Goal: Task Accomplishment & Management: Manage account settings

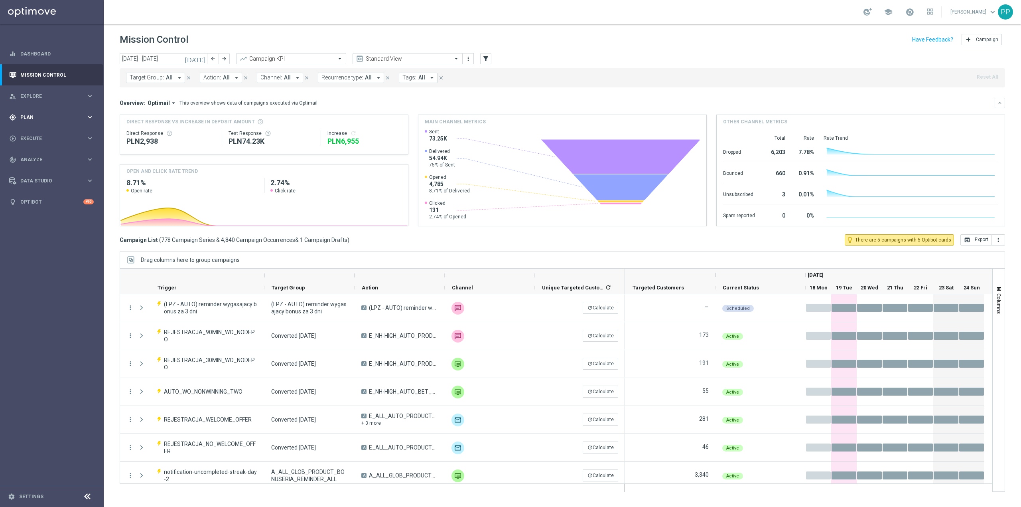
click at [33, 123] on div "gps_fixed Plan keyboard_arrow_right" at bounding box center [51, 116] width 103 height 21
click at [39, 133] on link "Target Groups" at bounding box center [52, 133] width 62 height 6
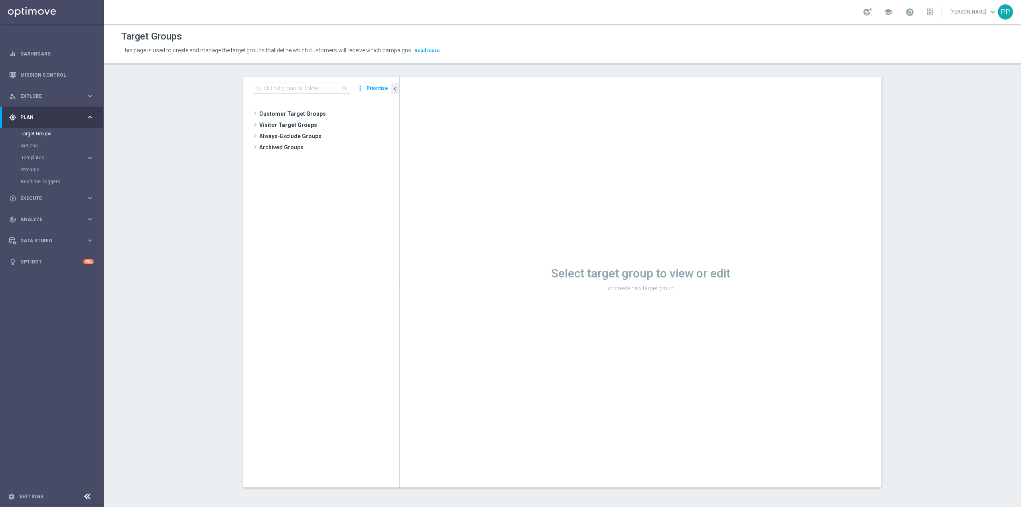
click at [313, 106] on tree-viewport "Customer Target Groups library_add create_new_folder" at bounding box center [321, 293] width 156 height 386
click at [313, 109] on span "Customer Target Groups" at bounding box center [319, 113] width 120 height 11
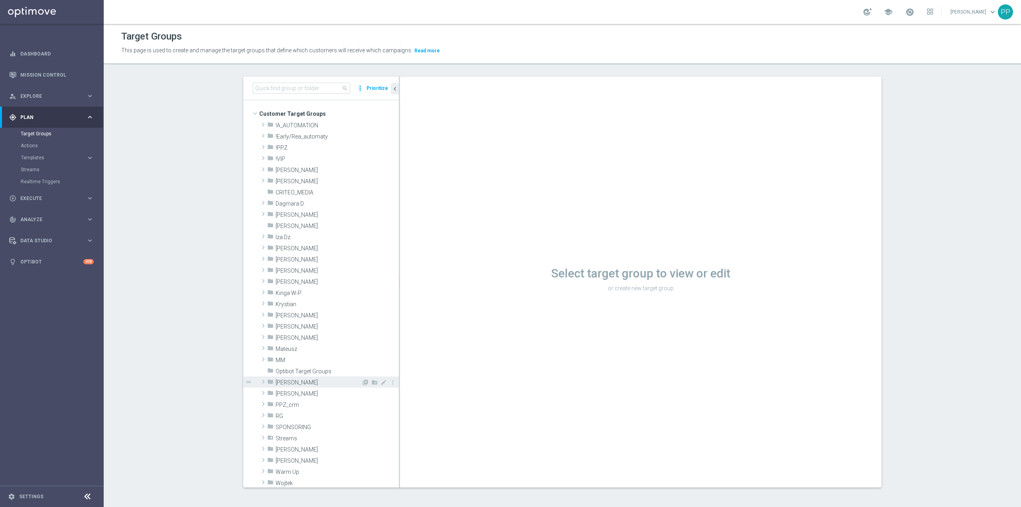
click at [299, 385] on span "Patryk P." at bounding box center [319, 382] width 86 height 7
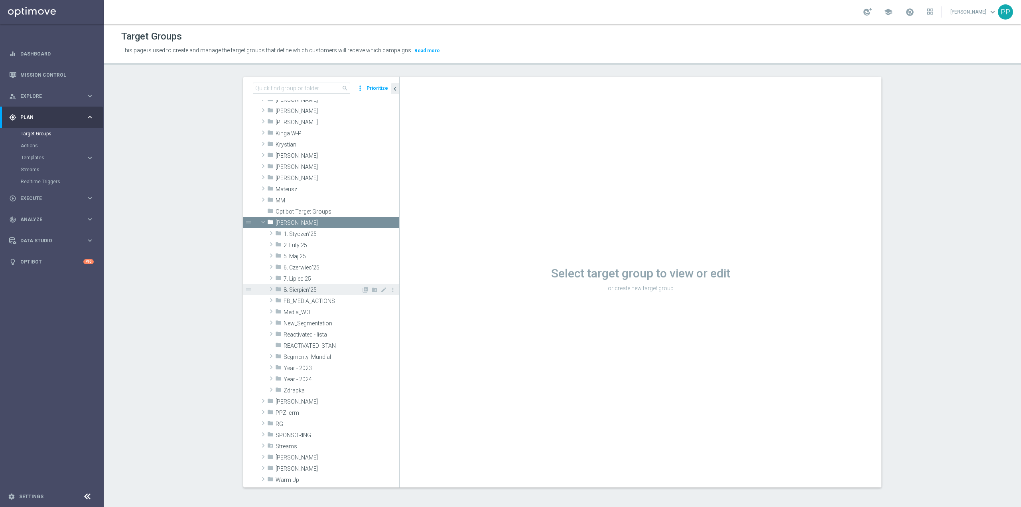
click at [300, 291] on span "8. Sierpień'25" at bounding box center [323, 289] width 78 height 7
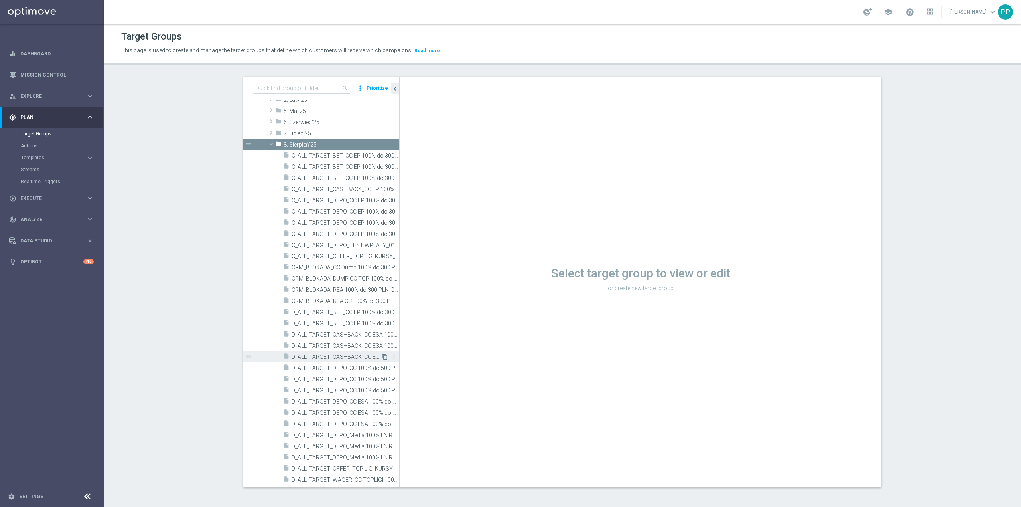
scroll to position [319, 0]
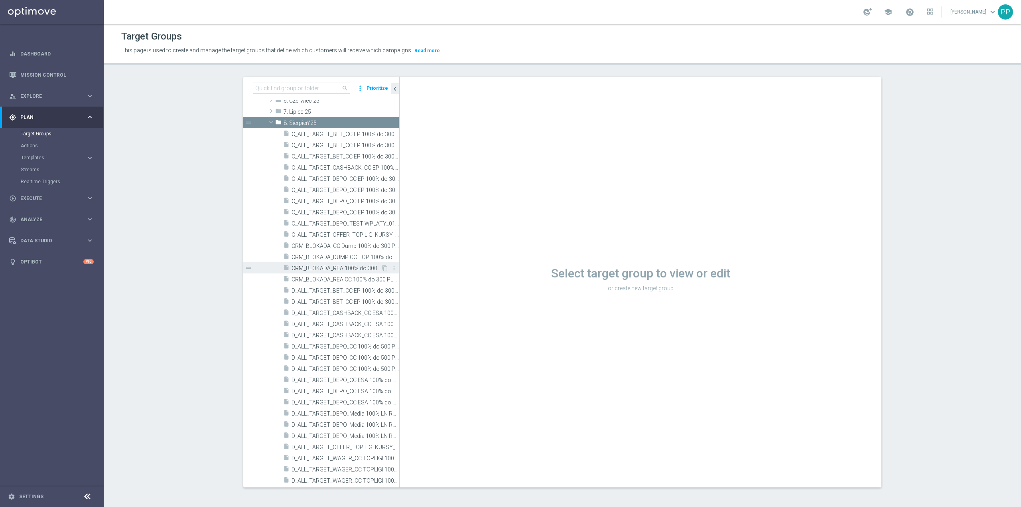
click at [356, 270] on span "CRM_BLOKADA_REA 100% do 300 PLN_070825" at bounding box center [336, 268] width 89 height 7
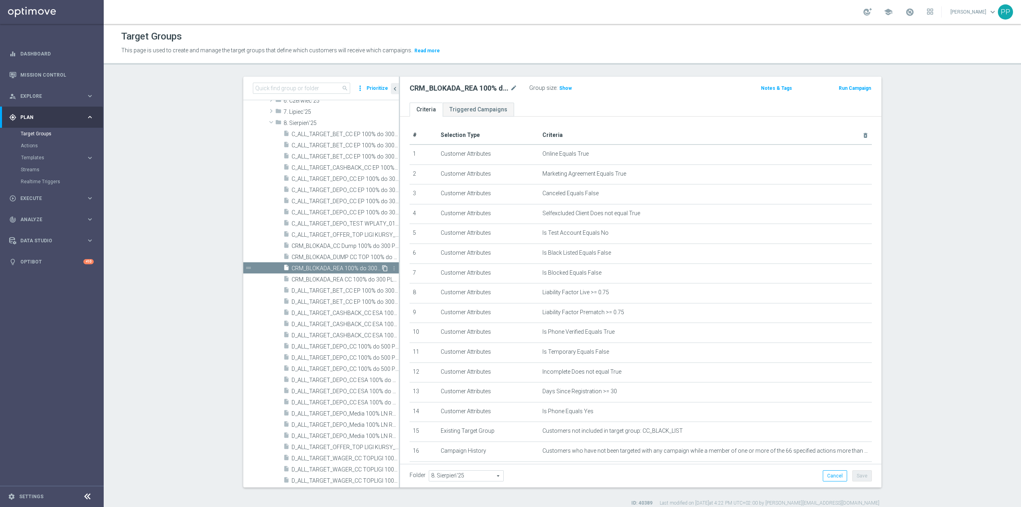
click at [382, 268] on icon "content_copy" at bounding box center [385, 268] width 6 height 6
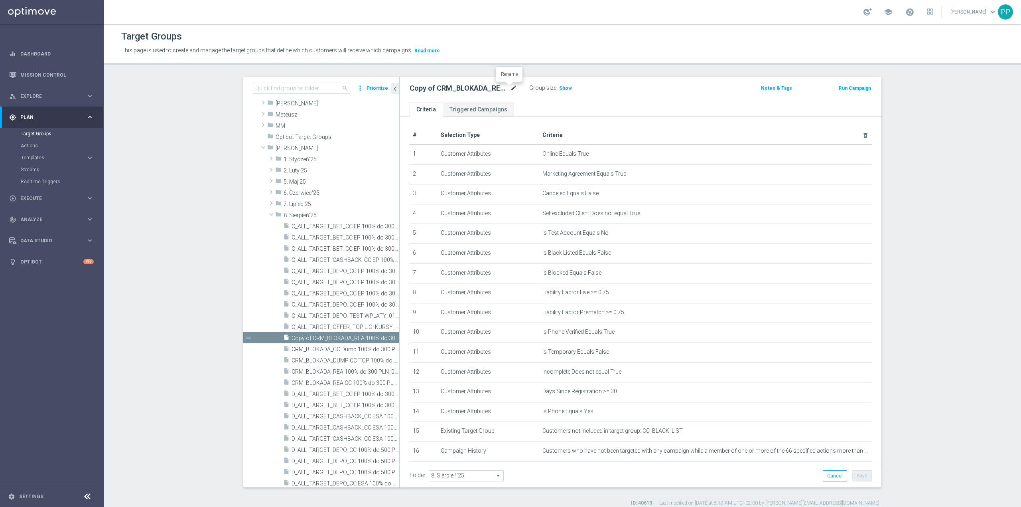
click at [511, 88] on icon "mode_edit" at bounding box center [513, 88] width 7 height 10
click at [501, 87] on input "Copy of CRM_BLOKADA_REA 100% do 300 PLN_070825" at bounding box center [464, 88] width 108 height 11
drag, startPoint x: 497, startPoint y: 87, endPoint x: 406, endPoint y: 91, distance: 91.0
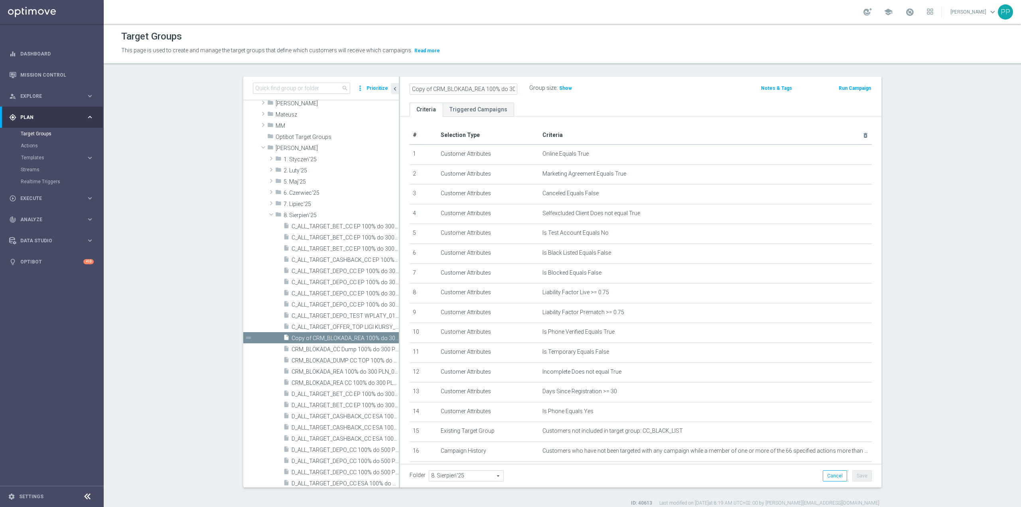
click at [410, 91] on input "Copy of CRM_BLOKADA_REA 100% do 300 PLN_070825" at bounding box center [464, 88] width 108 height 11
click at [431, 90] on input "Copy of CRM_BLOKADA_REA 100% do 300 PLN_070825" at bounding box center [464, 88] width 108 height 11
click at [430, 88] on input "Copy of CRM_BLOKADA_REA 100% do 300 PLN_070825" at bounding box center [464, 88] width 108 height 11
drag, startPoint x: 431, startPoint y: 90, endPoint x: 542, endPoint y: 89, distance: 111.7
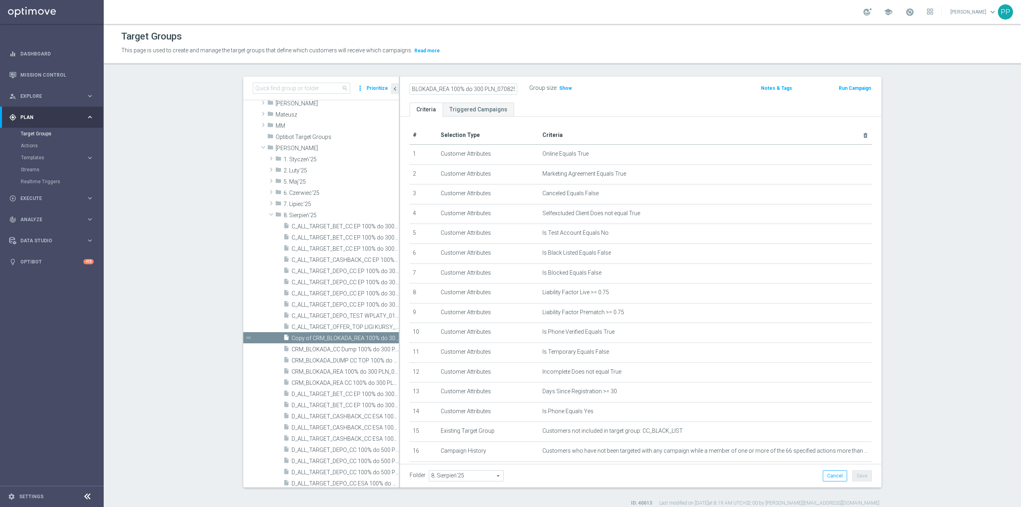
click at [542, 89] on div "CRM_BLOKADA_REA 100% do 300 PLN_070825 Group size : Show" at bounding box center [562, 89] width 316 height 12
click at [497, 88] on input "CRM_BLOKADA_REA 100% do 300 PLN_070825" at bounding box center [464, 88] width 108 height 11
type input "CRM_BLOKADA_REA 100% do 300 PLN_0825"
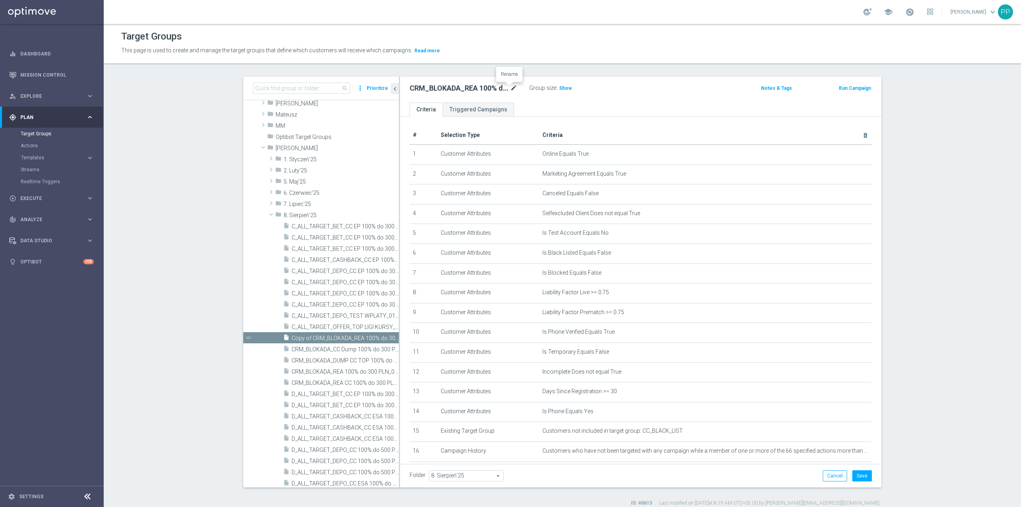
click at [510, 90] on icon "mode_edit" at bounding box center [513, 88] width 7 height 10
click at [501, 87] on input "CRM_BLOKADA_REA 100% do 300 PLN_0825" at bounding box center [464, 88] width 108 height 11
click at [499, 89] on input "CRM_BLOKADA_REA 100% do 300 PLN_0825" at bounding box center [464, 88] width 108 height 11
type input "CRM_BLOKADA_REA 100% do 300 PLN_210825"
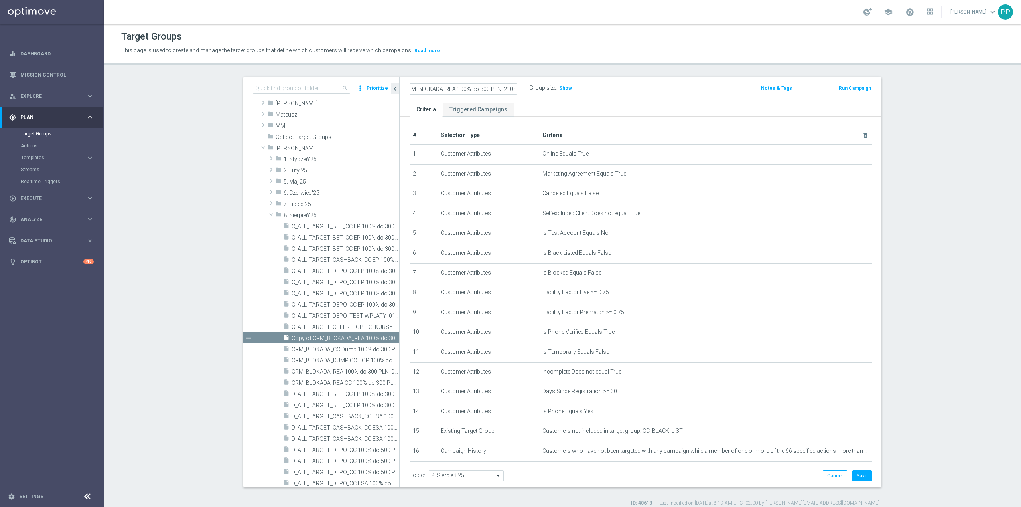
click at [572, 64] on header "Target Groups This page is used to create and manage the target groups that def…" at bounding box center [562, 44] width 917 height 41
click at [857, 477] on button "Save" at bounding box center [862, 475] width 20 height 11
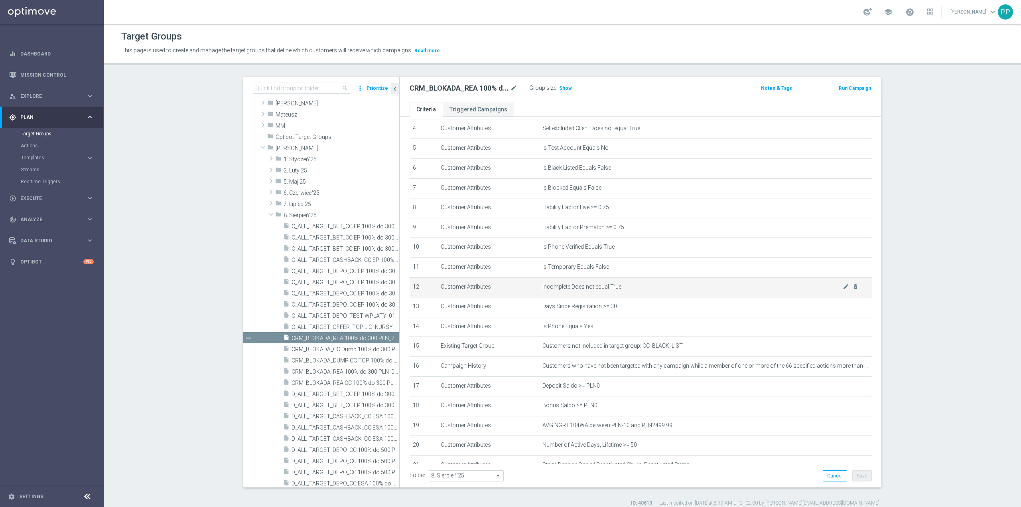
scroll to position [152, 0]
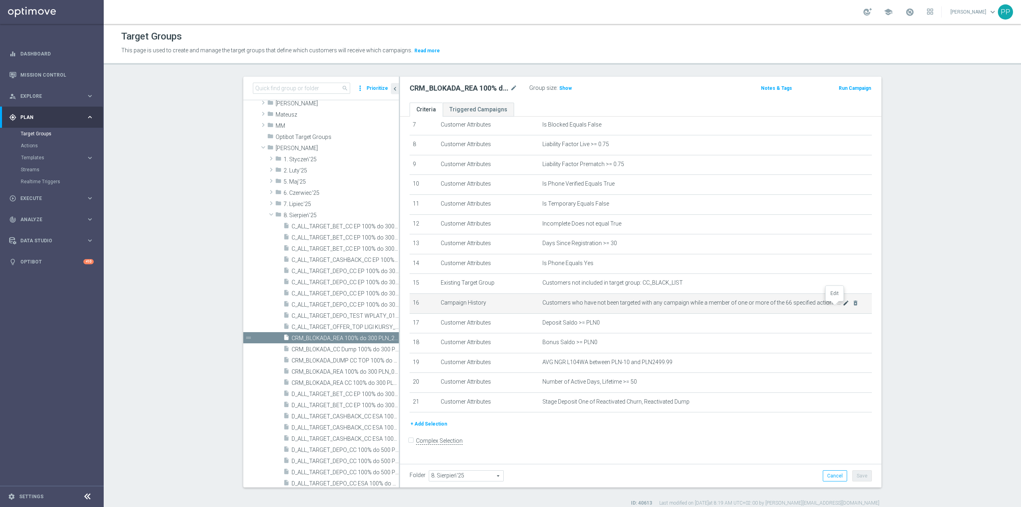
click at [843, 306] on icon "mode_edit" at bounding box center [846, 303] width 6 height 6
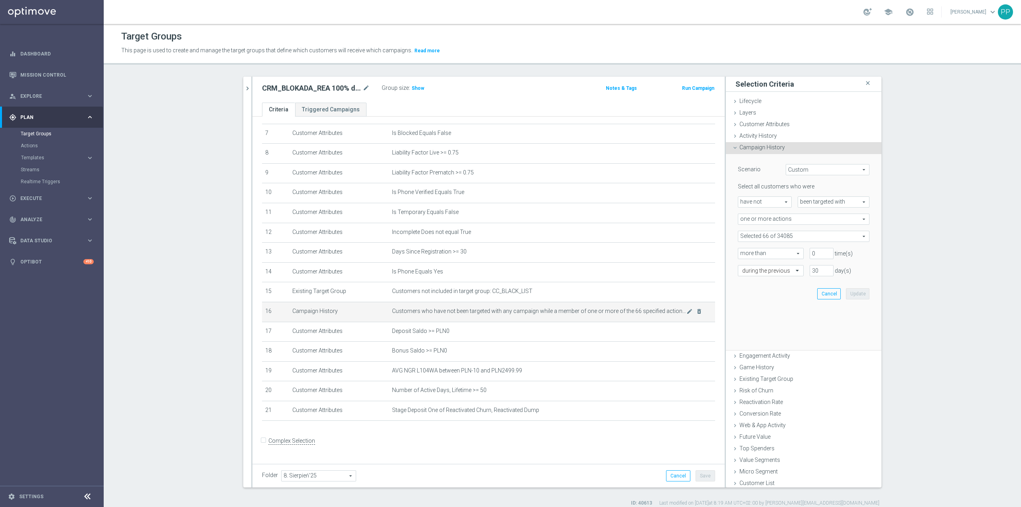
scroll to position [144, 0]
click at [767, 236] on span at bounding box center [803, 236] width 131 height 10
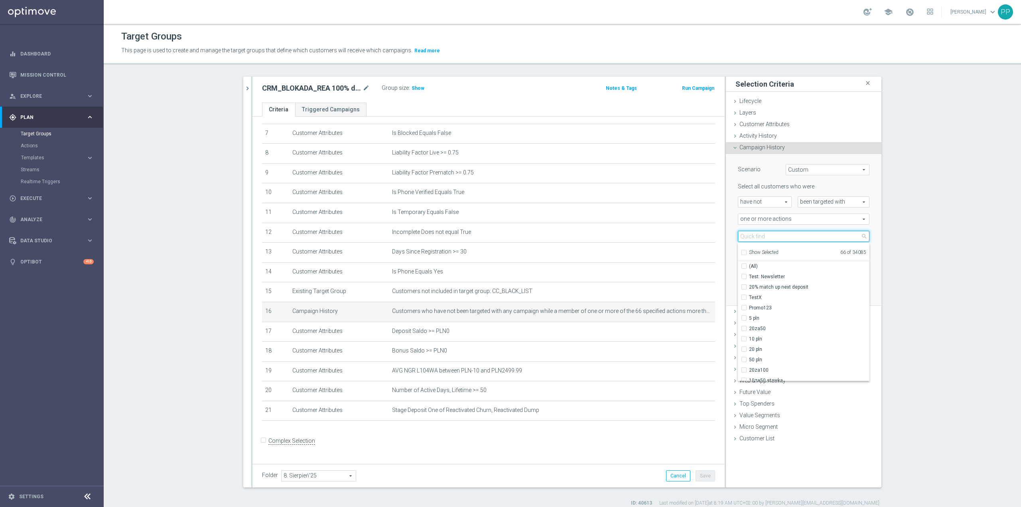
click at [766, 236] on input "search" at bounding box center [804, 236] width 132 height 11
type input "cc"
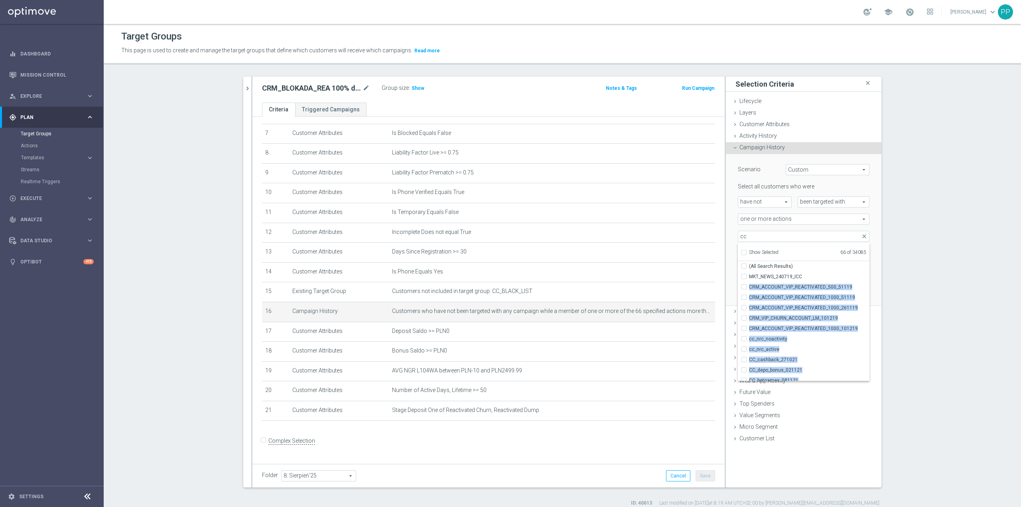
click at [864, 275] on div "Select all customers who were have not have not arrow_drop_down search been tar…" at bounding box center [804, 229] width 132 height 93
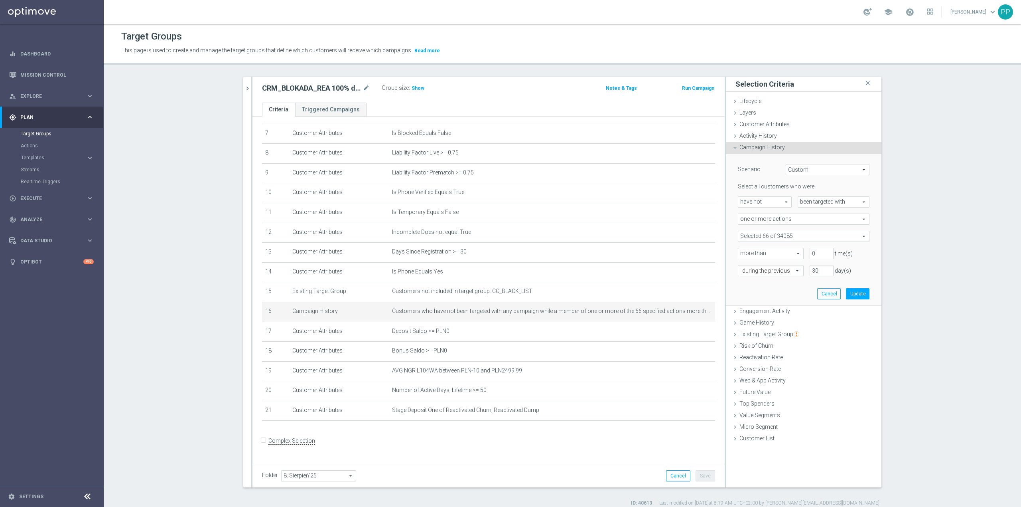
click at [819, 233] on span at bounding box center [803, 236] width 131 height 10
click at [816, 235] on input "search" at bounding box center [804, 236] width 132 height 11
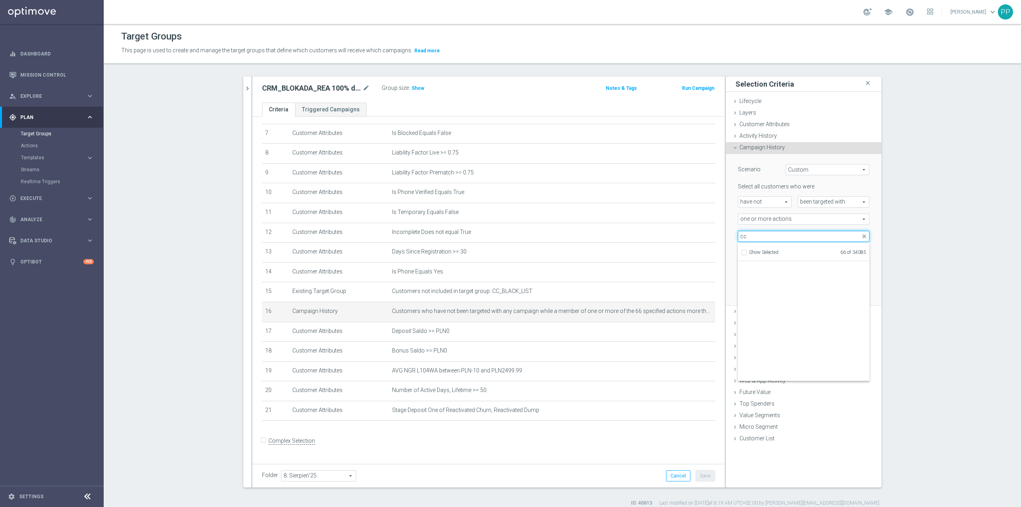
scroll to position [24550, 0]
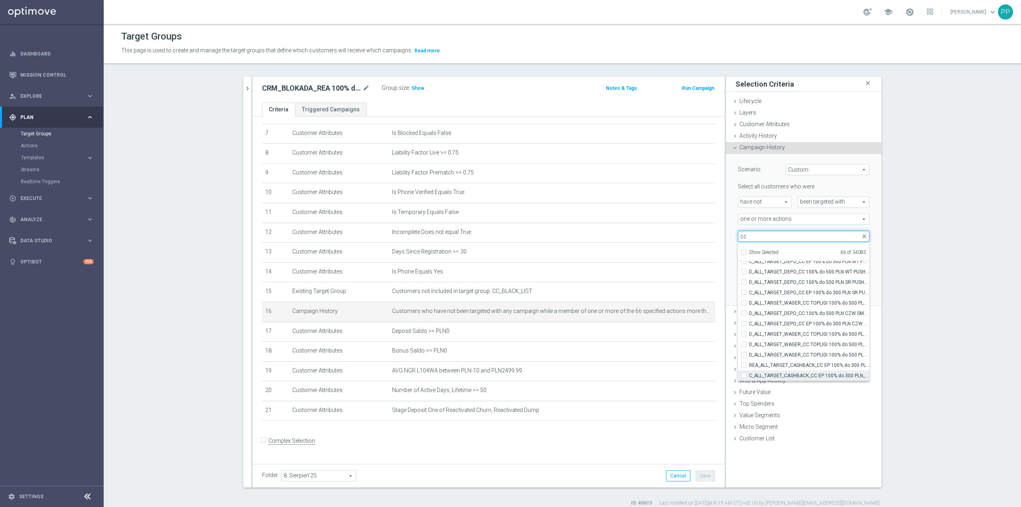
type input "cc"
click at [837, 373] on span "C_ALL_TARGET_CASHBACK_CC EP 100% do 300 PLN_180825" at bounding box center [809, 375] width 120 height 6
click at [749, 373] on input "C_ALL_TARGET_CASHBACK_CC EP 100% do 300 PLN_180825" at bounding box center [746, 375] width 5 height 5
checkbox input "true"
type input "Selected 67 of 34085"
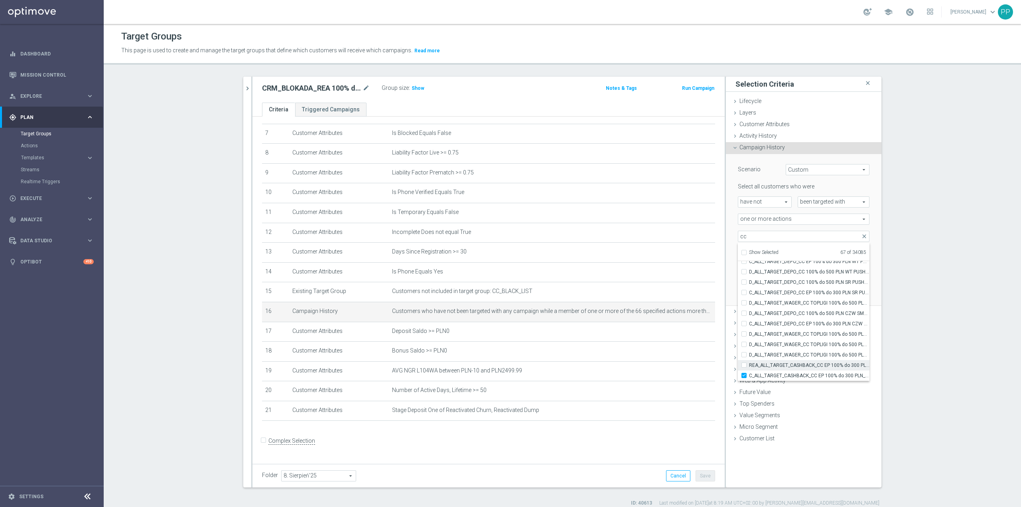
click at [829, 361] on label "REA_ALL_TARGET_CASHBACK_CC EP 100% do 300 PLN_180825" at bounding box center [809, 365] width 120 height 10
click at [749, 362] on input "REA_ALL_TARGET_CASHBACK_CC EP 100% do 300 PLN_180825" at bounding box center [746, 364] width 5 height 5
checkbox input "true"
type input "Selected 68 of 34085"
click at [826, 351] on span "D_ALL_TARGET_WAGER_CC TOPLIGI 100% do 500 PLN PT PUSH_140825" at bounding box center [809, 354] width 120 height 6
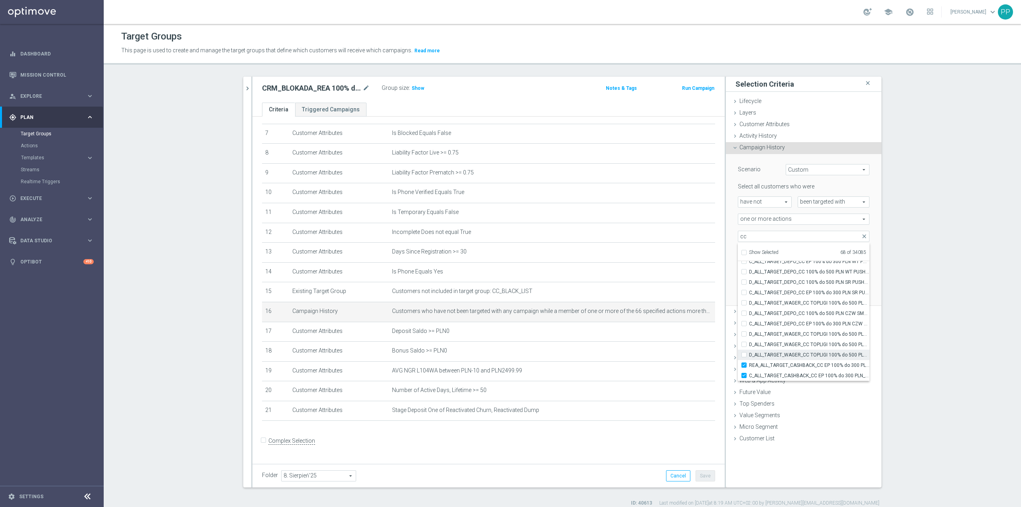
click at [749, 352] on input "D_ALL_TARGET_WAGER_CC TOPLIGI 100% do 500 PLN PT PUSH_140825" at bounding box center [746, 354] width 5 height 5
checkbox input "true"
type input "Selected 69 of 34085"
click at [824, 343] on span "D_ALL_TARGET_WAGER_CC TOPLIGI 100% do 500 PLN ND SMS_140825" at bounding box center [809, 344] width 120 height 6
click at [749, 343] on input "D_ALL_TARGET_WAGER_CC TOPLIGI 100% do 500 PLN ND SMS_140825" at bounding box center [746, 343] width 5 height 5
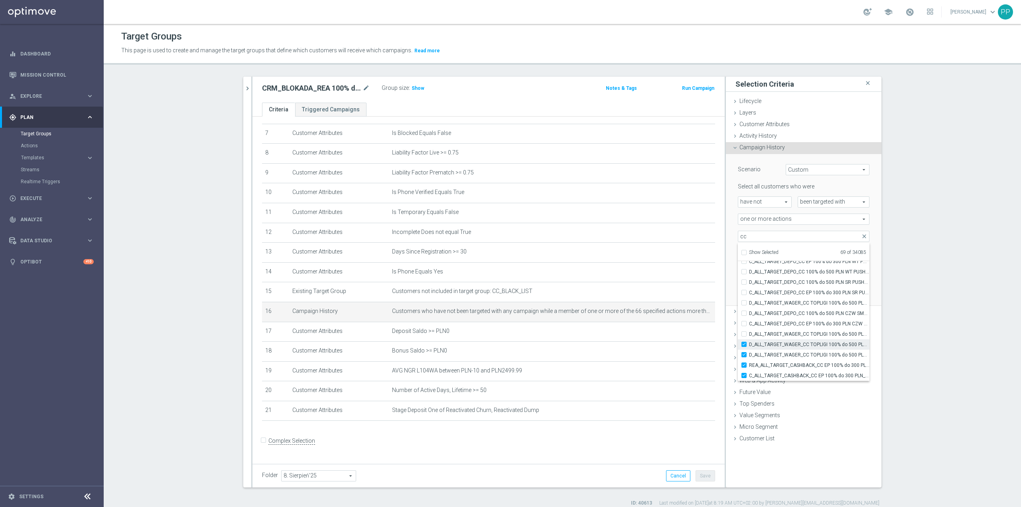
checkbox input "true"
type input "Selected 70 of 34085"
click at [824, 335] on span "D_ALL_TARGET_WAGER_CC TOPLIGI 100% do 500 PLN SB PUSH_140825" at bounding box center [809, 334] width 120 height 6
click at [749, 335] on input "D_ALL_TARGET_WAGER_CC TOPLIGI 100% do 500 PLN SB PUSH_140825" at bounding box center [746, 333] width 5 height 5
checkbox input "true"
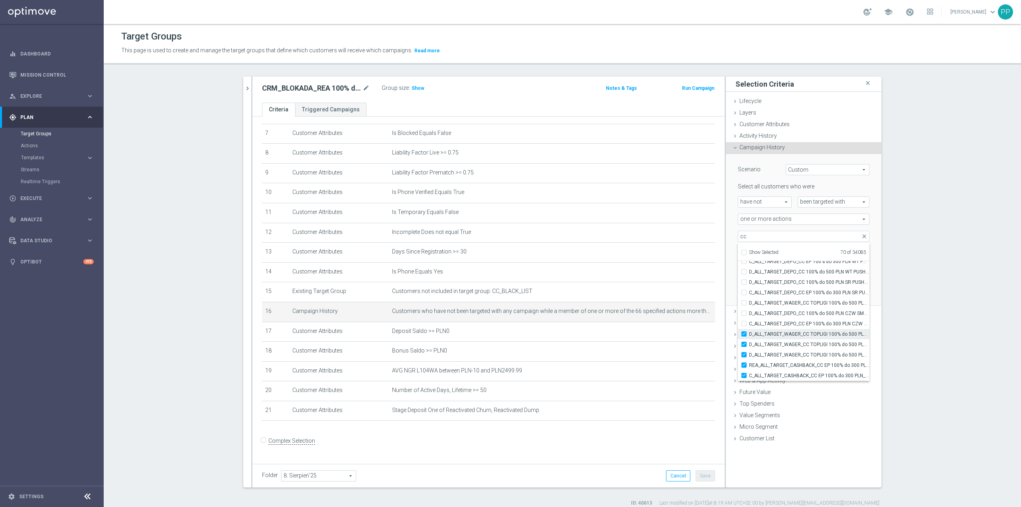
type input "Selected 71 of 34085"
click at [822, 329] on label "D_ALL_TARGET_WAGER_CC TOPLIGI 100% do 500 PLN SB PUSH_140825" at bounding box center [809, 334] width 120 height 10
click at [749, 331] on input "D_ALL_TARGET_WAGER_CC TOPLIGI 100% do 500 PLN SB PUSH_140825" at bounding box center [746, 333] width 5 height 5
checkbox input "false"
type input "Selected 70 of 34085"
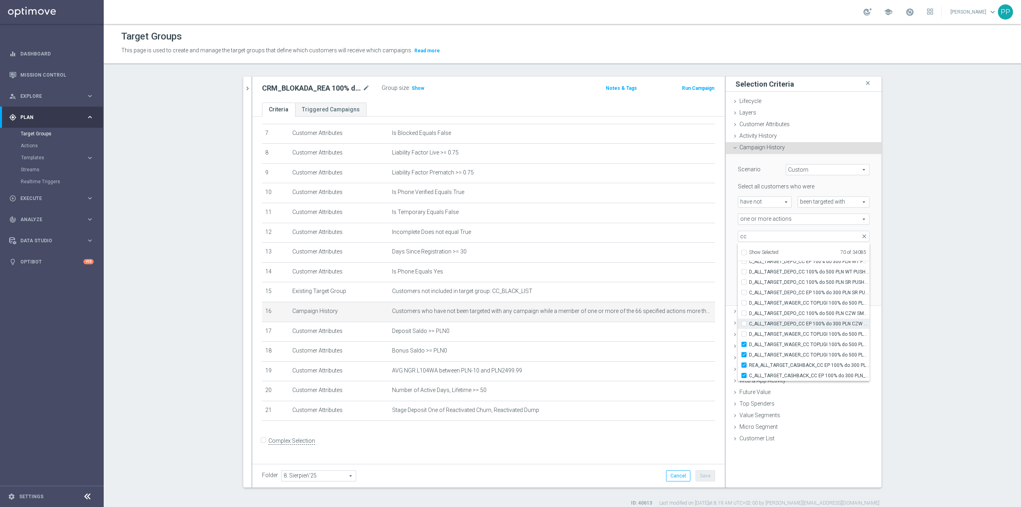
click at [820, 322] on span "C_ALL_TARGET_DEPO_CC EP 100% do 300 PLN CZW SMS_110825" at bounding box center [809, 323] width 120 height 6
click at [749, 322] on input "C_ALL_TARGET_DEPO_CC EP 100% do 300 PLN CZW SMS_110825" at bounding box center [746, 323] width 5 height 5
checkbox input "true"
type input "Selected 71 of 34085"
drag, startPoint x: 820, startPoint y: 332, endPoint x: 820, endPoint y: 325, distance: 7.6
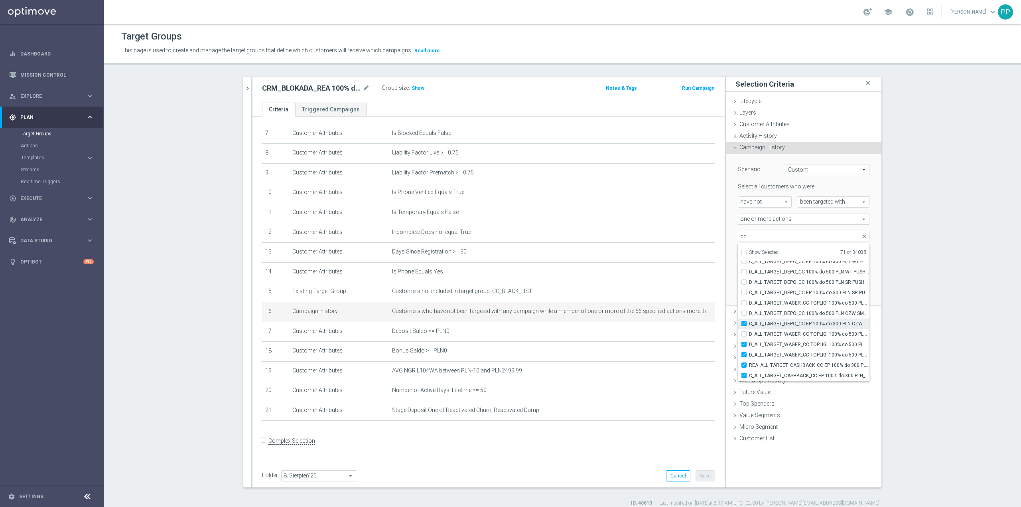
click at [821, 331] on span "D_ALL_TARGET_WAGER_CC TOPLIGI 100% do 500 PLN SB PUSH_140825" at bounding box center [809, 334] width 120 height 6
click at [818, 317] on label "D_ALL_TARGET_DEPO_CC 100% do 500 PLN CZW SMS_110825" at bounding box center [809, 313] width 120 height 10
click at [749, 315] on input "D_ALL_TARGET_DEPO_CC 100% do 500 PLN CZW SMS_110825" at bounding box center [746, 312] width 5 height 5
checkbox input "true"
type input "Selected 72 of 34085"
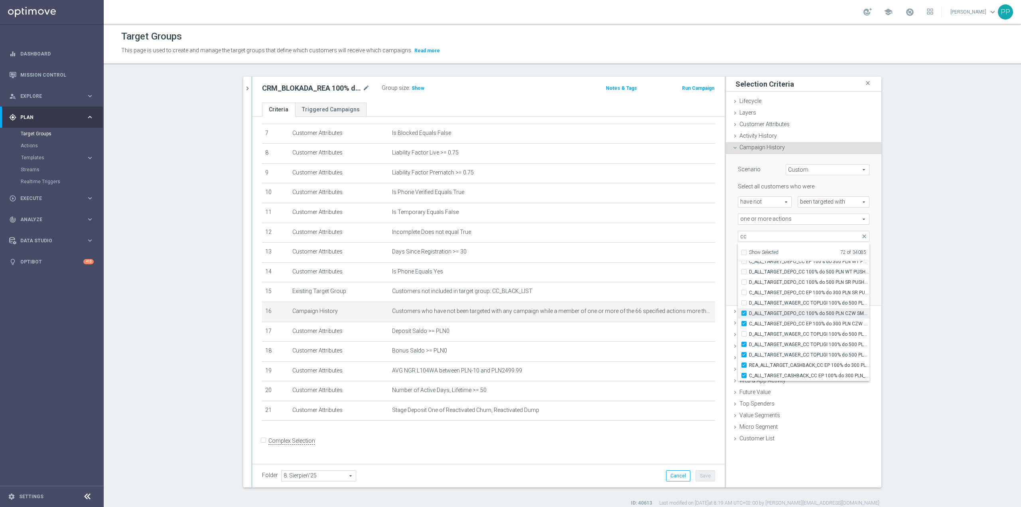
drag, startPoint x: 811, startPoint y: 333, endPoint x: 811, endPoint y: 311, distance: 22.3
click at [811, 333] on span "D_ALL_TARGET_WAGER_CC TOPLIGI 100% do 500 PLN SB PUSH_140825" at bounding box center [809, 334] width 120 height 6
click at [749, 333] on input "D_ALL_TARGET_WAGER_CC TOPLIGI 100% do 500 PLN SB PUSH_140825" at bounding box center [746, 333] width 5 height 5
checkbox input "true"
type input "Selected 73 of 34085"
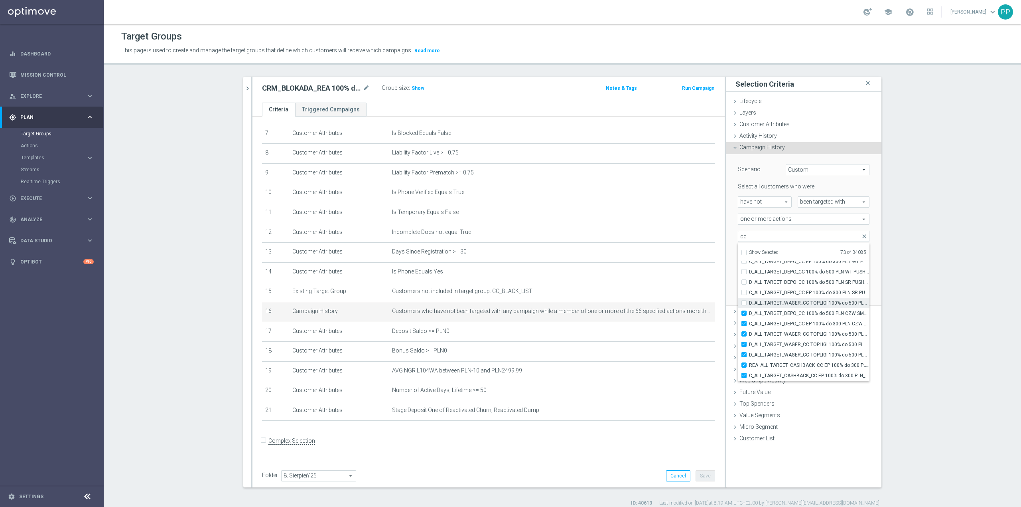
click at [809, 302] on span "D_ALL_TARGET_WAGER_CC TOPLIGI 100% do 500 PLN_140825" at bounding box center [809, 303] width 120 height 6
click at [749, 302] on input "D_ALL_TARGET_WAGER_CC TOPLIGI 100% do 500 PLN_140825" at bounding box center [746, 302] width 5 height 5
checkbox input "true"
type input "Selected 74 of 34085"
click at [808, 290] on span "C_ALL_TARGET_DEPO_CC EP 100% do 300 PLN SR PUSH_110825" at bounding box center [809, 292] width 120 height 6
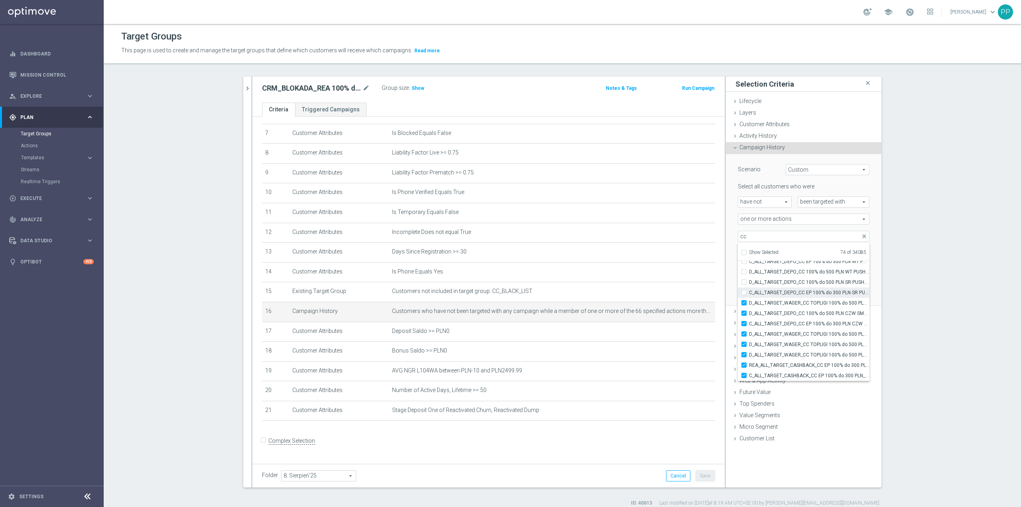
click at [749, 290] on input "C_ALL_TARGET_DEPO_CC EP 100% do 300 PLN SR PUSH_110825" at bounding box center [746, 292] width 5 height 5
checkbox input "true"
type input "Selected 75 of 34085"
click at [807, 279] on span "D_ALL_TARGET_DEPO_CC 100% do 500 PLN SR PUSH_110825" at bounding box center [809, 282] width 120 height 6
click at [749, 279] on input "D_ALL_TARGET_DEPO_CC 100% do 500 PLN SR PUSH_110825" at bounding box center [746, 281] width 5 height 5
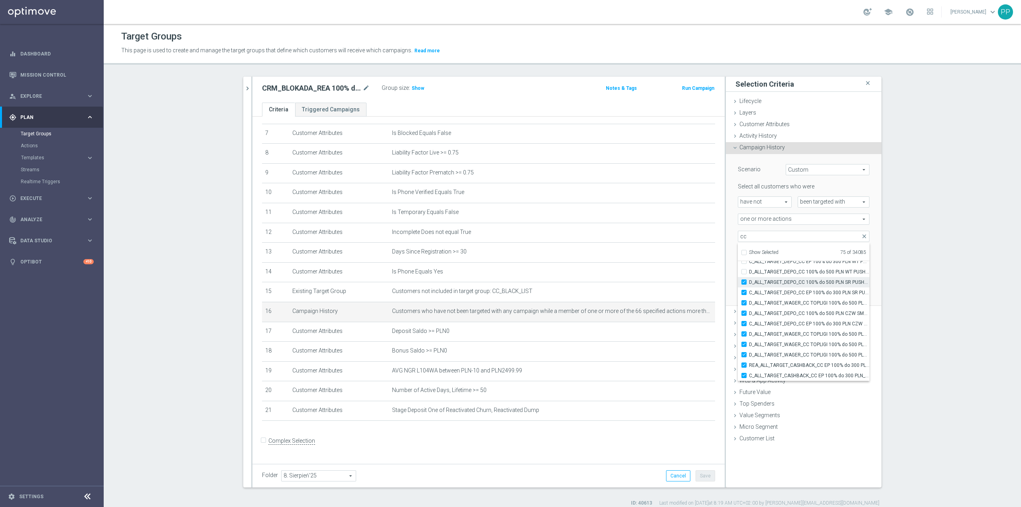
checkbox input "true"
type input "Selected 76 of 34085"
click at [806, 269] on span "D_ALL_TARGET_DEPO_CC 100% do 500 PLN WT PUSH_110825" at bounding box center [809, 271] width 120 height 6
click at [749, 269] on input "D_ALL_TARGET_DEPO_CC 100% do 500 PLN WT PUSH_110825" at bounding box center [746, 271] width 5 height 5
checkbox input "true"
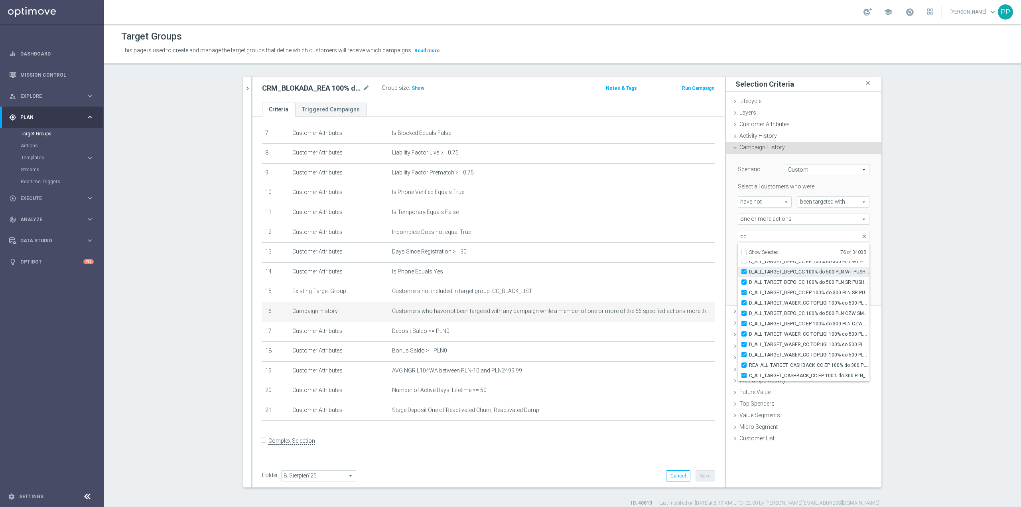
type input "Selected 77 of 34085"
click at [808, 304] on span "C_ALL_TARGET_DEPO_CC EP 100% do 300 PLN WT PUSH_110825" at bounding box center [809, 301] width 120 height 6
click at [749, 304] on input "C_ALL_TARGET_DEPO_CC EP 100% do 300 PLN WT PUSH_110825" at bounding box center [746, 300] width 5 height 5
checkbox input "true"
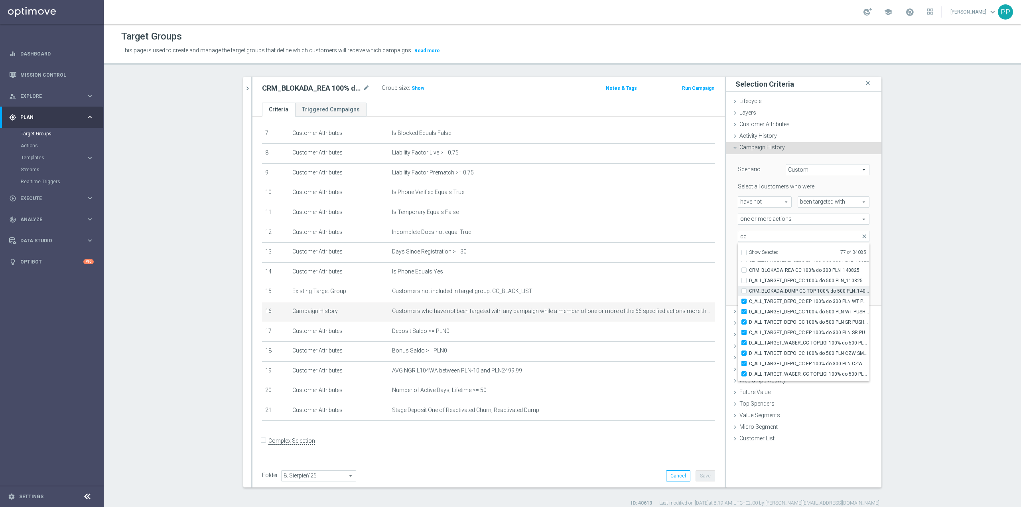
type input "Selected 78 of 34085"
click at [807, 292] on span "CRM_BLOKADA_DUMP CC TOP 100% do 500 PLN_140825" at bounding box center [809, 291] width 120 height 6
click at [749, 292] on input "CRM_BLOKADA_DUMP CC TOP 100% do 500 PLN_140825" at bounding box center [746, 290] width 5 height 5
checkbox input "true"
type input "Selected 79 of 34085"
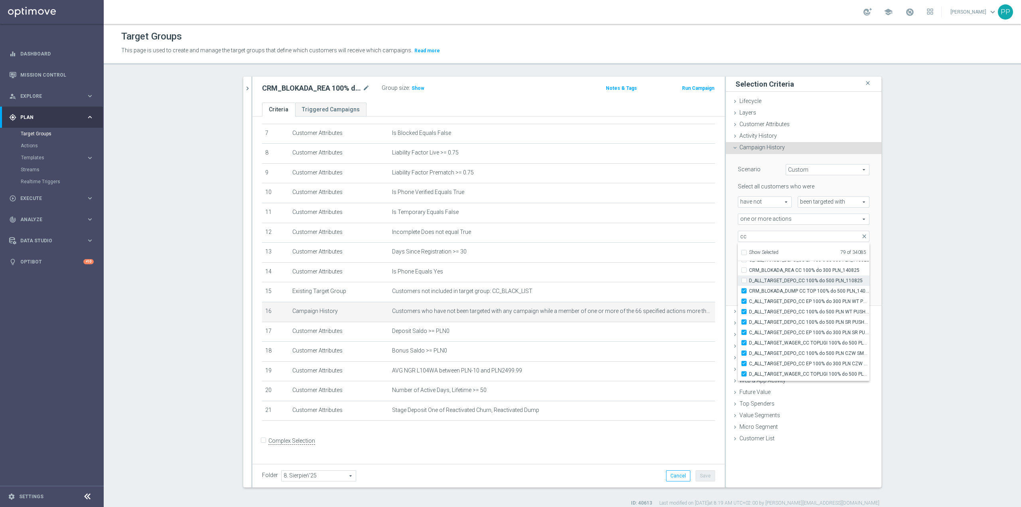
click at [806, 281] on span "D_ALL_TARGET_DEPO_CC 100% do 500 PLN_110825" at bounding box center [809, 280] width 120 height 6
click at [749, 281] on input "D_ALL_TARGET_DEPO_CC 100% do 500 PLN_110825" at bounding box center [746, 280] width 5 height 5
checkbox input "true"
type input "Selected 80 of 34085"
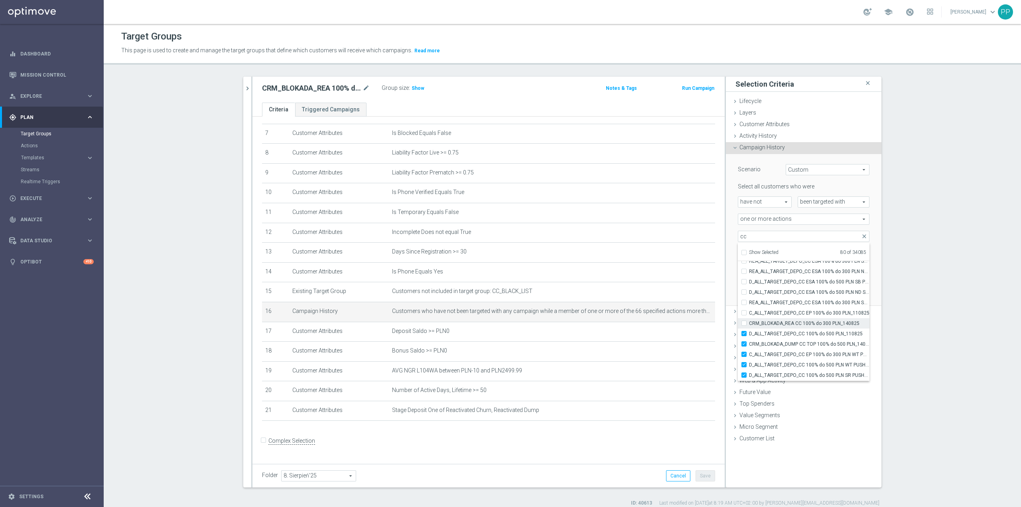
click at [806, 325] on span "CRM_BLOKADA_REA CC 100% do 300 PLN_140825" at bounding box center [809, 323] width 120 height 6
click at [749, 325] on input "CRM_BLOKADA_REA CC 100% do 300 PLN_140825" at bounding box center [746, 322] width 5 height 5
checkbox input "true"
type input "Selected 81 of 34085"
click at [806, 312] on span "C_ALL_TARGET_DEPO_CC EP 100% do 300 PLN_110825" at bounding box center [809, 312] width 120 height 6
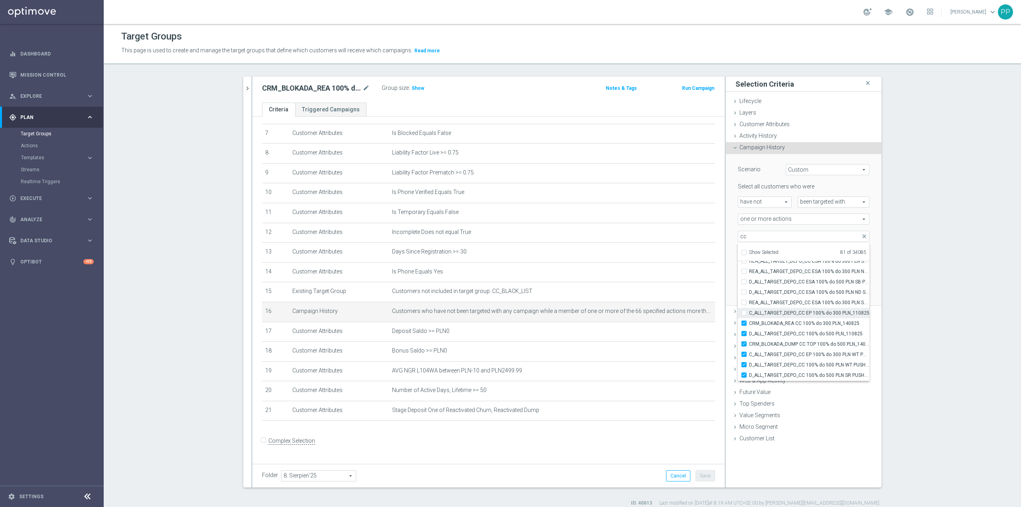
click at [749, 312] on input "C_ALL_TARGET_DEPO_CC EP 100% do 300 PLN_110825" at bounding box center [746, 312] width 5 height 5
checkbox input "true"
type input "Selected 82 of 34085"
click at [806, 299] on span "REA_ALL_TARGET_DEPO_CC ESA 100% do 300 PLN SMS_070825" at bounding box center [809, 302] width 120 height 6
click at [749, 300] on input "REA_ALL_TARGET_DEPO_CC ESA 100% do 300 PLN SMS_070825" at bounding box center [746, 302] width 5 height 5
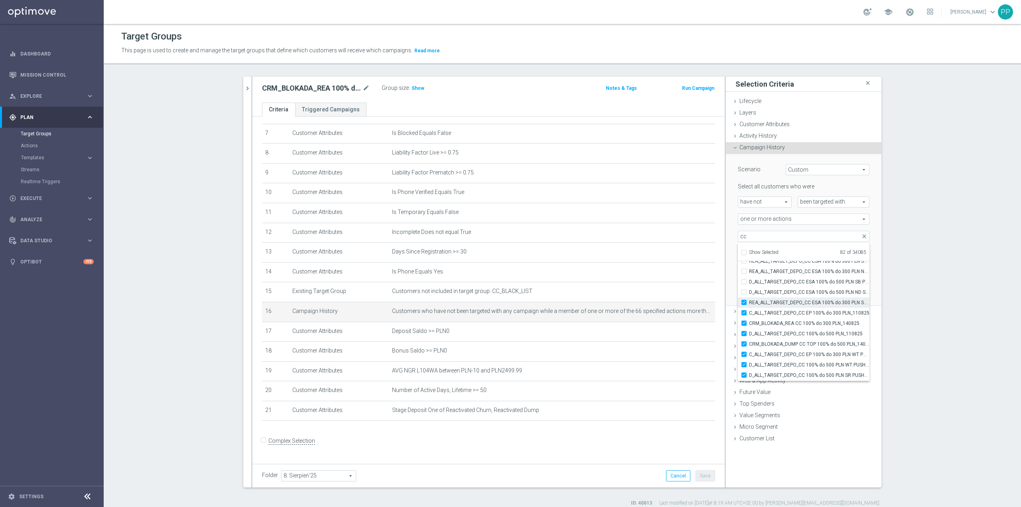
checkbox input "true"
type input "Selected 83 of 34085"
click at [804, 289] on span "D_ALL_TARGET_DEPO_CC ESA 100% do 500 PLN ND SMS_070825" at bounding box center [809, 292] width 120 height 6
click at [749, 289] on input "D_ALL_TARGET_DEPO_CC ESA 100% do 500 PLN ND SMS_070825" at bounding box center [746, 291] width 5 height 5
checkbox input "true"
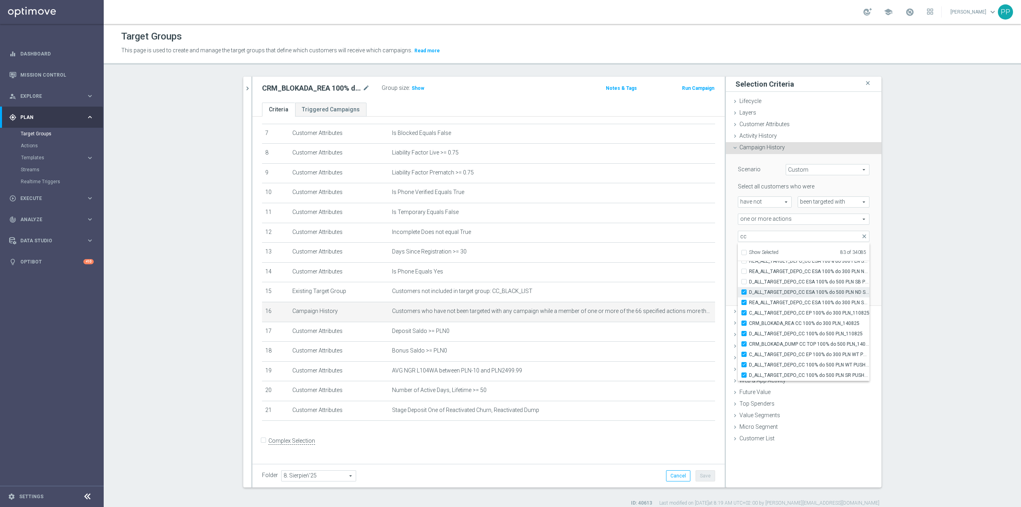
type input "Selected 84 of 34085"
click at [804, 281] on span "D_ALL_TARGET_DEPO_CC ESA 100% do 500 PLN SB PUSH _070825" at bounding box center [809, 281] width 120 height 6
click at [749, 281] on input "D_ALL_TARGET_DEPO_CC ESA 100% do 500 PLN SB PUSH _070825" at bounding box center [746, 281] width 5 height 5
checkbox input "true"
type input "Selected 85 of 34085"
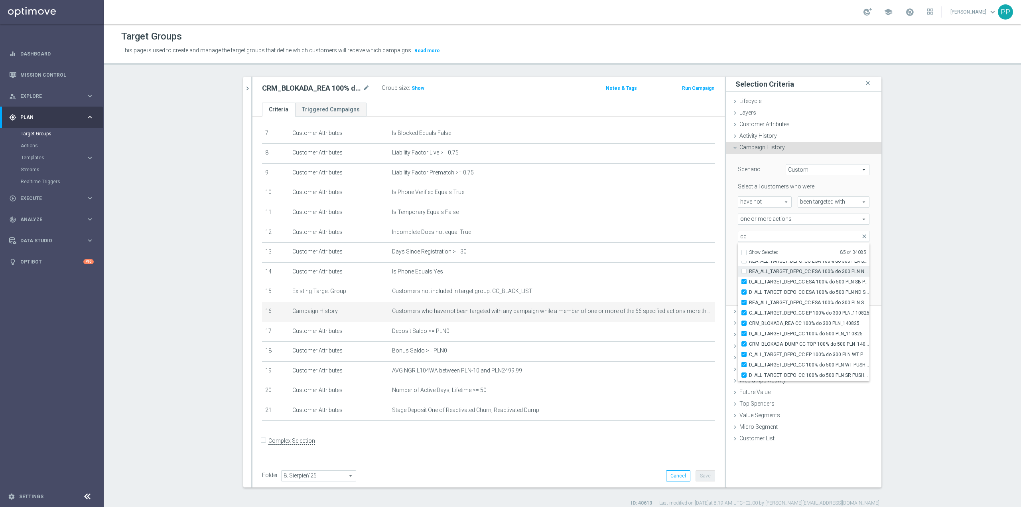
click at [802, 269] on span "REA_ALL_TARGET_DEPO_CC ESA 100% do 300 PLN ND SMS_070825" at bounding box center [809, 271] width 120 height 6
click at [749, 269] on input "REA_ALL_TARGET_DEPO_CC ESA 100% do 300 PLN ND SMS_070825" at bounding box center [746, 270] width 5 height 5
checkbox input "true"
type input "Selected 86 of 34085"
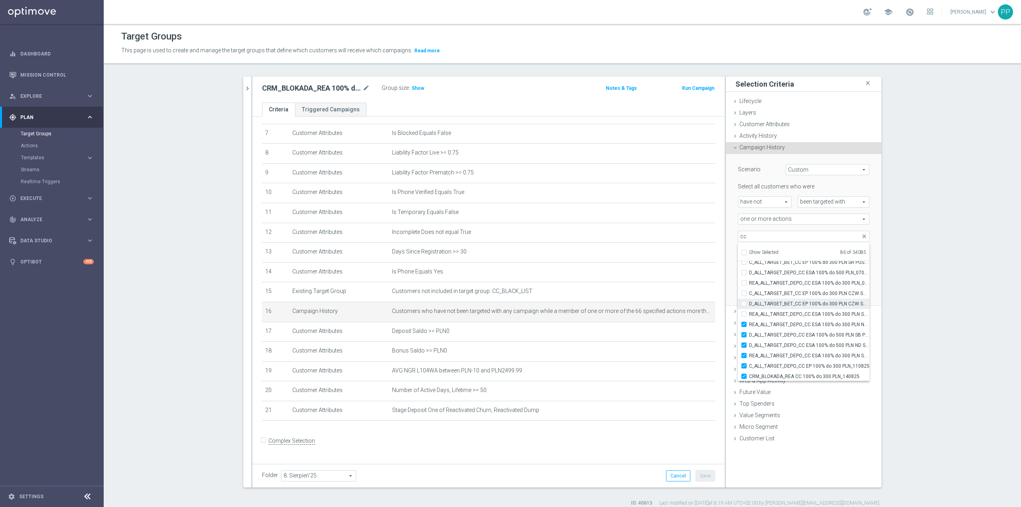
drag, startPoint x: 802, startPoint y: 314, endPoint x: 802, endPoint y: 306, distance: 8.0
click at [802, 314] on span "REA_ALL_TARGET_DEPO_CC ESA 100% do 300 PLN SB PUSH_070825" at bounding box center [809, 314] width 120 height 6
click at [802, 304] on span "D_ALL_TARGET_BET_CC EP 100% do 300 PLN CZW SMS_050825" at bounding box center [809, 303] width 120 height 6
click at [749, 304] on input "D_ALL_TARGET_BET_CC EP 100% do 300 PLN CZW SMS_050825" at bounding box center [746, 303] width 5 height 5
checkbox input "true"
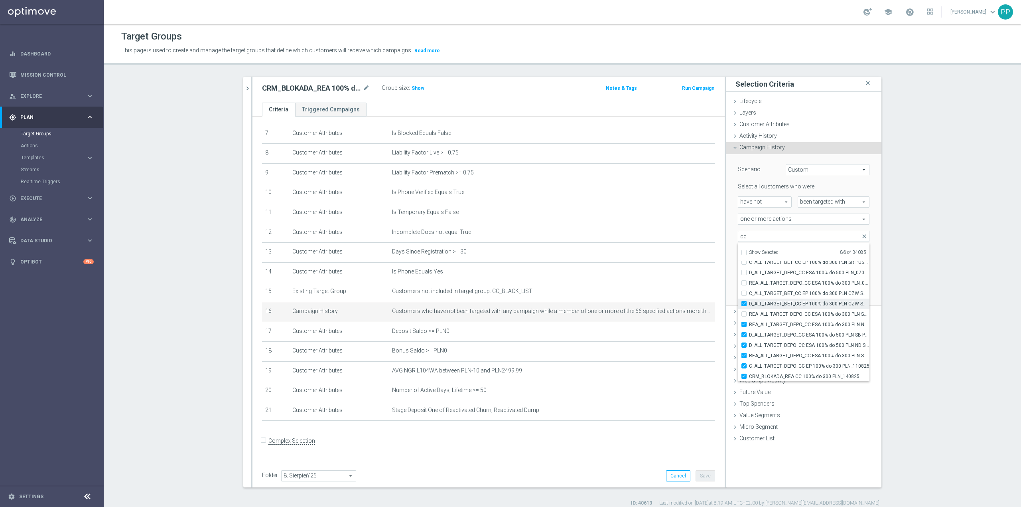
type input "Selected 87 of 34085"
click at [802, 291] on span "C_ALL_TARGET_BET_CC EP 100% do 300 PLN CZW SMS_040825" at bounding box center [809, 293] width 120 height 6
click at [749, 291] on input "C_ALL_TARGET_BET_CC EP 100% do 300 PLN CZW SMS_040825" at bounding box center [746, 292] width 5 height 5
checkbox input "true"
type input "Selected 88 of 34085"
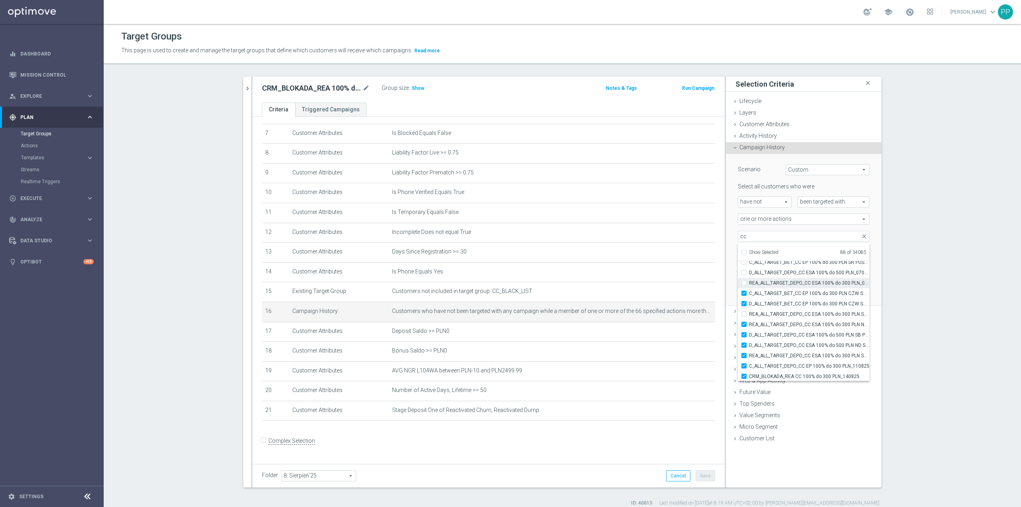
click at [802, 279] on label "REA_ALL_TARGET_DEPO_CC ESA 100% do 300 PLN_070825" at bounding box center [809, 283] width 120 height 10
click at [749, 280] on input "REA_ALL_TARGET_DEPO_CC ESA 100% do 300 PLN_070825" at bounding box center [746, 282] width 5 height 5
checkbox input "true"
type input "Selected 89 of 34085"
click at [809, 313] on span "REA_ALL_TARGET_DEPO_CC ESA 100% do 300 PLN SB PUSH_070825" at bounding box center [809, 314] width 120 height 6
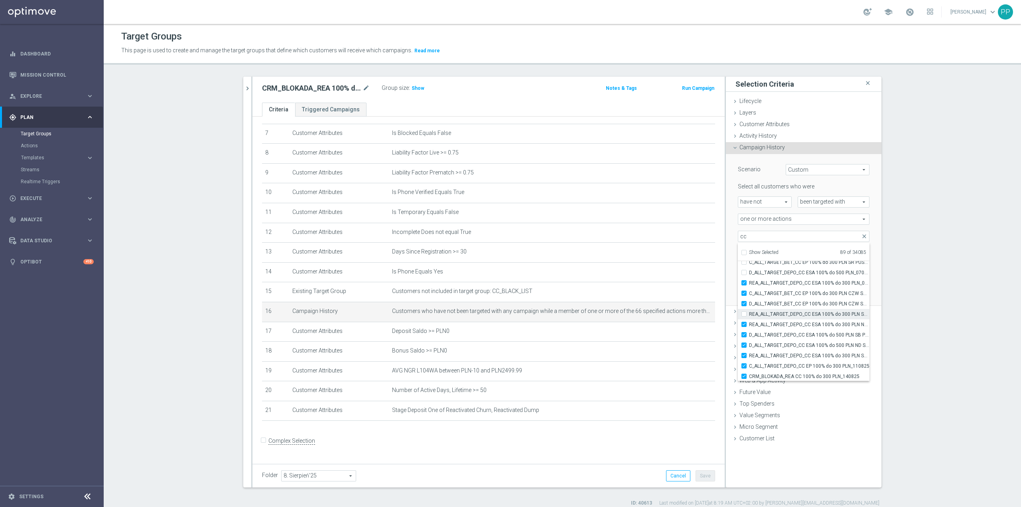
click at [749, 313] on input "REA_ALL_TARGET_DEPO_CC ESA 100% do 300 PLN SB PUSH_070825" at bounding box center [746, 313] width 5 height 5
checkbox input "true"
type input "Selected 90 of 34085"
click at [799, 272] on span "D_ALL_TARGET_DEPO_CC ESA 100% do 500 PLN_070825" at bounding box center [809, 272] width 120 height 6
click at [749, 272] on input "D_ALL_TARGET_DEPO_CC ESA 100% do 500 PLN_070825" at bounding box center [746, 272] width 5 height 5
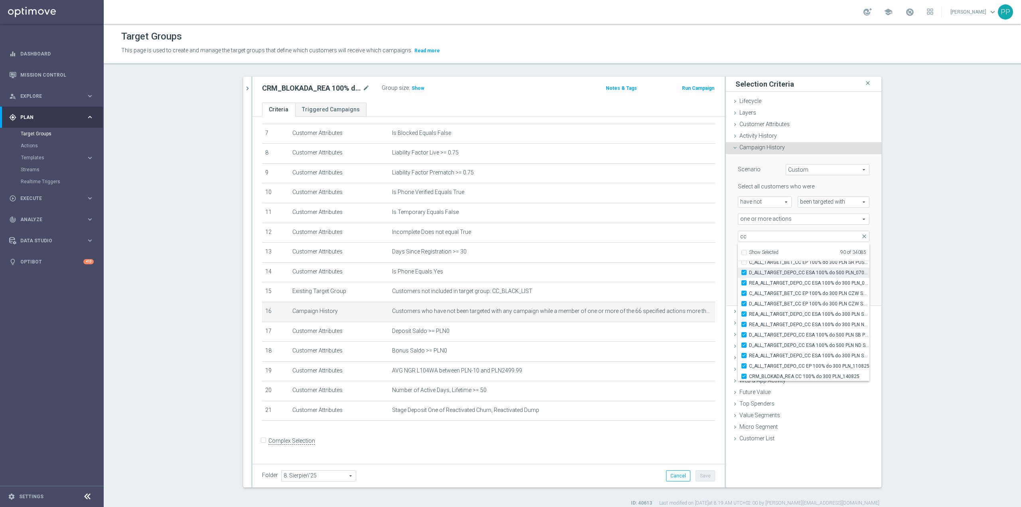
checkbox input "true"
type input "Selected 91 of 34085"
click at [798, 315] on span "C_ALL_TARGET_BET_CC EP 100% do 300 PLN SR PUSH_040825" at bounding box center [809, 315] width 120 height 6
click at [749, 315] on input "C_ALL_TARGET_BET_CC EP 100% do 300 PLN SR PUSH_040825" at bounding box center [746, 315] width 5 height 5
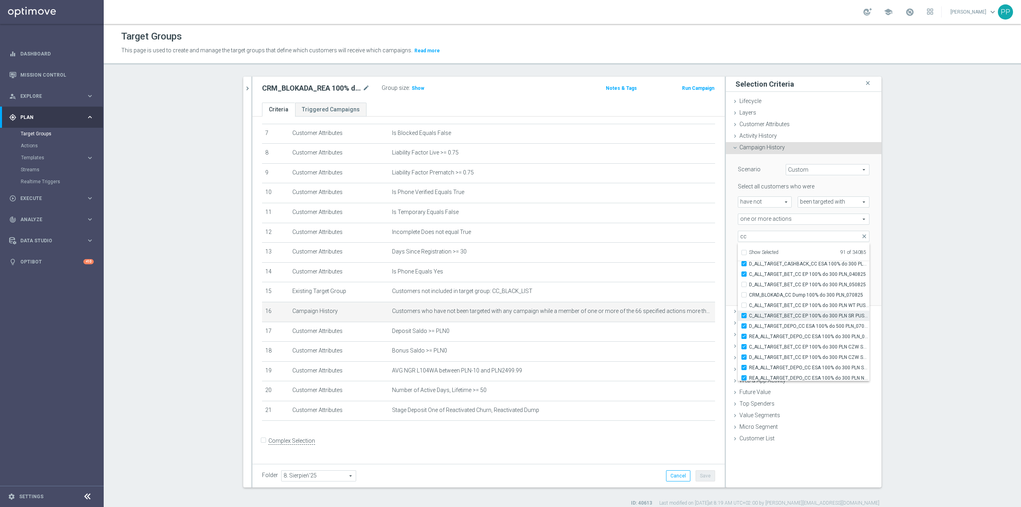
checkbox input "true"
type input "Selected 92 of 34085"
click at [797, 306] on span "C_ALL_TARGET_BET_CC EP 100% do 300 PLN WT PUSH_040825" at bounding box center [809, 305] width 120 height 6
click at [749, 306] on input "C_ALL_TARGET_BET_CC EP 100% do 300 PLN WT PUSH_040825" at bounding box center [746, 304] width 5 height 5
checkbox input "true"
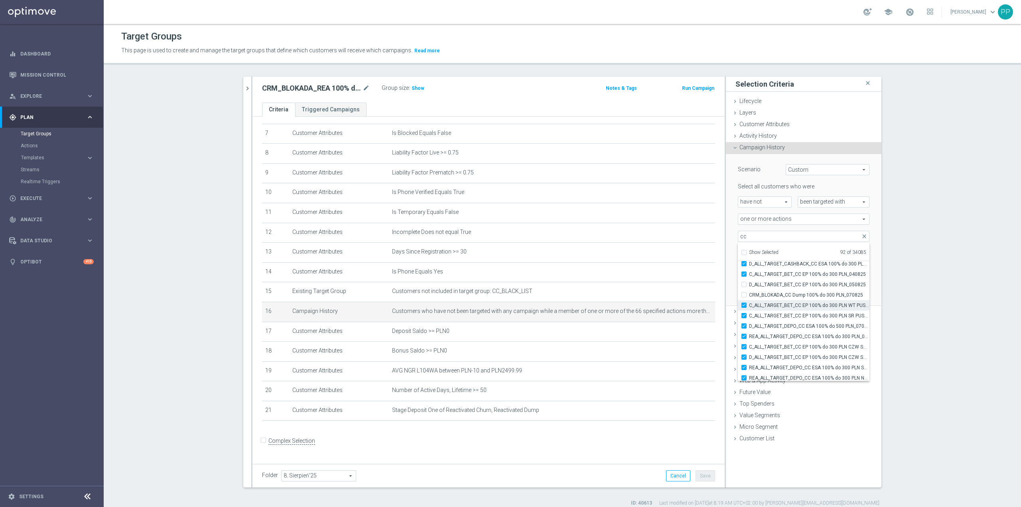
type input "Selected 93 of 34085"
click at [797, 292] on span "CRM_BLOKADA_CC Dump 100% do 300 PLN_070825" at bounding box center [809, 295] width 120 height 6
click at [749, 292] on input "CRM_BLOKADA_CC Dump 100% do 300 PLN_070825" at bounding box center [746, 294] width 5 height 5
checkbox input "true"
type input "Selected 94 of 34085"
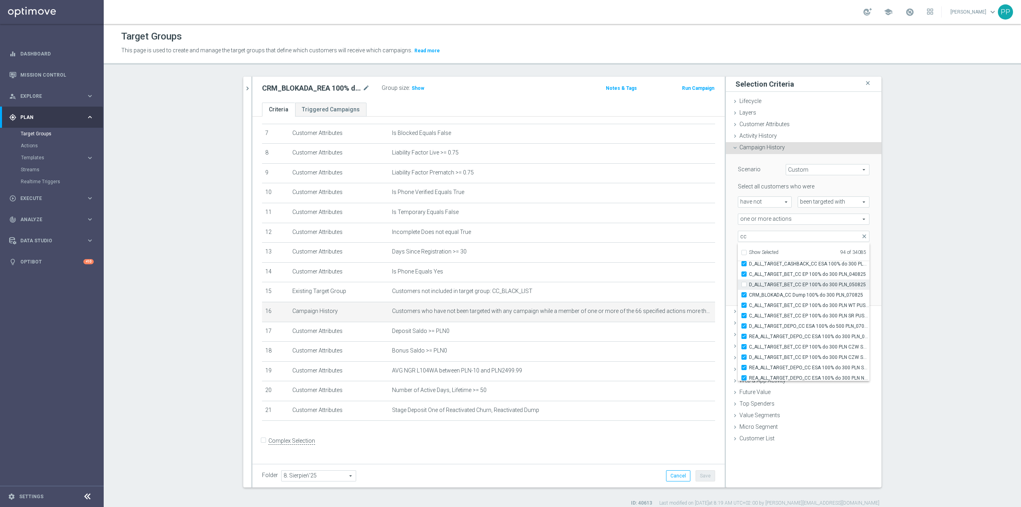
click at [797, 285] on span "D_ALL_TARGET_BET_CC EP 100% do 300 PLN_050825" at bounding box center [809, 284] width 120 height 6
click at [749, 285] on input "D_ALL_TARGET_BET_CC EP 100% do 300 PLN_050825" at bounding box center [746, 284] width 5 height 5
checkbox input "true"
type input "Selected 95 of 34085"
click at [800, 297] on span "CRM_BLOKADA_CC Dump 100% do 300 PLN_070825" at bounding box center [809, 295] width 120 height 6
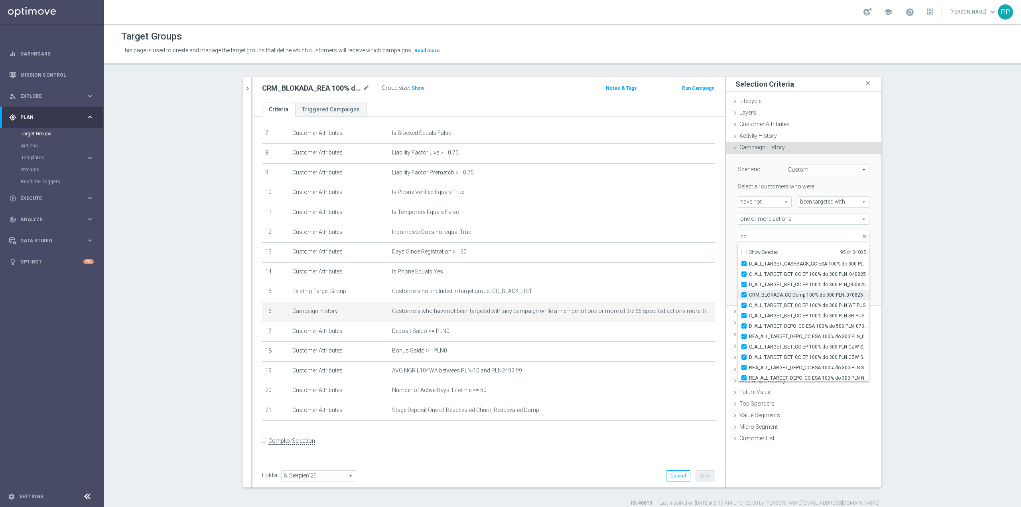
click at [749, 297] on input "CRM_BLOKADA_CC Dump 100% do 300 PLN_070825" at bounding box center [746, 294] width 5 height 5
checkbox input "false"
type input "Selected 94 of 34085"
click at [819, 344] on span "DUMP_BLOKADA_CC_240725" at bounding box center [809, 345] width 120 height 6
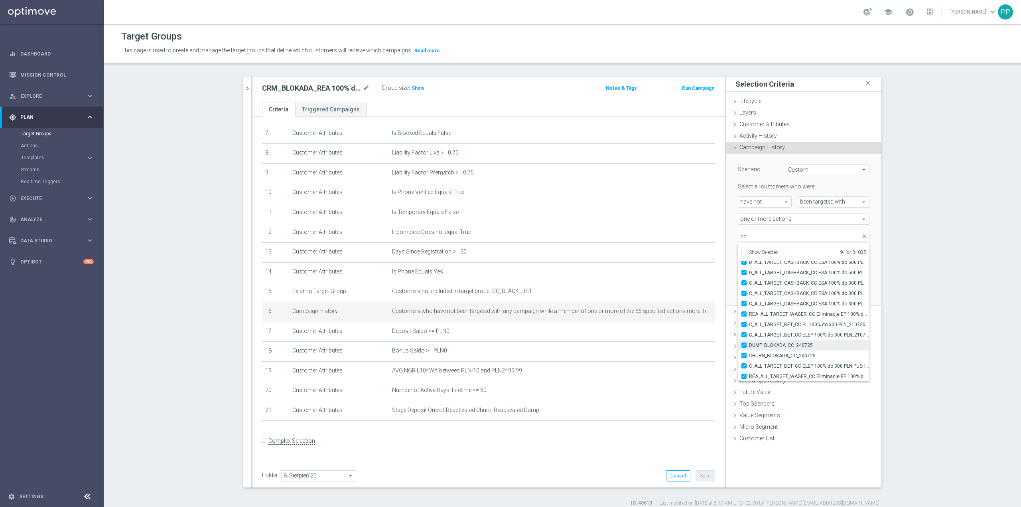
click at [749, 344] on input "DUMP_BLOKADA_CC_240725" at bounding box center [746, 344] width 5 height 5
checkbox input "false"
type input "Selected 93 of 34085"
click at [817, 352] on span "CHURN_BLOKADA_CC_240725" at bounding box center [809, 355] width 120 height 6
click at [749, 353] on input "CHURN_BLOKADA_CC_240725" at bounding box center [746, 355] width 5 height 5
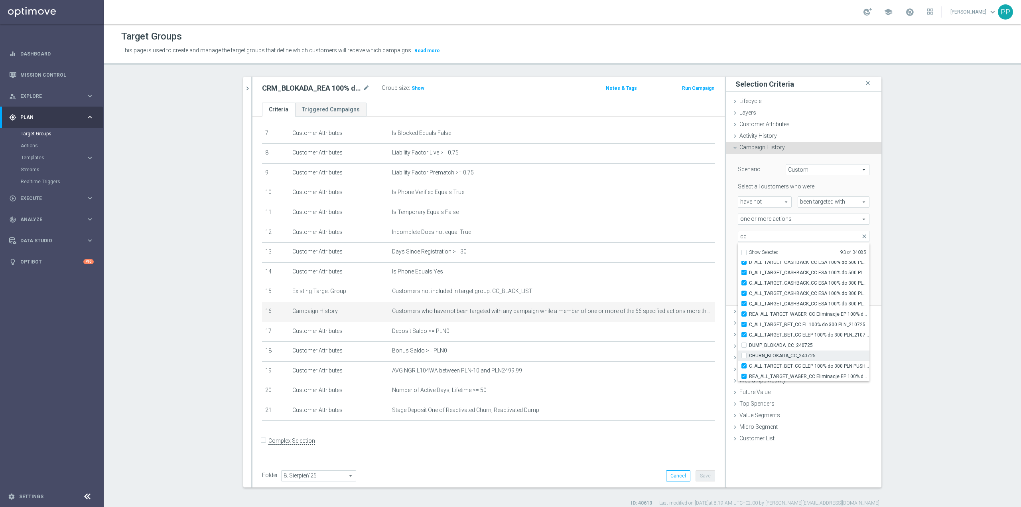
checkbox input "false"
type input "Selected 92 of 34085"
click at [810, 299] on span "CRM_BLOKADA_DUMP CC TOP 100% do 500 PLN_140825" at bounding box center [809, 297] width 120 height 6
click at [749, 299] on input "CRM_BLOKADA_DUMP CC TOP 100% do 500 PLN_140825" at bounding box center [746, 297] width 5 height 5
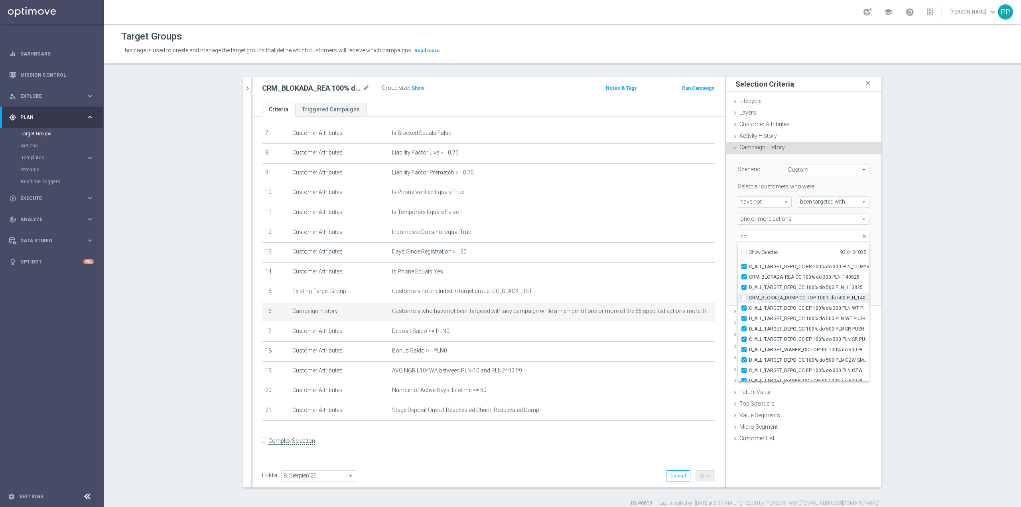
checkbox input "false"
type input "Selected 91 of 34085"
click at [808, 278] on span "CRM_BLOKADA_REA CC 100% do 300 PLN_140825" at bounding box center [809, 277] width 120 height 6
click at [749, 278] on input "CRM_BLOKADA_REA CC 100% do 300 PLN_140825" at bounding box center [746, 276] width 5 height 5
checkbox input "false"
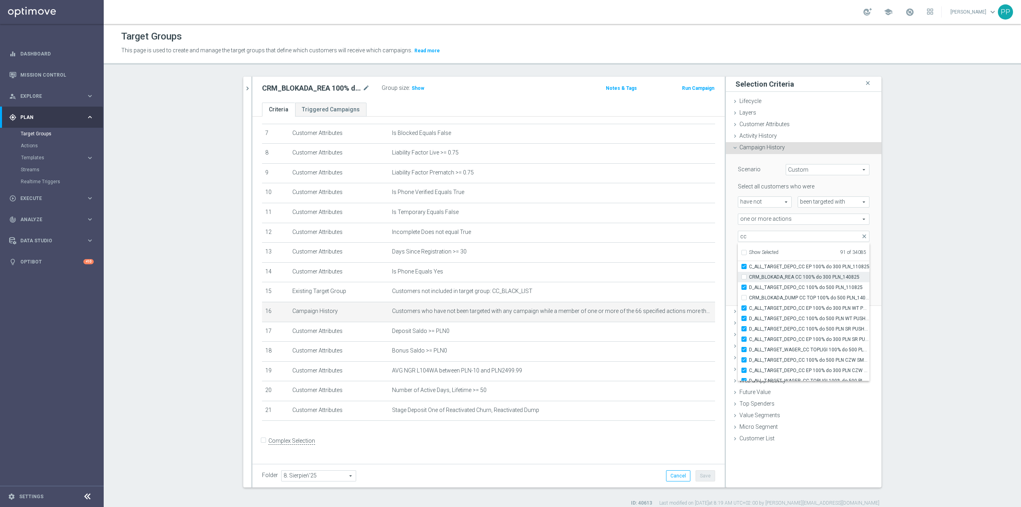
type input "Selected 90 of 34085"
click at [806, 304] on label "CC_DUMP_BLOKADA_100725" at bounding box center [809, 308] width 120 height 10
click at [749, 306] on input "CC_DUMP_BLOKADA_100725" at bounding box center [746, 308] width 5 height 5
checkbox input "false"
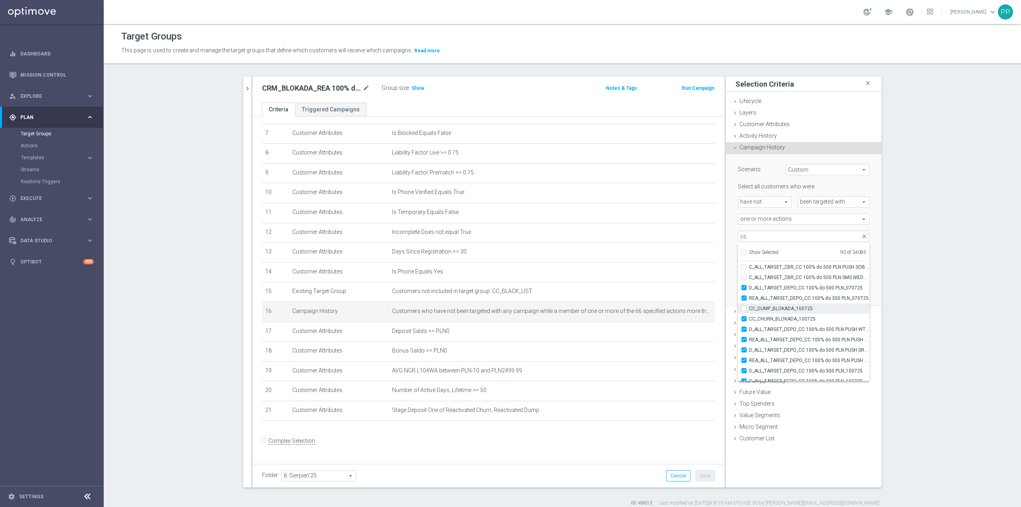
type input "Selected 89 of 34085"
click at [803, 315] on label "CC_CHURN_BLOKADA_100725" at bounding box center [809, 318] width 120 height 10
click at [749, 316] on input "CC_CHURN_BLOKADA_100725" at bounding box center [746, 318] width 5 height 5
checkbox input "false"
type input "Selected 88 of 34085"
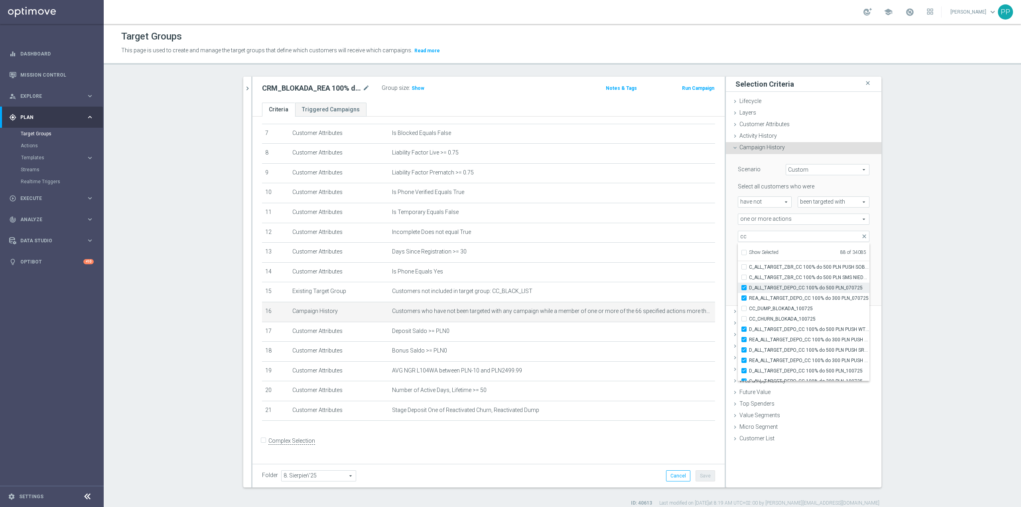
click at [808, 289] on span "D_ALL_TARGET_DEPO_CC 100% do 500 PLN_070725" at bounding box center [809, 287] width 120 height 6
click at [749, 289] on input "D_ALL_TARGET_DEPO_CC 100% do 500 PLN_070725" at bounding box center [746, 287] width 5 height 5
checkbox input "false"
type input "Selected 87 of 34085"
click at [808, 296] on span "REA_ALL_TARGET_DEPO_CC 100% do 300 PLN_070725" at bounding box center [809, 298] width 120 height 6
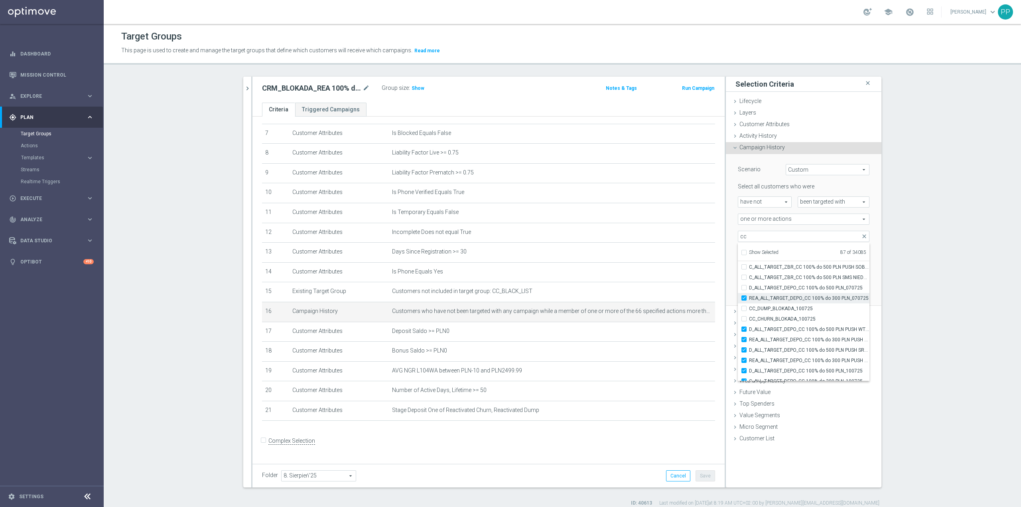
click at [749, 296] on input "REA_ALL_TARGET_DEPO_CC 100% do 300 PLN_070725" at bounding box center [746, 297] width 5 height 5
checkbox input "false"
type input "Selected 86 of 34085"
click at [805, 328] on span "D_ALL_TARGET_DEPO_CC 100% do 500 PLN PUSH WT_070725" at bounding box center [809, 329] width 120 height 6
click at [749, 328] on input "D_ALL_TARGET_DEPO_CC 100% do 500 PLN PUSH WT_070725" at bounding box center [746, 328] width 5 height 5
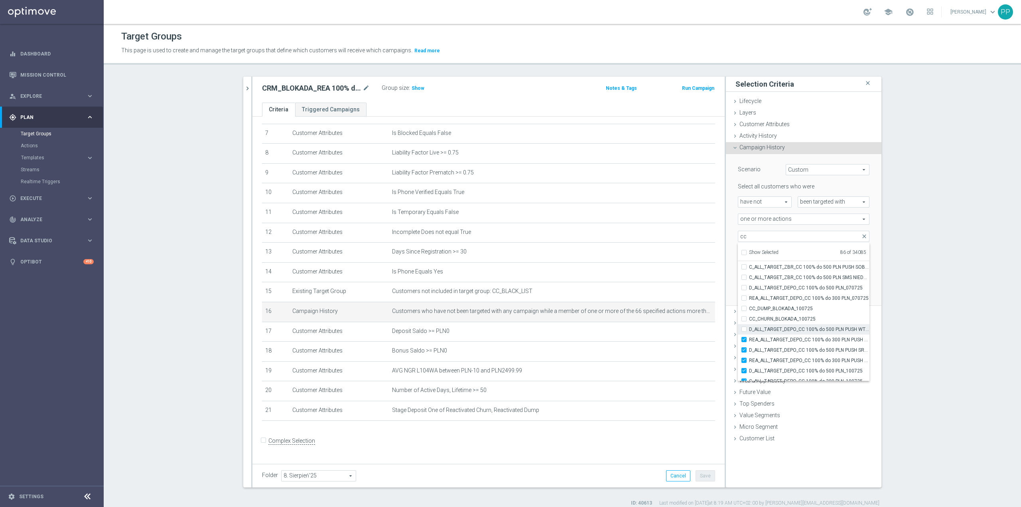
checkbox input "false"
type input "Selected 85 of 34085"
click at [804, 338] on span "REA_ALL_TARGET_DEPO_CC 100% do 300 PLN PUSH WT_070725" at bounding box center [809, 339] width 120 height 6
click at [749, 338] on input "REA_ALL_TARGET_DEPO_CC 100% do 300 PLN PUSH WT_070725" at bounding box center [746, 339] width 5 height 5
checkbox input "false"
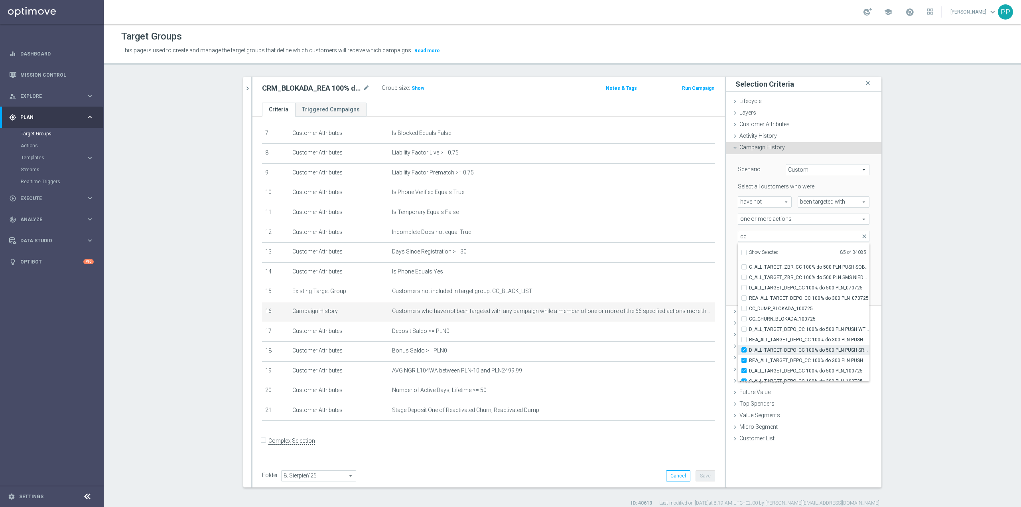
type input "Selected 84 of 34085"
click at [805, 351] on span "D_ALL_TARGET_DEPO_CC 100% do 500 PLN PUSH SR_070725" at bounding box center [809, 350] width 120 height 6
click at [749, 351] on input "D_ALL_TARGET_DEPO_CC 100% do 500 PLN PUSH SR_070725" at bounding box center [746, 349] width 5 height 5
checkbox input "false"
type input "Selected 83 of 34085"
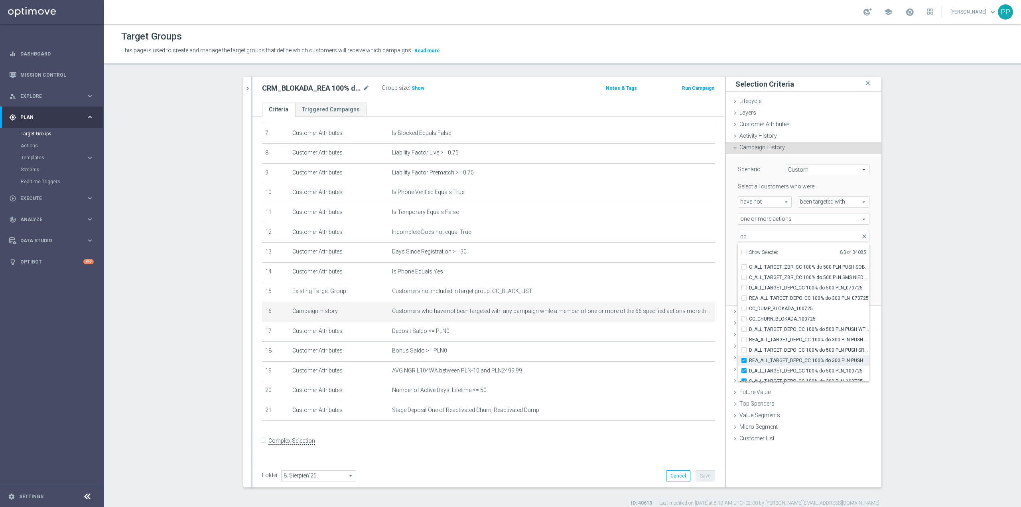
click at [804, 363] on span "REA_ALL_TARGET_DEPO_CC 100% do 300 PLN PUSH SR_070725" at bounding box center [809, 360] width 120 height 6
click at [749, 363] on input "REA_ALL_TARGET_DEPO_CC 100% do 300 PLN PUSH SR_070725" at bounding box center [746, 359] width 5 height 5
checkbox input "false"
type input "Selected 82 of 34085"
click at [804, 373] on span "D_ALL_TARGET_DEPO_CC 100% do 500 PLN_100725" at bounding box center [809, 370] width 120 height 6
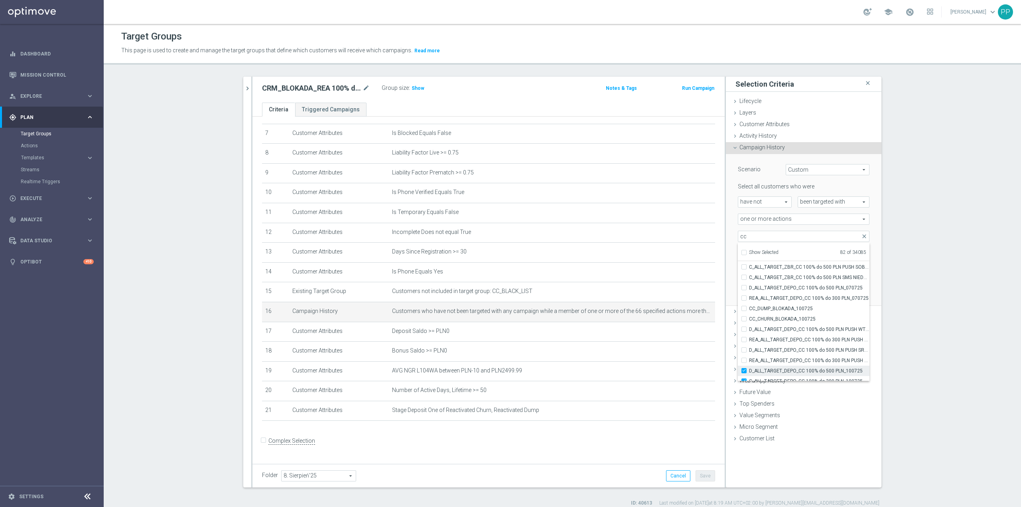
click at [749, 373] on input "D_ALL_TARGET_DEPO_CC 100% do 500 PLN_100725" at bounding box center [746, 370] width 5 height 5
checkbox input "false"
type input "Selected 81 of 34085"
click at [794, 329] on span "C_ALL_TARGET_DEPO_CC 100% do 300 PLN_100725" at bounding box center [809, 328] width 120 height 6
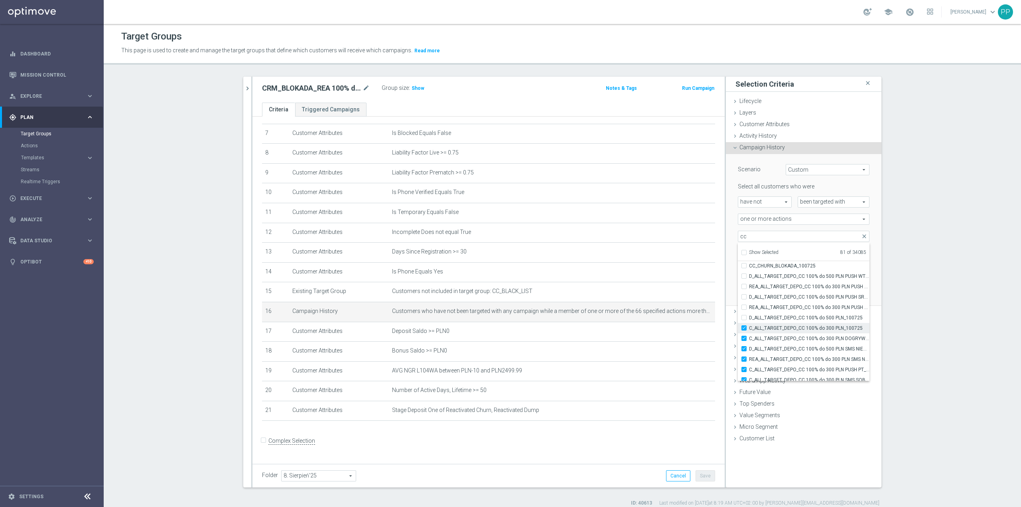
click at [749, 329] on input "C_ALL_TARGET_DEPO_CC 100% do 300 PLN_100725" at bounding box center [746, 327] width 5 height 5
checkbox input "false"
type input "Selected 80 of 34085"
click at [795, 338] on span "C_ALL_TARGET_DEPO_CC 100% do 300 PLN DOGRYWKA_100725" at bounding box center [809, 338] width 120 height 6
click at [749, 338] on input "C_ALL_TARGET_DEPO_CC 100% do 300 PLN DOGRYWKA_100725" at bounding box center [746, 337] width 5 height 5
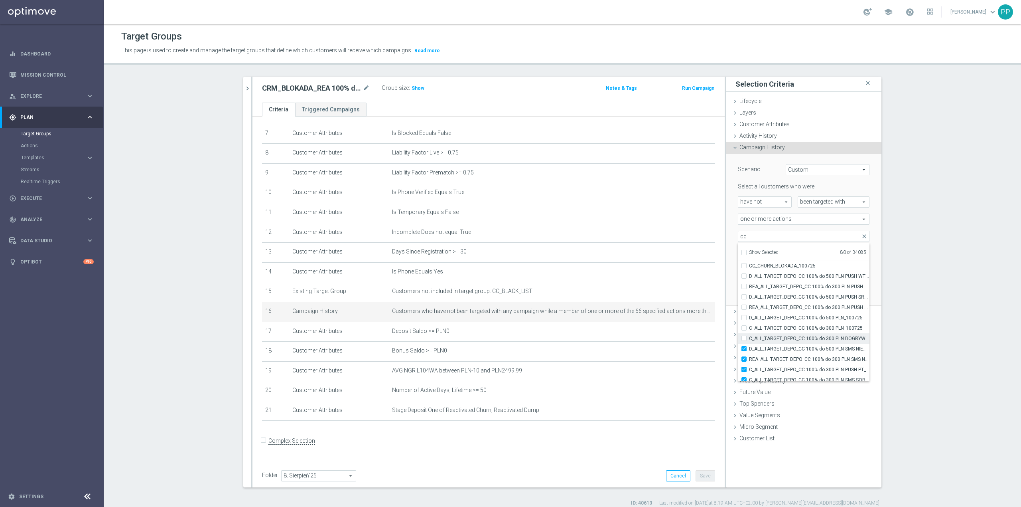
checkbox input "false"
type input "Selected 79 of 34085"
click at [796, 349] on span "D_ALL_TARGET_DEPO_CC 100% do 500 PLN SMS NIEDZ_070725" at bounding box center [809, 348] width 120 height 6
click at [749, 349] on input "D_ALL_TARGET_DEPO_CC 100% do 500 PLN SMS NIEDZ_070725" at bounding box center [746, 348] width 5 height 5
checkbox input "false"
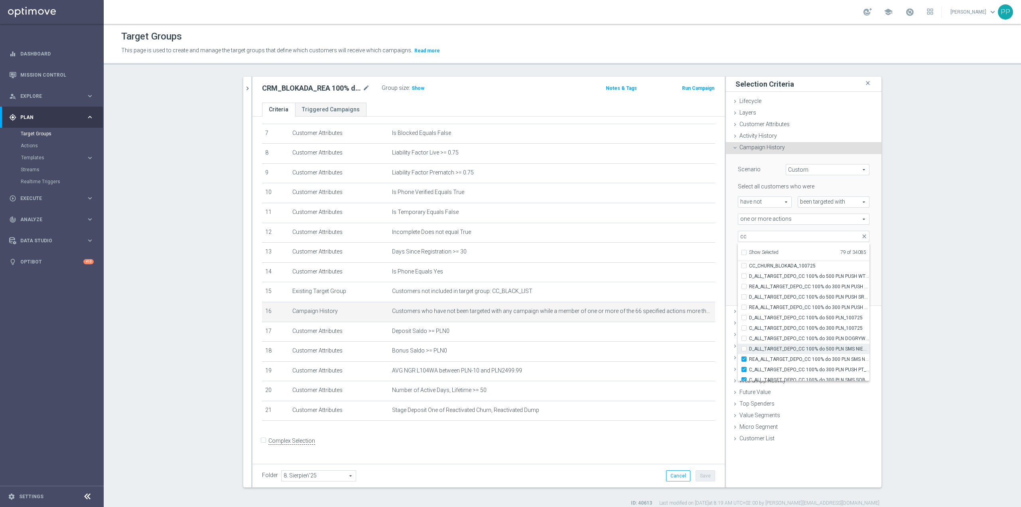
type input "Selected 78 of 34085"
click at [798, 357] on span "REA_ALL_TARGET_DEPO_CC 100% do 300 PLN SMS NIEDZ_070725" at bounding box center [809, 359] width 120 height 6
click at [749, 357] on input "REA_ALL_TARGET_DEPO_CC 100% do 300 PLN SMS NIEDZ_070725" at bounding box center [746, 358] width 5 height 5
checkbox input "false"
type input "Selected 77 of 34085"
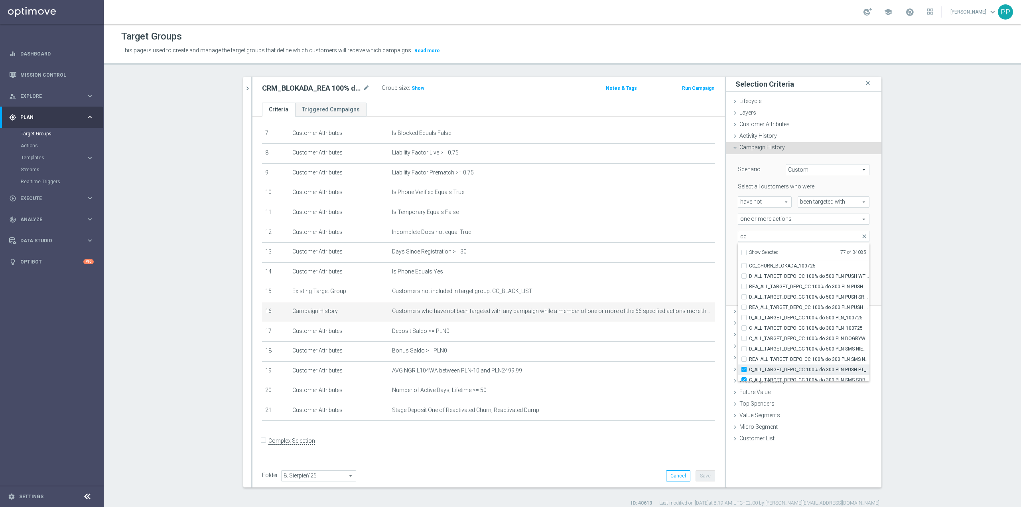
click at [800, 365] on label "C_ALL_TARGET_DEPO_CC 100% do 300 PLN PUSH PT_100725" at bounding box center [809, 369] width 120 height 10
click at [749, 367] on input "C_ALL_TARGET_DEPO_CC 100% do 300 PLN PUSH PT_100725" at bounding box center [746, 369] width 5 height 5
checkbox input "false"
type input "Selected 76 of 34085"
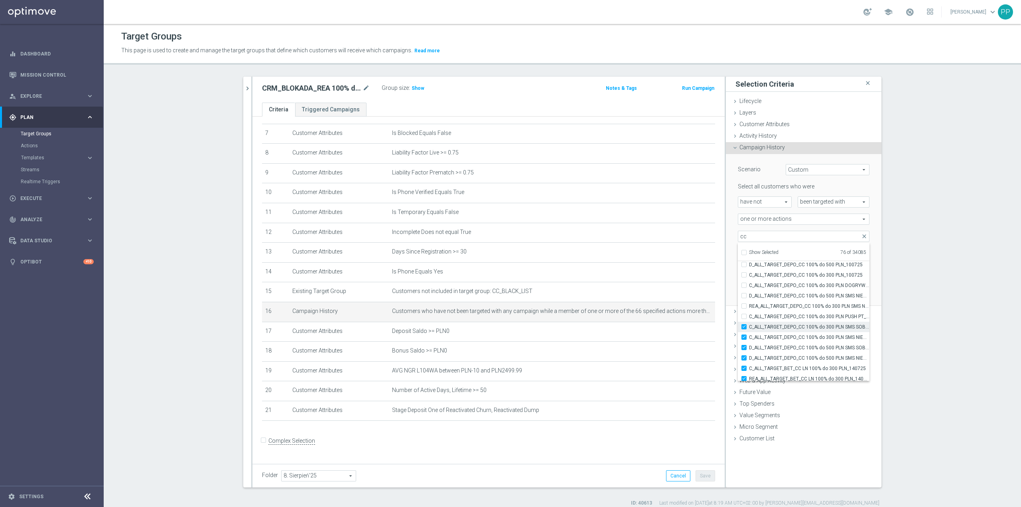
click at [801, 323] on span "C_ALL_TARGET_DEPO_CC 100% do 300 PLN SMS SOB_100725" at bounding box center [809, 326] width 120 height 6
click at [749, 324] on input "C_ALL_TARGET_DEPO_CC 100% do 300 PLN SMS SOB_100725" at bounding box center [746, 326] width 5 height 5
checkbox input "false"
type input "Selected 75 of 34085"
click at [802, 334] on span "C_ALL_TARGET_DEPO_CC 100% do 300 PLN SMS NIEDZ_100725" at bounding box center [809, 337] width 120 height 6
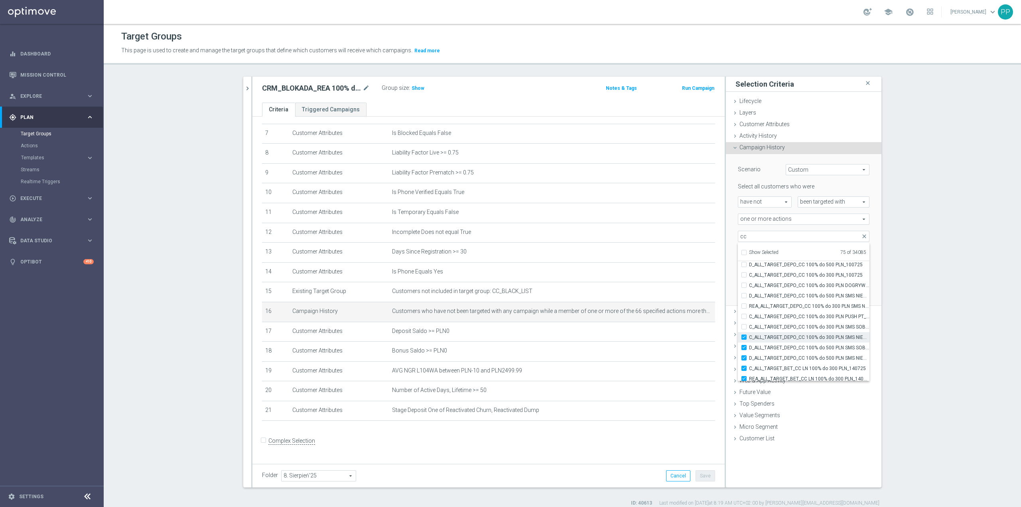
click at [749, 334] on input "C_ALL_TARGET_DEPO_CC 100% do 300 PLN SMS NIEDZ_100725" at bounding box center [746, 336] width 5 height 5
checkbox input "false"
type input "Selected 74 of 34085"
click at [801, 345] on span "D_ALL_TARGET_DEPO_CC 100% do 500 PLN SMS SOB_100725" at bounding box center [809, 347] width 120 height 6
click at [749, 345] on input "D_ALL_TARGET_DEPO_CC 100% do 500 PLN SMS SOB_100725" at bounding box center [746, 347] width 5 height 5
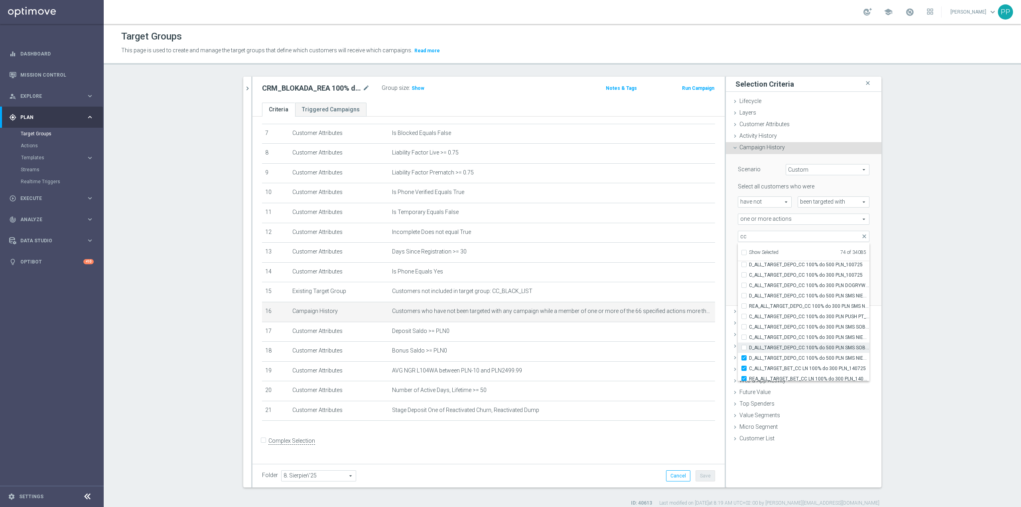
checkbox input "false"
type input "Selected 73 of 34085"
click at [799, 355] on span "D_ALL_TARGET_DEPO_CC 100% do 500 PLN SMS NIEDZ_100725" at bounding box center [809, 358] width 120 height 6
click at [749, 355] on input "D_ALL_TARGET_DEPO_CC 100% do 500 PLN SMS NIEDZ_100725" at bounding box center [746, 357] width 5 height 5
checkbox input "false"
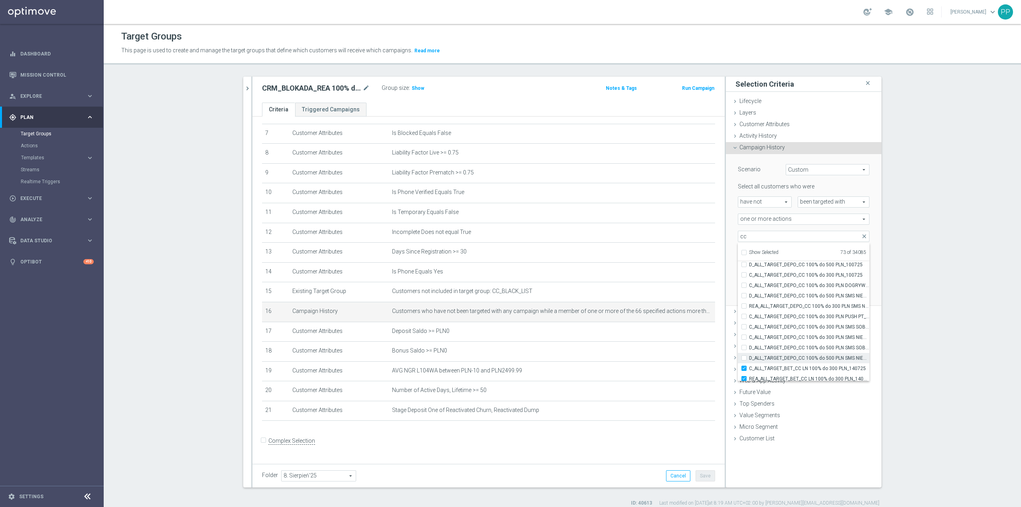
type input "Selected 72 of 34085"
click at [794, 313] on span "C_ALL_TARGET_BET_CC LN 100% do 300 PLN_140725" at bounding box center [809, 314] width 120 height 6
click at [749, 313] on input "C_ALL_TARGET_BET_CC LN 100% do 300 PLN_140725" at bounding box center [746, 314] width 5 height 5
checkbox input "false"
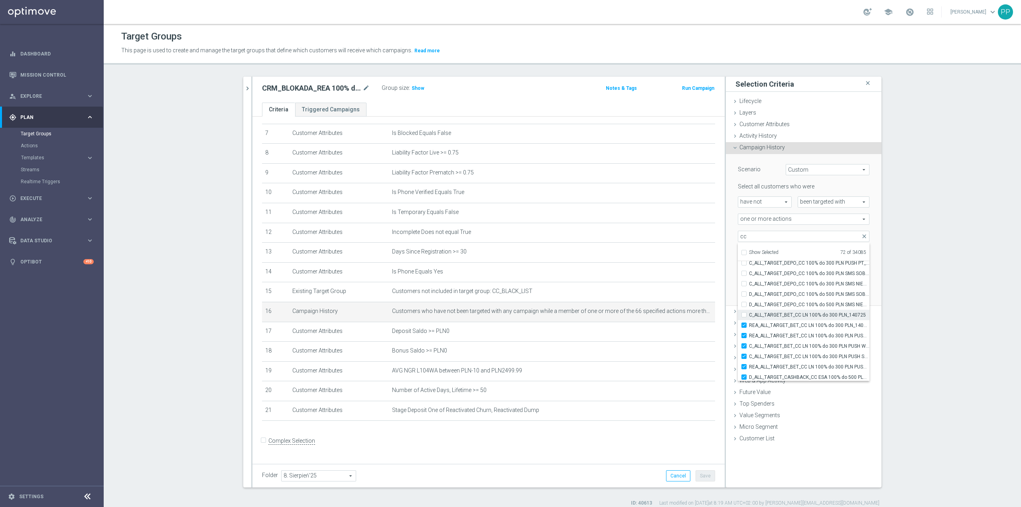
type input "Selected 71 of 34085"
click at [794, 324] on span "REA_ALL_TARGET_BET_CC LN 100% do 300 PLN_140725" at bounding box center [809, 325] width 120 height 6
click at [749, 324] on input "REA_ALL_TARGET_BET_CC LN 100% do 300 PLN_140725" at bounding box center [746, 324] width 5 height 5
checkbox input "false"
type input "Selected 70 of 34085"
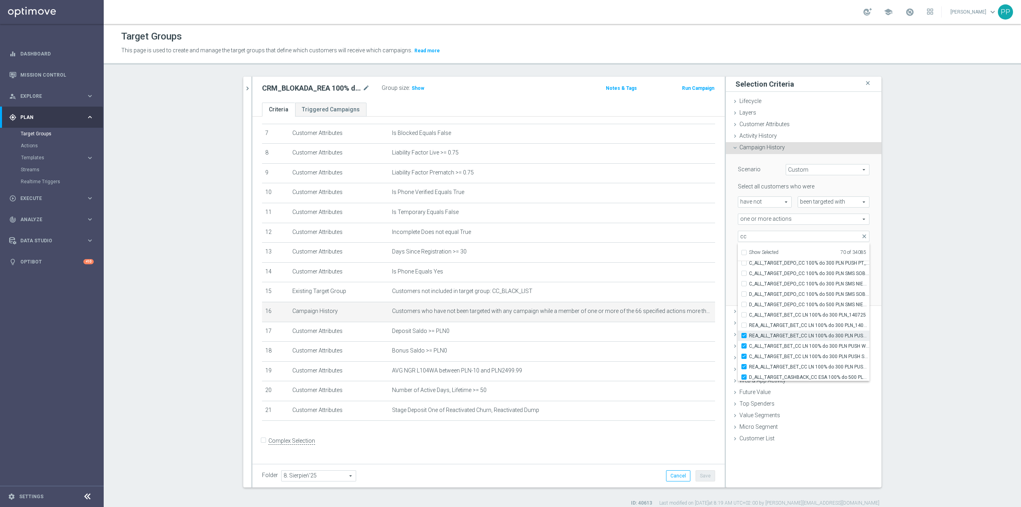
click at [795, 335] on span "REA_ALL_TARGET_BET_CC LN 100% do 300 PLN PUSH WT_140725" at bounding box center [809, 335] width 120 height 6
click at [749, 335] on input "REA_ALL_TARGET_BET_CC LN 100% do 300 PLN PUSH WT_140725" at bounding box center [746, 335] width 5 height 5
checkbox input "false"
type input "Selected 69 of 34085"
click at [797, 347] on span "C_ALL_TARGET_BET_CC LN 100% do 300 PLN PUSH WT_140725" at bounding box center [809, 346] width 120 height 6
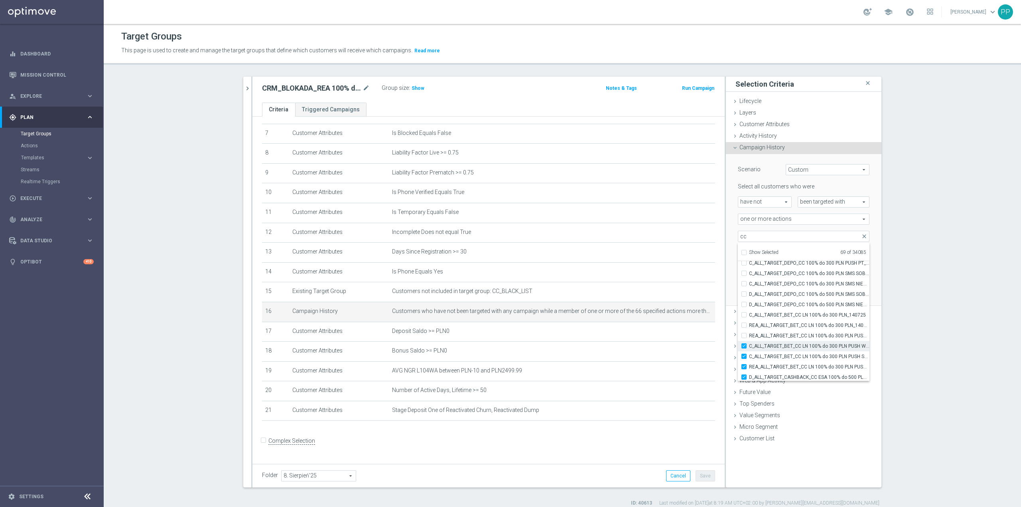
click at [749, 347] on input "C_ALL_TARGET_BET_CC LN 100% do 300 PLN PUSH WT_140725" at bounding box center [746, 345] width 5 height 5
checkbox input "false"
type input "Selected 68 of 34085"
click at [798, 355] on span "C_ALL_TARGET_BET_CC LN 100% do 300 PLN PUSH SR_140725" at bounding box center [809, 356] width 120 height 6
click at [749, 355] on input "C_ALL_TARGET_BET_CC LN 100% do 300 PLN PUSH SR_140725" at bounding box center [746, 355] width 5 height 5
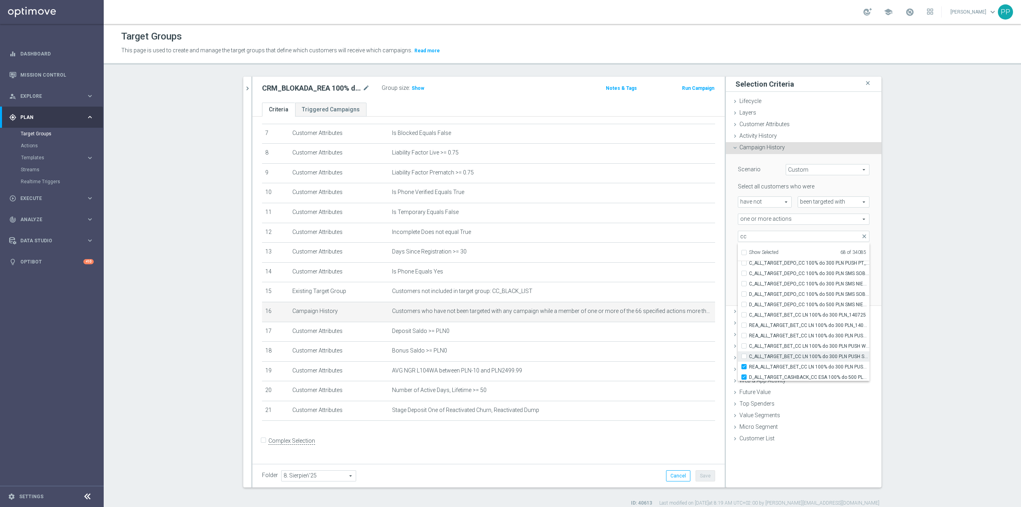
checkbox input "false"
type input "Selected 67 of 34085"
click at [798, 367] on span "REA_ALL_TARGET_BET_CC LN 100% do 300 PLN PUSH SR_140725" at bounding box center [809, 366] width 120 height 6
click at [749, 367] on input "REA_ALL_TARGET_BET_CC LN 100% do 300 PLN PUSH SR_140725" at bounding box center [746, 366] width 5 height 5
checkbox input "false"
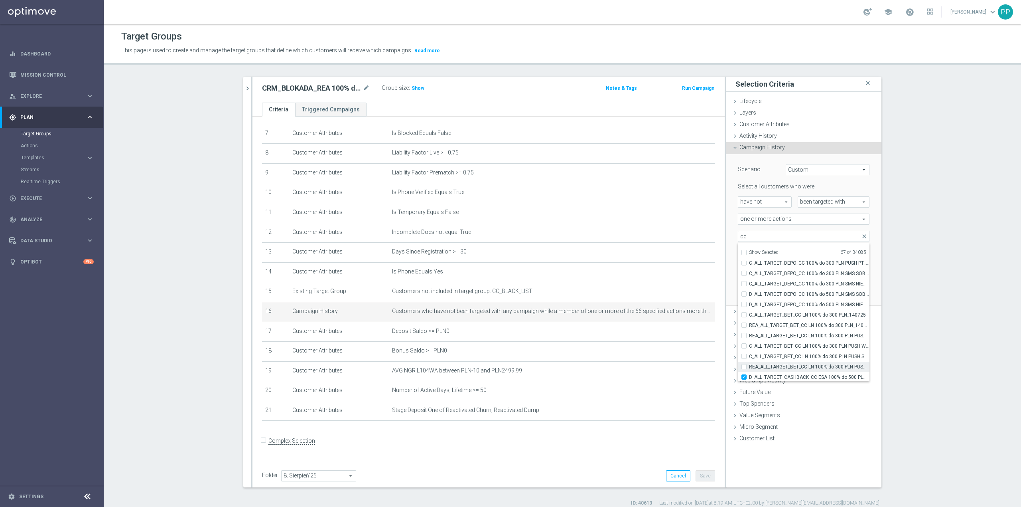
type input "Selected 66 of 34085"
drag, startPoint x: 792, startPoint y: 273, endPoint x: 779, endPoint y: 273, distance: 13.6
click at [779, 273] on span "D_ALL_TARGET_CASHBACK_CC ESA 100% do 500 PLN_170725" at bounding box center [809, 271] width 120 height 6
click at [749, 273] on input "D_ALL_TARGET_CASHBACK_CC ESA 100% do 500 PLN_170725" at bounding box center [746, 270] width 5 height 5
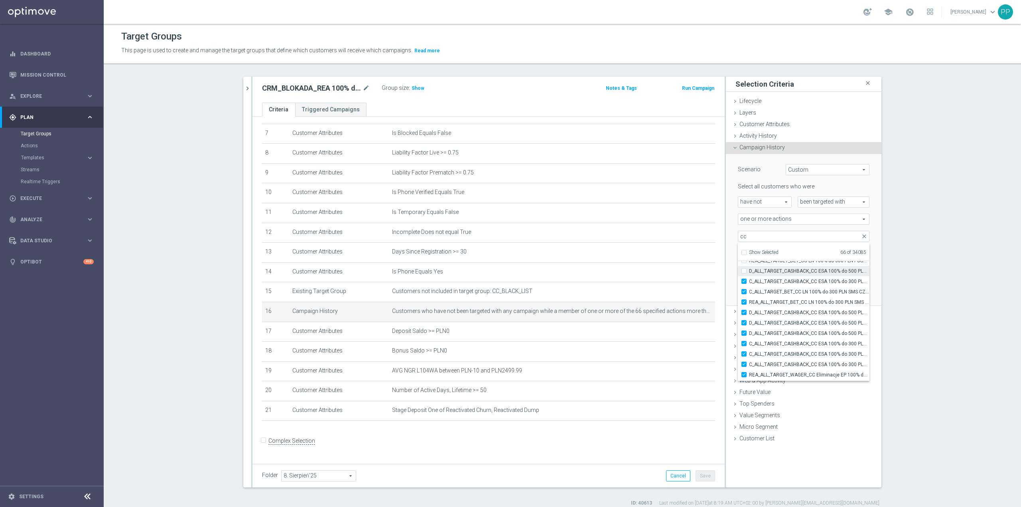
checkbox input "false"
type input "Selected 65 of 34085"
click at [783, 282] on span "C_ALL_TARGET_CASHBACK_CC ESA 100% do 300 PLN_170725" at bounding box center [809, 281] width 120 height 6
click at [749, 282] on input "C_ALL_TARGET_CASHBACK_CC ESA 100% do 300 PLN_170725" at bounding box center [746, 280] width 5 height 5
checkbox input "false"
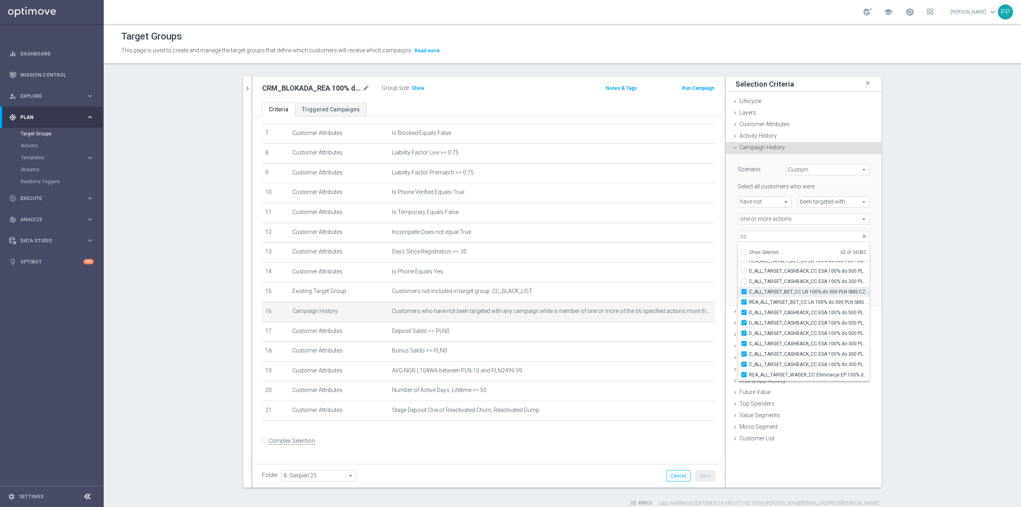
type input "Selected 64 of 34085"
drag, startPoint x: 786, startPoint y: 290, endPoint x: 788, endPoint y: 297, distance: 7.6
click at [786, 290] on span "C_ALL_TARGET_BET_CC LN 100% do 300 PLN SMS CZW_140725" at bounding box center [809, 291] width 120 height 6
click at [749, 290] on input "C_ALL_TARGET_BET_CC LN 100% do 300 PLN SMS CZW_140725" at bounding box center [746, 291] width 5 height 5
checkbox input "false"
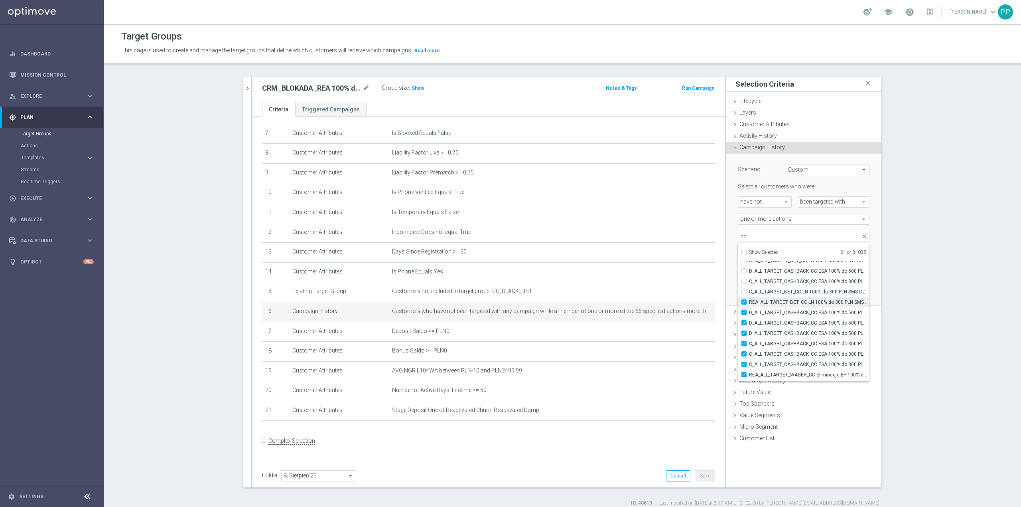
type input "Selected 63 of 34085"
click at [788, 300] on span "REA_ALL_TARGET_BET_CC LN 100% do 300 PLN SMS CZW_140725" at bounding box center [809, 302] width 120 height 6
click at [749, 300] on input "REA_ALL_TARGET_BET_CC LN 100% do 300 PLN SMS CZW_140725" at bounding box center [746, 301] width 5 height 5
checkbox input "false"
type input "Selected 62 of 34085"
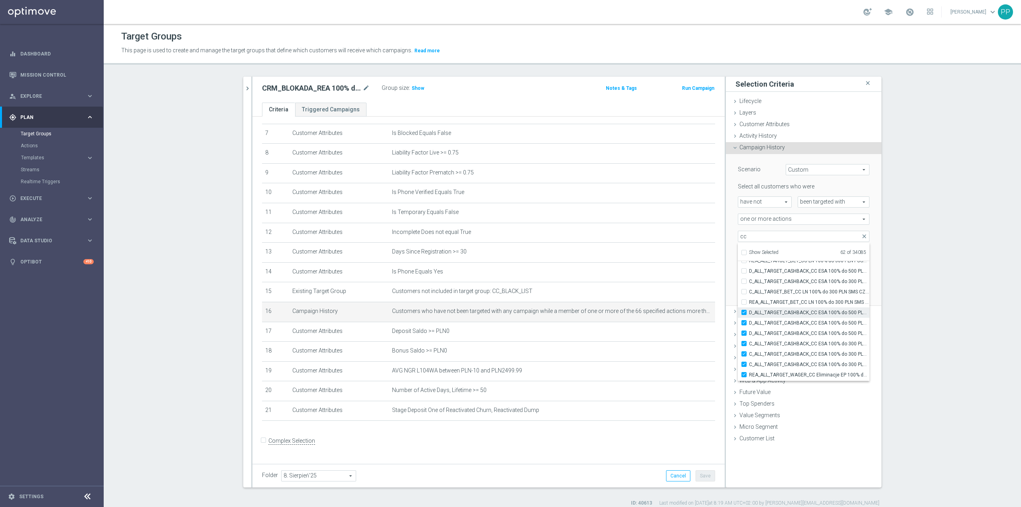
click at [792, 309] on span "D_ALL_TARGET_CASHBACK_CC ESA 100% do 500 PLN PUSH PT_170725" at bounding box center [809, 312] width 120 height 6
click at [749, 309] on input "D_ALL_TARGET_CASHBACK_CC ESA 100% do 500 PLN PUSH PT_170725" at bounding box center [746, 311] width 5 height 5
checkbox input "false"
type input "Selected 61 of 34085"
click at [793, 319] on span "D_ALL_TARGET_CASHBACK_CC ESA 100% do 500 PLN PUSH SOB_170725" at bounding box center [809, 322] width 120 height 6
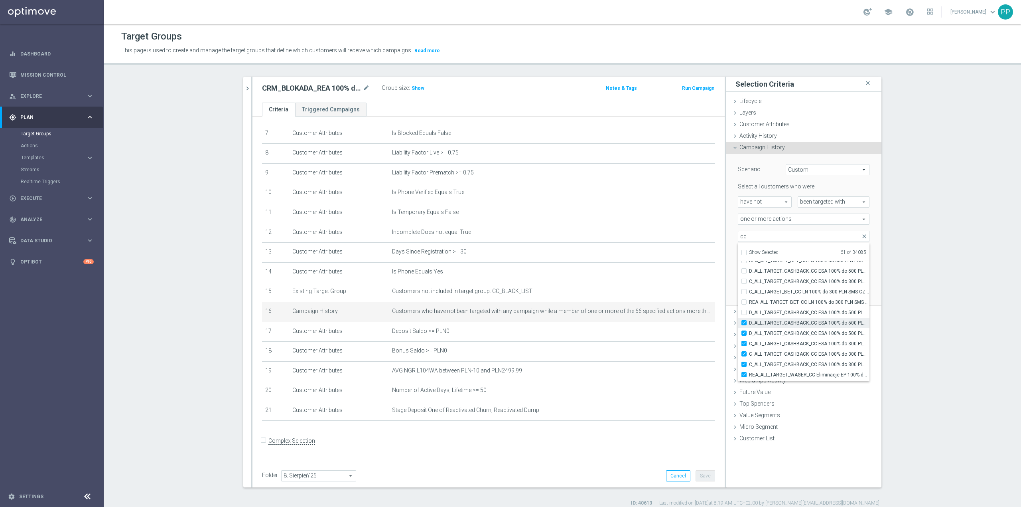
click at [749, 320] on input "D_ALL_TARGET_CASHBACK_CC ESA 100% do 500 PLN PUSH SOB_170725" at bounding box center [746, 322] width 5 height 5
checkbox input "false"
type input "Selected 60 of 34085"
click at [797, 332] on span "D_ALL_TARGET_CASHBACK_CC ESA 100% do 500 PLN SMS NIEDZ_170725" at bounding box center [809, 333] width 120 height 6
click at [749, 332] on input "D_ALL_TARGET_CASHBACK_CC ESA 100% do 500 PLN SMS NIEDZ_170725" at bounding box center [746, 332] width 5 height 5
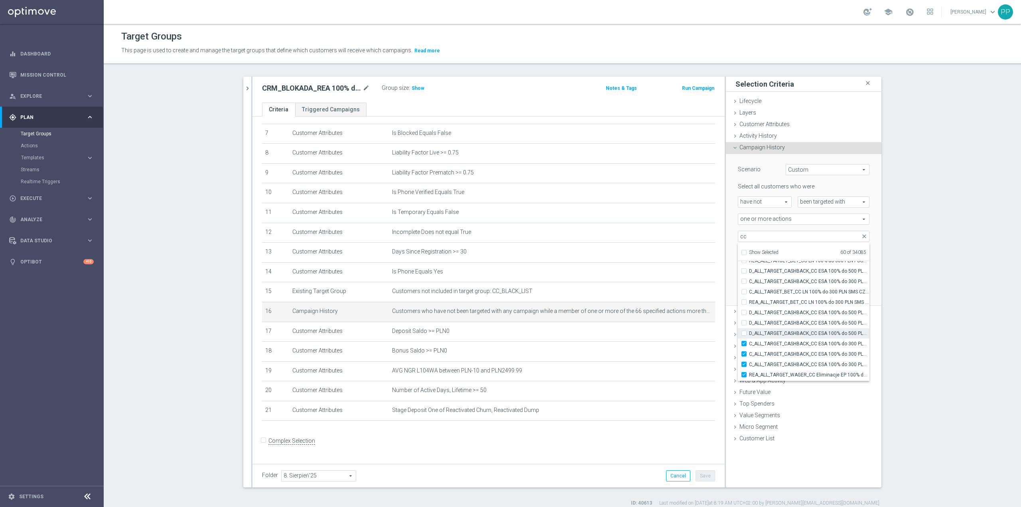
checkbox input "false"
type input "Selected 59 of 34085"
click at [796, 343] on span "C_ALL_TARGET_CASHBACK_CC ESA 100% do 300 PLN PUSH PT_170725" at bounding box center [809, 343] width 120 height 6
click at [749, 343] on input "C_ALL_TARGET_CASHBACK_CC ESA 100% do 300 PLN PUSH PT_170725" at bounding box center [746, 343] width 5 height 5
checkbox input "false"
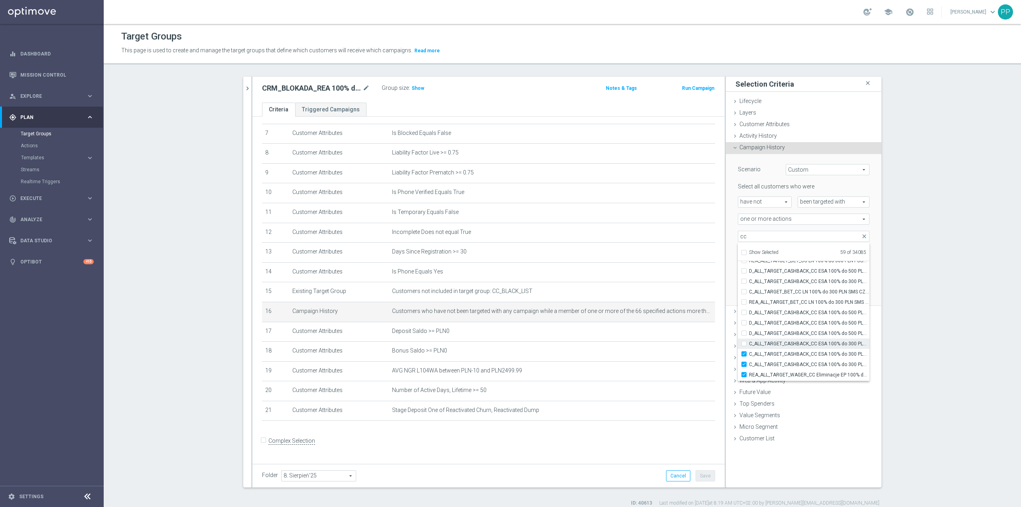
type input "Selected 58 of 34085"
click at [800, 353] on span "C_ALL_TARGET_CASHBACK_CC ESA 100% do 300 PLN PUSH SOB_170725" at bounding box center [809, 354] width 120 height 6
click at [749, 353] on input "C_ALL_TARGET_CASHBACK_CC ESA 100% do 300 PLN PUSH SOB_170725" at bounding box center [746, 353] width 5 height 5
checkbox input "false"
type input "Selected 57 of 34085"
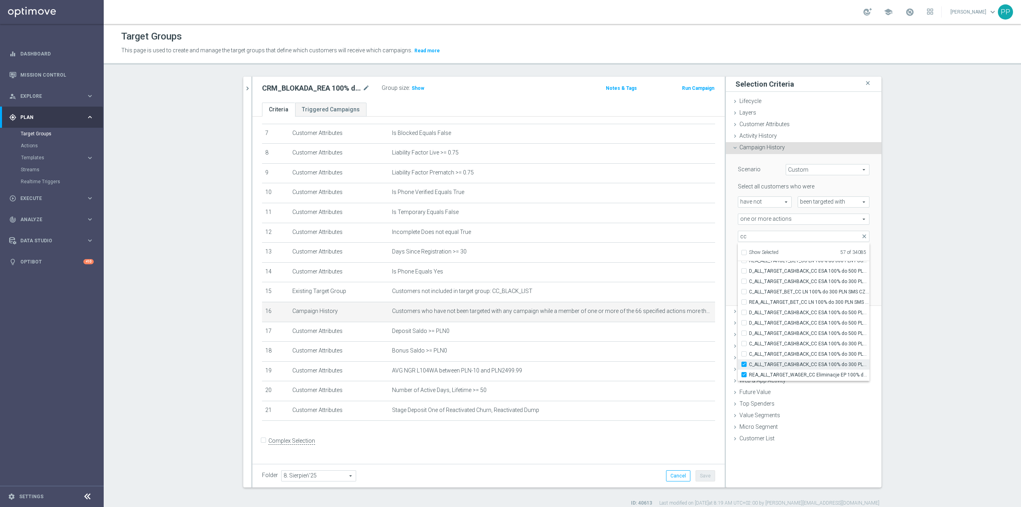
click at [802, 361] on span "C_ALL_TARGET_CASHBACK_CC ESA 100% do 300 PLN NIEDZ_170725" at bounding box center [809, 364] width 120 height 6
click at [749, 361] on input "C_ALL_TARGET_CASHBACK_CC ESA 100% do 300 PLN NIEDZ_170725" at bounding box center [746, 363] width 5 height 5
checkbox input "false"
type input "Selected 56 of 34085"
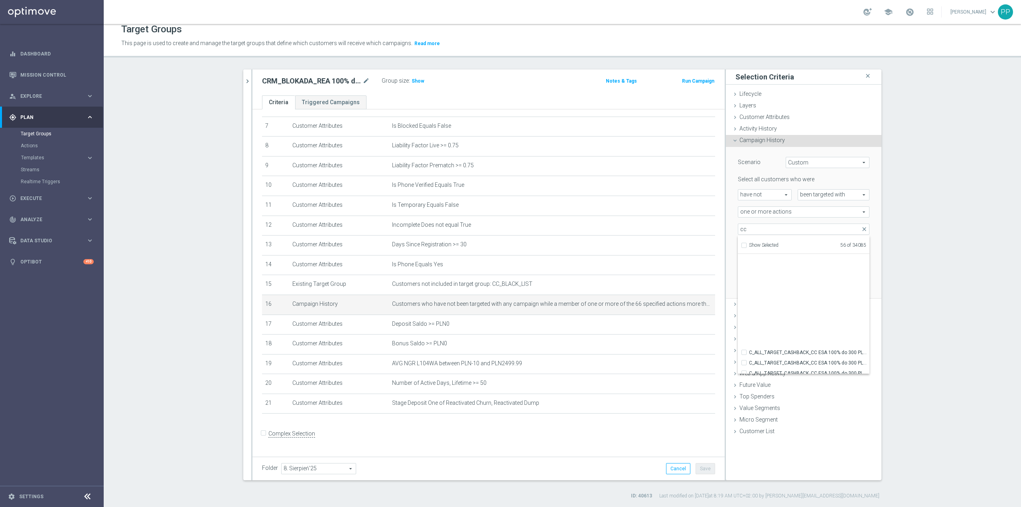
scroll to position [23875, 0]
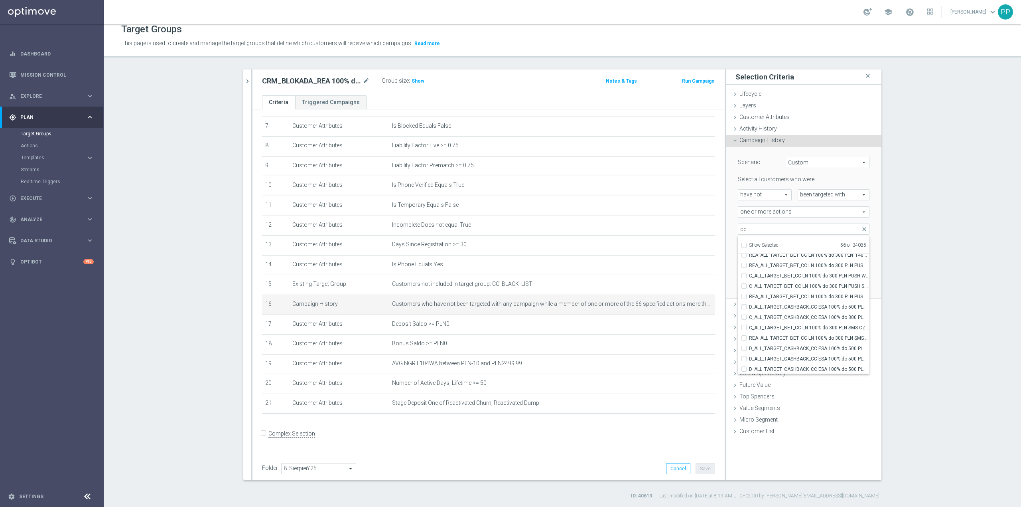
drag, startPoint x: 727, startPoint y: 282, endPoint x: 851, endPoint y: 282, distance: 124.4
click at [727, 282] on div "Scenario Custom Custom arrow_drop_down search Select all customers who were hav…" at bounding box center [804, 223] width 156 height 152
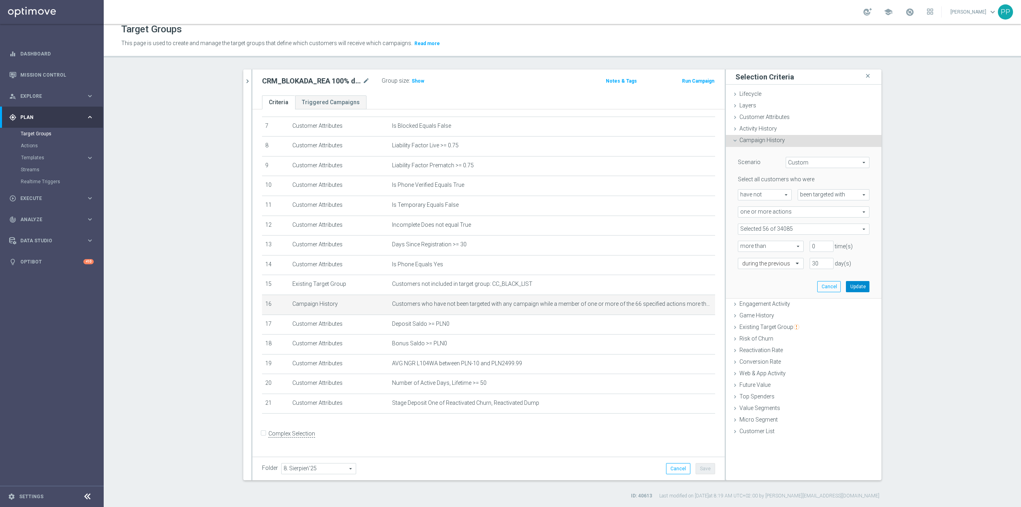
click at [856, 288] on button "Update" at bounding box center [858, 286] width 24 height 11
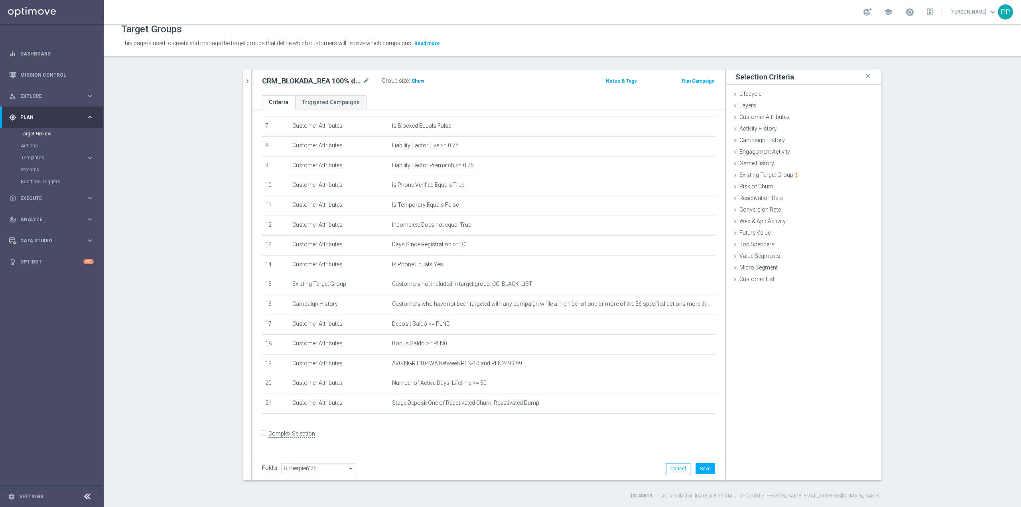
click at [414, 81] on span "Show" at bounding box center [418, 81] width 13 height 6
click at [704, 468] on button "Save" at bounding box center [706, 468] width 20 height 11
drag, startPoint x: 766, startPoint y: 122, endPoint x: 771, endPoint y: 120, distance: 5.0
click at [766, 122] on div "Customer Attributes done" at bounding box center [804, 118] width 156 height 12
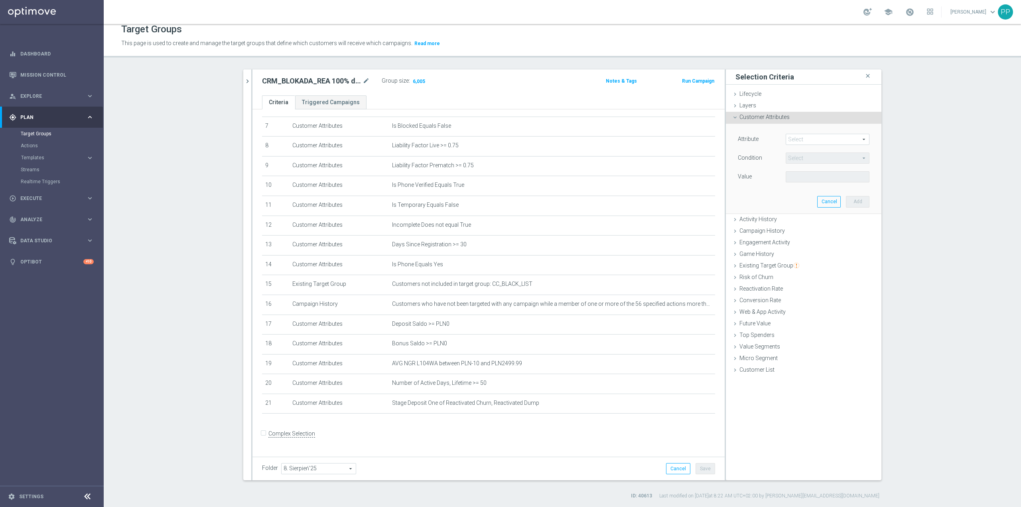
click at [793, 142] on span at bounding box center [827, 139] width 83 height 10
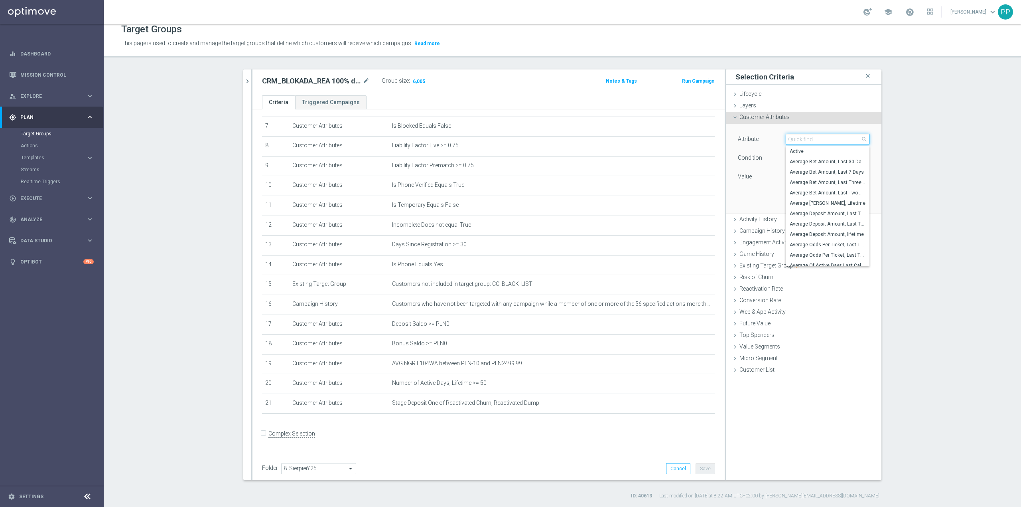
click at [793, 142] on input "search" at bounding box center [828, 139] width 84 height 11
type input "lifetime activity"
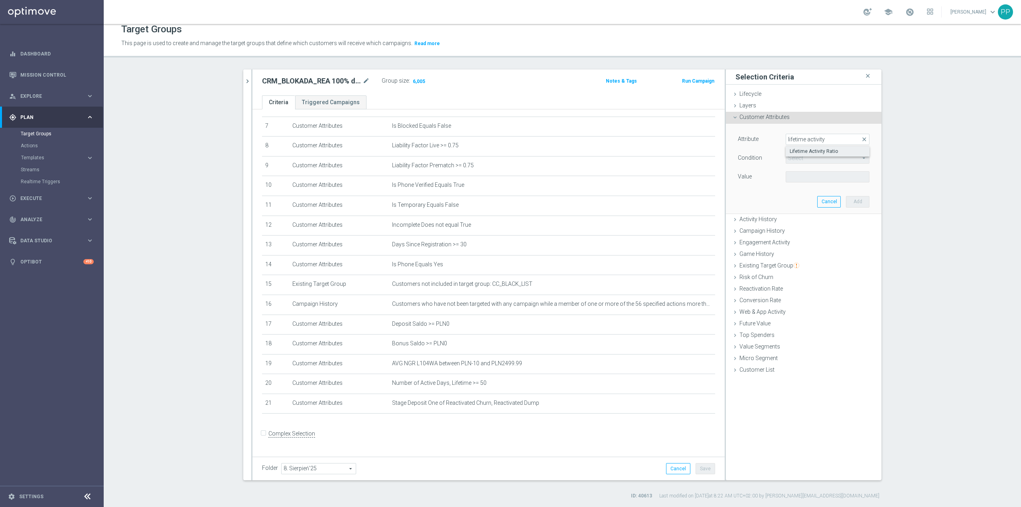
click at [824, 152] on span "Lifetime Activity Ratio" at bounding box center [828, 151] width 76 height 6
type input "Lifetime Activity Ratio"
click at [814, 160] on span "=" at bounding box center [827, 158] width 83 height 10
click at [797, 224] on span ">=" at bounding box center [828, 222] width 76 height 6
type input ">="
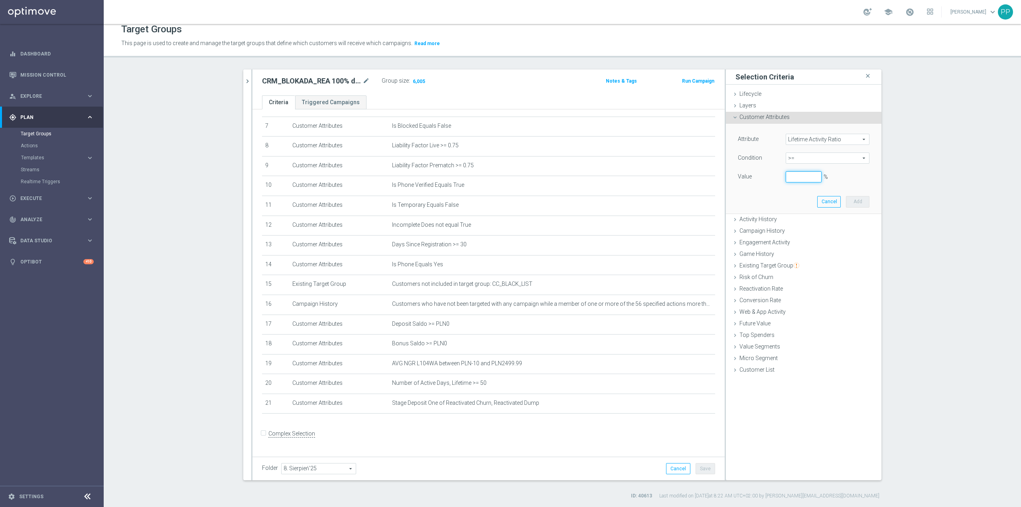
click at [800, 181] on input "%" at bounding box center [804, 176] width 36 height 11
click at [850, 203] on button "Add" at bounding box center [858, 201] width 24 height 11
type input "0.1"
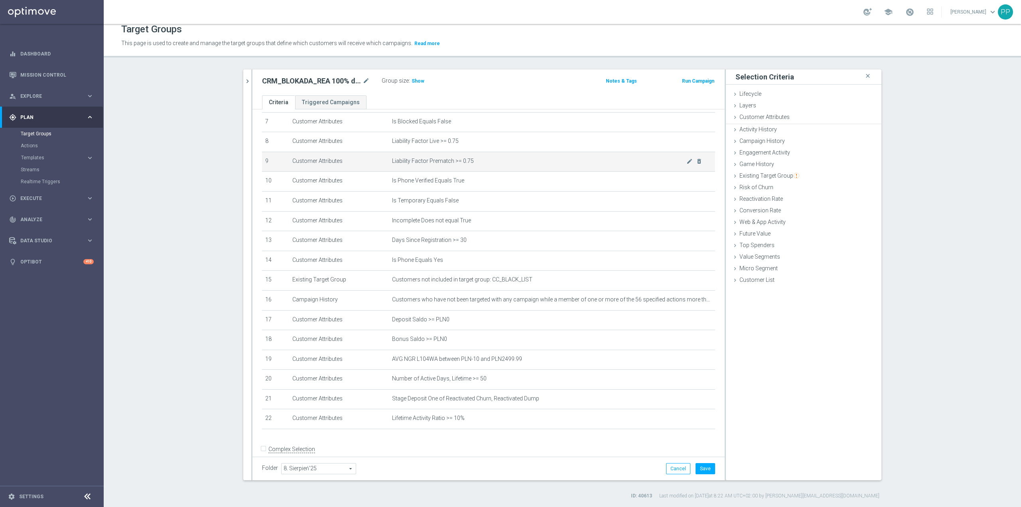
scroll to position [152, 0]
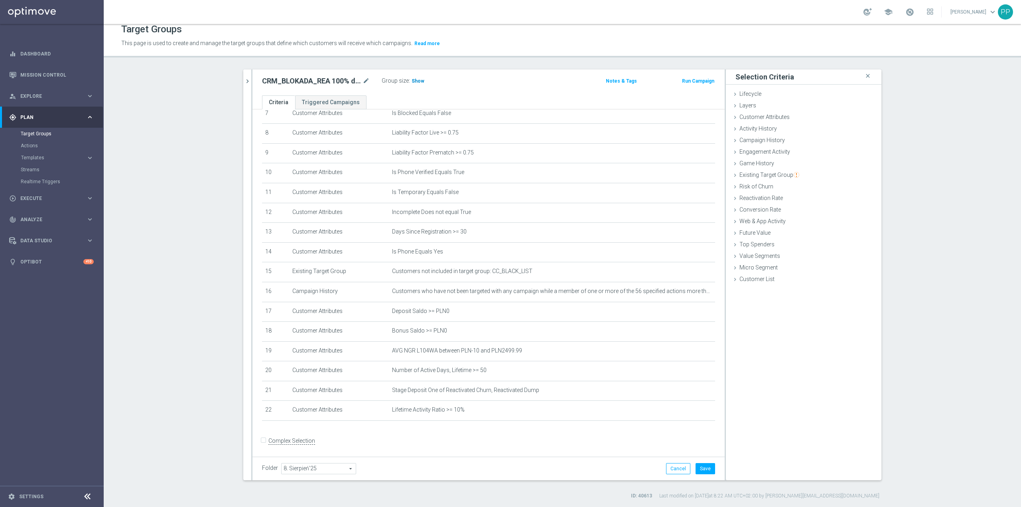
click at [412, 80] on span "Show" at bounding box center [418, 81] width 13 height 6
click at [704, 469] on button "Save" at bounding box center [706, 468] width 20 height 11
click at [696, 413] on icon "delete_forever" at bounding box center [699, 409] width 6 height 6
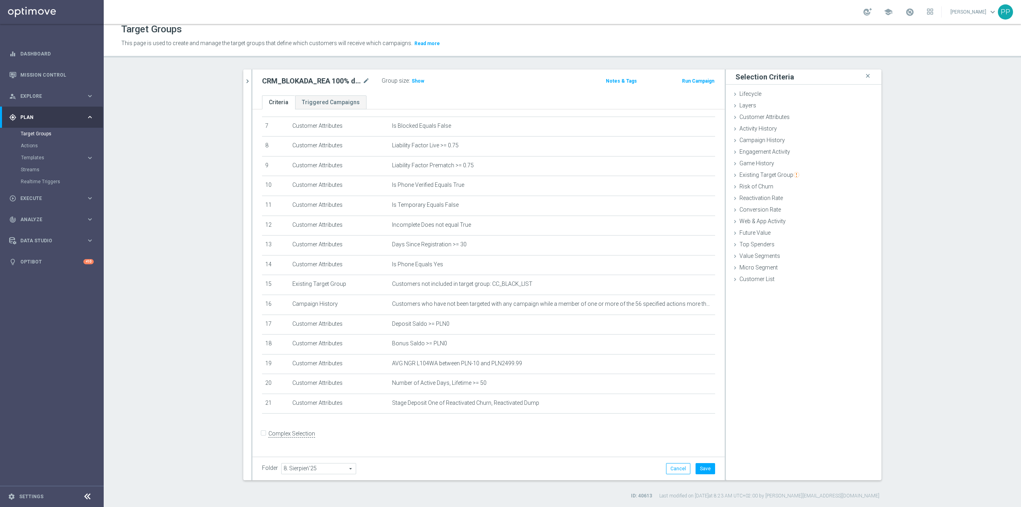
scroll to position [144, 0]
click at [363, 82] on icon "mode_edit" at bounding box center [366, 81] width 7 height 10
click at [490, 93] on div "CRM_BLOKADA_REA 100% do 300 PLN_210825 mode_edit Group size : Show Notes & Tags…" at bounding box center [488, 82] width 472 height 26
drag, startPoint x: 680, startPoint y: 388, endPoint x: 675, endPoint y: 387, distance: 4.9
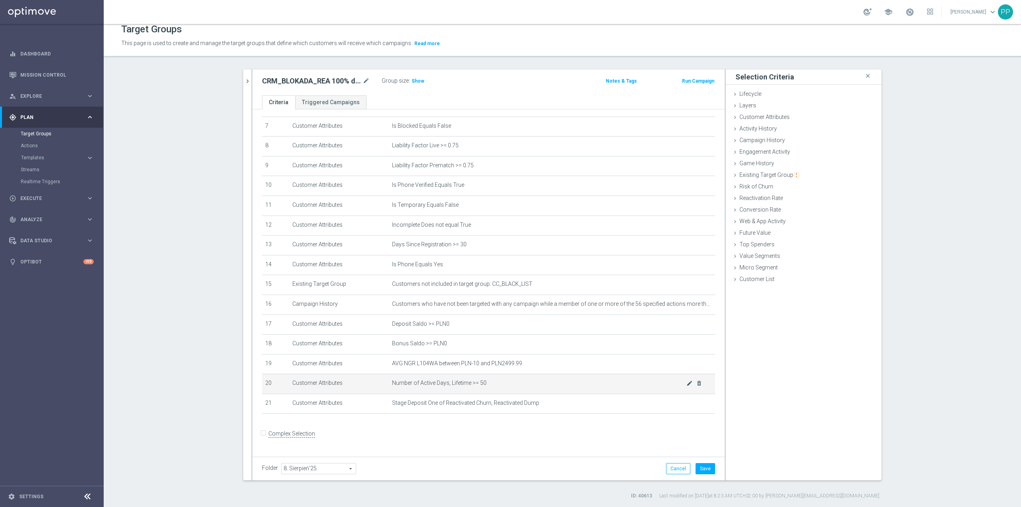
click at [675, 387] on body "equalizer Dashboard Mission Control" at bounding box center [510, 253] width 1021 height 507
click at [686, 386] on icon "mode_edit" at bounding box center [689, 383] width 6 height 6
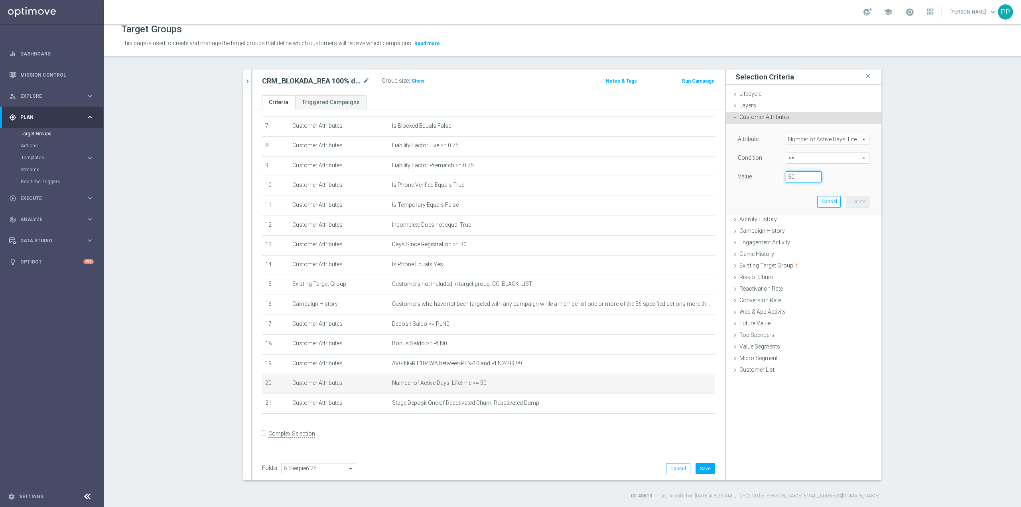
drag, startPoint x: 798, startPoint y: 177, endPoint x: 782, endPoint y: 173, distance: 16.9
click at [786, 174] on input "50" at bounding box center [804, 176] width 36 height 11
type input "30"
click at [860, 203] on button "Update" at bounding box center [858, 201] width 24 height 11
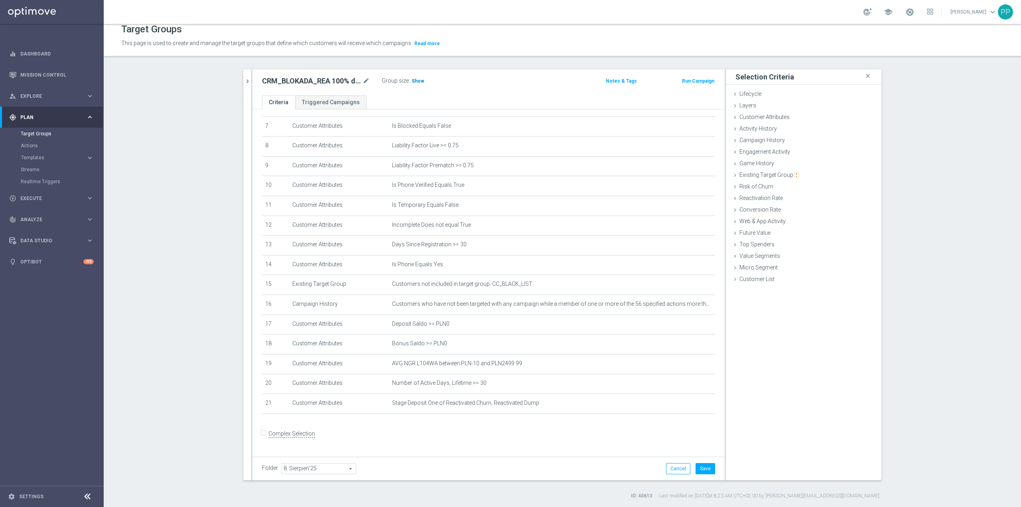
click at [412, 80] on span "Show" at bounding box center [418, 81] width 13 height 6
click at [704, 469] on button "Save" at bounding box center [706, 468] width 20 height 11
click at [246, 79] on icon "chevron_right" at bounding box center [248, 81] width 8 height 8
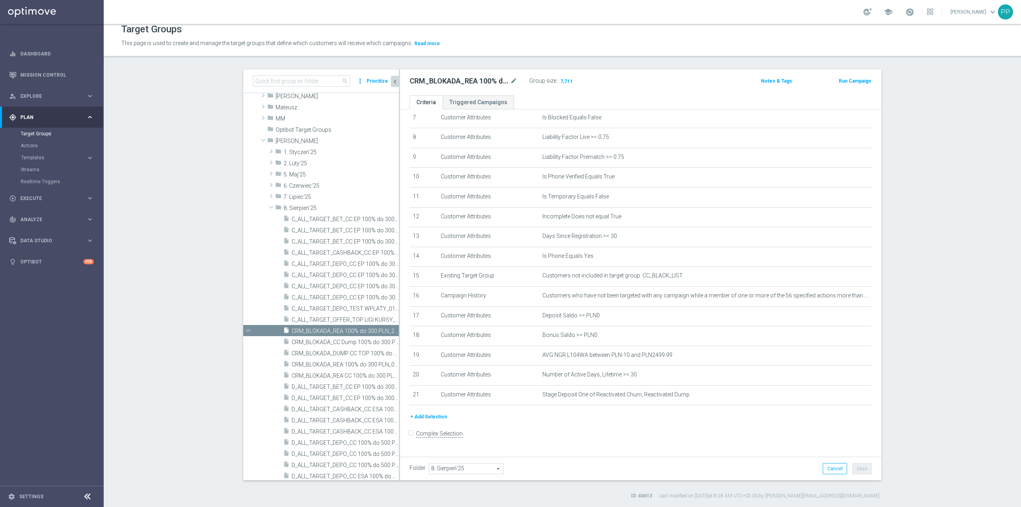
scroll to position [220, 0]
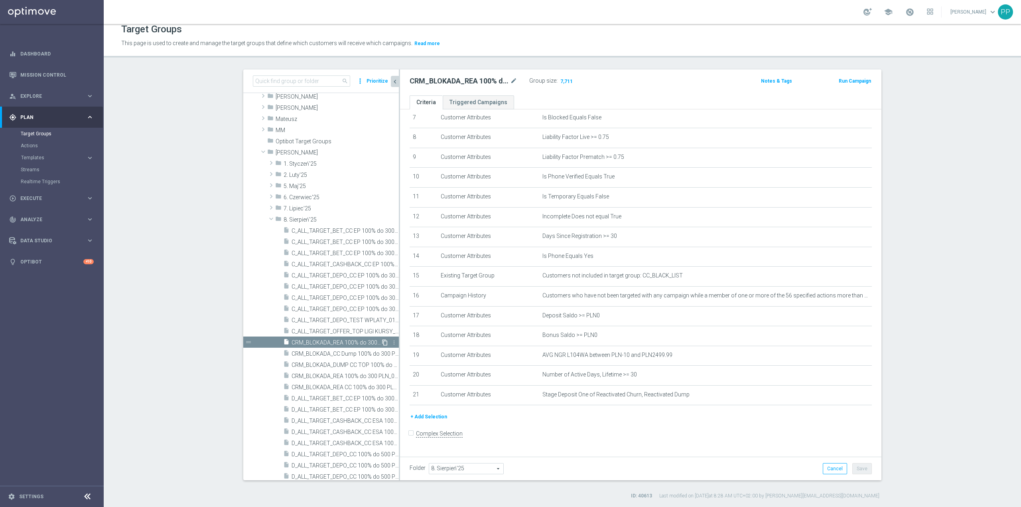
click at [382, 341] on icon "content_copy" at bounding box center [385, 342] width 6 height 6
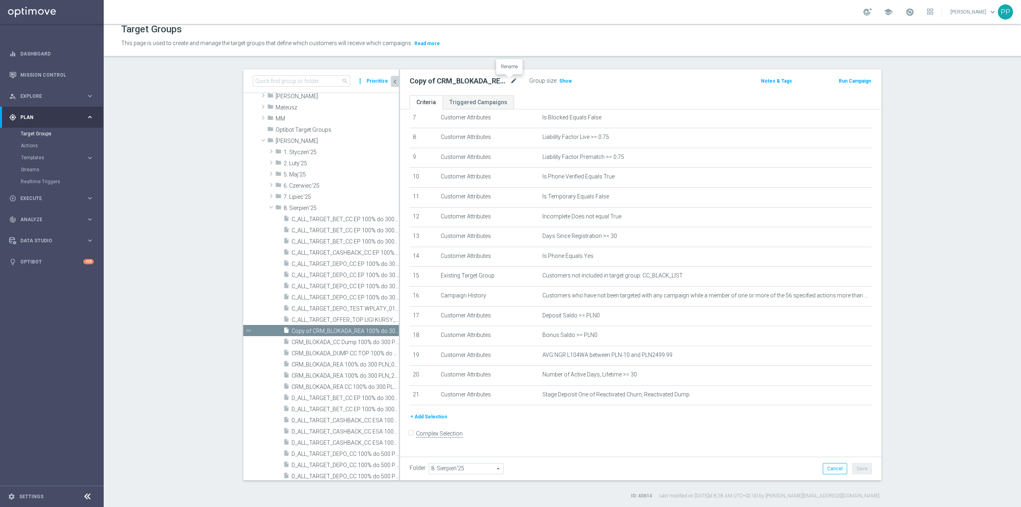
click at [507, 78] on body "equalizer Dashboard Mission Control" at bounding box center [510, 253] width 1021 height 507
click at [512, 79] on icon "mode_edit" at bounding box center [513, 81] width 7 height 10
drag, startPoint x: 512, startPoint y: 79, endPoint x: 495, endPoint y: 86, distance: 19.0
click at [495, 86] on input "Copy of CRM_BLOKADA_REA 100% do 300 PLN_210825" at bounding box center [464, 81] width 108 height 11
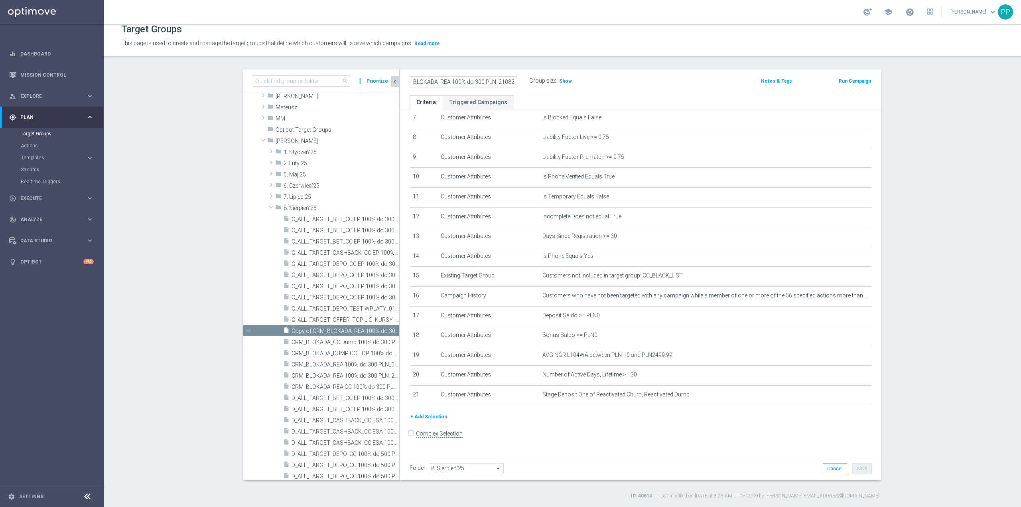
click at [487, 78] on input "Copy of CRM_BLOKADA_REA 100% do 300 PLN_210825" at bounding box center [464, 81] width 108 height 11
drag, startPoint x: 483, startPoint y: 81, endPoint x: 406, endPoint y: 85, distance: 77.5
click at [372, 85] on as-split "search more_vert Prioritize Customer Target Groups library_add create_new_folder" at bounding box center [562, 274] width 638 height 410
click at [429, 82] on input "Copy of CRM_BLOKADA_REA 100% do 300 PLN_210825" at bounding box center [464, 81] width 108 height 11
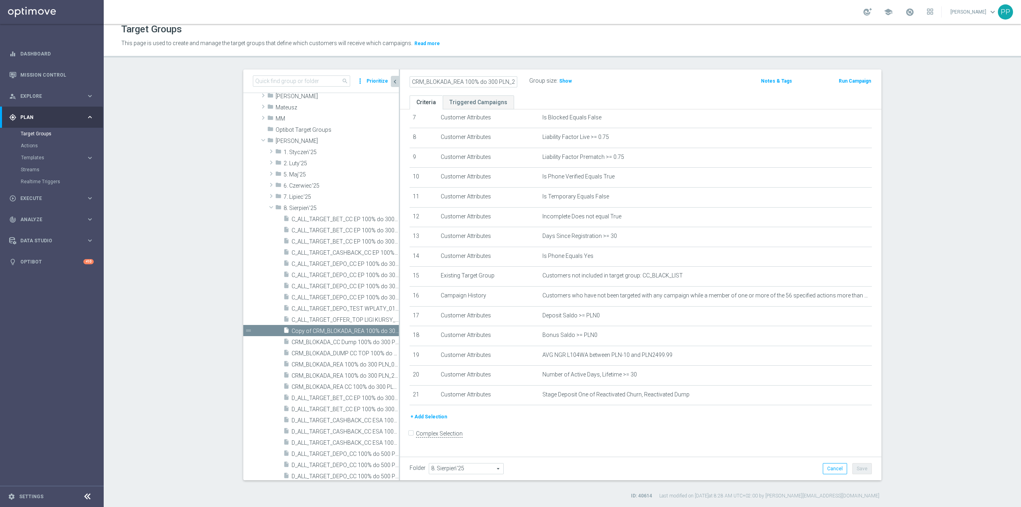
click at [459, 81] on input "CRM_BLOKADA_REA 100% do 300 PLN_210825" at bounding box center [464, 81] width 108 height 11
click at [450, 80] on input "CRM_BLOKADA_Churn 100% do 300 PLN_210825" at bounding box center [464, 81] width 108 height 11
type input "CRM_BLOKADA_CC Churn 100% do 300 PLN_210825"
click at [503, 35] on div "Target Groups" at bounding box center [562, 30] width 882 height 16
click at [857, 470] on button "Save" at bounding box center [862, 468] width 20 height 11
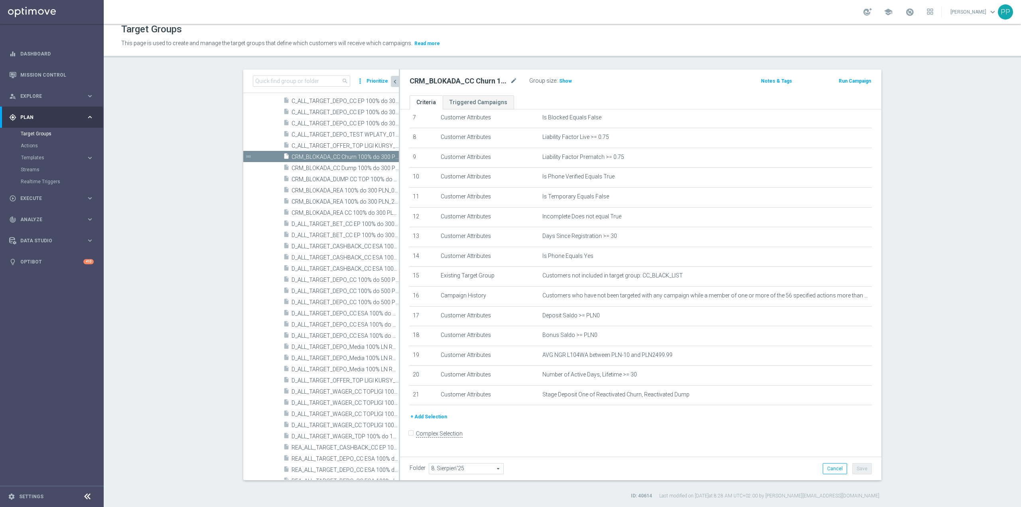
scroll to position [338, 0]
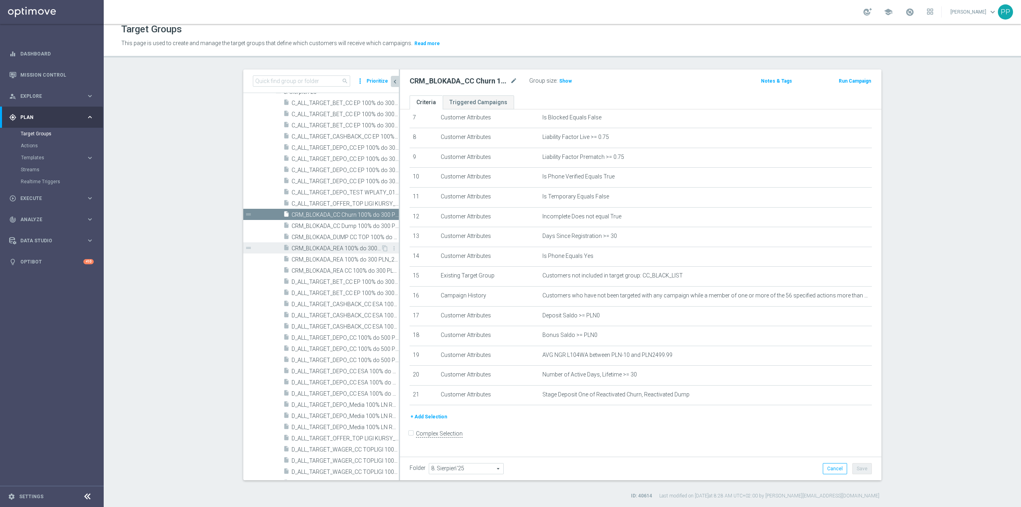
click at [347, 247] on span "CRM_BLOKADA_REA 100% do 300 PLN_070825" at bounding box center [336, 248] width 89 height 7
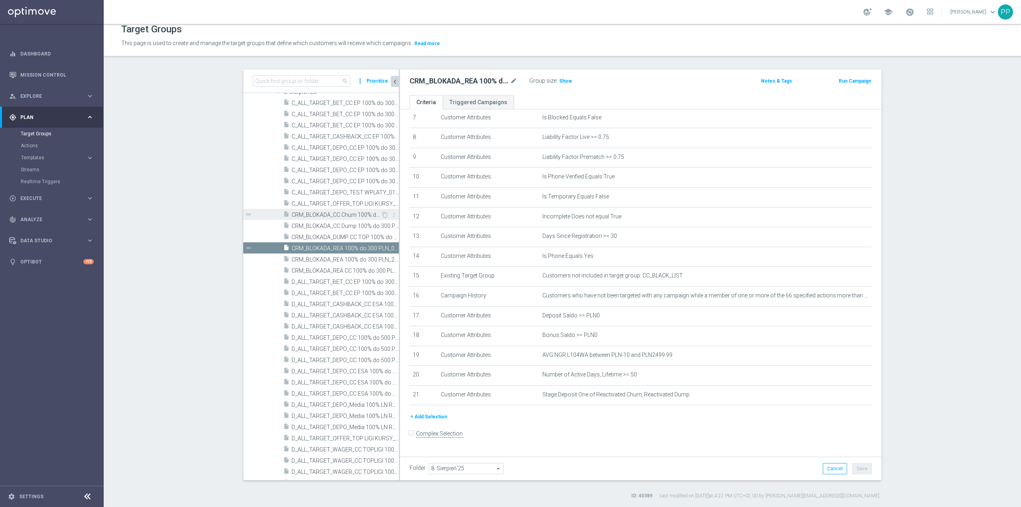
click at [341, 217] on span "CRM_BLOKADA_CC Churn 100% do 300 PLN_210825" at bounding box center [336, 214] width 89 height 7
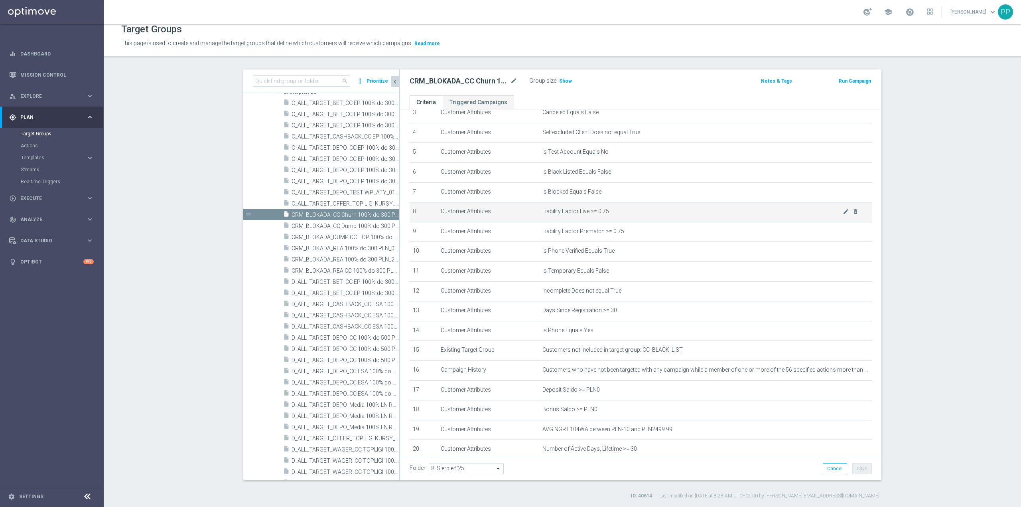
scroll to position [152, 0]
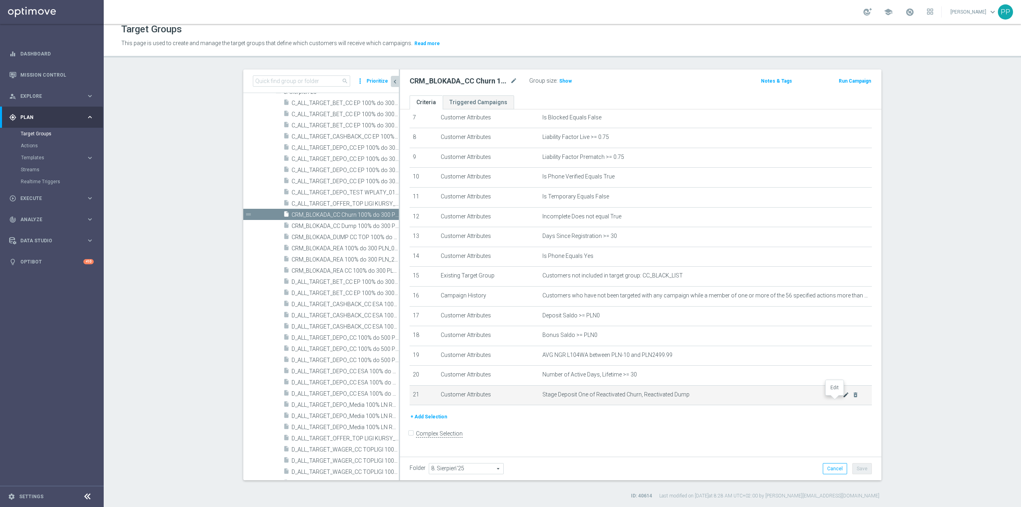
click at [843, 398] on icon "mode_edit" at bounding box center [846, 394] width 6 height 6
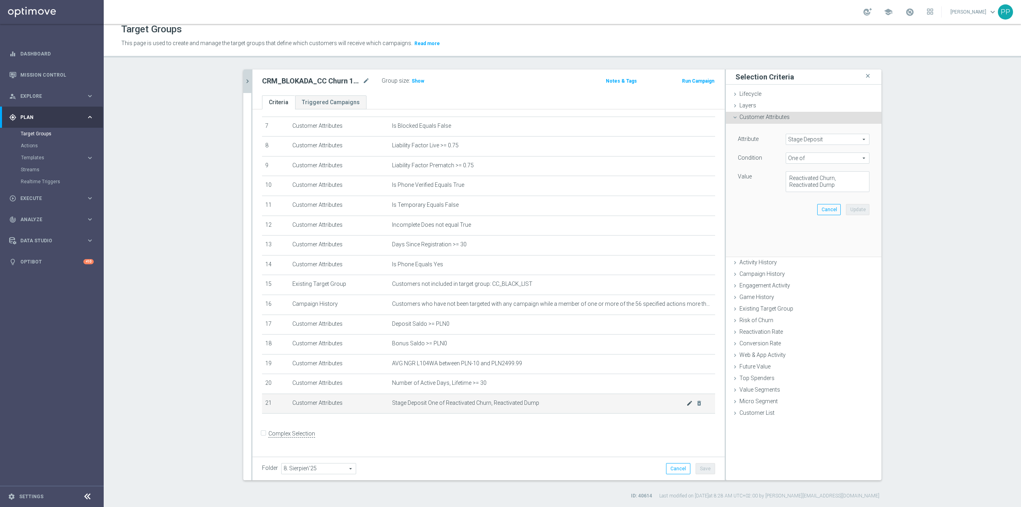
scroll to position [144, 0]
drag, startPoint x: 810, startPoint y: 184, endPoint x: 775, endPoint y: 168, distance: 38.4
click at [775, 168] on div "Attribute Stage Deposit Stage Deposit arrow_drop_down search Condition One of O…" at bounding box center [804, 163] width 132 height 58
type textarea "Churn"
click at [848, 208] on button "Update" at bounding box center [858, 209] width 24 height 11
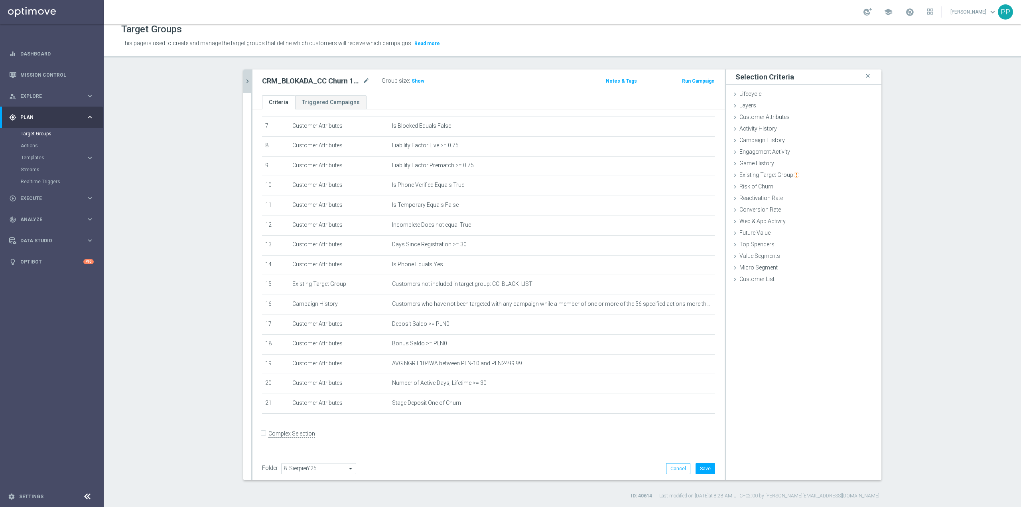
click at [615, 453] on form "Complex Selection Invalid Expression" at bounding box center [488, 442] width 453 height 30
click at [686, 307] on icon "mode_edit" at bounding box center [689, 304] width 6 height 6
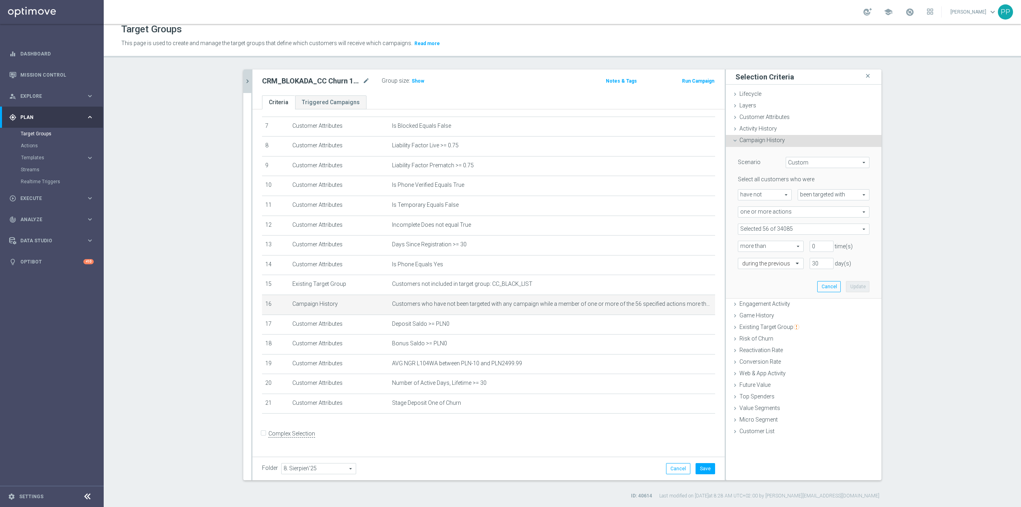
click at [781, 224] on span at bounding box center [803, 229] width 131 height 10
click at [779, 227] on input "search" at bounding box center [804, 228] width 132 height 11
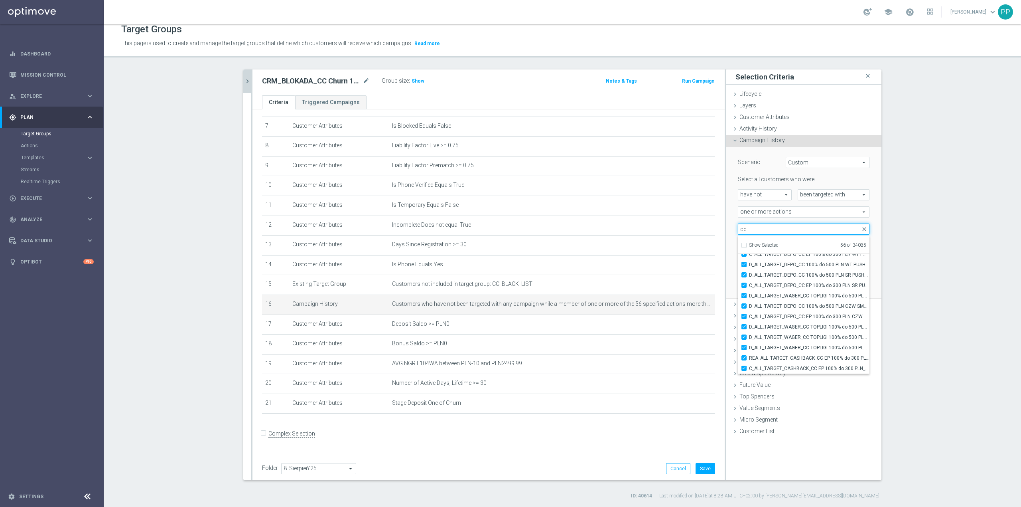
type input "cc"
click at [928, 378] on section "search more_vert Prioritize Customer Target Groups library_add create_new_folder" at bounding box center [562, 284] width 917 height 430
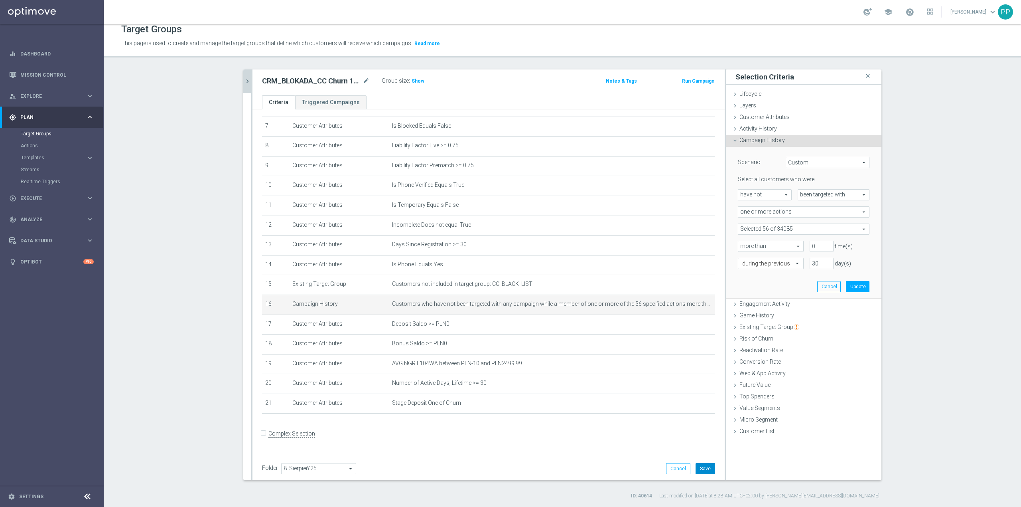
click at [705, 468] on button "Save" at bounding box center [706, 468] width 20 height 11
click at [411, 84] on h3 "Show" at bounding box center [418, 81] width 14 height 9
click at [854, 282] on button "Update" at bounding box center [858, 286] width 24 height 11
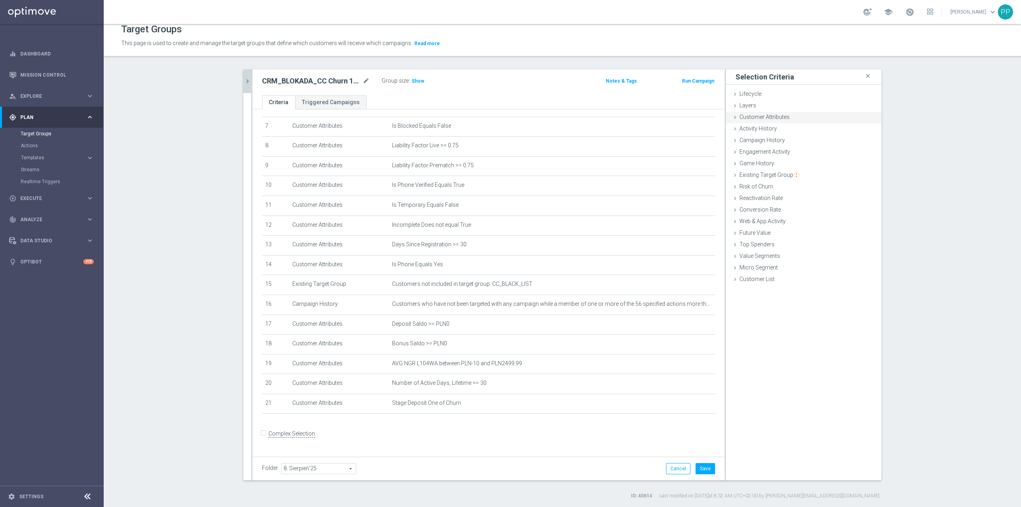
click at [755, 119] on span "Customer Attributes" at bounding box center [764, 117] width 50 height 6
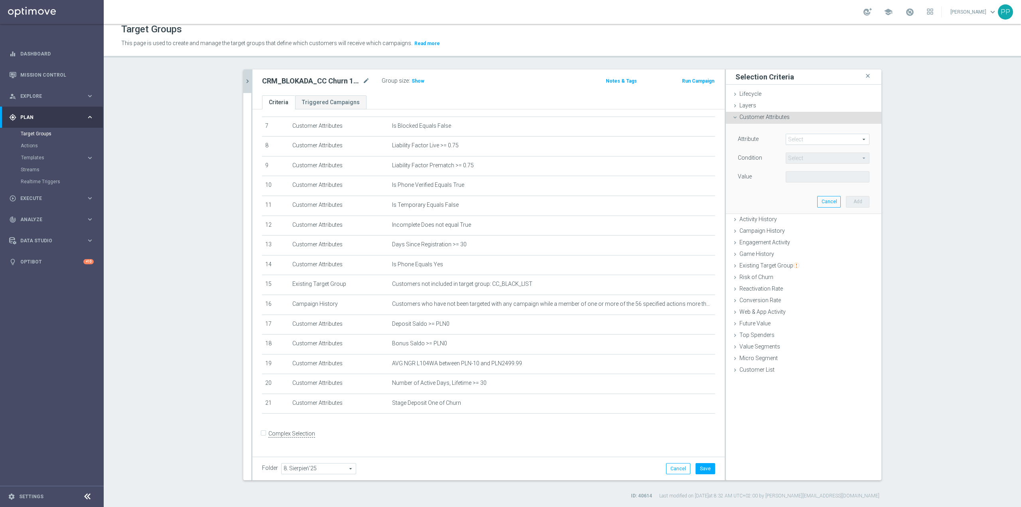
click at [812, 142] on span at bounding box center [827, 139] width 83 height 10
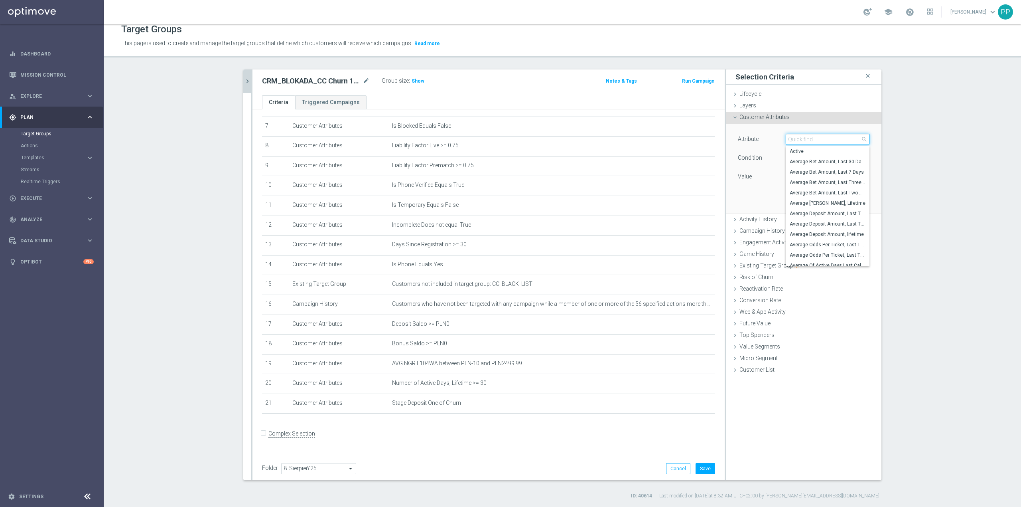
click at [812, 142] on input "search" at bounding box center [828, 139] width 84 height 11
type input "lifetime acti"
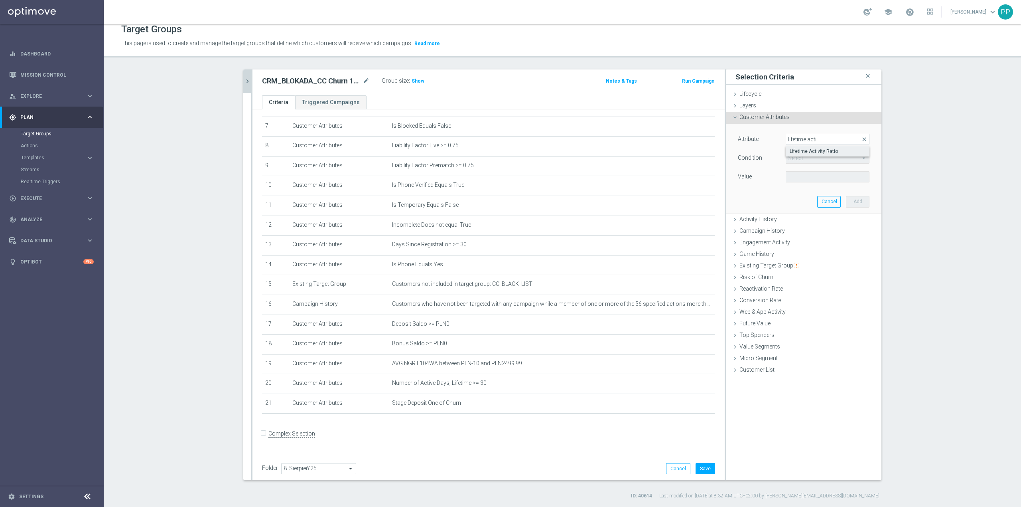
click at [803, 150] on span "Lifetime Activity Ratio" at bounding box center [828, 151] width 76 height 6
type input "Lifetime Activity Ratio"
click at [795, 160] on span "=" at bounding box center [827, 158] width 83 height 10
click at [802, 225] on label ">=" at bounding box center [828, 222] width 84 height 10
type input ">="
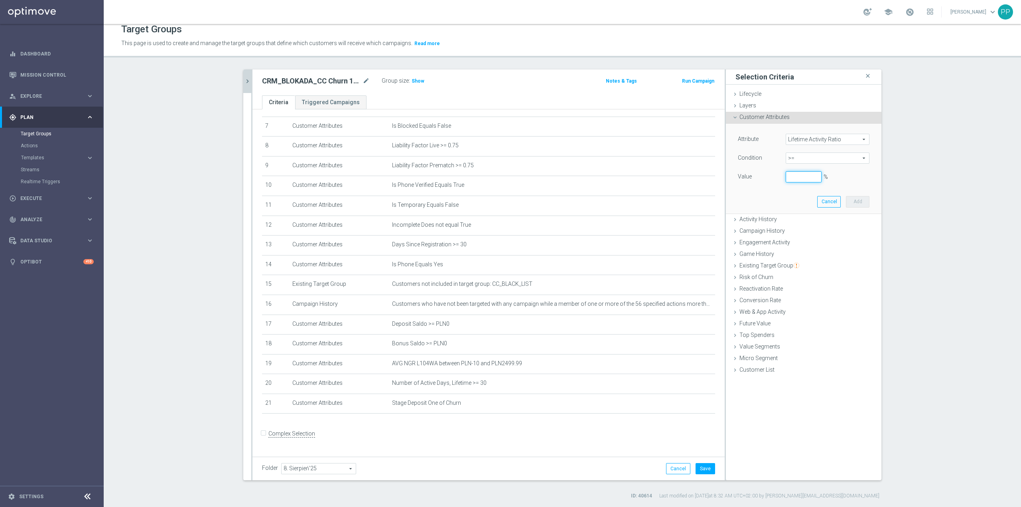
click at [799, 177] on input "%" at bounding box center [804, 176] width 36 height 11
click at [847, 199] on button "Add" at bounding box center [858, 201] width 24 height 11
type input "0.1"
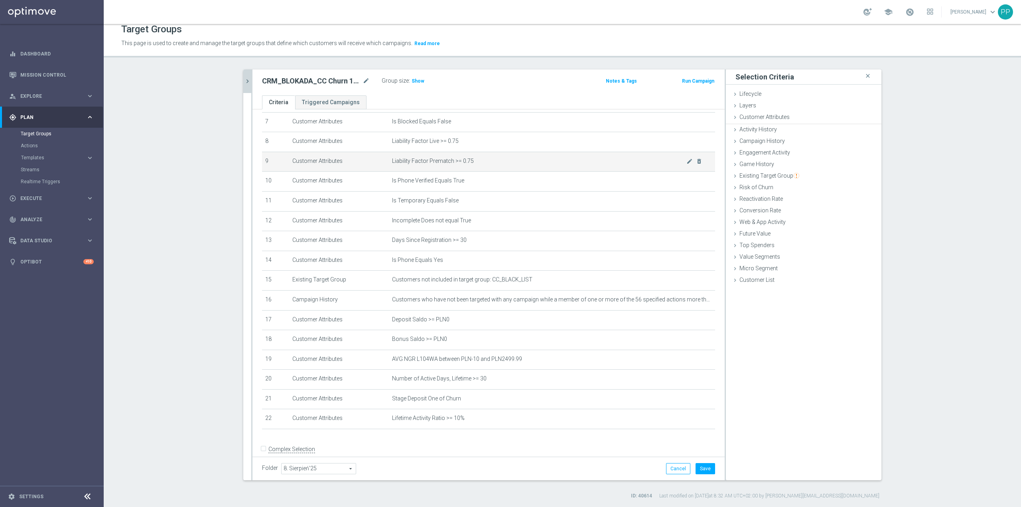
scroll to position [152, 0]
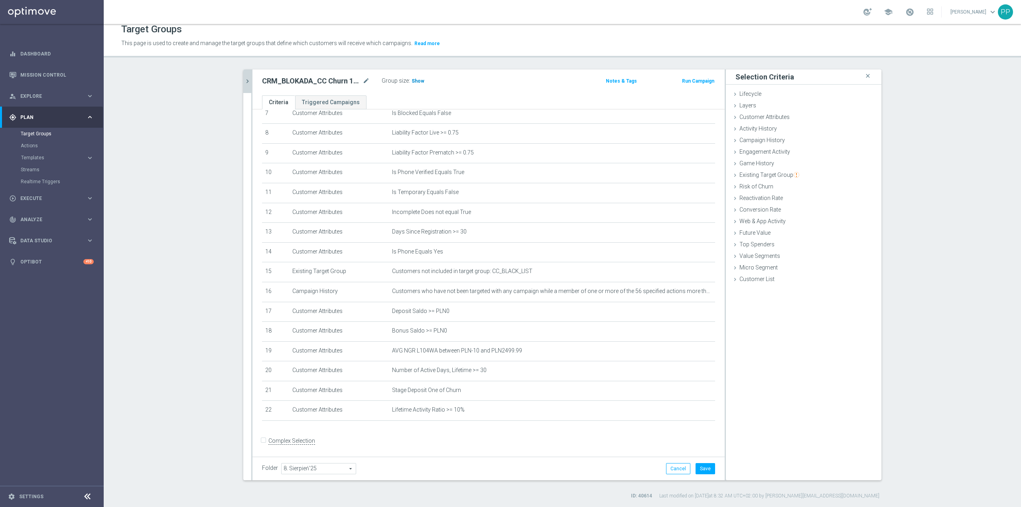
click at [415, 78] on span "Show" at bounding box center [418, 81] width 13 height 6
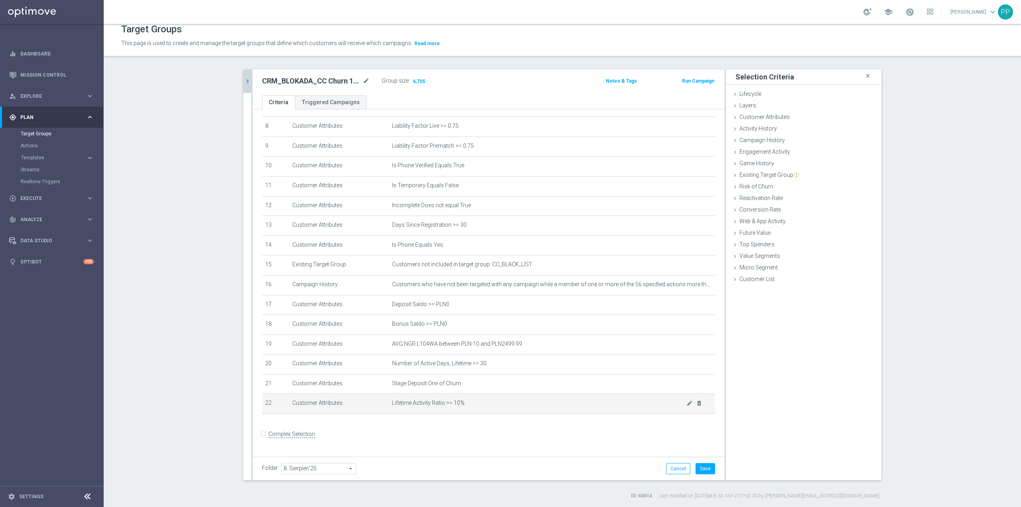
scroll to position [164, 0]
click at [686, 406] on icon "mode_edit" at bounding box center [689, 403] width 6 height 6
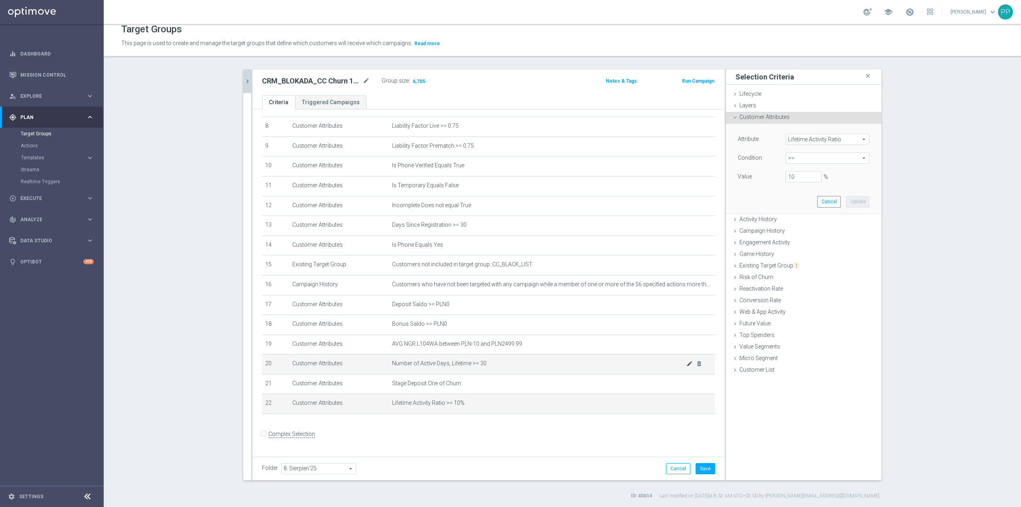
click at [675, 366] on div at bounding box center [678, 365] width 8 height 4
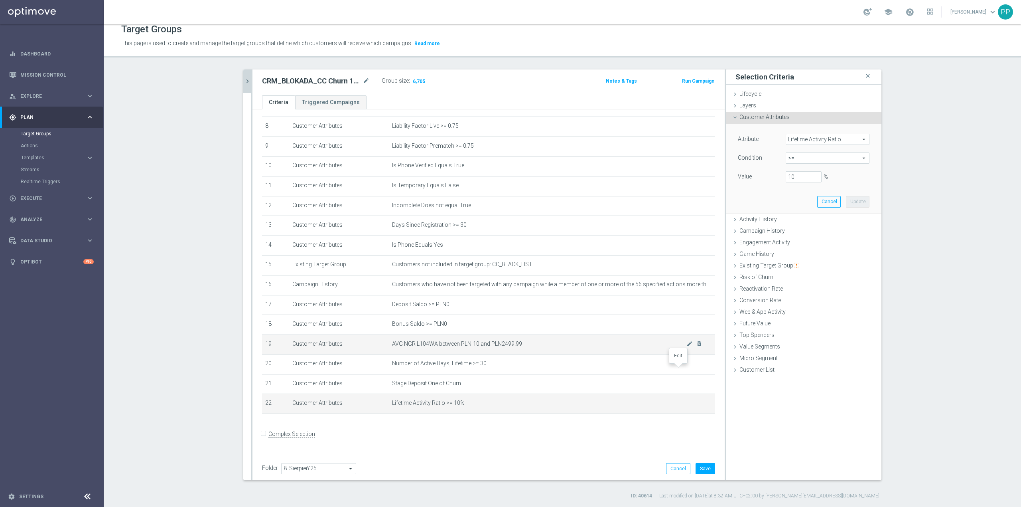
drag, startPoint x: 680, startPoint y: 369, endPoint x: 700, endPoint y: 353, distance: 25.3
click at [0, 0] on icon "mode_edit" at bounding box center [0, 0] width 0 height 0
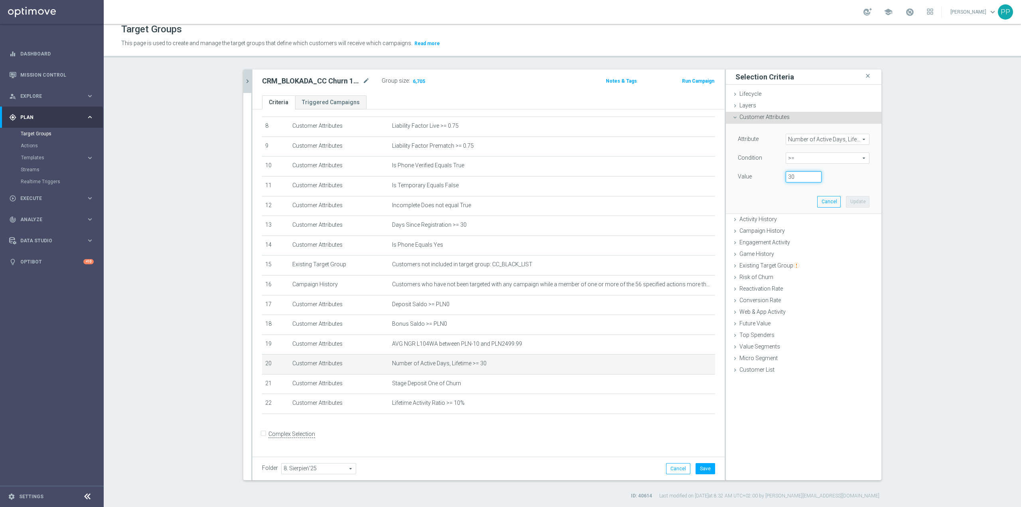
drag, startPoint x: 787, startPoint y: 176, endPoint x: 777, endPoint y: 177, distance: 9.3
click at [780, 177] on div "30" at bounding box center [804, 176] width 48 height 11
type input "50"
click at [849, 199] on button "Update" at bounding box center [858, 201] width 24 height 11
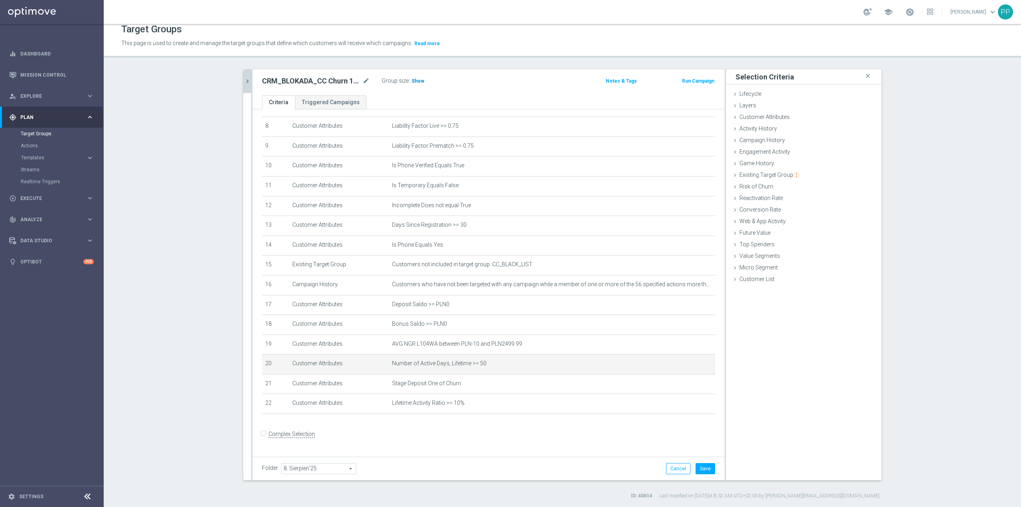
click at [416, 80] on span "Show" at bounding box center [418, 81] width 13 height 6
click at [704, 469] on button "Save" at bounding box center [706, 468] width 20 height 11
click at [905, 10] on span at bounding box center [909, 12] width 9 height 9
click at [686, 367] on icon "mode_edit" at bounding box center [689, 363] width 6 height 6
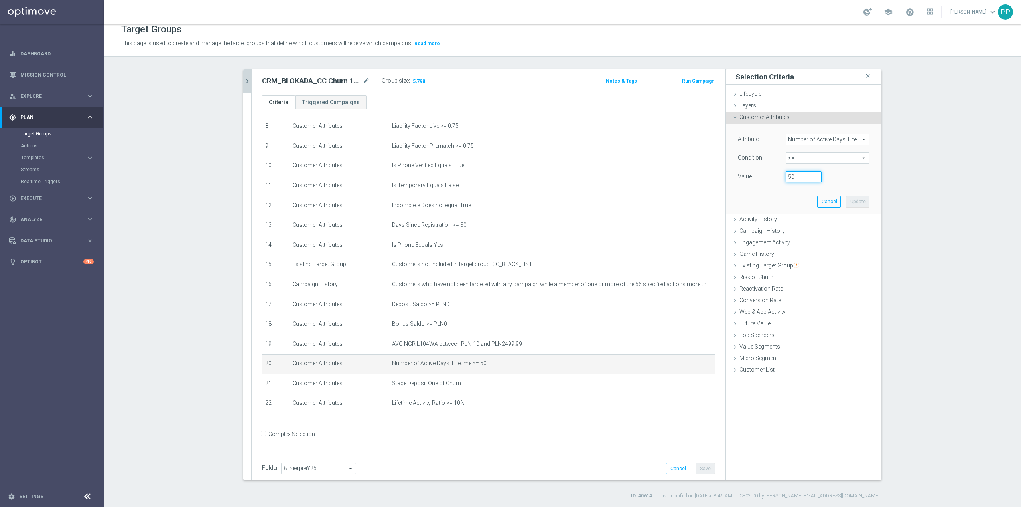
click at [798, 179] on input "50" at bounding box center [804, 176] width 36 height 11
type input "5"
type input "100"
click at [854, 201] on button "Update" at bounding box center [858, 201] width 24 height 11
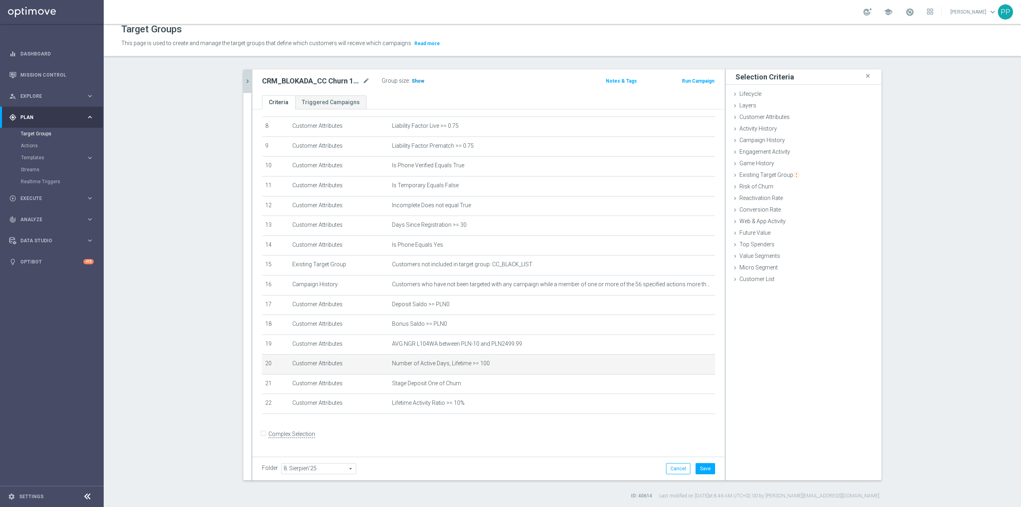
click at [415, 82] on span "Show" at bounding box center [418, 81] width 13 height 6
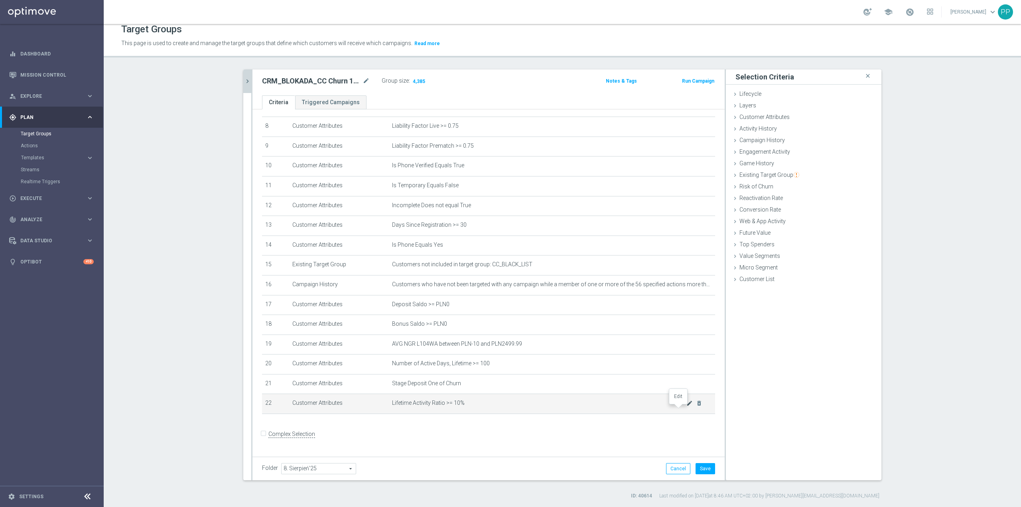
click at [686, 406] on icon "mode_edit" at bounding box center [689, 403] width 6 height 6
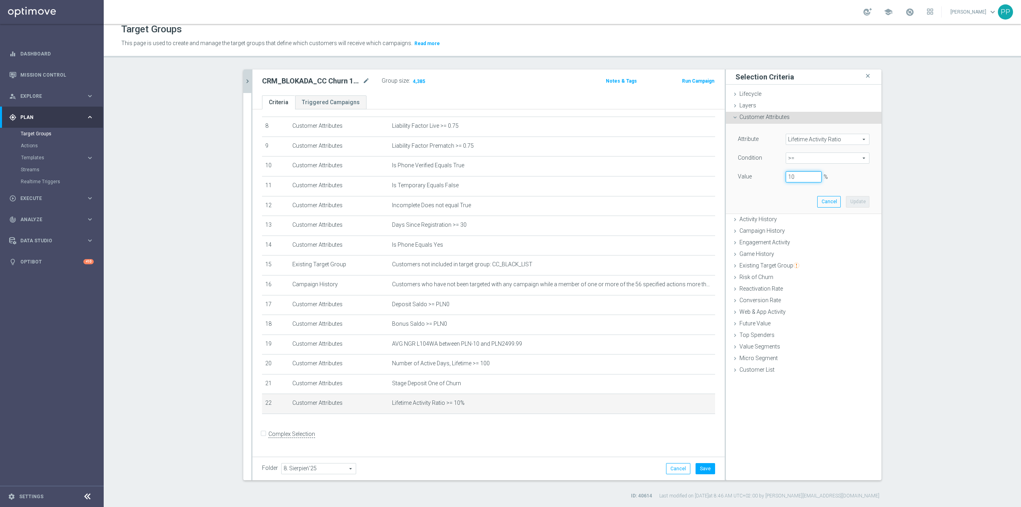
drag, startPoint x: 797, startPoint y: 177, endPoint x: 777, endPoint y: 175, distance: 20.1
click at [780, 175] on div "10 %" at bounding box center [804, 176] width 48 height 11
click at [852, 198] on button "Update" at bounding box center [858, 201] width 24 height 11
type input "0.12"
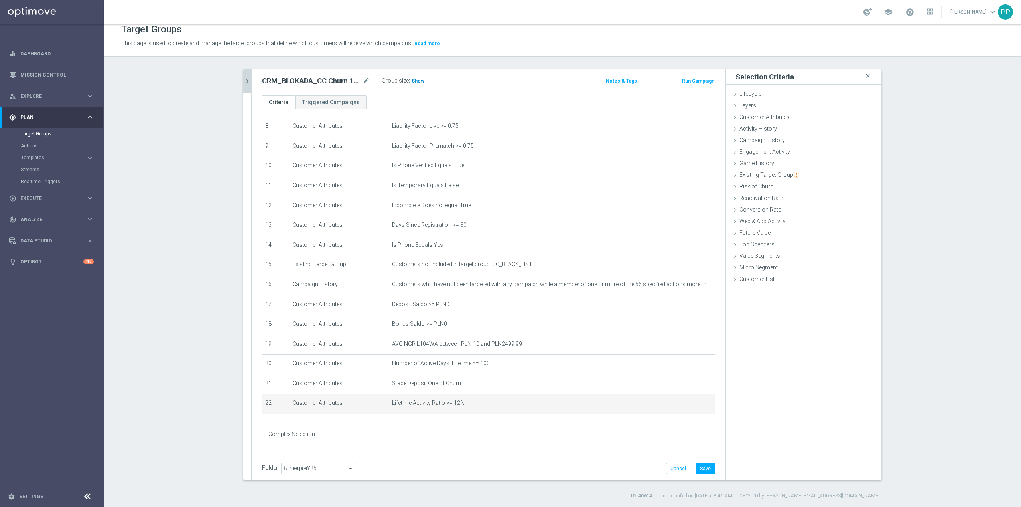
click at [417, 80] on span "Show" at bounding box center [418, 81] width 13 height 6
click at [702, 467] on button "Save" at bounding box center [706, 468] width 20 height 11
click at [363, 80] on icon "mode_edit" at bounding box center [366, 81] width 7 height 10
click at [375, 62] on div "Target Groups This page is used to create and manage the target groups that def…" at bounding box center [562, 265] width 917 height 483
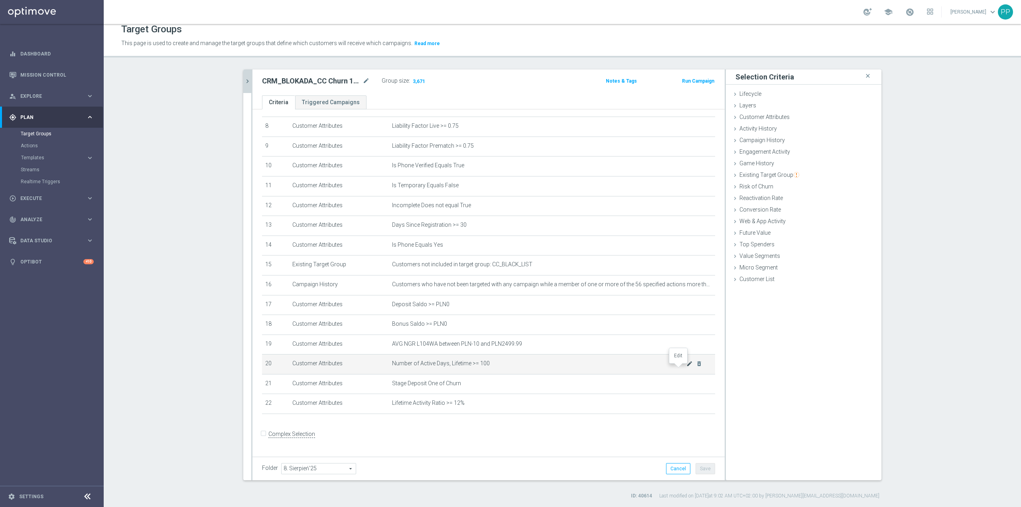
click at [686, 367] on icon "mode_edit" at bounding box center [689, 363] width 6 height 6
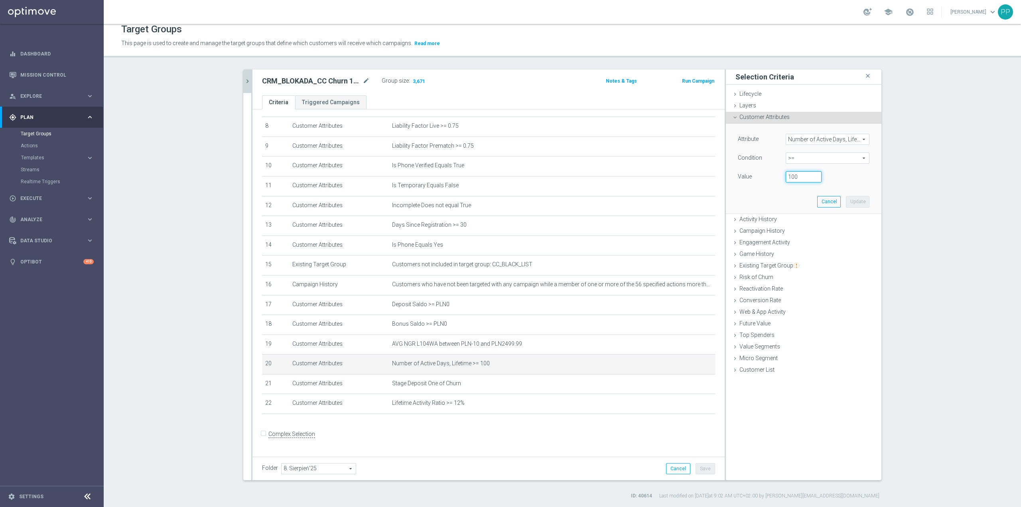
click at [795, 179] on input "100" at bounding box center [804, 176] width 36 height 11
drag, startPoint x: 795, startPoint y: 179, endPoint x: 781, endPoint y: 183, distance: 14.9
click at [780, 178] on div "100" at bounding box center [804, 176] width 48 height 11
type input "80"
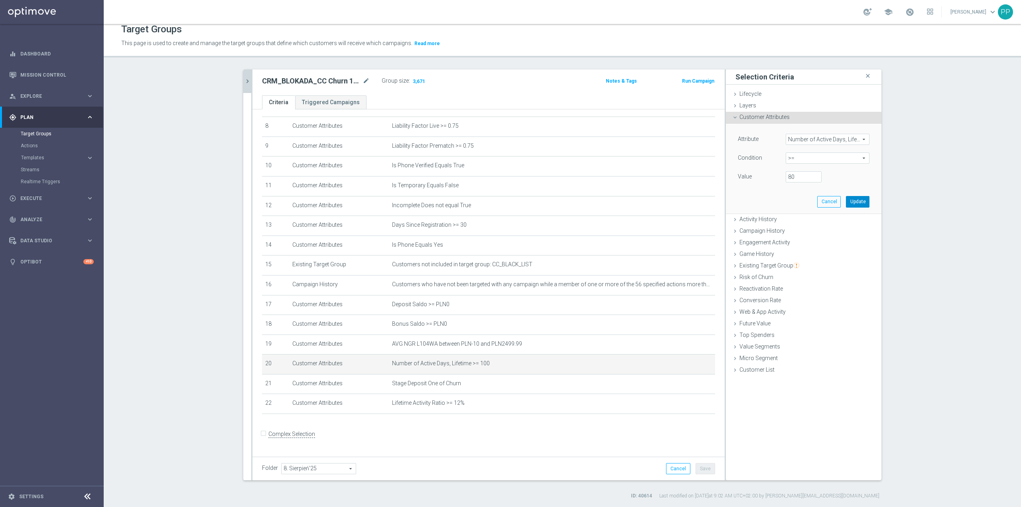
click at [860, 200] on button "Update" at bounding box center [858, 201] width 24 height 11
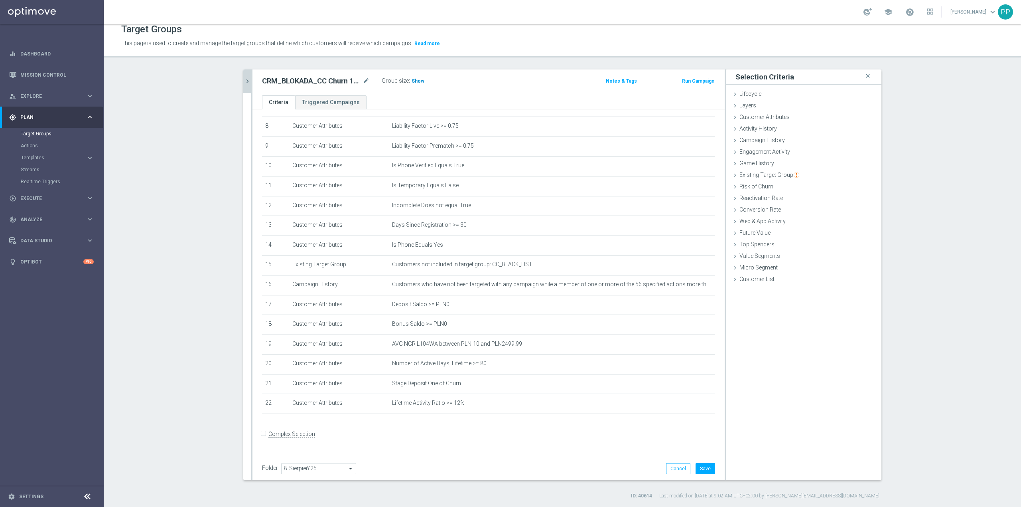
click at [417, 83] on span "Show" at bounding box center [418, 81] width 13 height 6
click at [707, 475] on div "Folder 8. Sierpień'25 8. Sierpień'25 arrow_drop_down search Cancel Save Saving.…" at bounding box center [488, 468] width 472 height 24
click at [704, 473] on button "Save" at bounding box center [706, 468] width 20 height 11
click at [686, 406] on icon "mode_edit" at bounding box center [689, 403] width 6 height 6
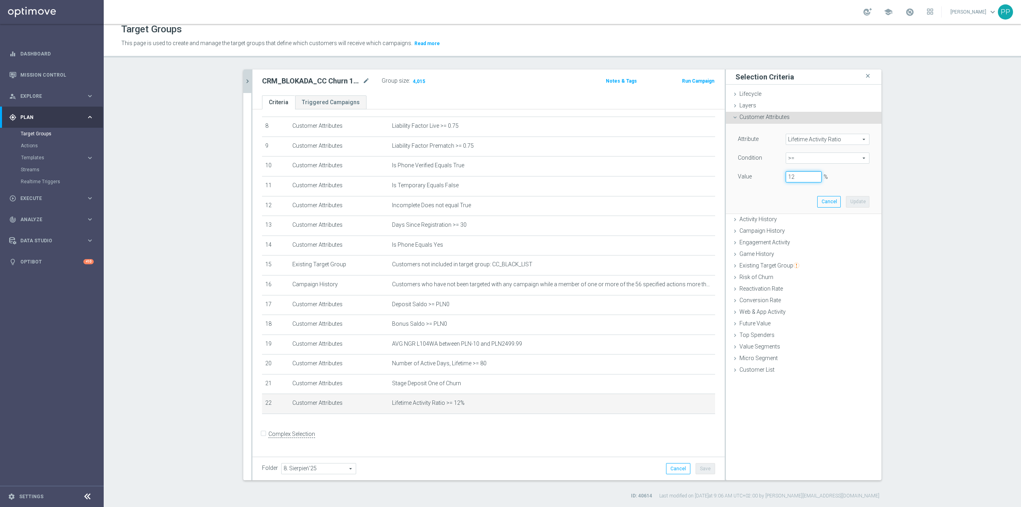
drag, startPoint x: 804, startPoint y: 177, endPoint x: 776, endPoint y: 176, distance: 27.9
click at [780, 176] on div "12 %" at bounding box center [804, 176] width 48 height 11
click at [850, 201] on button "Update" at bounding box center [858, 201] width 24 height 11
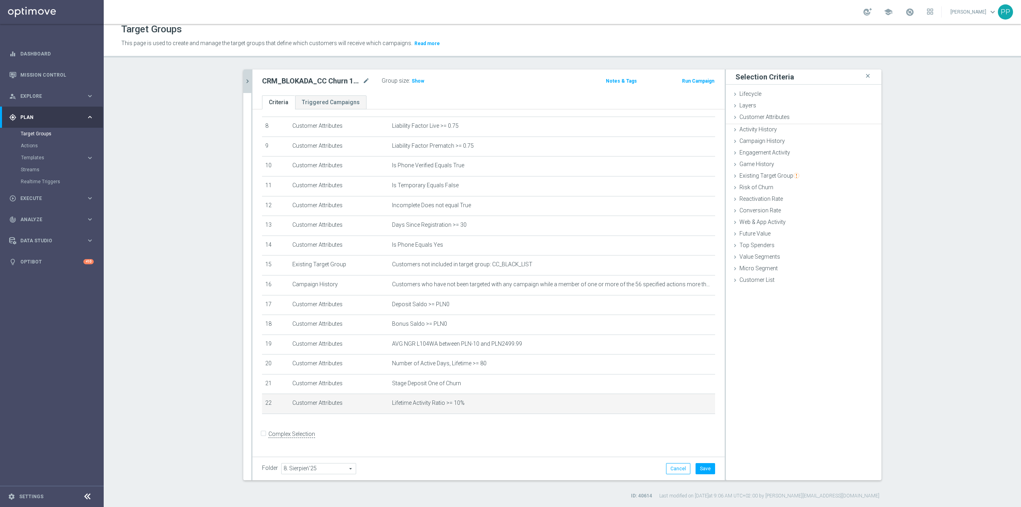
type input "0.1"
click at [686, 406] on icon "mode_edit" at bounding box center [689, 403] width 6 height 6
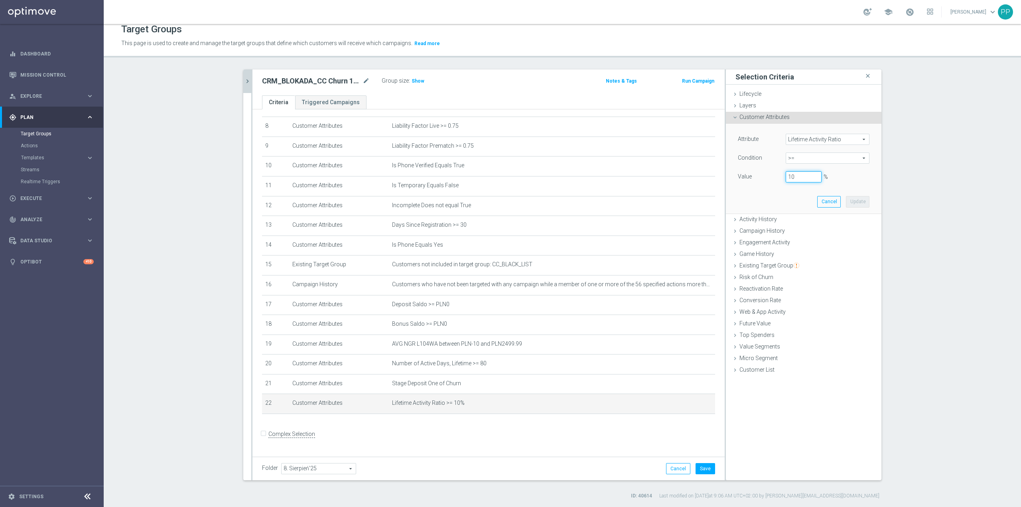
click at [790, 179] on input "10" at bounding box center [804, 176] width 36 height 11
drag, startPoint x: 801, startPoint y: 179, endPoint x: 777, endPoint y: 180, distance: 23.6
click at [780, 180] on div "10 %" at bounding box center [804, 176] width 48 height 11
click at [851, 199] on button "Update" at bounding box center [858, 201] width 24 height 11
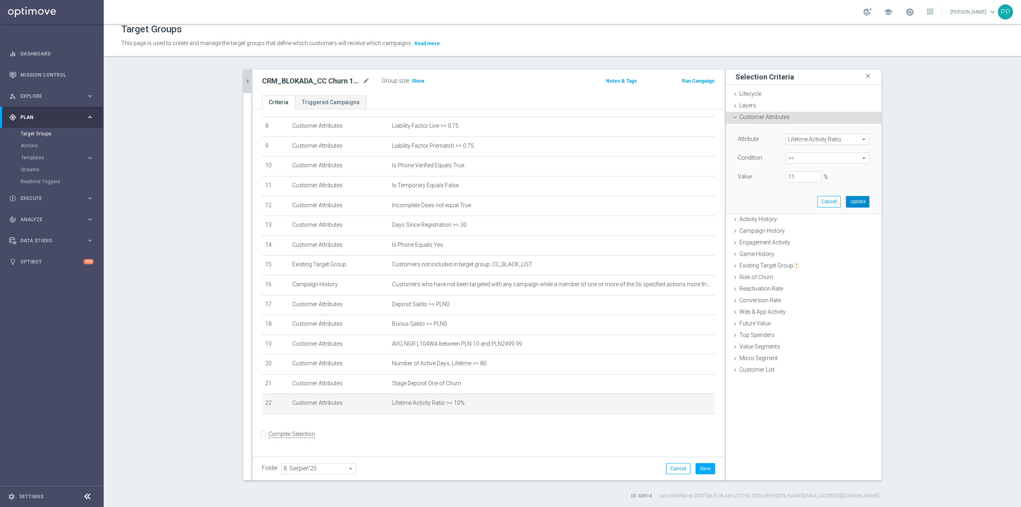
type input "0.11"
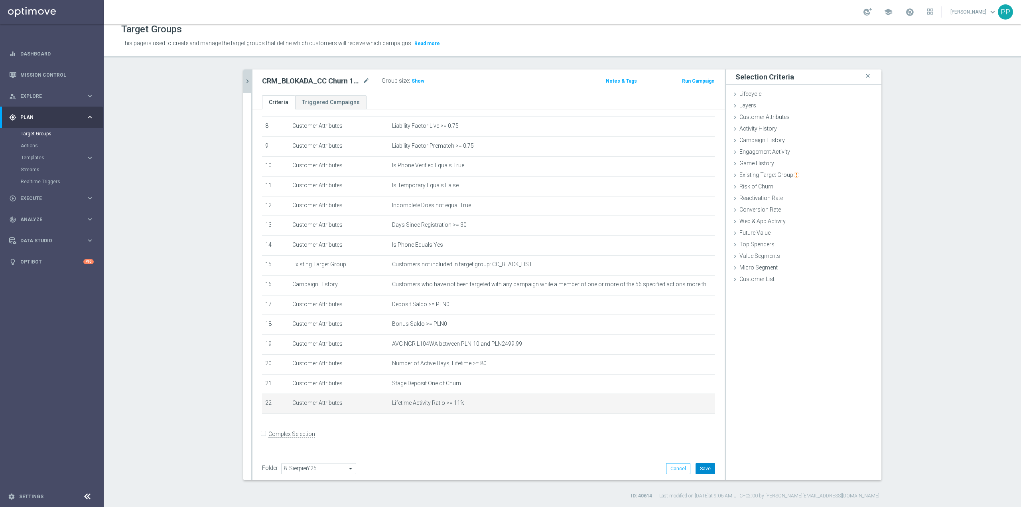
click at [703, 466] on button "Save" at bounding box center [706, 468] width 20 height 11
click at [413, 80] on span "Show" at bounding box center [418, 81] width 13 height 6
click at [686, 406] on icon "mode_edit" at bounding box center [689, 403] width 6 height 6
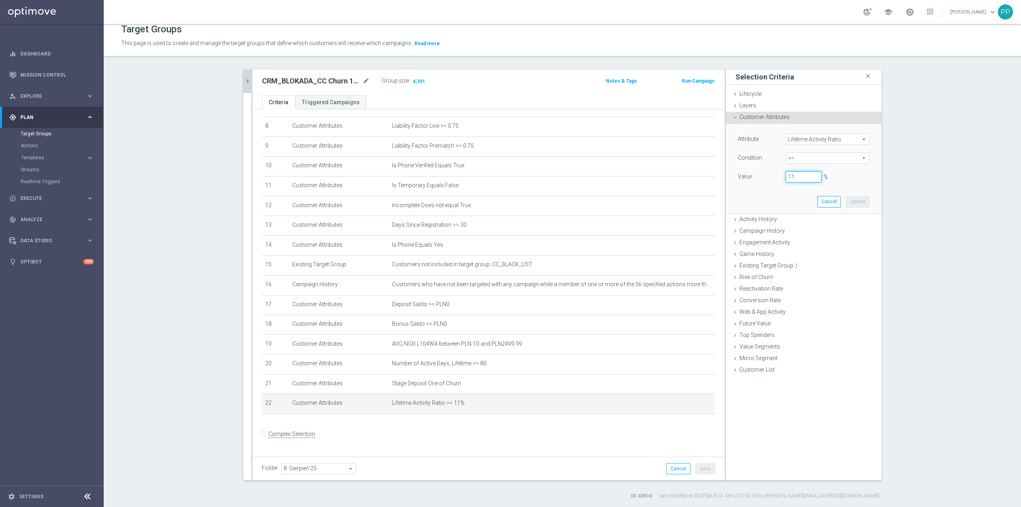
drag, startPoint x: 795, startPoint y: 173, endPoint x: 763, endPoint y: 171, distance: 31.9
click at [763, 171] on div "Value 11 %" at bounding box center [804, 177] width 144 height 13
click at [856, 204] on button "Update" at bounding box center [858, 201] width 24 height 11
type input "0.1"
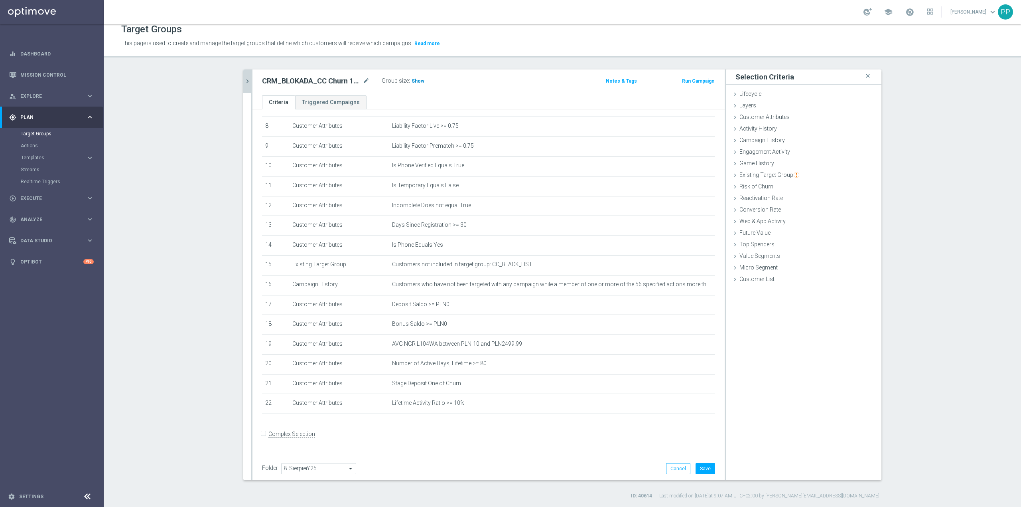
click at [412, 80] on span "Show" at bounding box center [418, 81] width 13 height 6
click at [704, 466] on button "Save" at bounding box center [706, 468] width 20 height 11
click at [363, 81] on icon "mode_edit" at bounding box center [366, 81] width 7 height 10
click at [686, 367] on icon "mode_edit" at bounding box center [689, 363] width 6 height 6
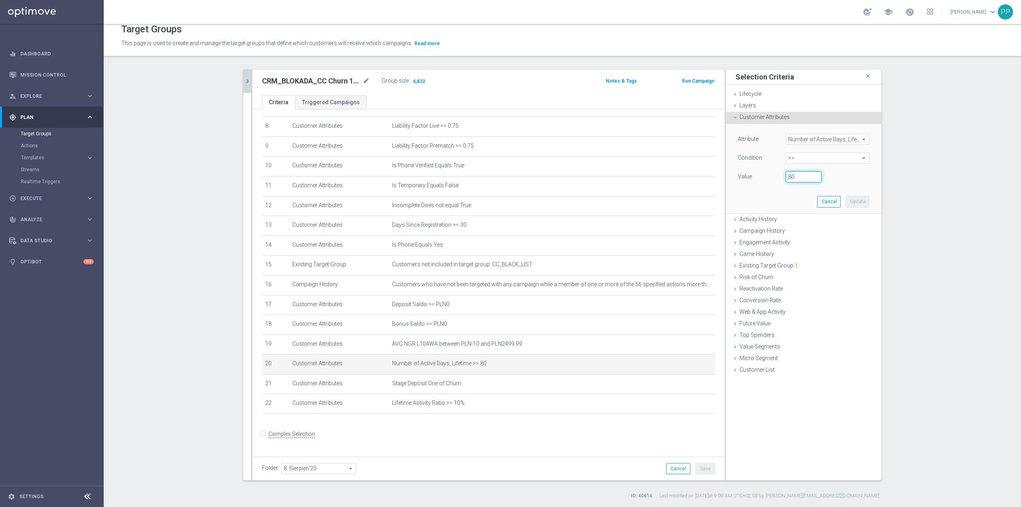
drag, startPoint x: 798, startPoint y: 178, endPoint x: 775, endPoint y: 175, distance: 23.3
click at [780, 175] on div "80" at bounding box center [804, 176] width 48 height 11
type input "75"
click at [855, 205] on button "Update" at bounding box center [858, 201] width 24 height 11
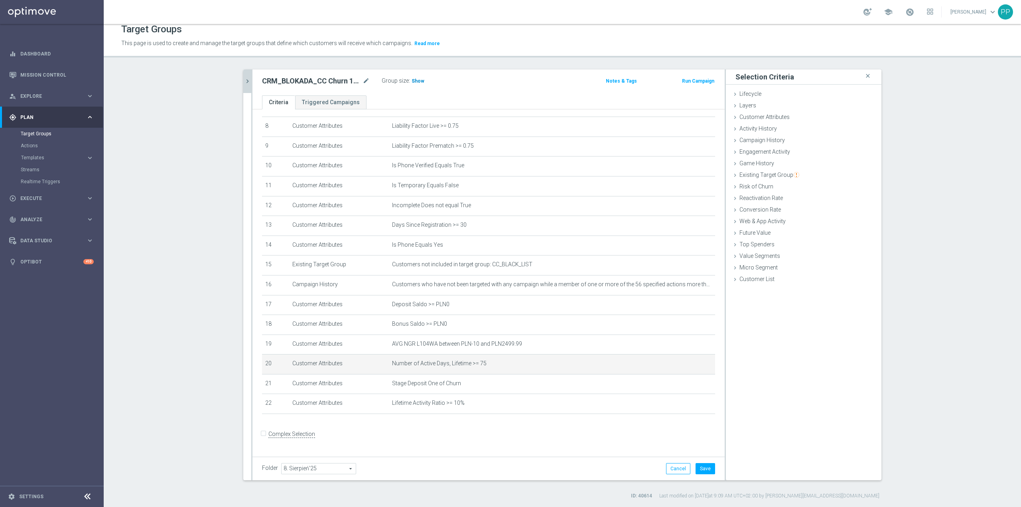
click at [415, 80] on span "Show" at bounding box center [418, 81] width 13 height 6
click at [700, 468] on button "Save" at bounding box center [706, 468] width 20 height 11
click at [363, 81] on icon "mode_edit" at bounding box center [366, 81] width 7 height 10
click at [364, 66] on div "Target Groups This page is used to create and manage the target groups that def…" at bounding box center [562, 265] width 917 height 483
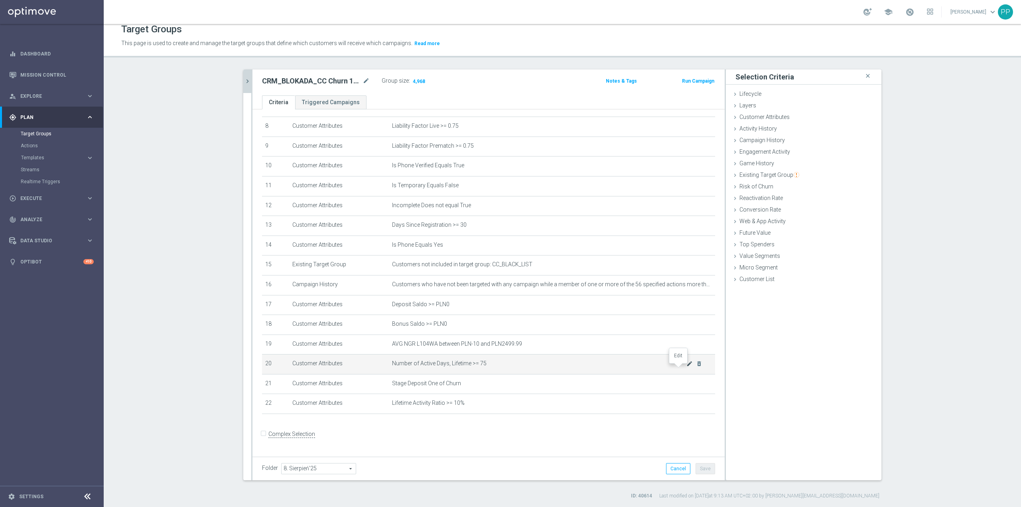
click at [686, 367] on icon "mode_edit" at bounding box center [689, 363] width 6 height 6
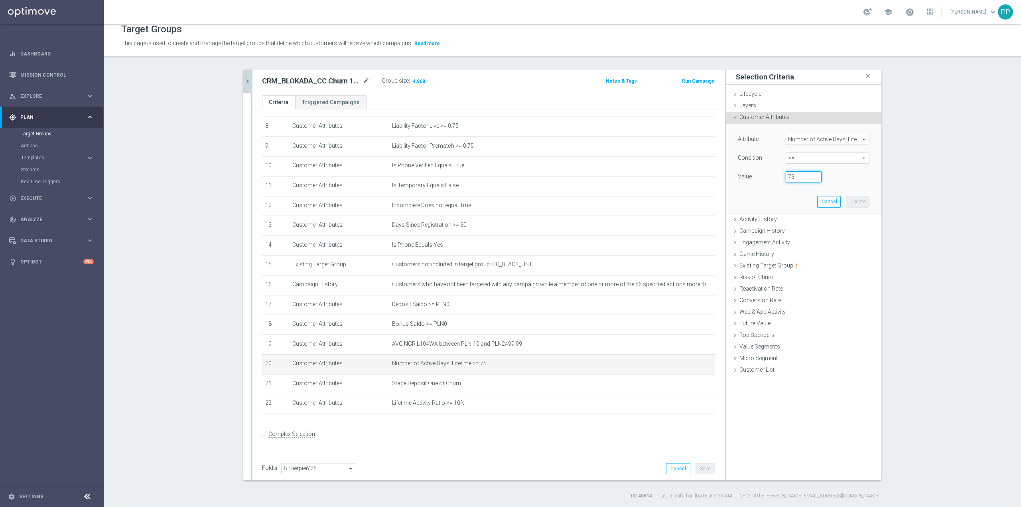
drag, startPoint x: 788, startPoint y: 176, endPoint x: 777, endPoint y: 176, distance: 11.2
click at [780, 176] on div "75" at bounding box center [804, 176] width 48 height 11
type input "70"
click at [860, 205] on button "Update" at bounding box center [858, 201] width 24 height 11
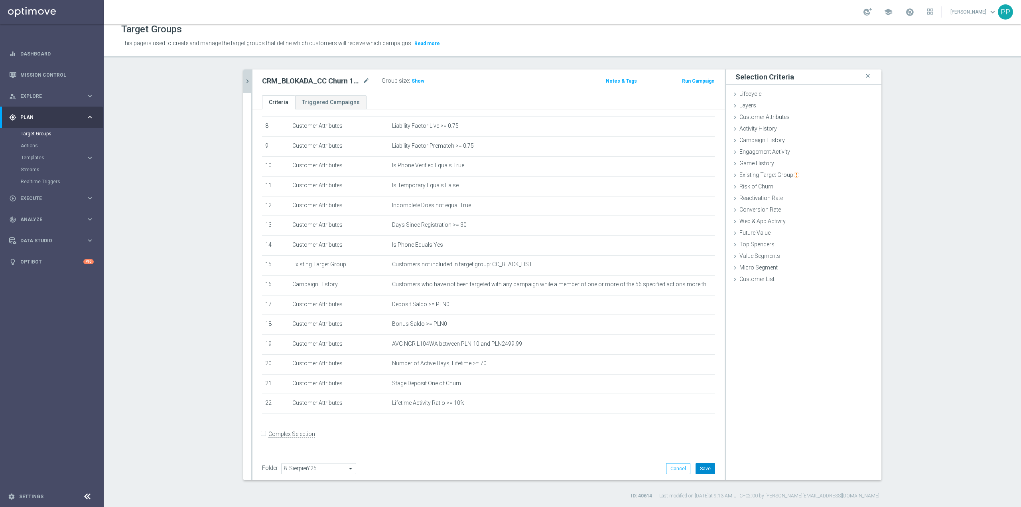
click at [706, 467] on button "Save" at bounding box center [706, 468] width 20 height 11
click at [412, 81] on span "Show" at bounding box center [418, 81] width 13 height 6
click at [363, 83] on icon "mode_edit" at bounding box center [366, 81] width 7 height 10
click at [363, 66] on div "Target Groups This page is used to create and manage the target groups that def…" at bounding box center [562, 265] width 917 height 483
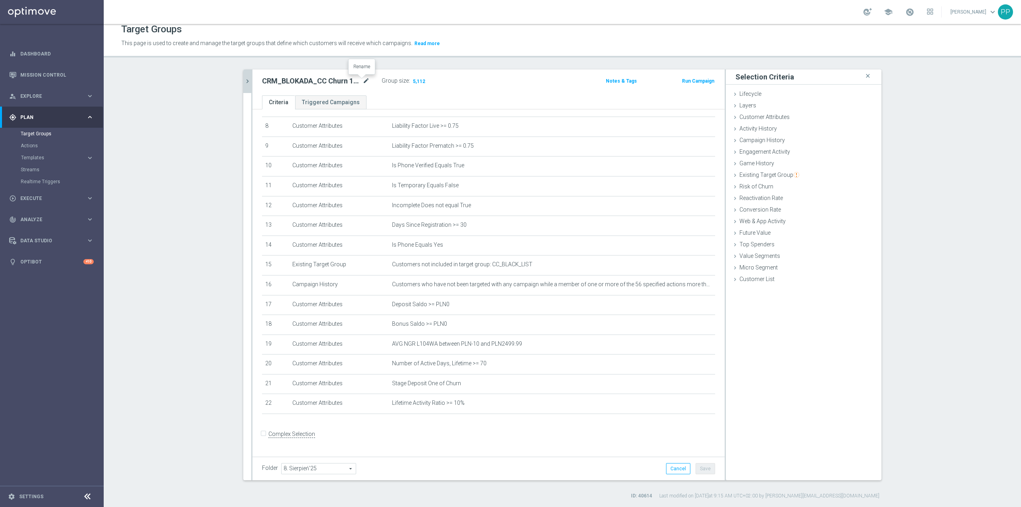
click at [364, 79] on icon "mode_edit" at bounding box center [366, 81] width 7 height 10
click at [364, 67] on div "Target Groups This page is used to create and manage the target groups that def…" at bounding box center [562, 265] width 917 height 483
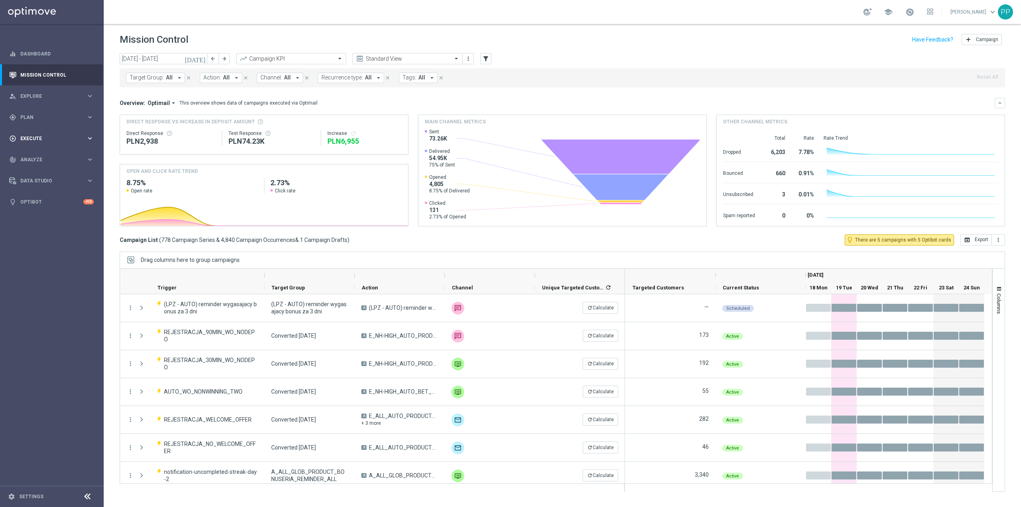
click at [37, 132] on div "play_circle_outline Execute keyboard_arrow_right" at bounding box center [51, 138] width 103 height 21
click at [43, 156] on link "Campaign Builder" at bounding box center [52, 155] width 62 height 6
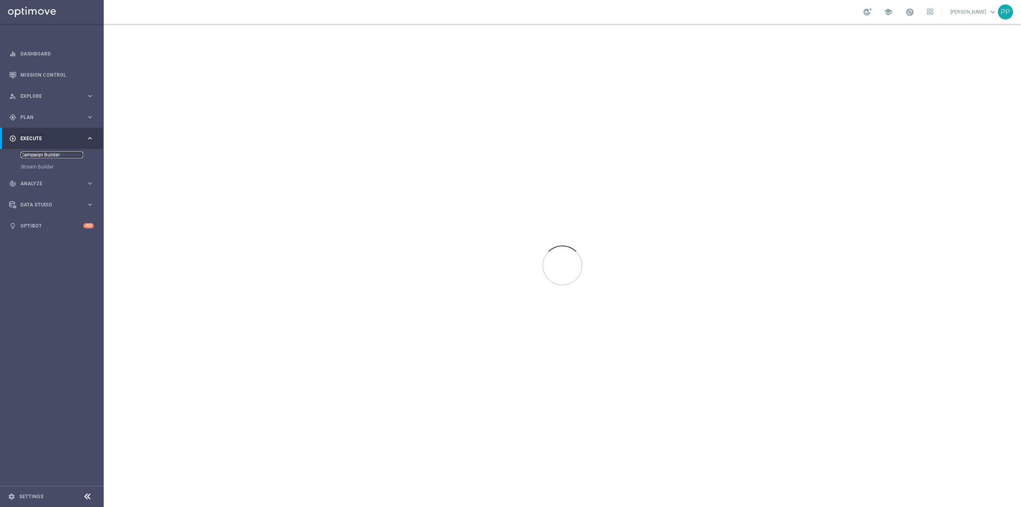
click at [43, 156] on link "Campaign Builder" at bounding box center [52, 155] width 62 height 6
click at [37, 289] on nav "equalizer Dashboard Mission Control" at bounding box center [51, 273] width 103 height 461
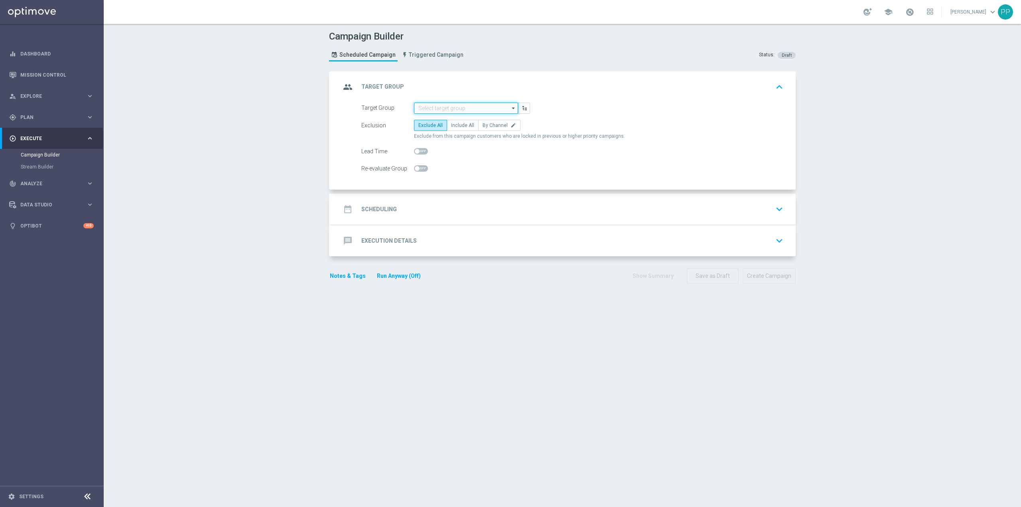
click at [485, 107] on input at bounding box center [466, 108] width 104 height 11
paste input "CRM_BLOKADA_REA 100% do 300 PLN_210825"
click at [482, 116] on div "CRM_BLOKADA_REA 100% do 300 PLN_210825" at bounding box center [472, 123] width 97 height 14
type input "CRM_BLOKADA_REA 100% do 300 PLN_210825"
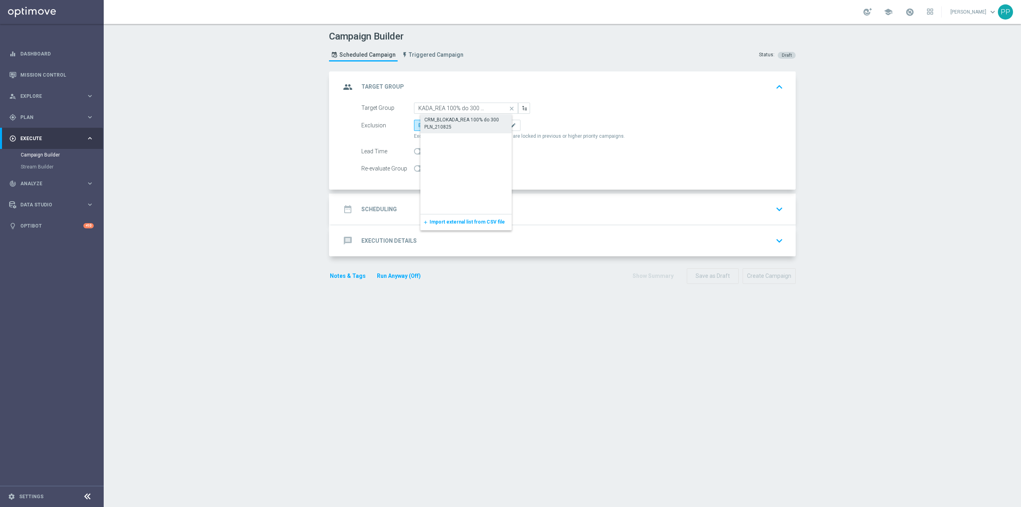
scroll to position [0, 0]
click at [468, 127] on label "Include All" at bounding box center [463, 125] width 32 height 11
click at [456, 127] on input "Include All" at bounding box center [453, 126] width 5 height 5
radio input "true"
click at [490, 125] on span "By Channel" at bounding box center [495, 125] width 25 height 6
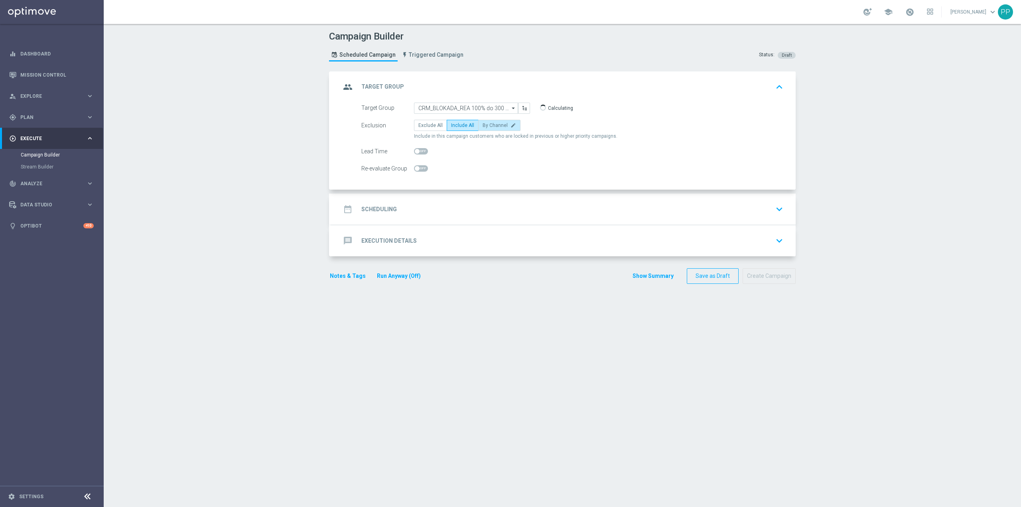
click at [488, 125] on input "By Channel edit" at bounding box center [485, 126] width 5 height 5
radio input "true"
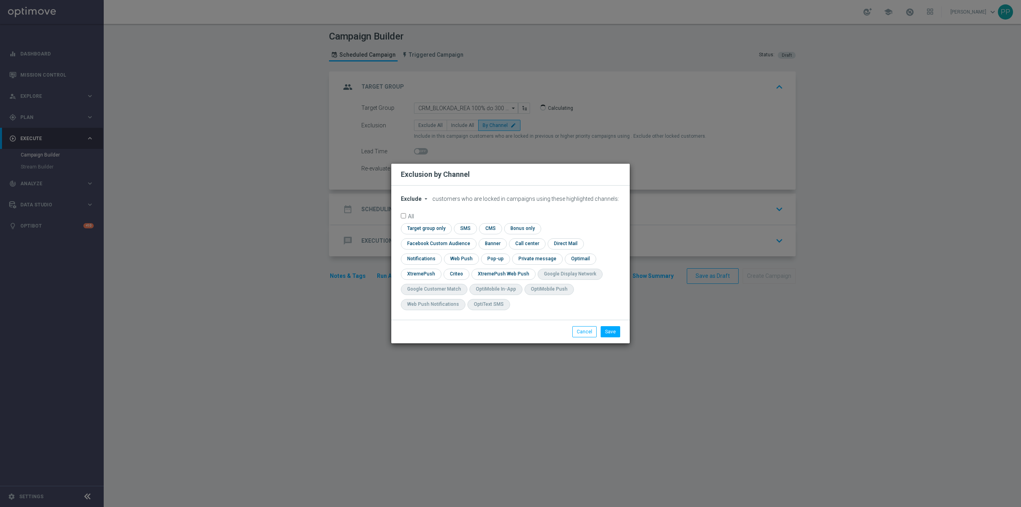
click at [413, 202] on span "Exclude" at bounding box center [411, 198] width 21 height 6
click at [0, 0] on span "Include" at bounding box center [0, 0] width 0 height 0
click at [473, 238] on input "checkbox" at bounding box center [437, 243] width 72 height 11
checkbox input "true"
click at [466, 273] on input "checkbox" at bounding box center [456, 273] width 25 height 11
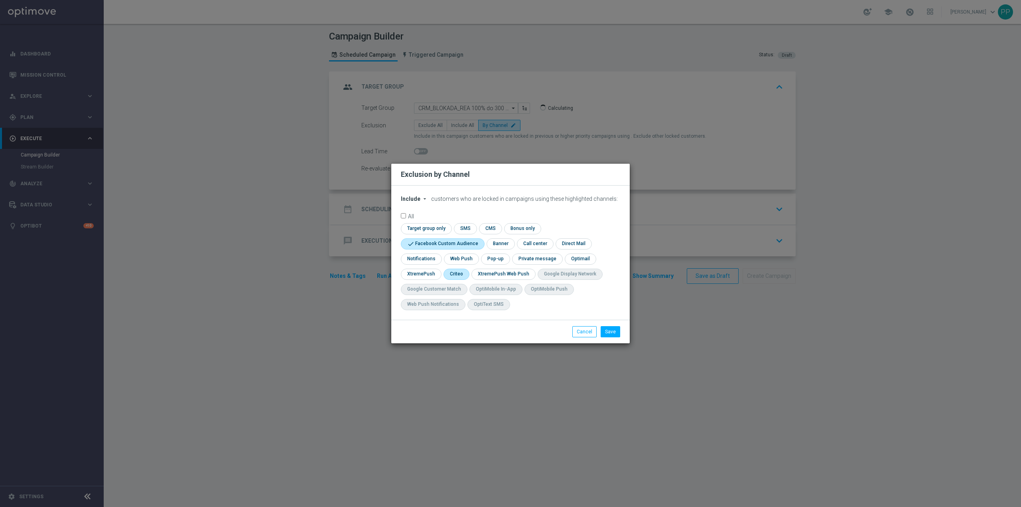
checkbox input "true"
drag, startPoint x: 619, startPoint y: 331, endPoint x: 617, endPoint y: 323, distance: 8.3
click at [619, 331] on button "Save" at bounding box center [611, 331] width 20 height 11
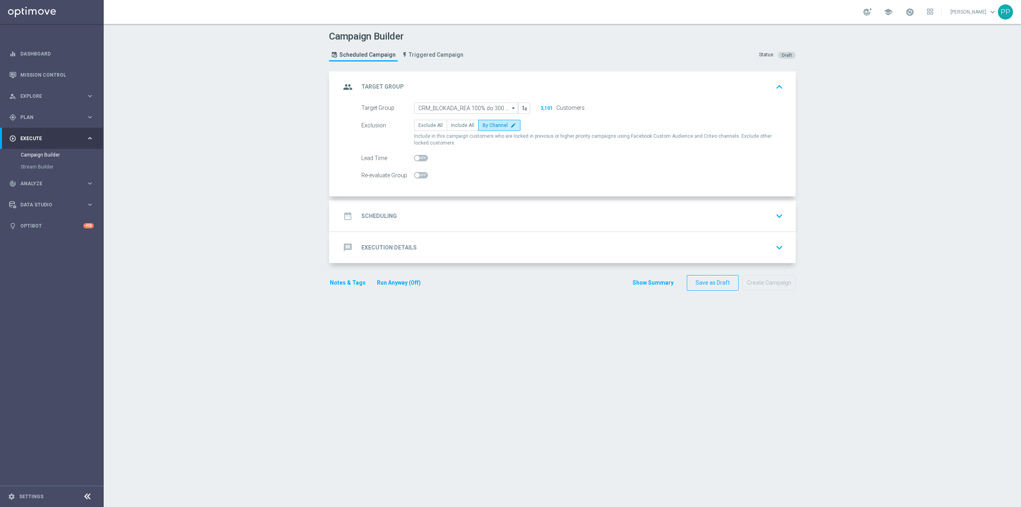
click at [440, 216] on div "date_range Scheduling keyboard_arrow_down" at bounding box center [563, 215] width 445 height 15
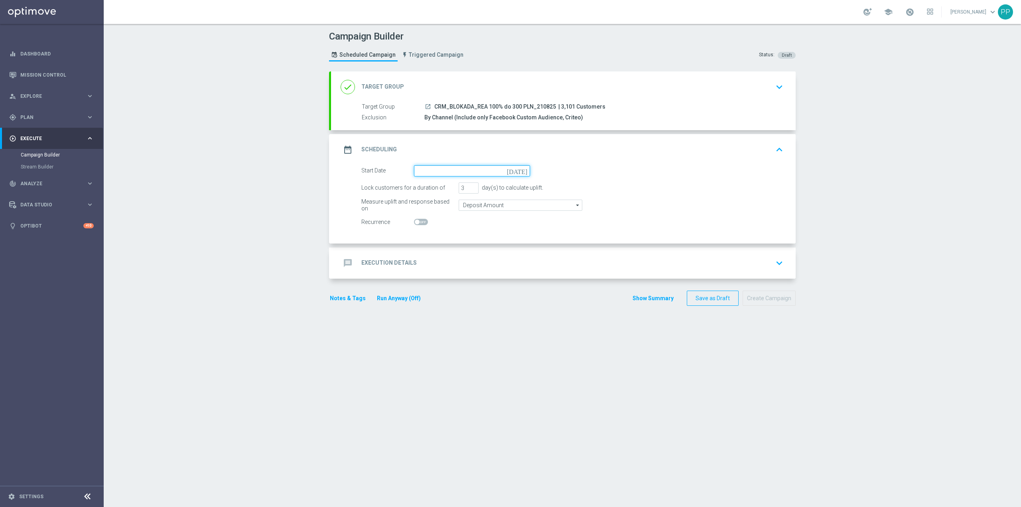
click at [445, 175] on input at bounding box center [472, 170] width 116 height 11
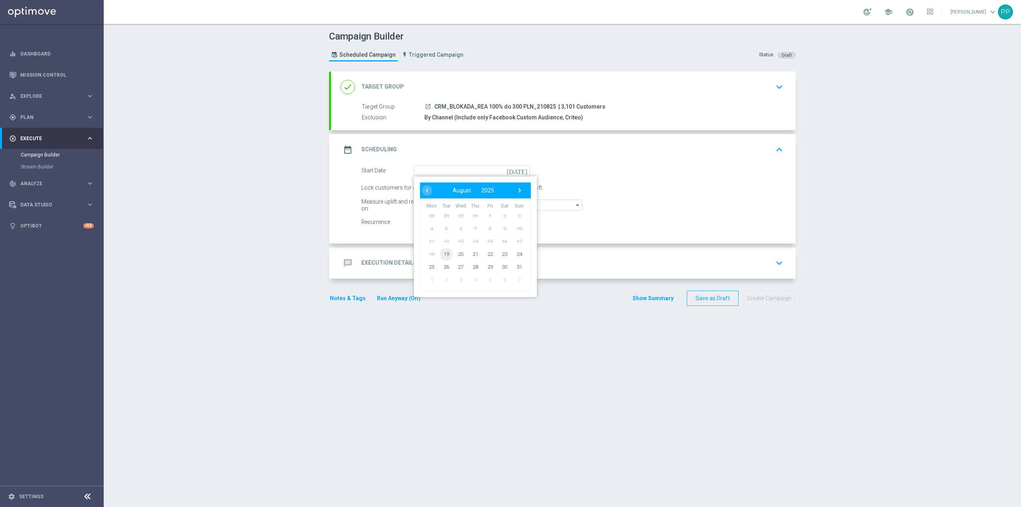
click at [441, 253] on span "19" at bounding box center [446, 253] width 13 height 13
type input "[DATE]"
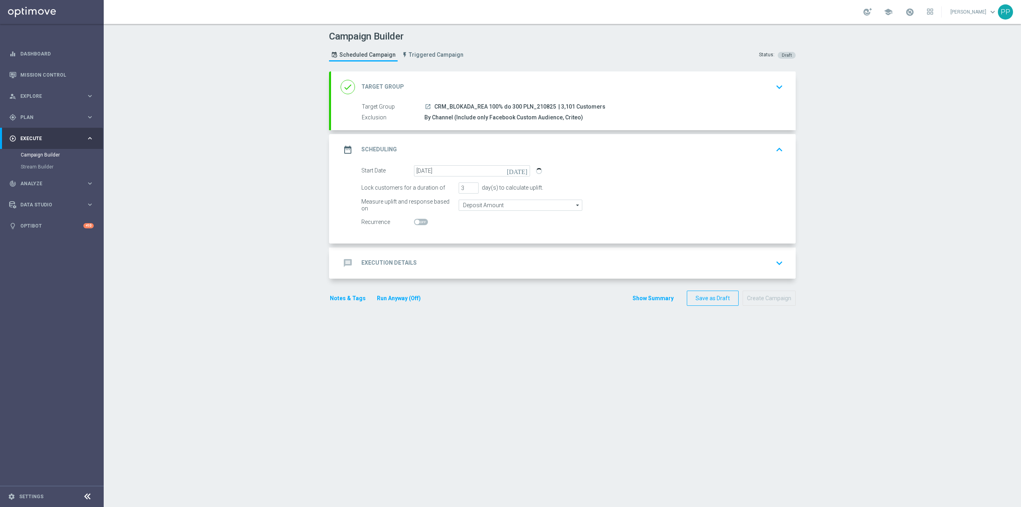
drag, startPoint x: 460, startPoint y: 189, endPoint x: 407, endPoint y: 366, distance: 185.0
click at [407, 366] on section "done Target Group keyboard_arrow_down Target Group launch CRM_BLOKADA_REA 100% …" at bounding box center [562, 284] width 479 height 427
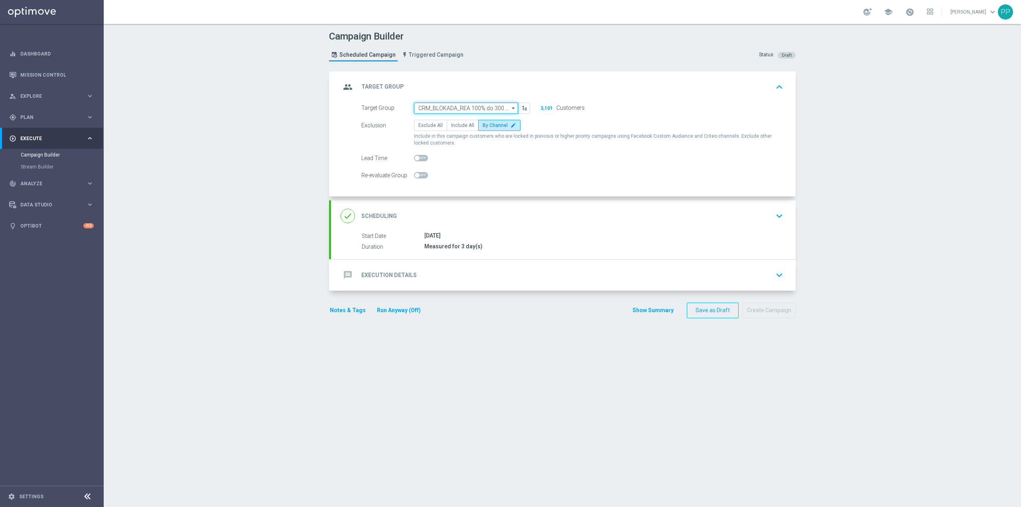
click at [478, 109] on input "CRM_BLOKADA_REA 100% do 300 PLN_210825" at bounding box center [466, 108] width 104 height 11
paste input "CRM_BLOKADA_CC Churn 100% do 300 PLN_210825"
type input "CRM_BLOKADA_CC Churn 100% do 300 PLN_210825"
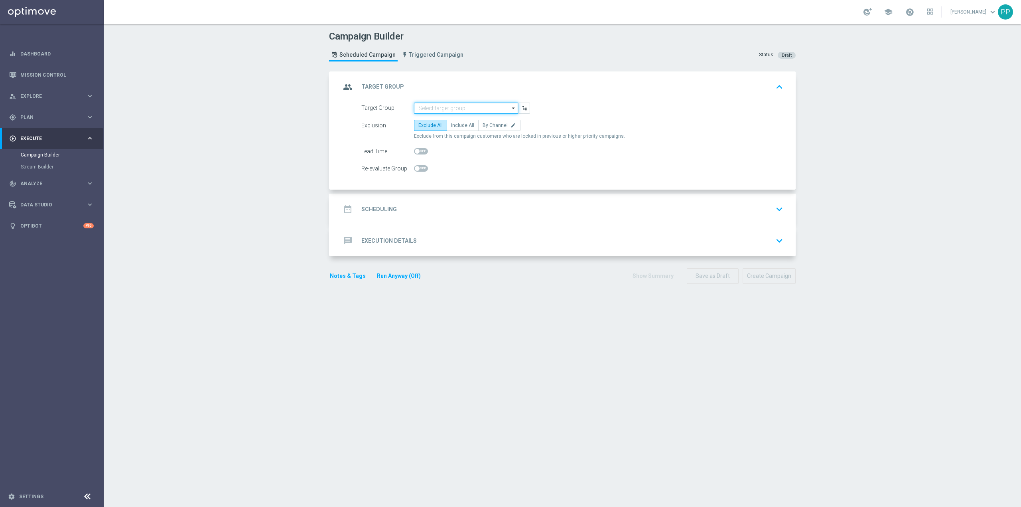
click at [456, 108] on input at bounding box center [466, 108] width 104 height 11
paste input "CRM_BLOKADA_CC Churn 100% do 300 PLN_210825"
click at [455, 122] on div "CRM_BLOKADA_CC Churn 100% do 300 PLN_210825" at bounding box center [472, 123] width 97 height 14
type input "CRM_BLOKADA_CC Churn 100% do 300 PLN_210825"
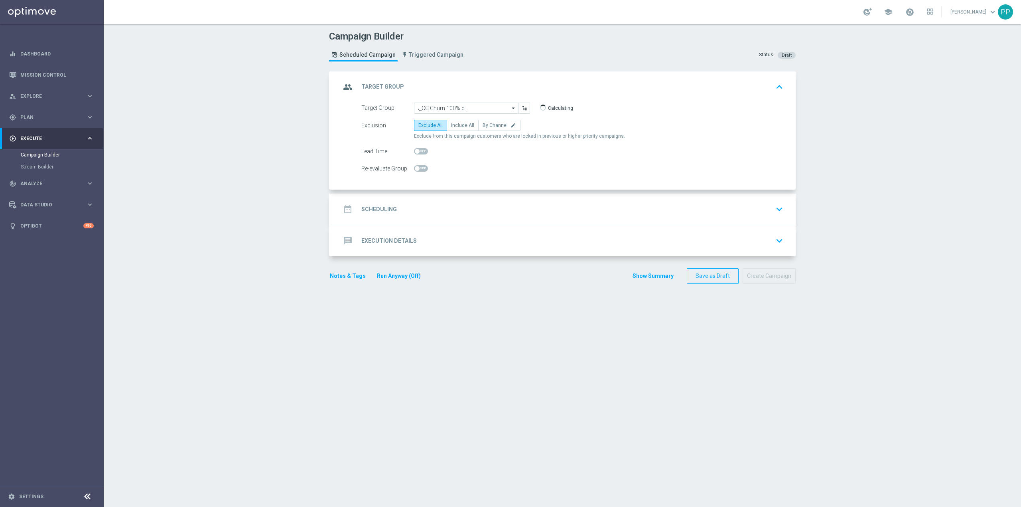
scroll to position [0, 0]
click at [483, 127] on span "By Channel" at bounding box center [495, 125] width 25 height 6
click at [483, 127] on input "By Channel edit" at bounding box center [485, 126] width 5 height 5
radio input "true"
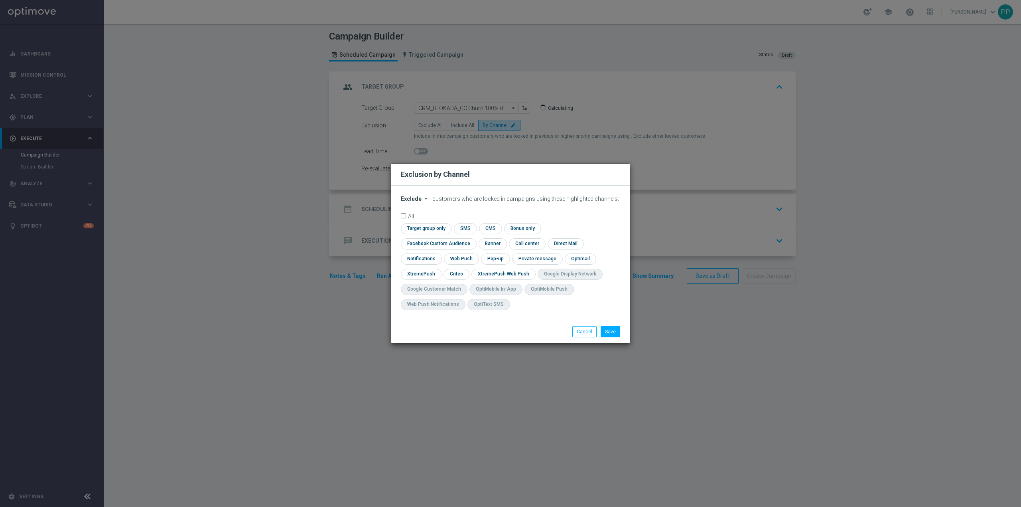
click at [414, 202] on span "Exclude" at bounding box center [411, 198] width 21 height 6
click at [0, 0] on span "Include" at bounding box center [0, 0] width 0 height 0
click at [473, 238] on input "checkbox" at bounding box center [437, 243] width 72 height 11
checkbox input "true"
click at [452, 275] on input "checkbox" at bounding box center [456, 273] width 25 height 11
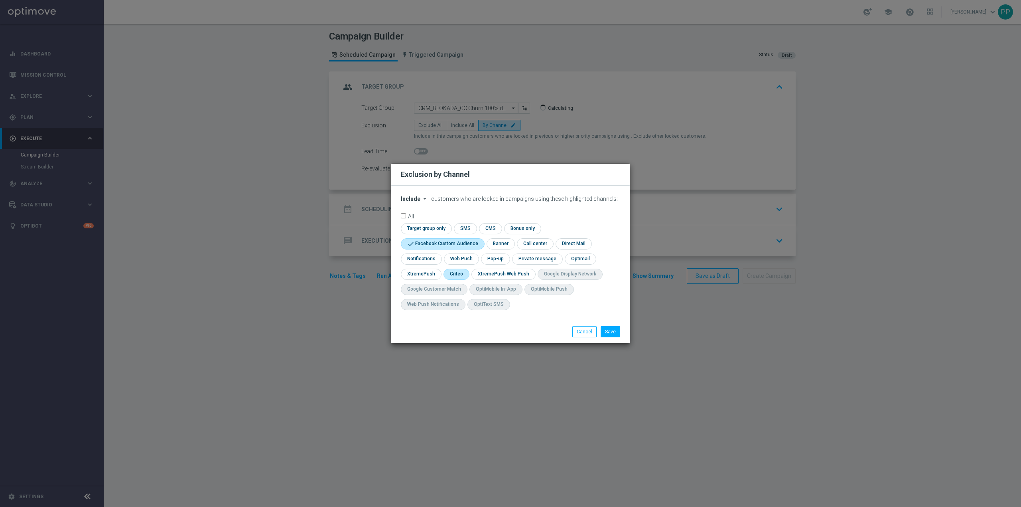
checkbox input "true"
click at [610, 332] on button "Save" at bounding box center [611, 331] width 20 height 11
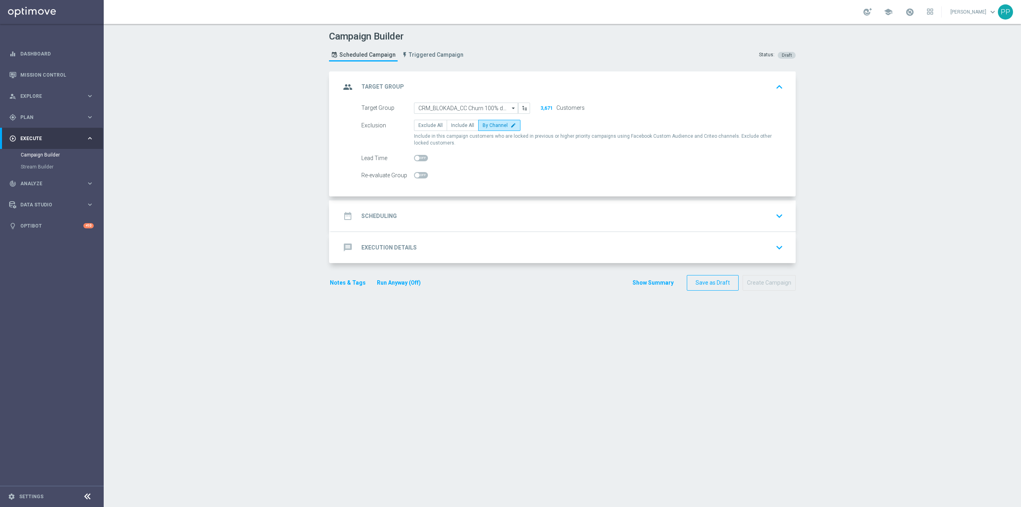
click at [459, 207] on div "date_range Scheduling keyboard_arrow_down" at bounding box center [563, 215] width 465 height 31
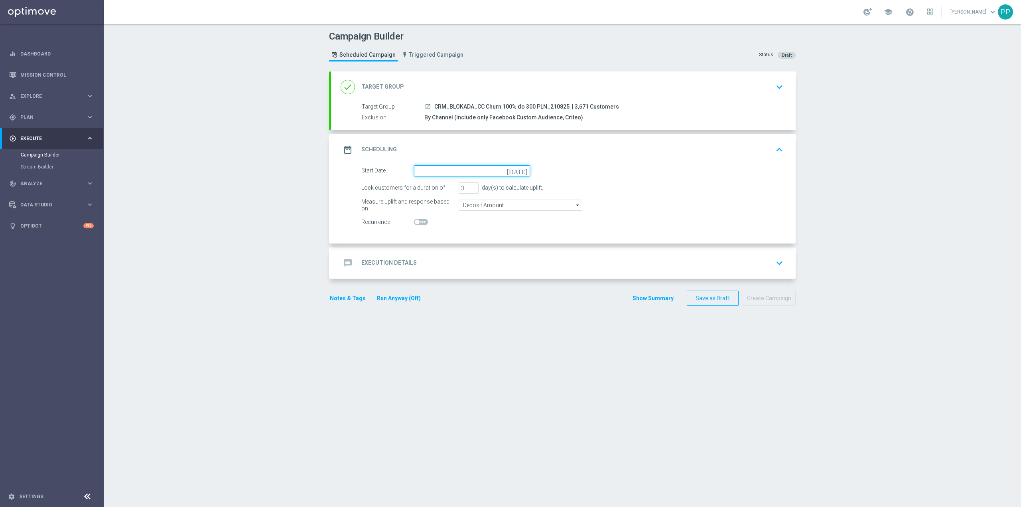
click at [447, 172] on input at bounding box center [472, 170] width 116 height 11
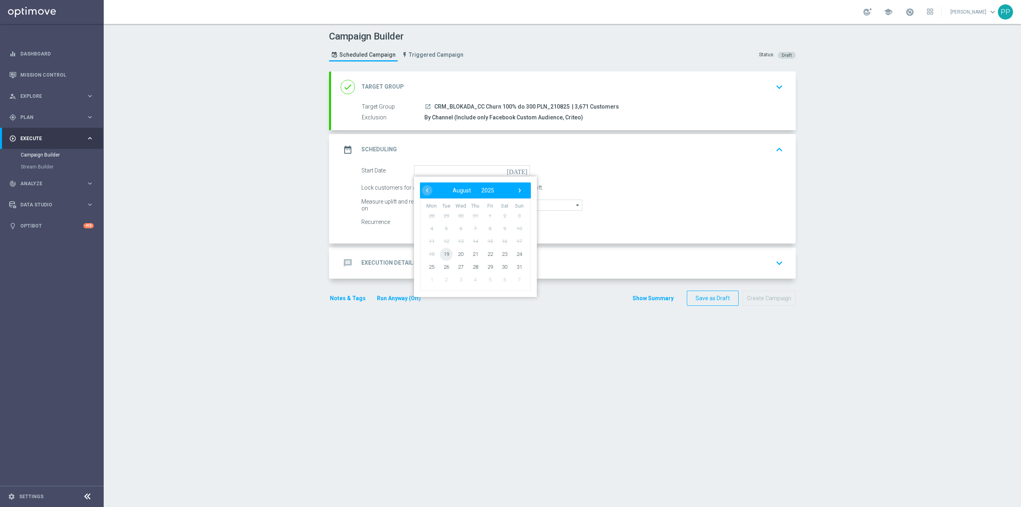
click at [446, 255] on span "19" at bounding box center [446, 253] width 13 height 13
type input "[DATE]"
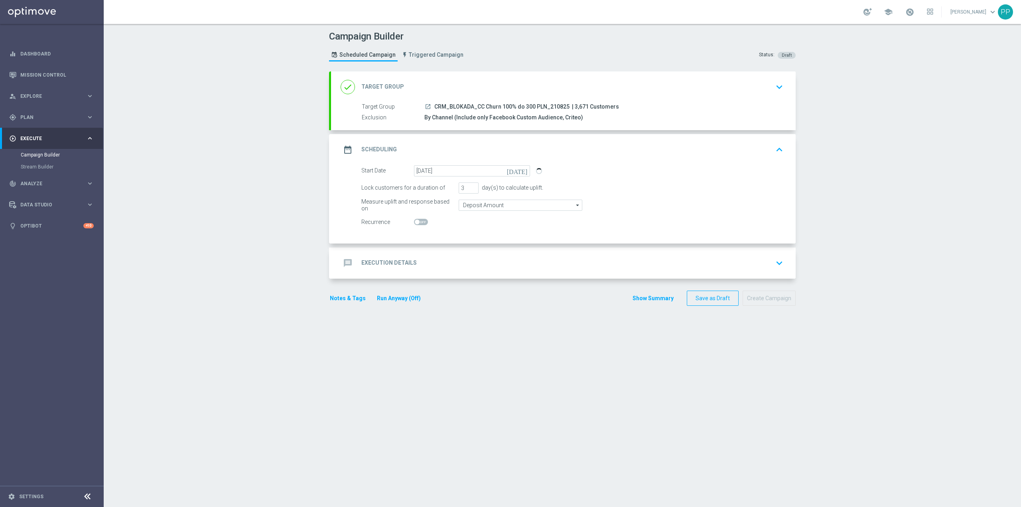
click at [251, 185] on div "Campaign Builder Scheduled Campaign Triggered Campaign Status: Draft done Targe…" at bounding box center [562, 265] width 917 height 483
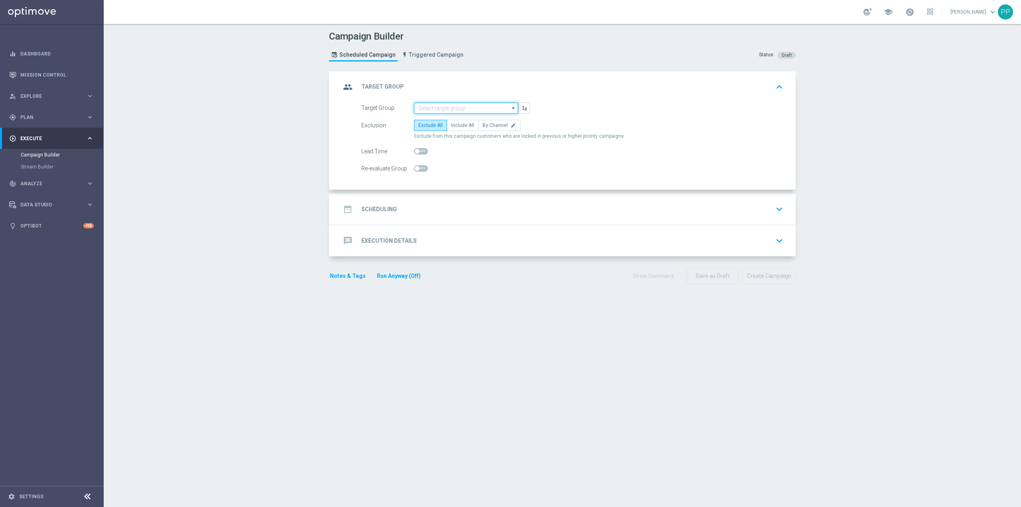
click at [448, 108] on input at bounding box center [466, 108] width 104 height 11
paste input "CRM_BLOKADA_CC Churn 100% do 300 PLN_210825"
click at [441, 122] on div "CRM_BLOKADA_CC Churn 100% do 300 PLN_210825" at bounding box center [472, 123] width 97 height 14
type input "CRM_BLOKADA_CC Churn 100% do 300 PLN_210825"
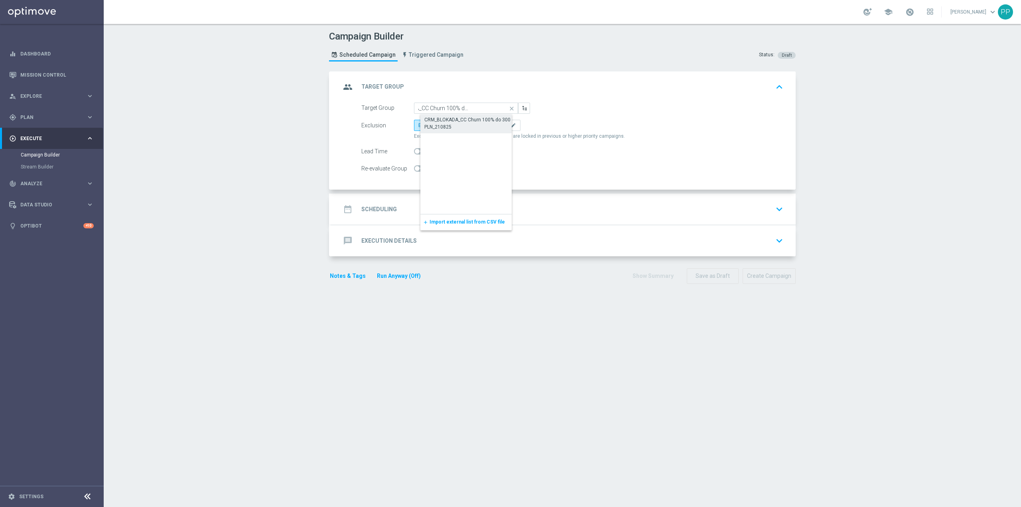
scroll to position [0, 0]
click at [490, 128] on span "By Channel" at bounding box center [495, 125] width 25 height 6
click at [488, 128] on input "By Channel edit" at bounding box center [485, 126] width 5 height 5
radio input "true"
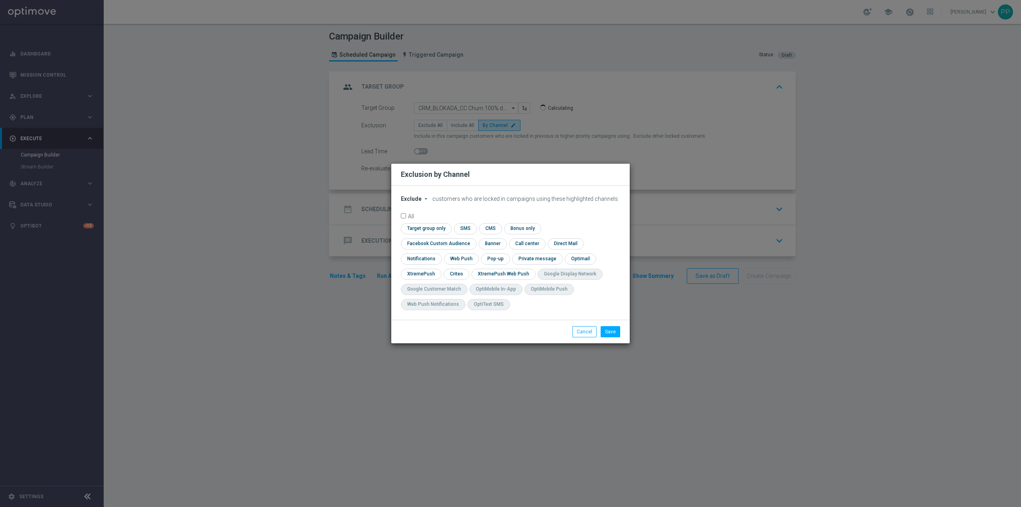
click at [417, 202] on span "Exclude" at bounding box center [411, 198] width 21 height 6
click at [0, 0] on span "Include" at bounding box center [0, 0] width 0 height 0
click at [473, 238] on input "checkbox" at bounding box center [437, 243] width 72 height 11
checkbox input "true"
drag, startPoint x: 460, startPoint y: 275, endPoint x: 499, endPoint y: 286, distance: 40.4
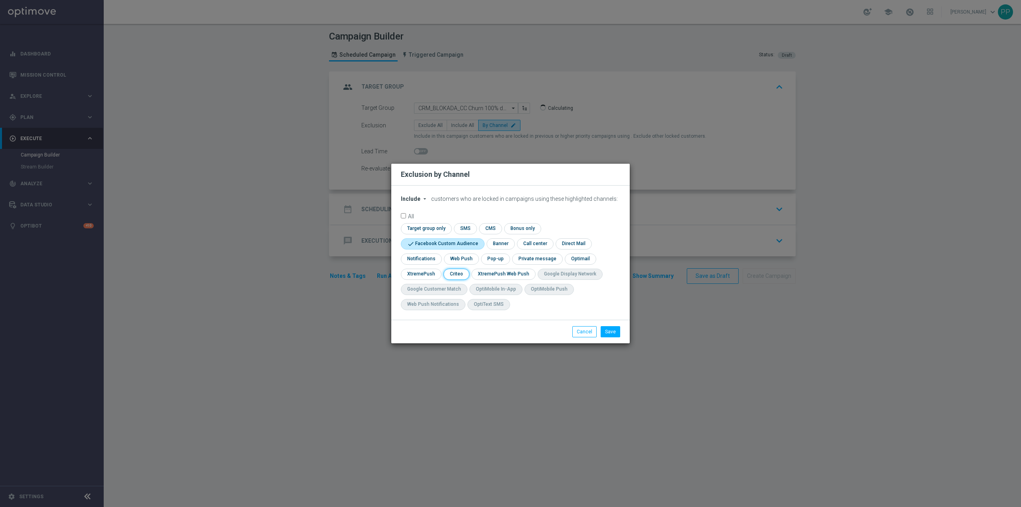
click at [459, 275] on input "checkbox" at bounding box center [456, 273] width 25 height 11
checkbox input "true"
click at [613, 335] on button "Save" at bounding box center [611, 331] width 20 height 11
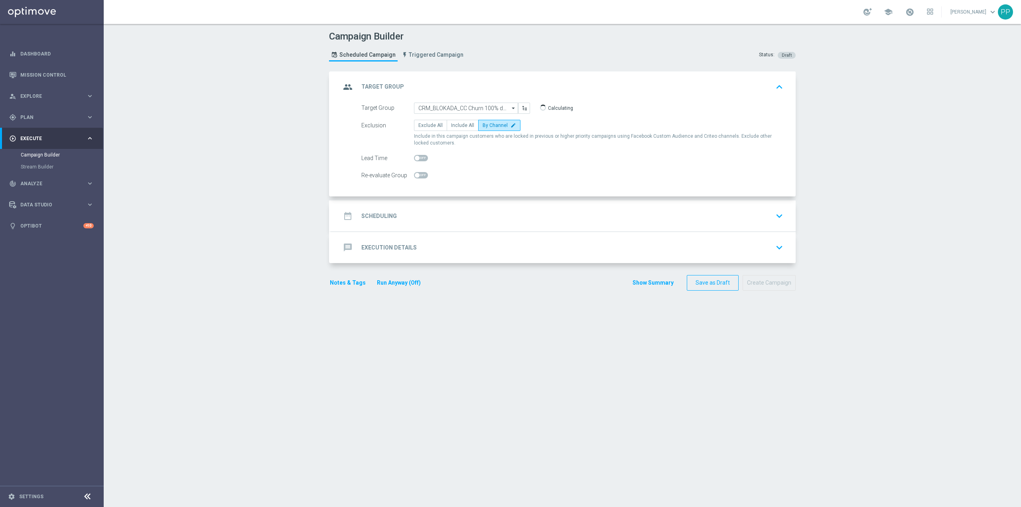
click at [471, 217] on div "date_range Scheduling keyboard_arrow_down" at bounding box center [563, 215] width 445 height 15
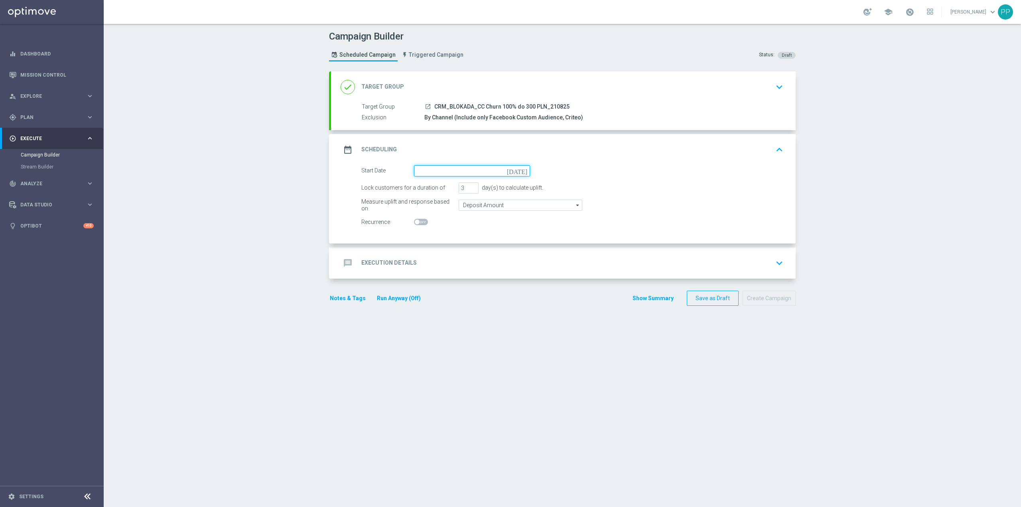
click at [444, 165] on input at bounding box center [472, 170] width 116 height 11
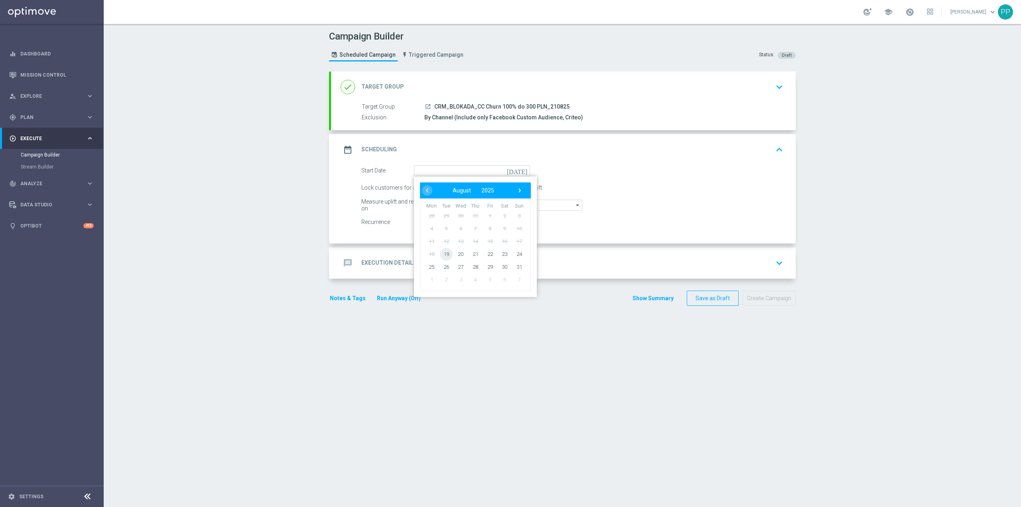
click at [446, 254] on span "19" at bounding box center [446, 253] width 13 height 13
type input "[DATE]"
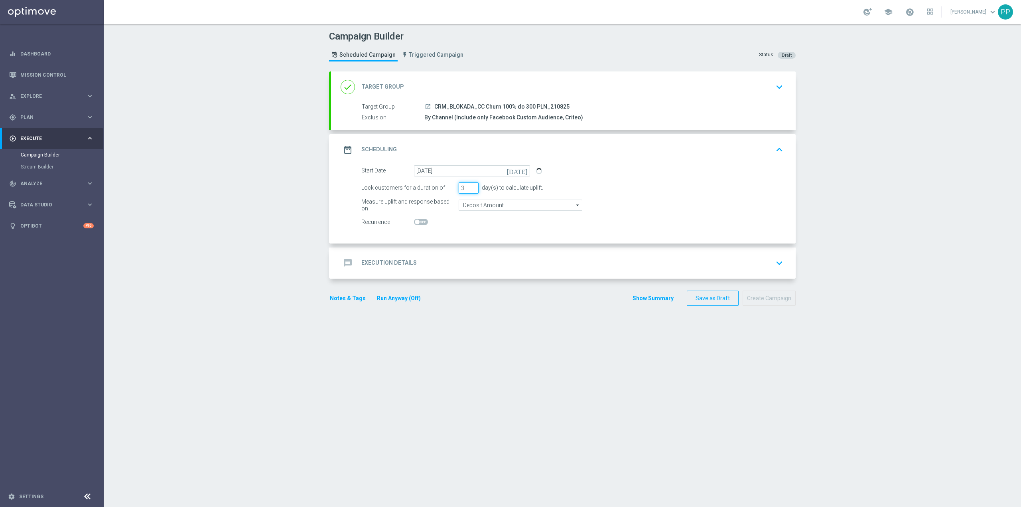
click at [462, 187] on input "3" at bounding box center [469, 187] width 20 height 11
click at [248, 187] on div "Campaign Builder Scheduled Campaign Triggered Campaign Status: Draft done Targe…" at bounding box center [562, 265] width 917 height 483
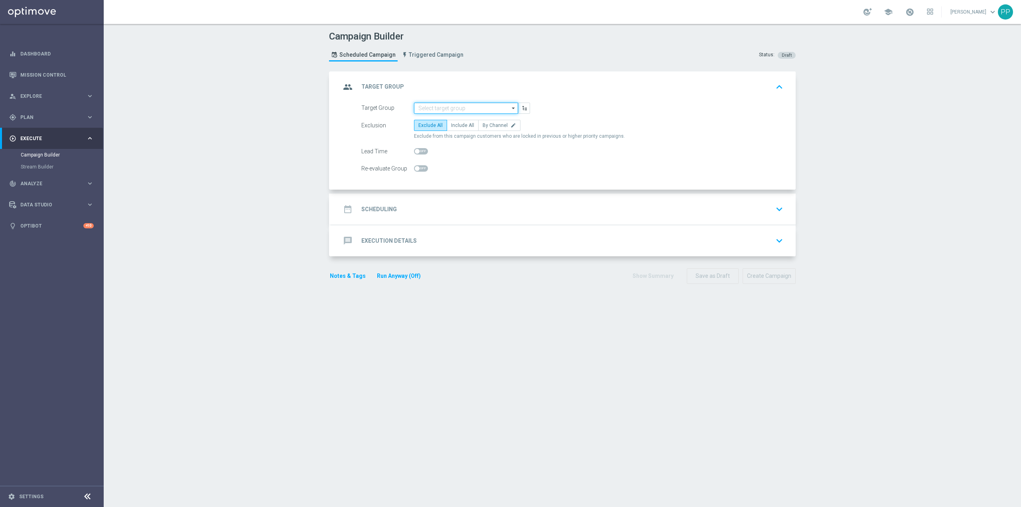
click at [438, 107] on input at bounding box center [466, 108] width 104 height 11
paste input "CRM_BLOKADA_CC Churn 100% do 300 PLN_210825"
click at [447, 120] on div "CRM_BLOKADA_CC Churn 100% do 300 PLN_210825" at bounding box center [472, 123] width 97 height 14
type input "CRM_BLOKADA_CC Churn 100% do 300 PLN_210825"
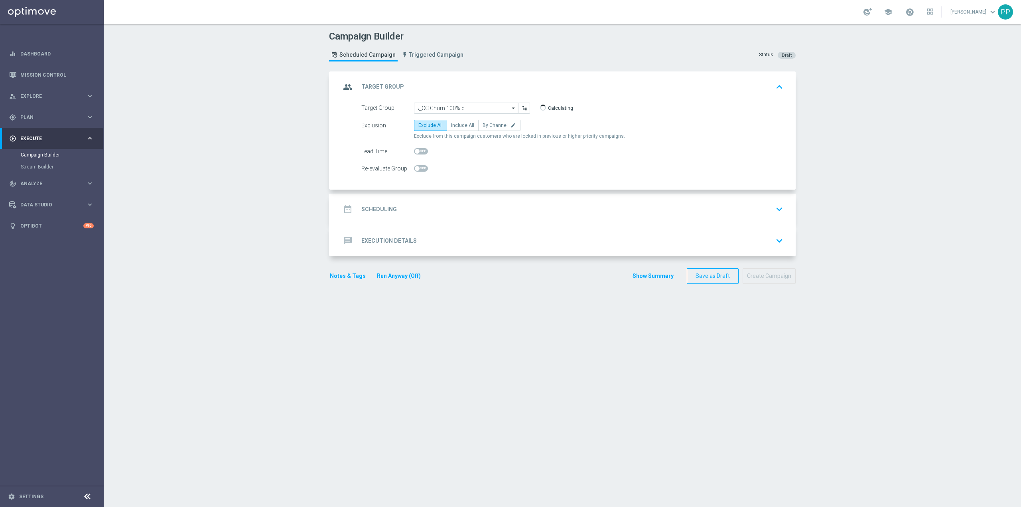
scroll to position [0, 0]
click at [483, 125] on span "By Channel" at bounding box center [495, 125] width 25 height 6
click at [483, 125] on input "By Channel edit" at bounding box center [485, 126] width 5 height 5
radio input "true"
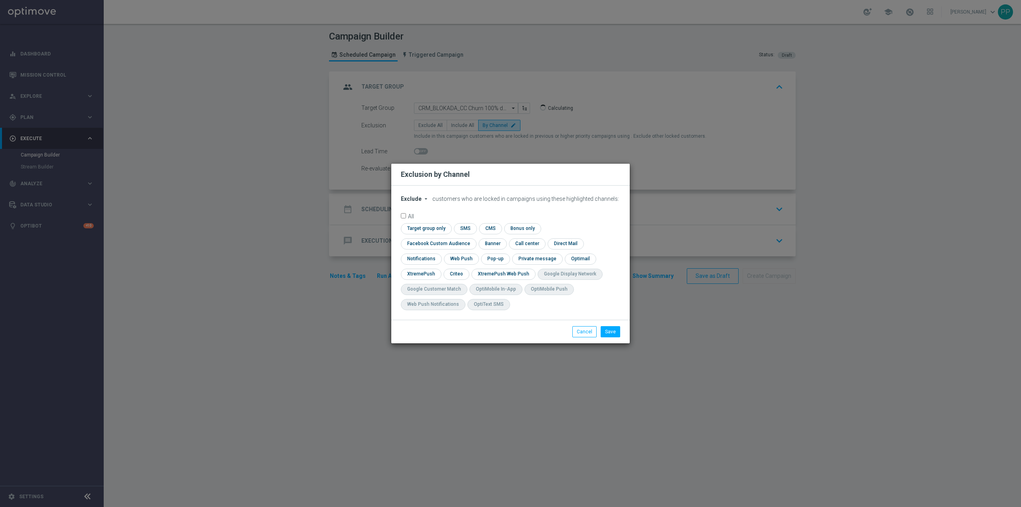
click at [415, 202] on span "Exclude" at bounding box center [411, 198] width 21 height 6
click at [0, 0] on span "Include" at bounding box center [0, 0] width 0 height 0
click at [473, 238] on input "checkbox" at bounding box center [437, 243] width 72 height 11
checkbox input "true"
click at [462, 274] on input "checkbox" at bounding box center [456, 273] width 25 height 11
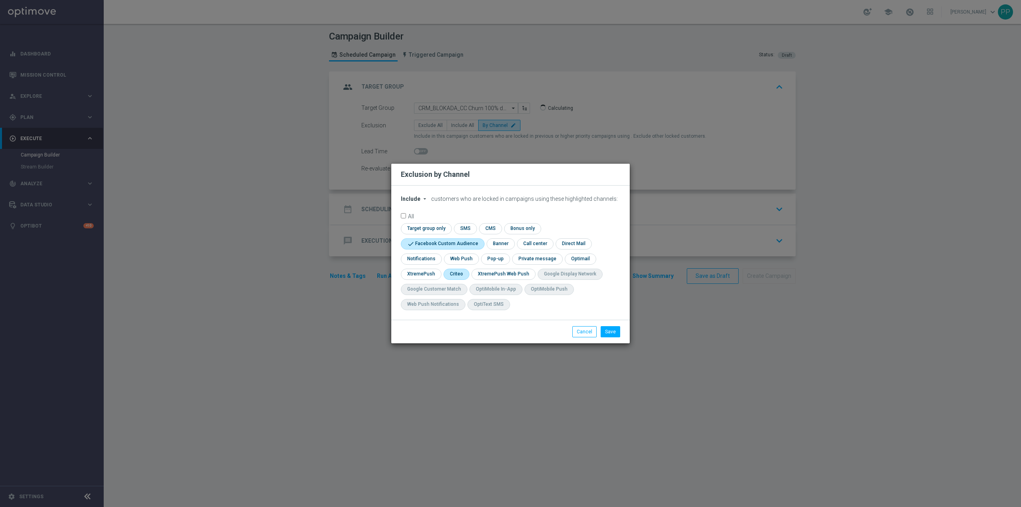
checkbox input "true"
click at [612, 333] on button "Save" at bounding box center [611, 331] width 20 height 11
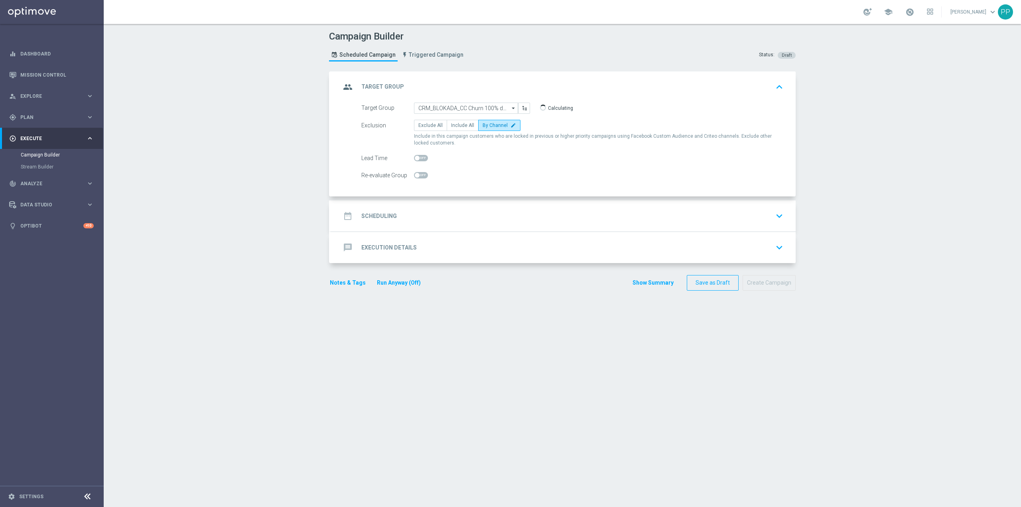
click at [461, 212] on div "date_range Scheduling keyboard_arrow_down" at bounding box center [563, 215] width 445 height 15
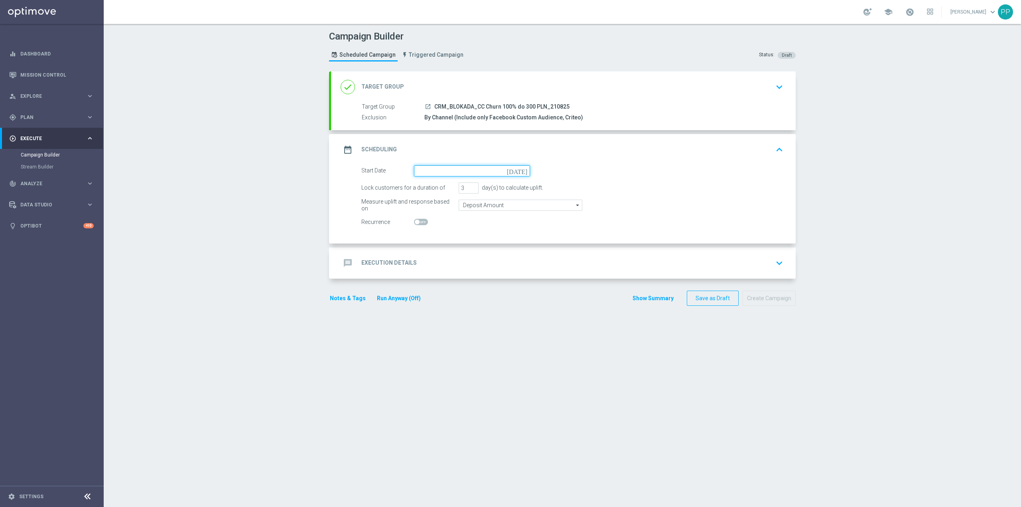
click at [469, 170] on input at bounding box center [472, 170] width 116 height 11
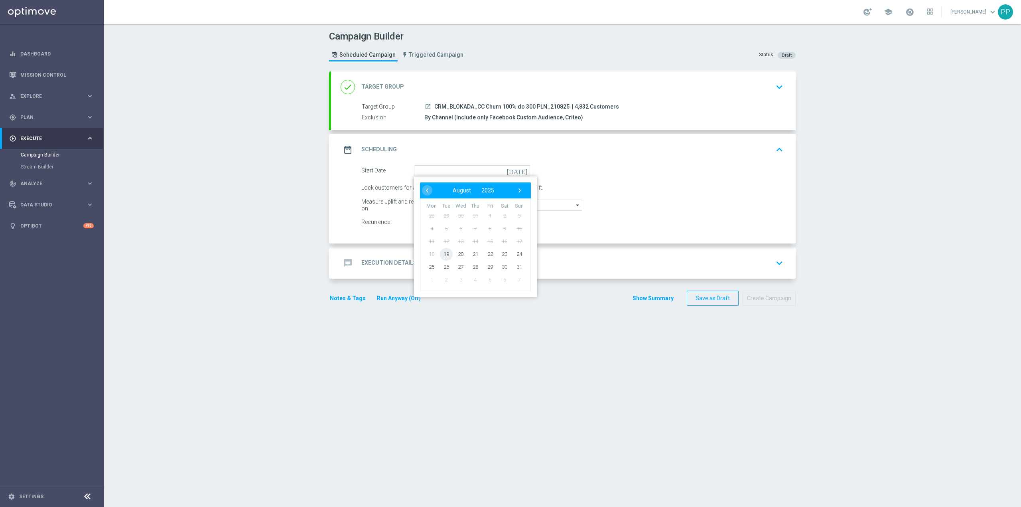
click at [445, 254] on span "19" at bounding box center [446, 253] width 13 height 13
type input "[DATE]"
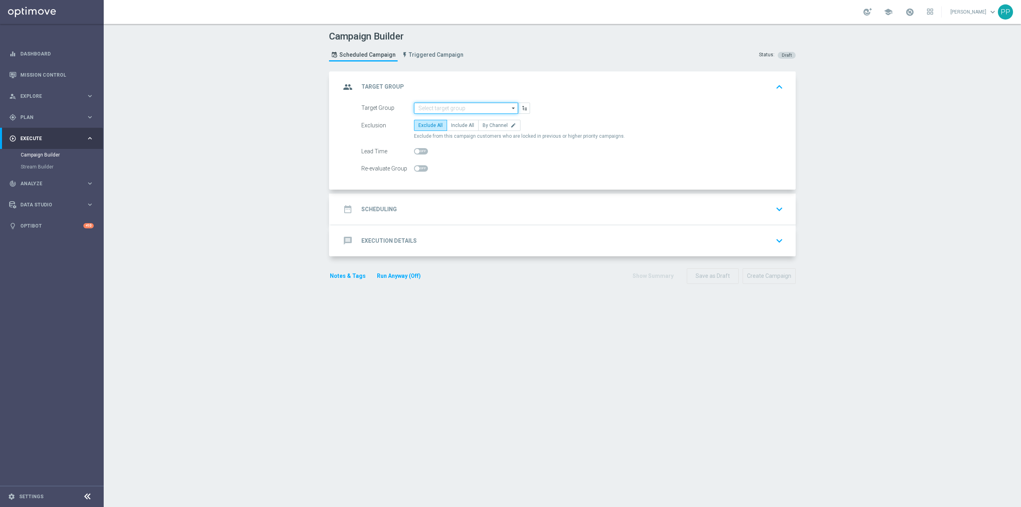
click at [432, 106] on input at bounding box center [466, 108] width 104 height 11
paste input "CRM_BLOKADA_CC Churn 100% do 300 PLN_210825"
click at [438, 121] on div "CRM_BLOKADA_CC Churn 100% do 300 PLN_210825" at bounding box center [472, 123] width 97 height 14
type input "CRM_BLOKADA_CC Churn 100% do 300 PLN_210825"
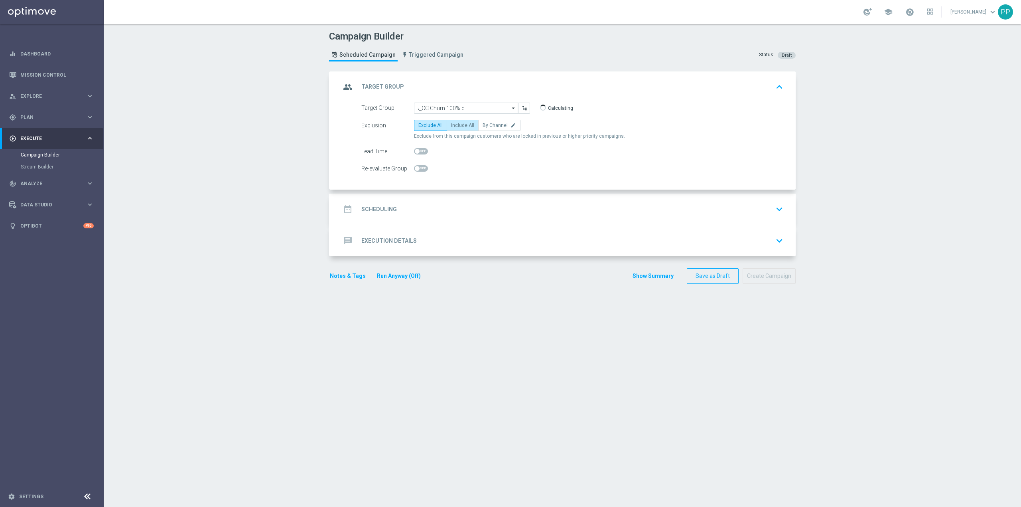
scroll to position [0, 0]
click at [485, 128] on span "By Channel" at bounding box center [495, 125] width 25 height 6
click at [485, 128] on input "By Channel edit" at bounding box center [485, 126] width 5 height 5
radio input "true"
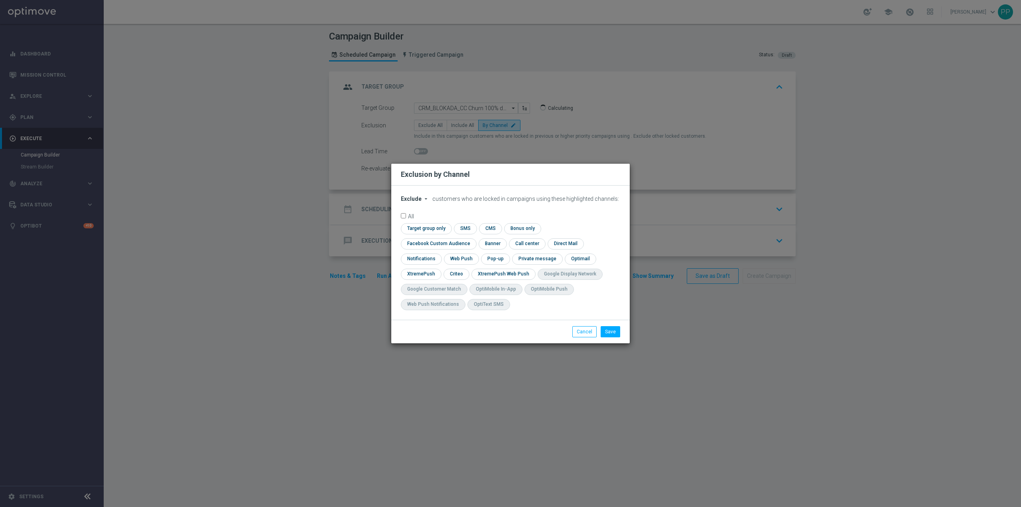
click at [410, 202] on span "Exclude" at bounding box center [411, 198] width 21 height 6
click at [410, 221] on div "Include" at bounding box center [416, 217] width 30 height 10
click at [473, 238] on input "checkbox" at bounding box center [437, 243] width 72 height 11
checkbox input "true"
click at [455, 277] on input "checkbox" at bounding box center [456, 273] width 25 height 11
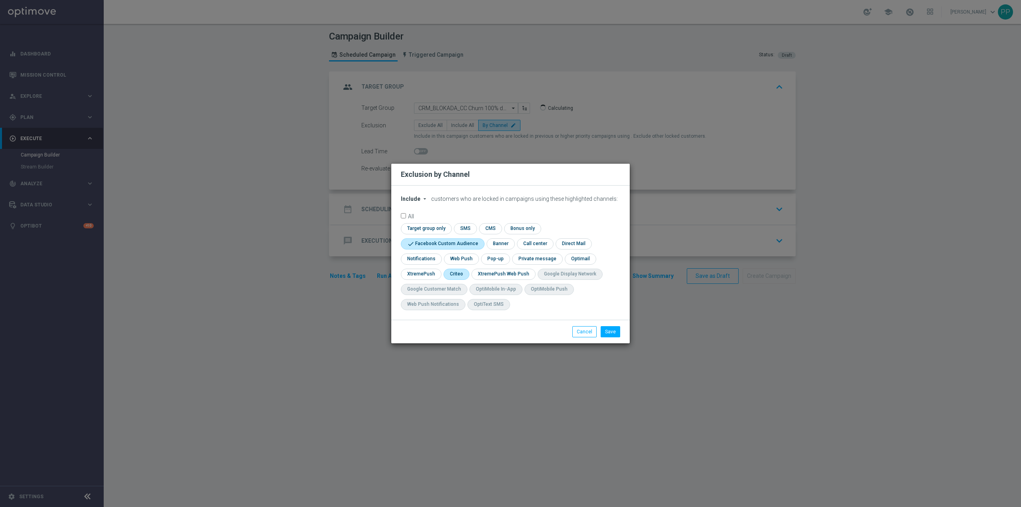
checkbox input "true"
click at [610, 334] on button "Save" at bounding box center [611, 331] width 20 height 11
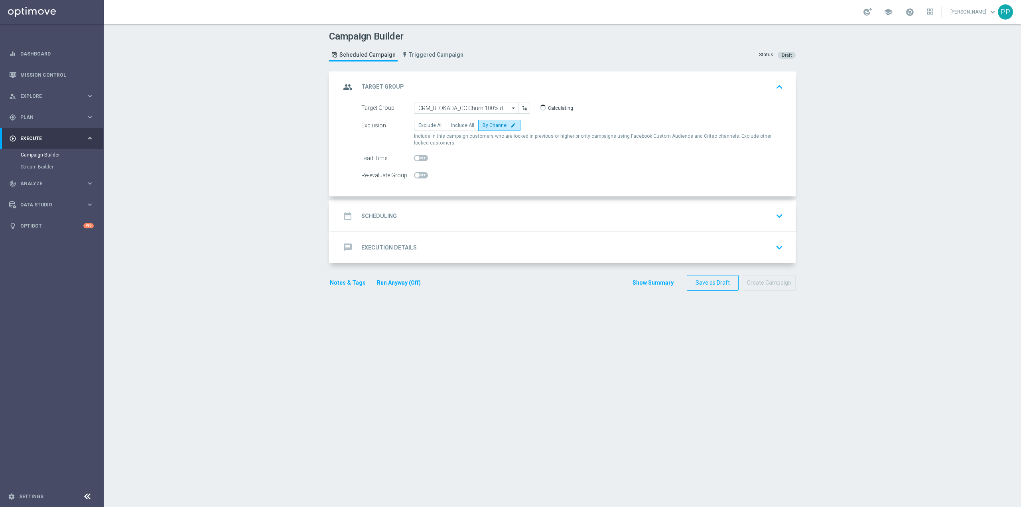
click at [476, 221] on div "date_range Scheduling keyboard_arrow_down" at bounding box center [563, 215] width 445 height 15
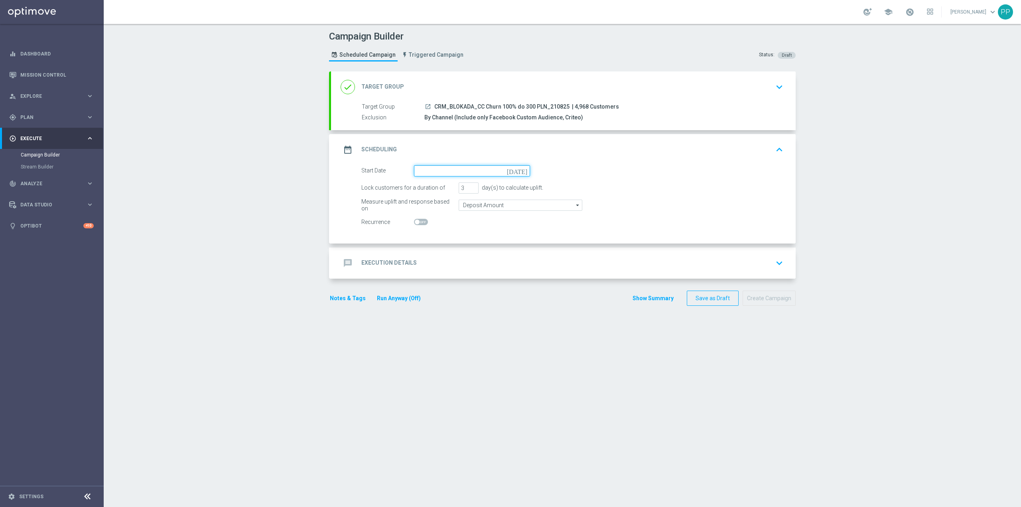
click at [463, 172] on input at bounding box center [472, 170] width 116 height 11
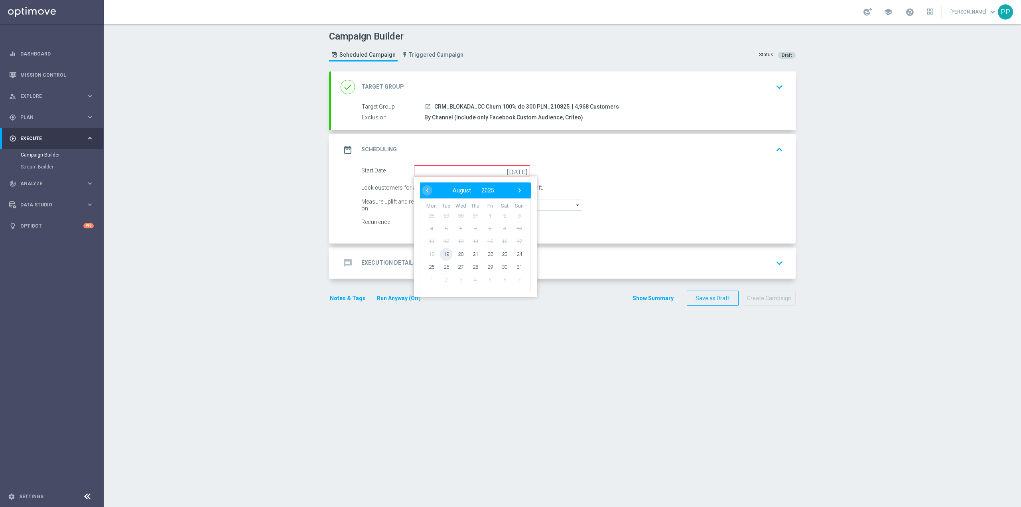
click at [440, 256] on span "19" at bounding box center [446, 253] width 13 height 13
type input "19 Aug 2025"
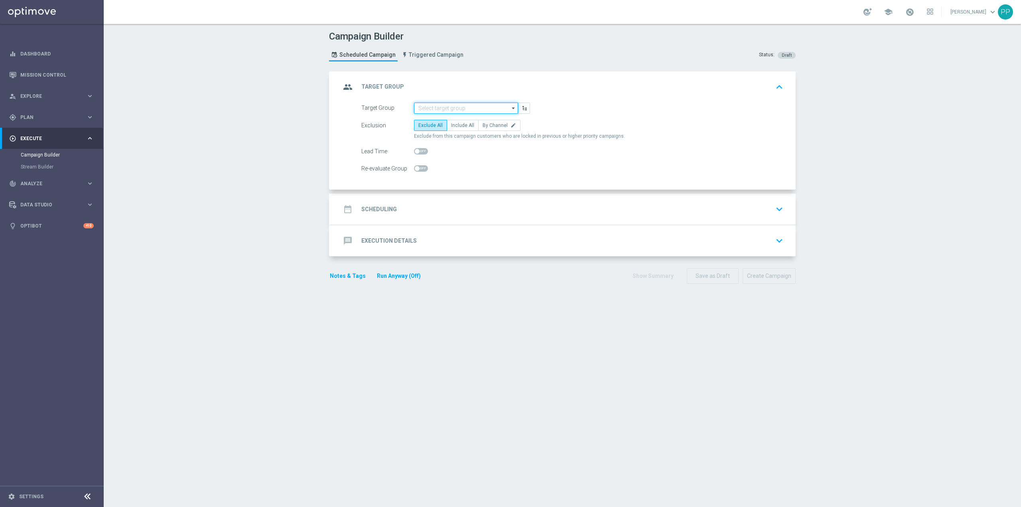
click at [438, 104] on input at bounding box center [466, 108] width 104 height 11
paste input "CRM_BLOKADA_CC Churn 100% do 300 PLN_210825"
click at [442, 115] on div "CRM_BLOKADA_CC Churn 100% do 300 PLN_210825" at bounding box center [472, 123] width 104 height 18
type input "CRM_BLOKADA_CC Churn 100% do 300 PLN_210825"
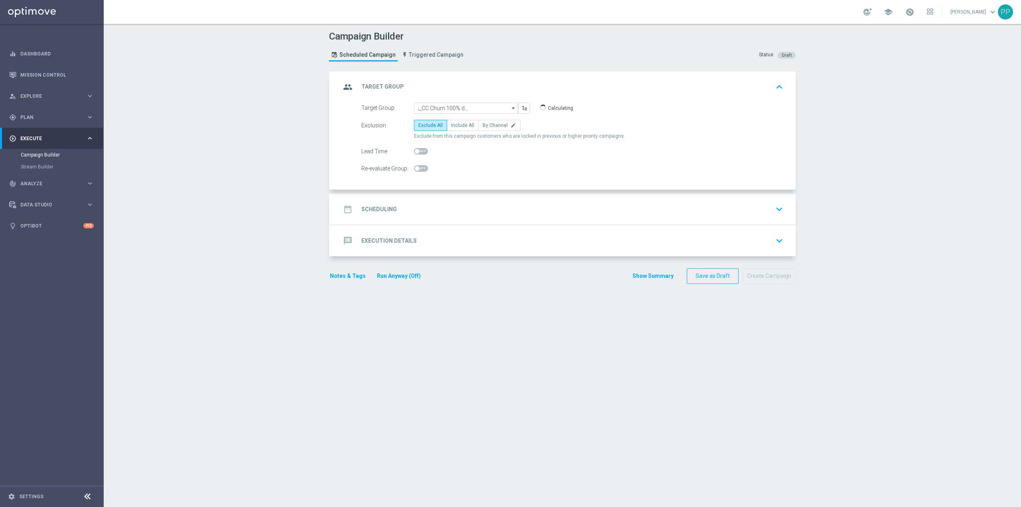
scroll to position [0, 0]
click at [503, 128] on label "By Channel edit" at bounding box center [499, 125] width 42 height 11
click at [488, 128] on input "By Channel edit" at bounding box center [485, 126] width 5 height 5
radio input "true"
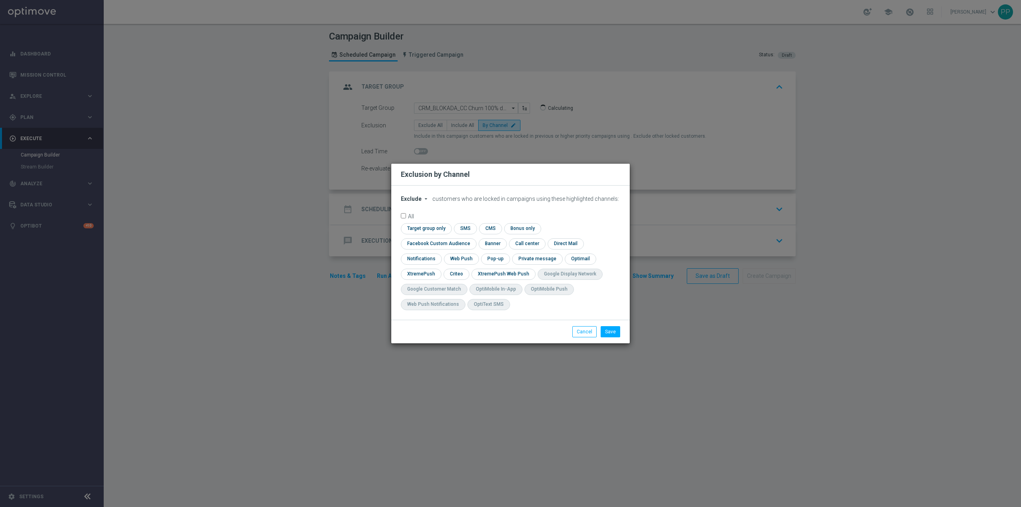
click at [416, 202] on span "Exclude" at bounding box center [411, 198] width 21 height 6
click at [0, 0] on span "Include" at bounding box center [0, 0] width 0 height 0
click at [473, 238] on input "checkbox" at bounding box center [437, 243] width 72 height 11
checkbox input "true"
click at [450, 274] on input "checkbox" at bounding box center [456, 273] width 25 height 11
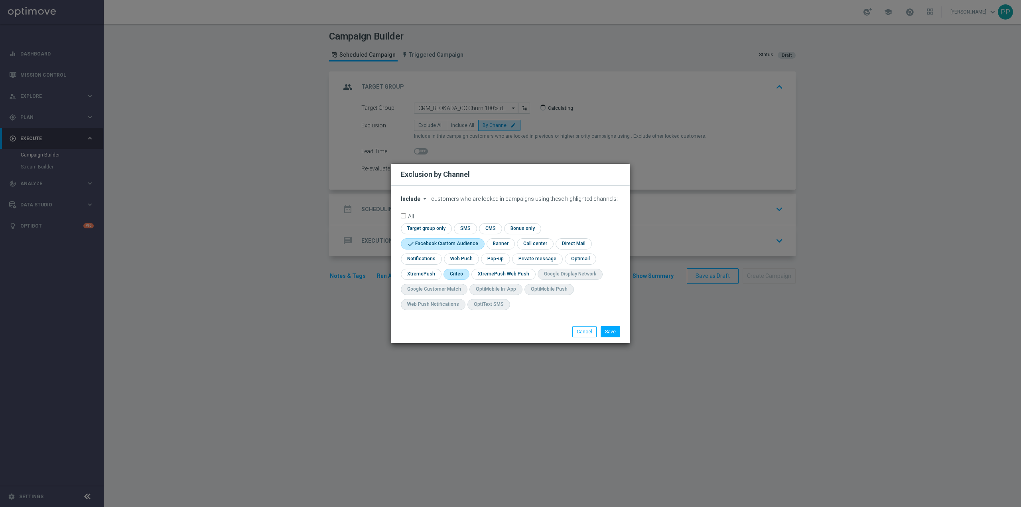
checkbox input "true"
click at [607, 329] on button "Save" at bounding box center [611, 331] width 20 height 11
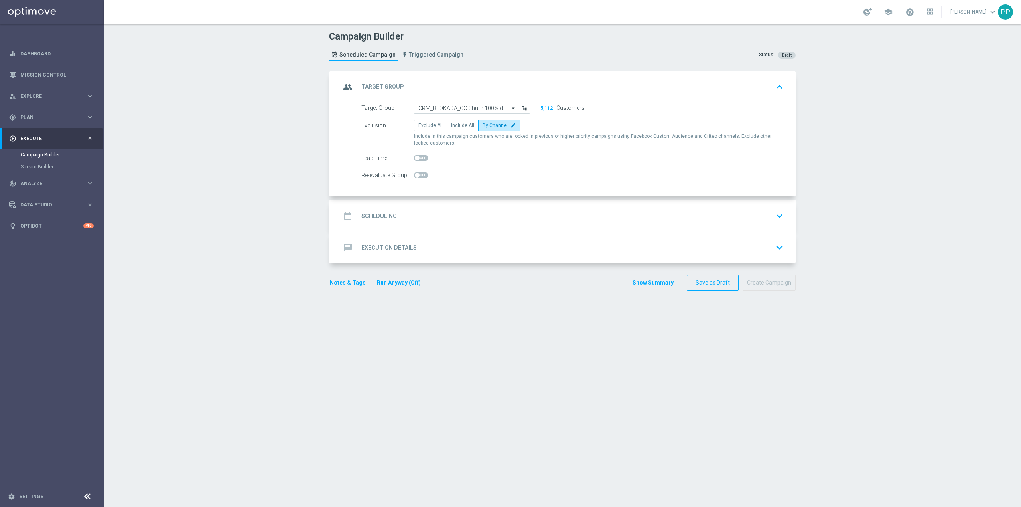
click at [443, 209] on div "date_range Scheduling keyboard_arrow_down" at bounding box center [563, 215] width 445 height 15
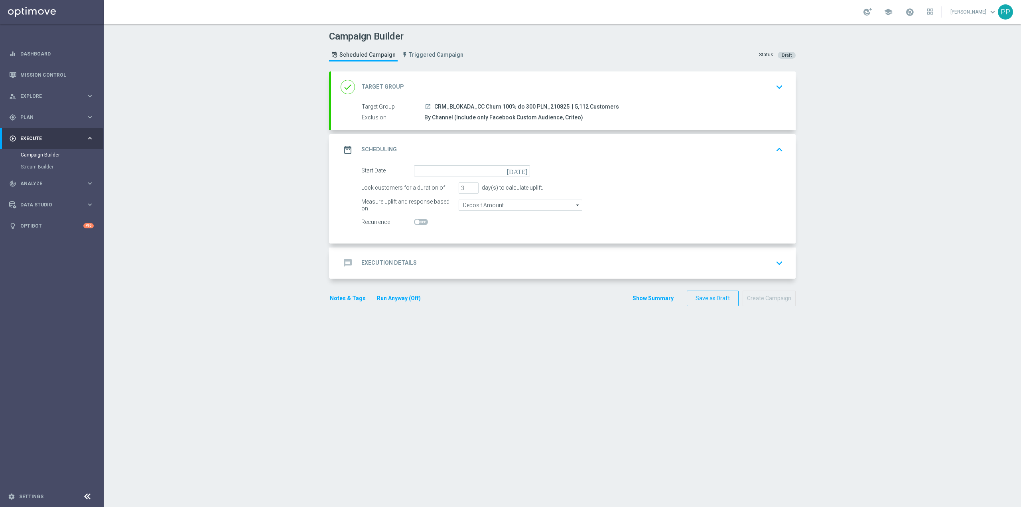
click at [439, 176] on form "Start Date today Lock customers for a duration of 3 day(s) to calculate uplift.…" at bounding box center [572, 196] width 422 height 63
click at [439, 171] on input at bounding box center [472, 170] width 116 height 11
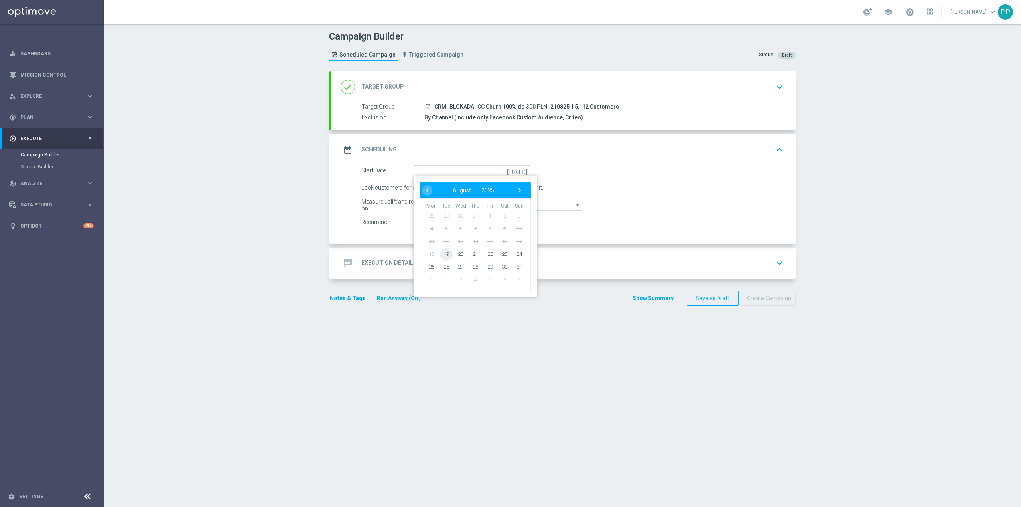
drag, startPoint x: 444, startPoint y: 253, endPoint x: 444, endPoint y: 248, distance: 5.2
click at [444, 252] on span "19" at bounding box center [446, 253] width 13 height 13
type input "19 Aug 2025"
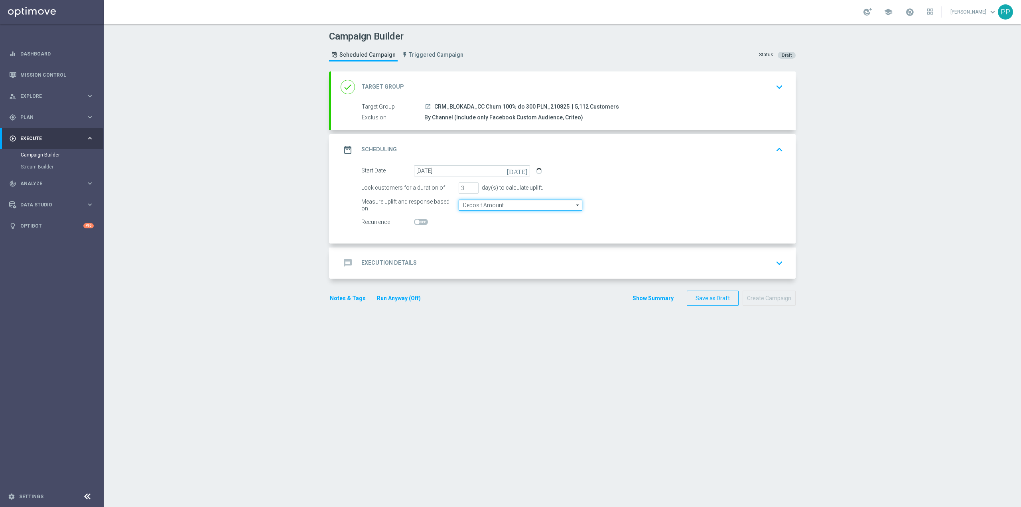
click at [474, 207] on input "Deposit Amount" at bounding box center [521, 204] width 124 height 11
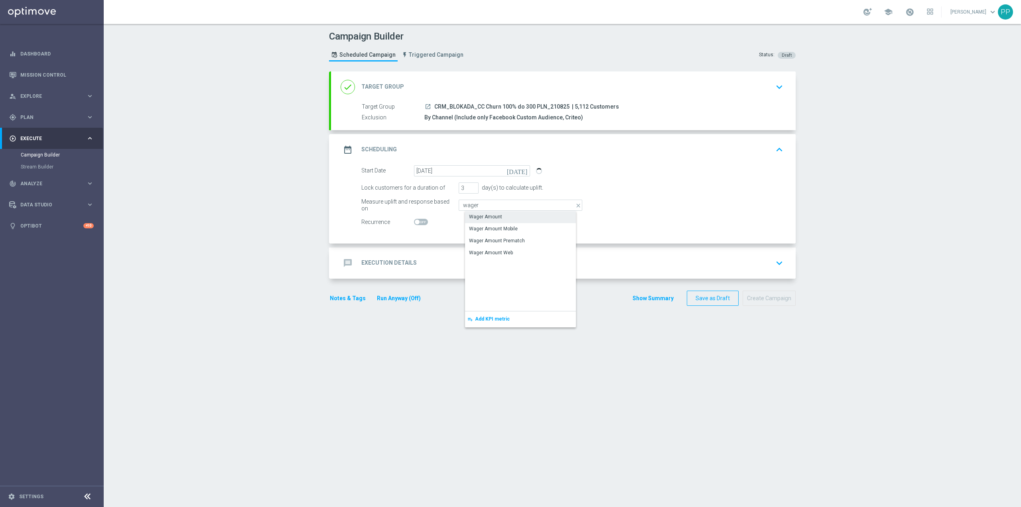
click at [481, 219] on div "Wager Amount" at bounding box center [485, 216] width 33 height 7
type input "Wager Amount"
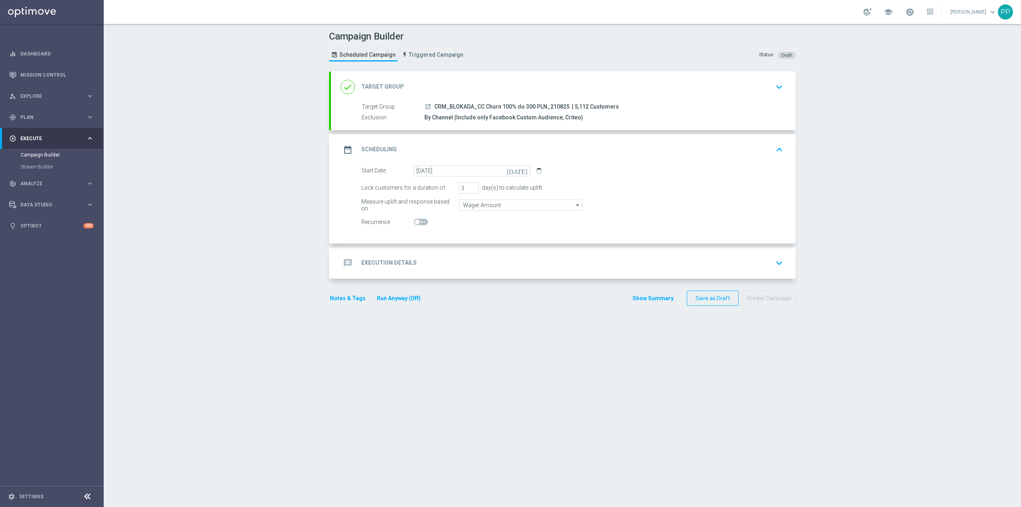
click at [430, 259] on div "message Execution Details keyboard_arrow_down" at bounding box center [563, 262] width 445 height 15
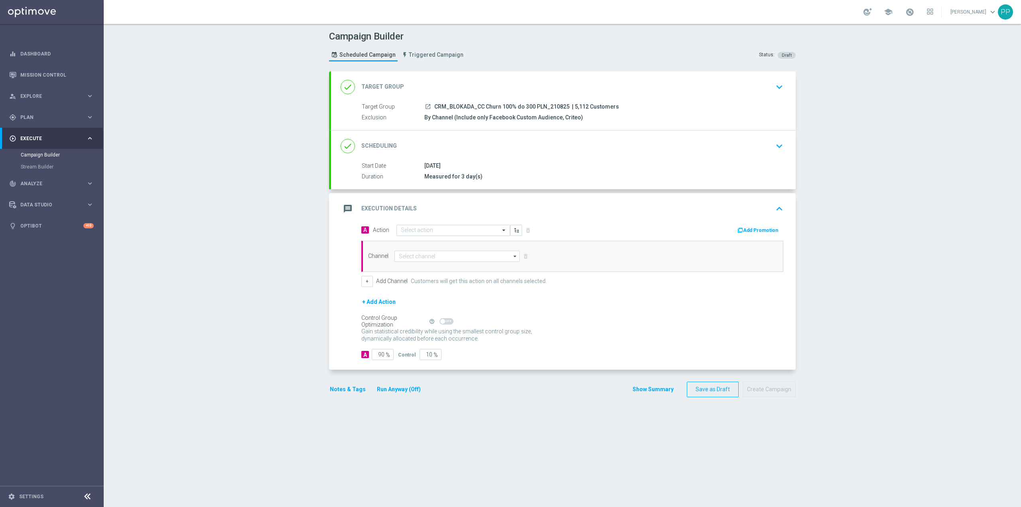
click at [420, 231] on input "text" at bounding box center [445, 230] width 89 height 7
click at [431, 336] on span "Create new action" at bounding box center [429, 338] width 42 height 6
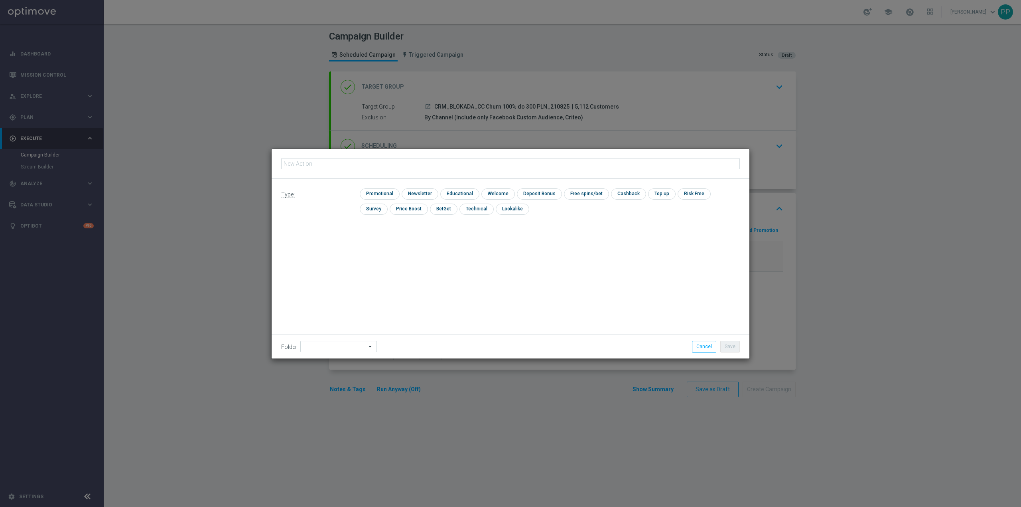
type input "CRM_BLOKADA_CC Churn 100% do 300 PLN_210825"
click at [377, 197] on input "checkbox" at bounding box center [379, 193] width 38 height 11
checkbox input "true"
click at [325, 349] on input at bounding box center [338, 346] width 77 height 11
click at [331, 246] on div "8. Sierpień 2025" at bounding box center [328, 246] width 35 height 7
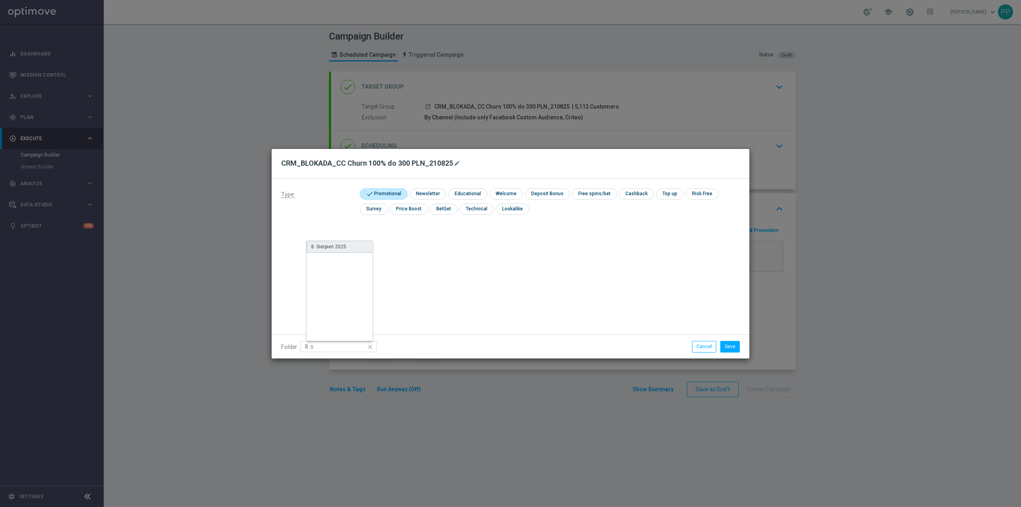
type input "8. Sierpień 2025"
click at [728, 346] on button "Save" at bounding box center [730, 346] width 20 height 11
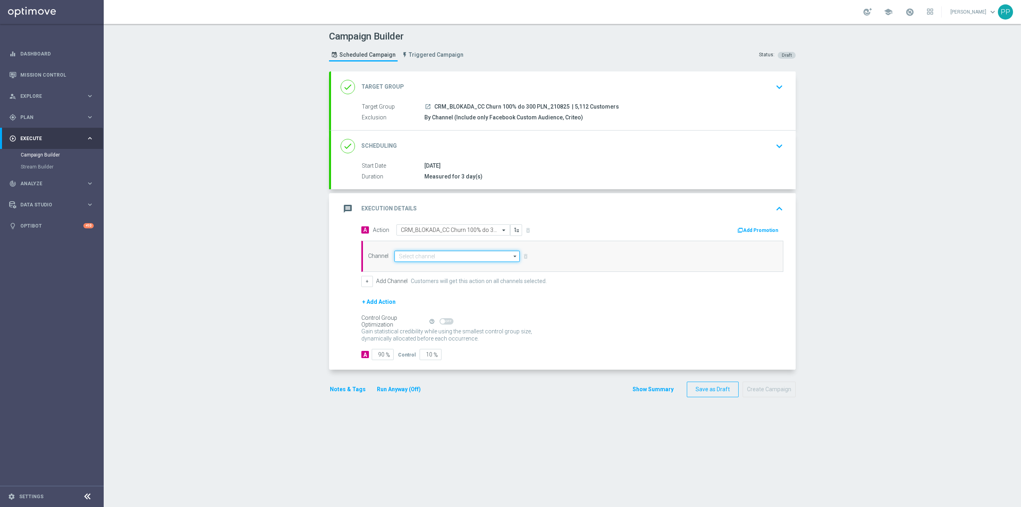
click at [406, 260] on input at bounding box center [456, 255] width 125 height 11
click at [422, 342] on div "Call center" at bounding box center [417, 339] width 24 height 7
type input "Call center"
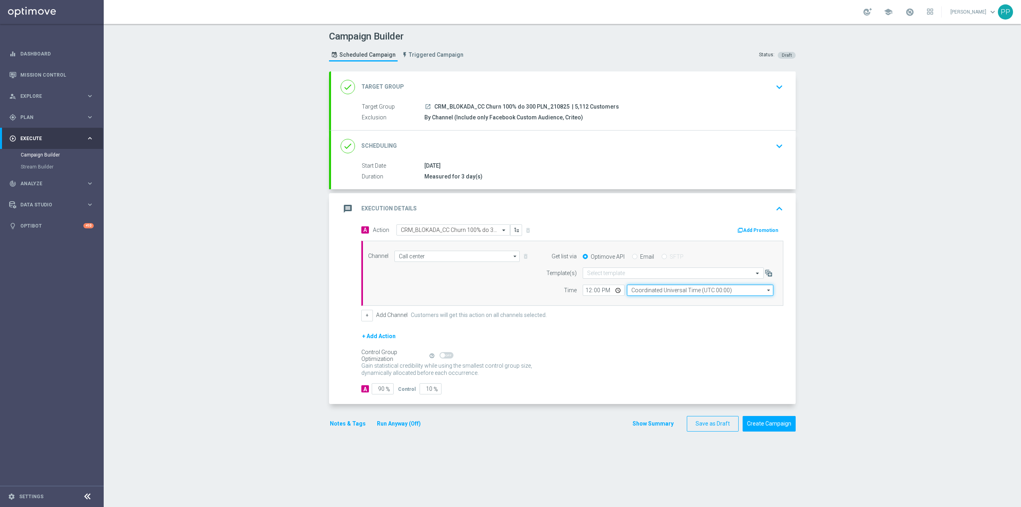
click at [650, 290] on input "Coordinated Universal Time (UTC 00:00)" at bounding box center [700, 289] width 146 height 11
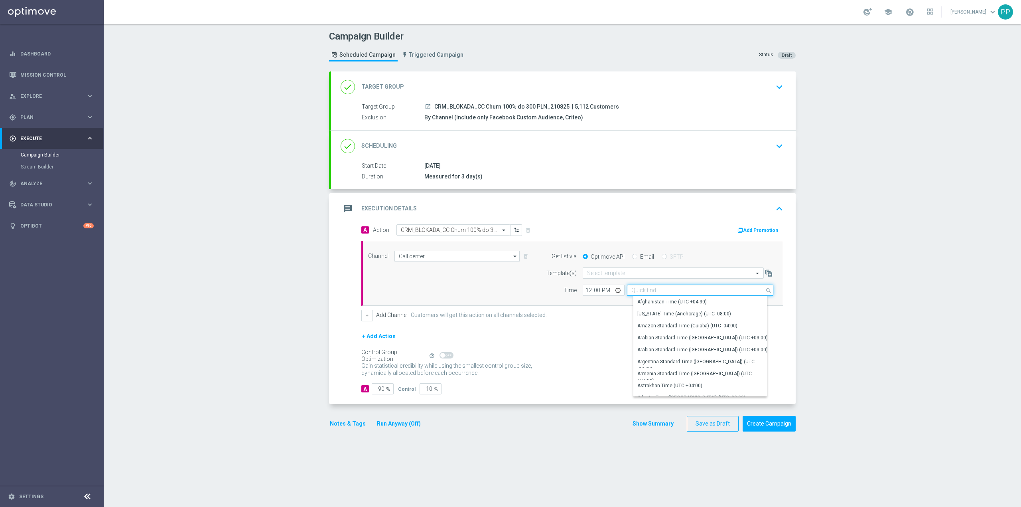
drag, startPoint x: 650, startPoint y: 290, endPoint x: 643, endPoint y: 291, distance: 6.9
click at [643, 291] on input at bounding box center [700, 289] width 146 height 11
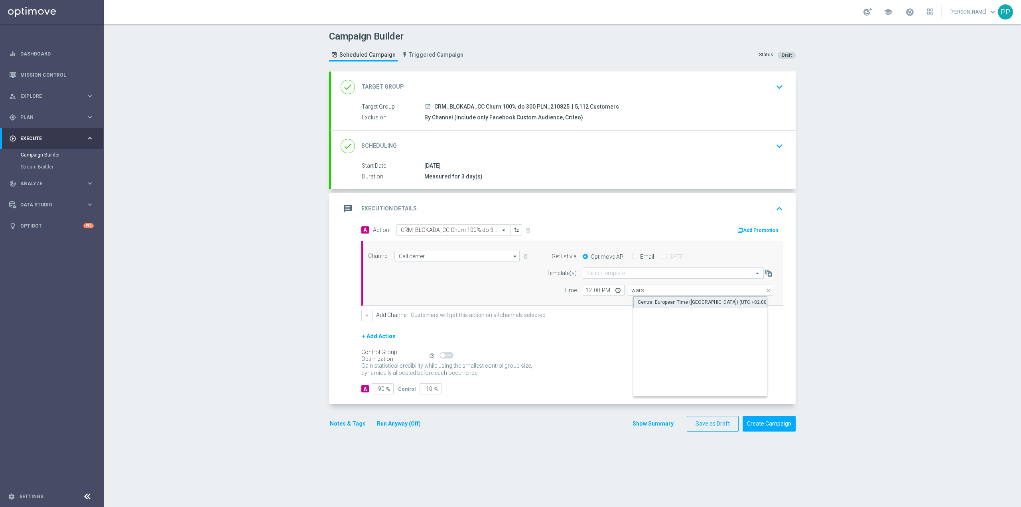
click at [643, 300] on div "Central European Time (Warsaw) (UTC +02:00)" at bounding box center [703, 301] width 130 height 7
type input "Central European Time (Warsaw) (UTC +02:00)"
click at [583, 292] on input "12:00" at bounding box center [604, 289] width 42 height 11
type input "09:30"
click at [376, 392] on input "90" at bounding box center [383, 388] width 22 height 11
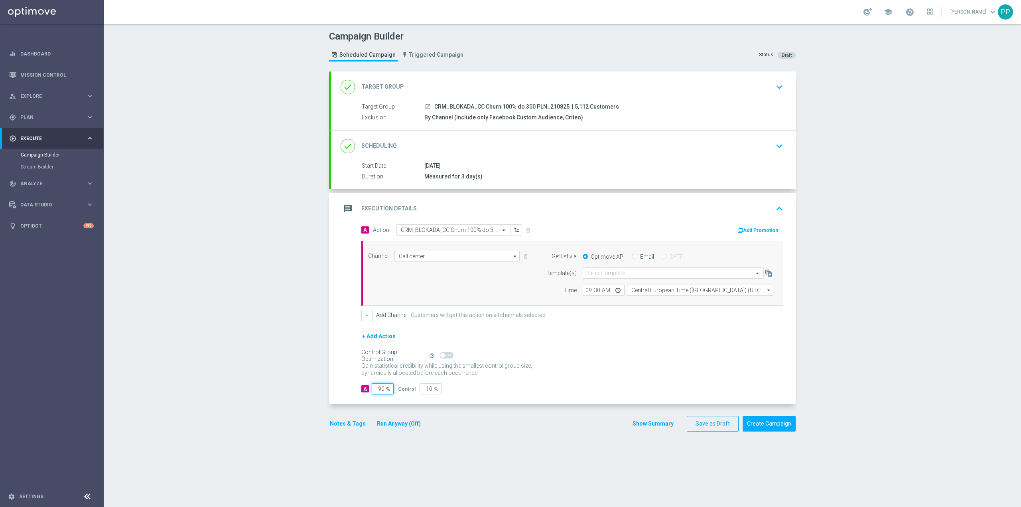
click at [376, 392] on input "90" at bounding box center [383, 388] width 22 height 11
type input "1"
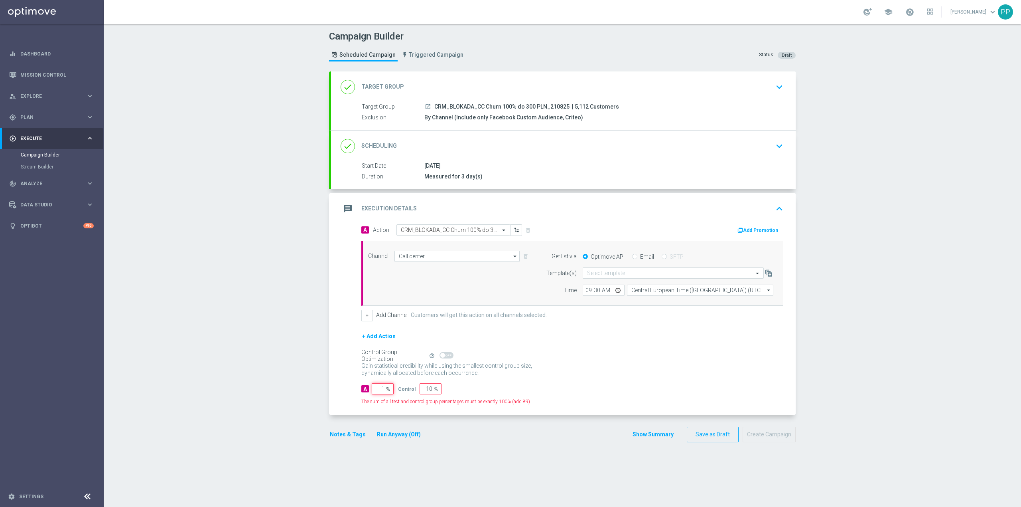
type input "99"
type input "10"
type input "90"
type input "100"
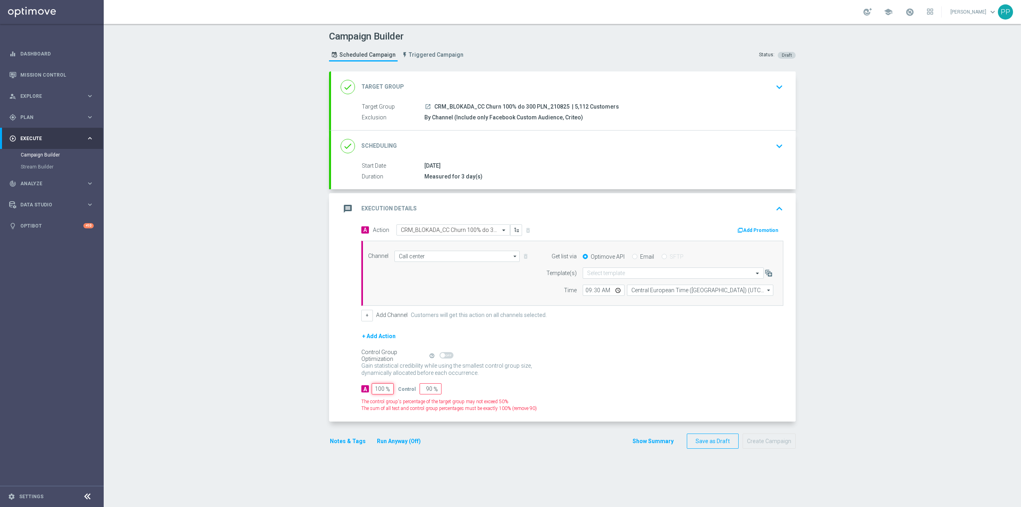
type input "0"
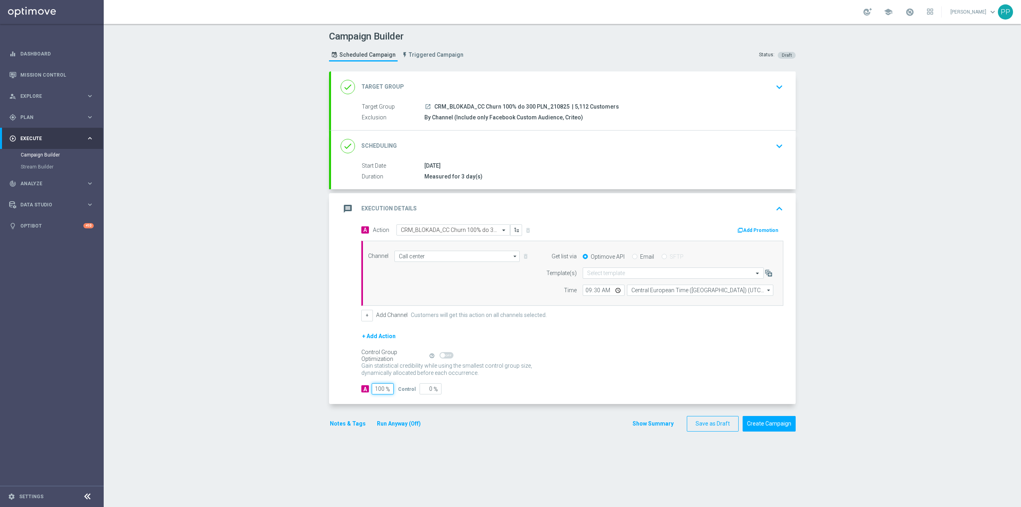
type input "100"
drag, startPoint x: 257, startPoint y: 392, endPoint x: 265, endPoint y: 396, distance: 8.6
click at [258, 392] on div "Campaign Builder Scheduled Campaign Triggered Campaign Status: Draft done Targe…" at bounding box center [562, 265] width 917 height 483
click at [347, 425] on button "Notes & Tags" at bounding box center [347, 423] width 37 height 10
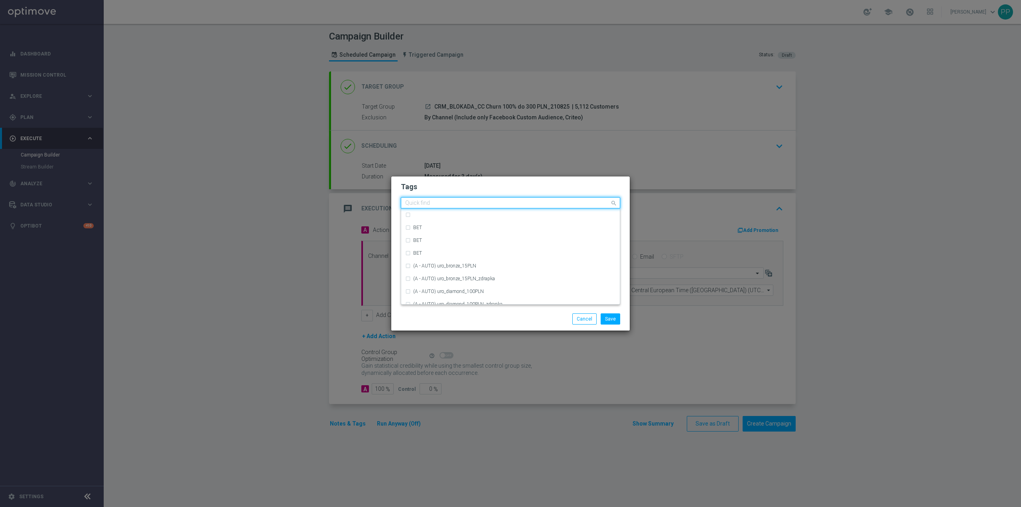
click at [470, 204] on input "text" at bounding box center [507, 203] width 205 height 7
click at [166, 294] on modal-container "Tags Quick find BET BET BET (A - AUTO) uro_bronze_15PLN (A - AUTO) uro_bronze_1…" at bounding box center [510, 253] width 1021 height 507
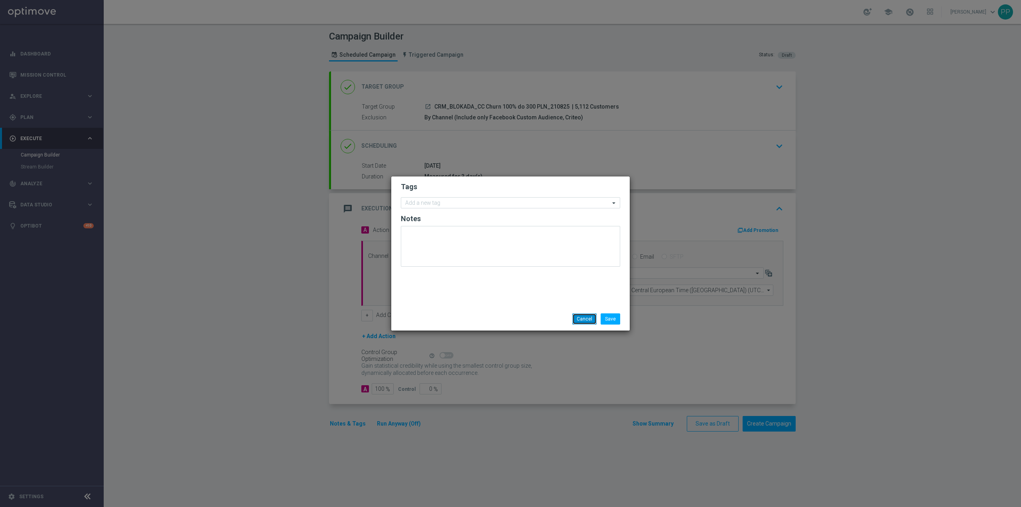
click at [586, 323] on button "Cancel" at bounding box center [584, 318] width 24 height 11
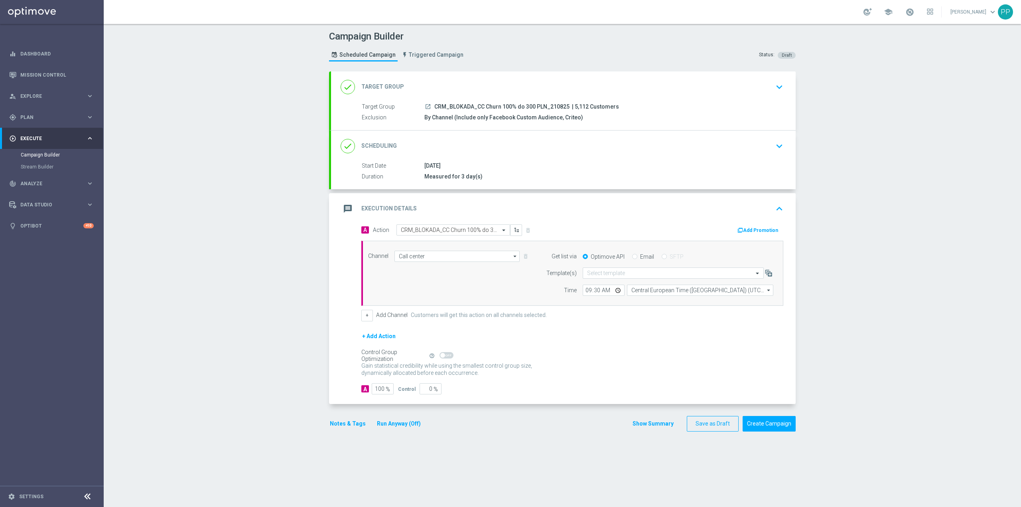
click at [532, 148] on div "done Scheduling keyboard_arrow_down" at bounding box center [563, 145] width 445 height 15
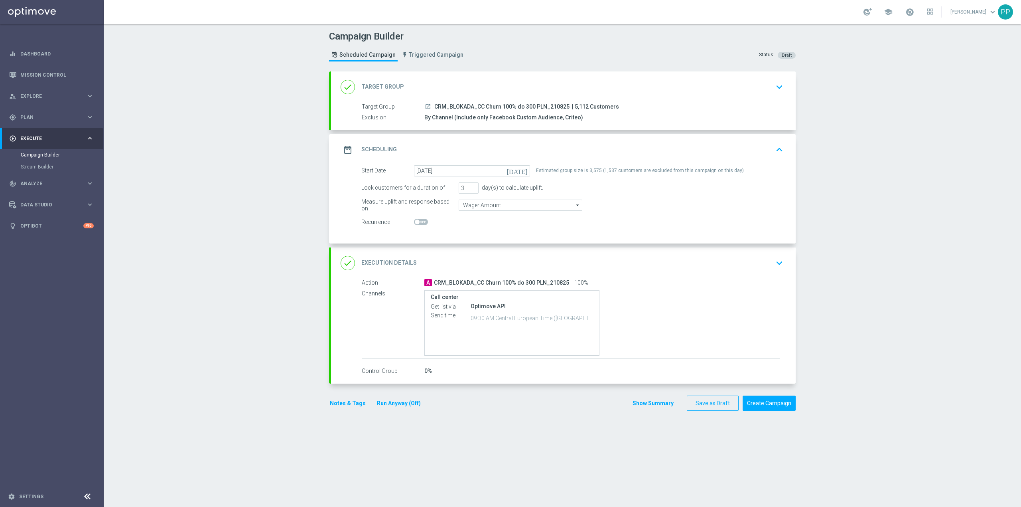
click at [239, 218] on div "Campaign Builder Scheduled Campaign Triggered Campaign Status: Draft done Targe…" at bounding box center [562, 265] width 917 height 483
click at [543, 142] on div "date_range Scheduling keyboard_arrow_up" at bounding box center [563, 149] width 445 height 15
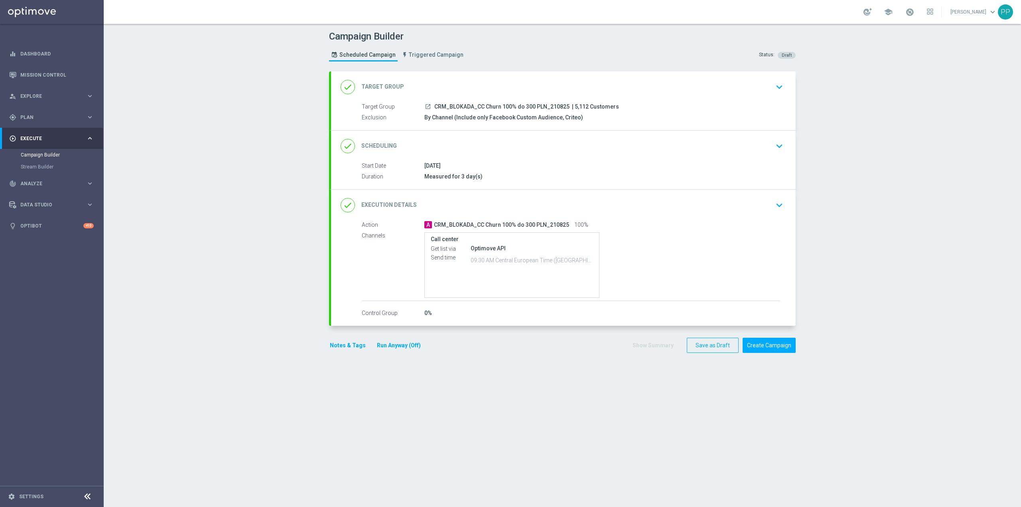
click at [500, 146] on div "done Scheduling keyboard_arrow_down" at bounding box center [563, 145] width 445 height 15
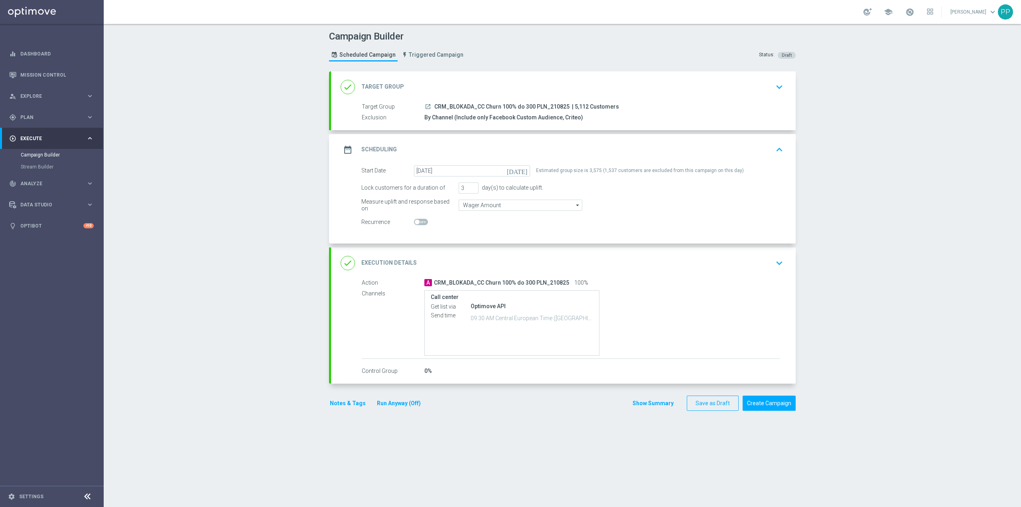
click at [499, 146] on div "date_range Scheduling keyboard_arrow_up Start Date 19 Aug 2025 Duration Measure…" at bounding box center [563, 188] width 465 height 109
click at [498, 146] on div "date_range Scheduling keyboard_arrow_up" at bounding box center [563, 149] width 445 height 15
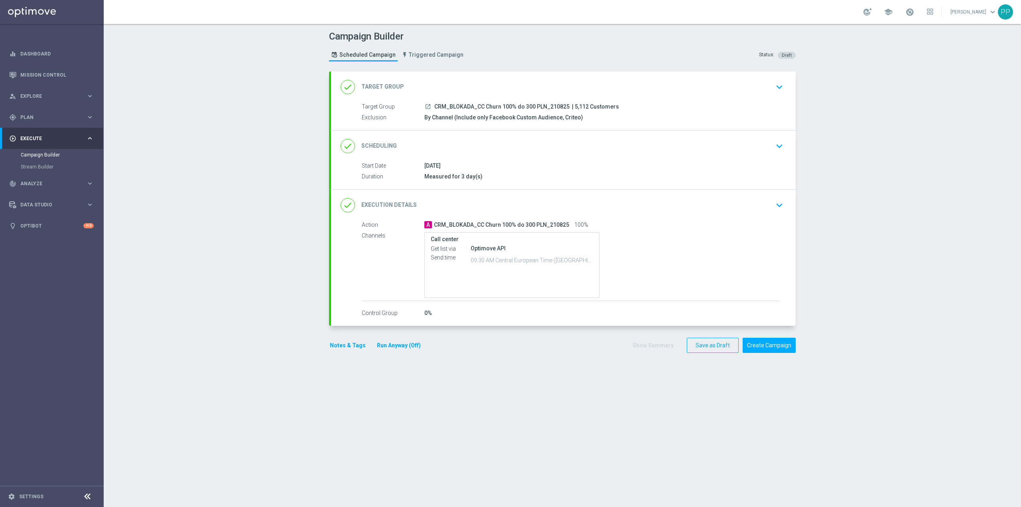
click at [617, 411] on section "done Target Group keyboard_arrow_down Target Group launch CRM_BLOKADA_CC Churn …" at bounding box center [562, 284] width 479 height 427
click at [774, 345] on button "Create Campaign" at bounding box center [769, 345] width 53 height 16
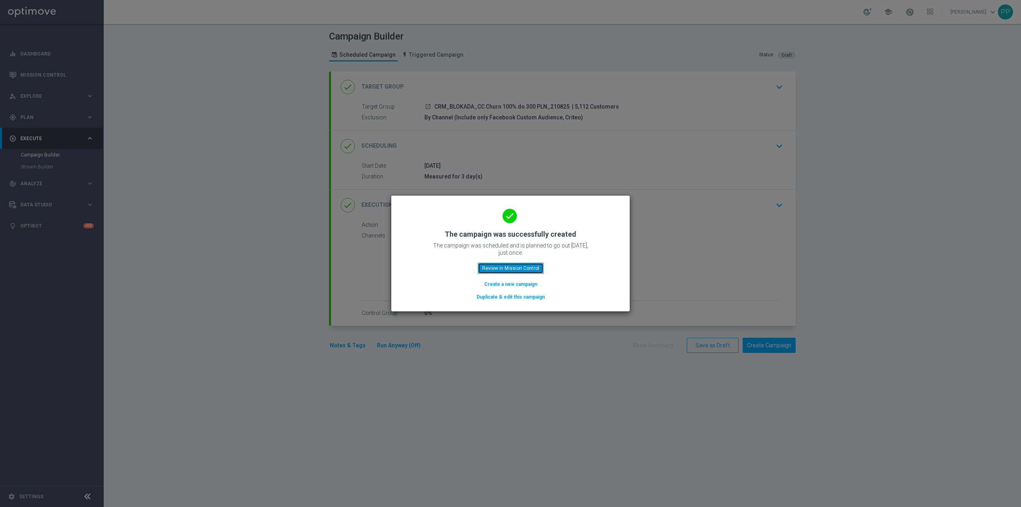
click at [528, 272] on button "Review in Mission Control" at bounding box center [511, 267] width 66 height 11
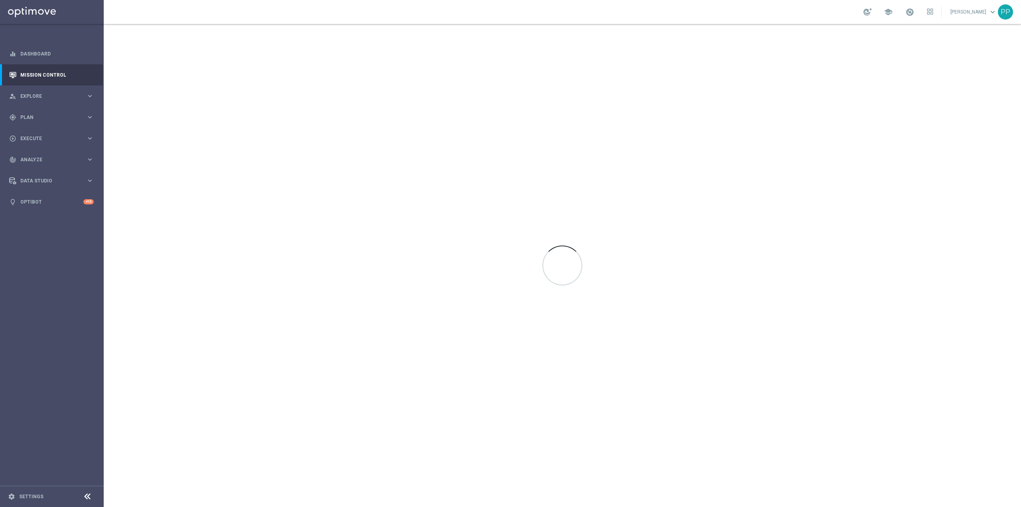
drag, startPoint x: 528, startPoint y: 272, endPoint x: 63, endPoint y: 329, distance: 469.4
click at [63, 329] on sidenavbar "equalizer Dashboard Mission Control" at bounding box center [52, 253] width 104 height 507
click at [57, 96] on span "Explore" at bounding box center [53, 96] width 66 height 5
click at [53, 112] on link "Customer Explorer" at bounding box center [52, 112] width 62 height 6
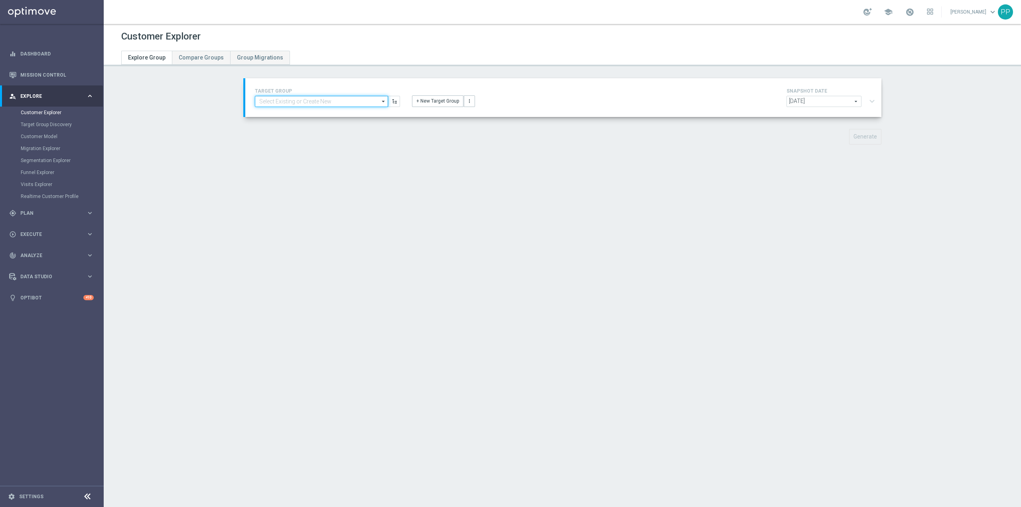
click at [309, 98] on input at bounding box center [321, 101] width 133 height 11
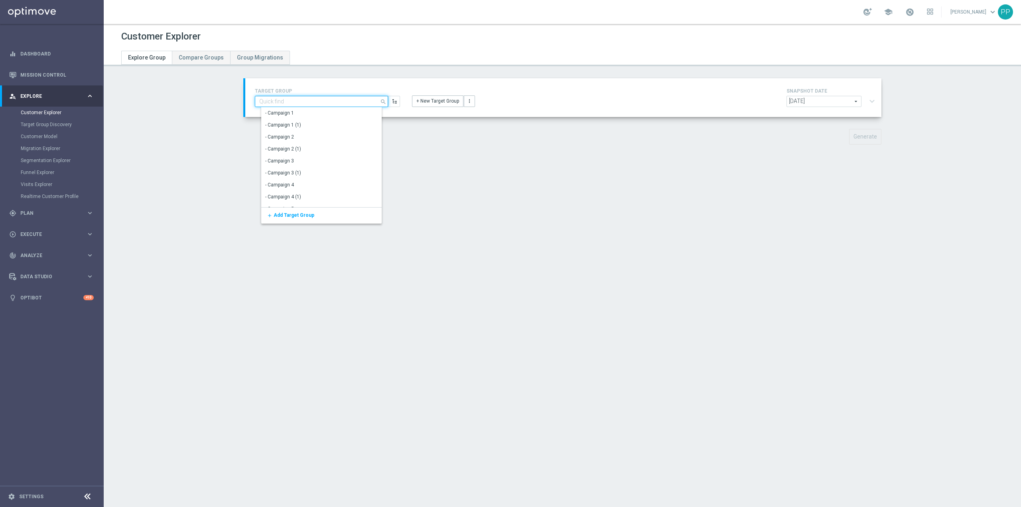
paste input "CRM_BLOKADA_CC Churn 100% do 300 PLN_210825"
type input "CRM_BLOKADA_CC Churn 100% do 300 PLN_210825"
click at [310, 108] on div "CRM_BLOKADA_CC Churn 100% do 300 PLN_210825" at bounding box center [328, 113] width 134 height 12
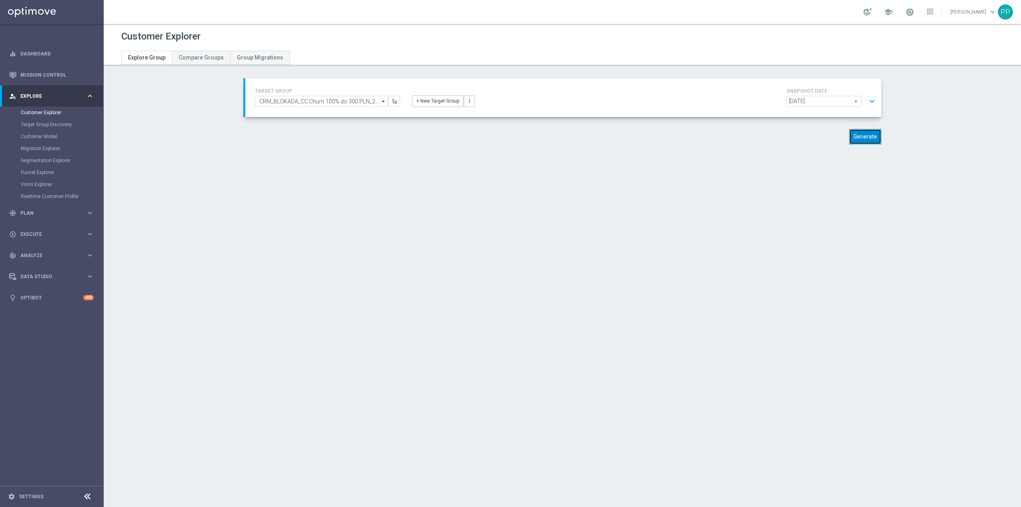
click at [851, 136] on button "Generate" at bounding box center [865, 137] width 32 height 16
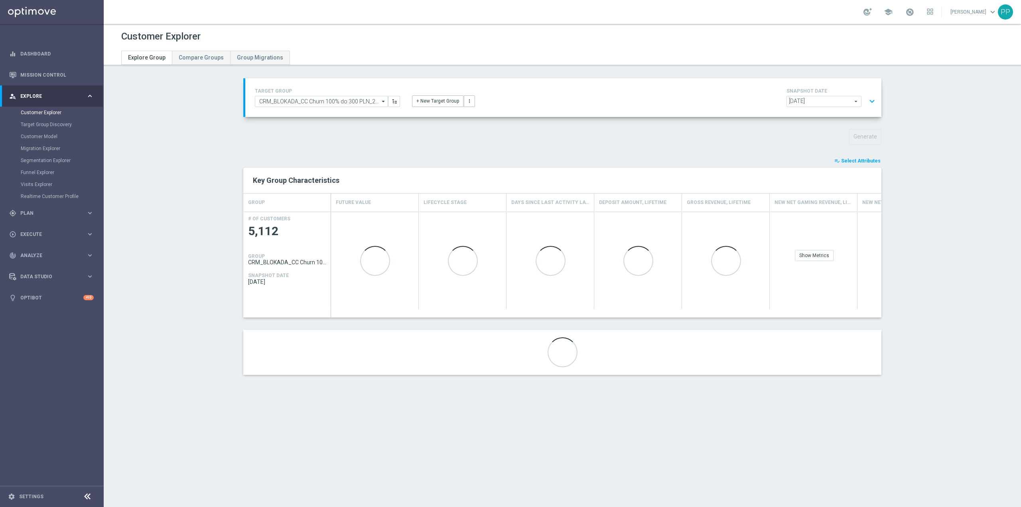
drag, startPoint x: 852, startPoint y: 164, endPoint x: 843, endPoint y: 163, distance: 8.8
click at [851, 164] on button "playlist_add_check Select Attributes" at bounding box center [858, 160] width 48 height 9
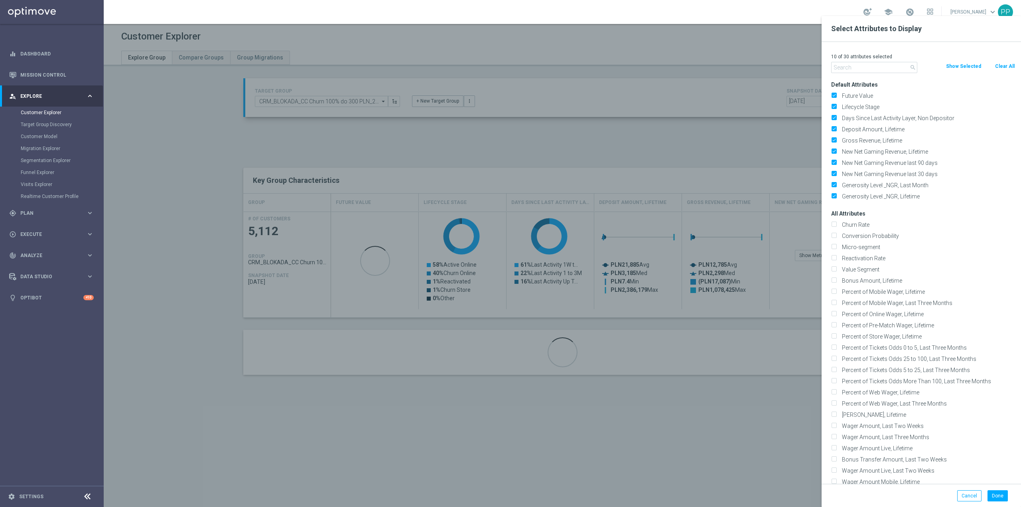
click at [999, 65] on button "Clear All" at bounding box center [1004, 66] width 21 height 9
checkbox input "false"
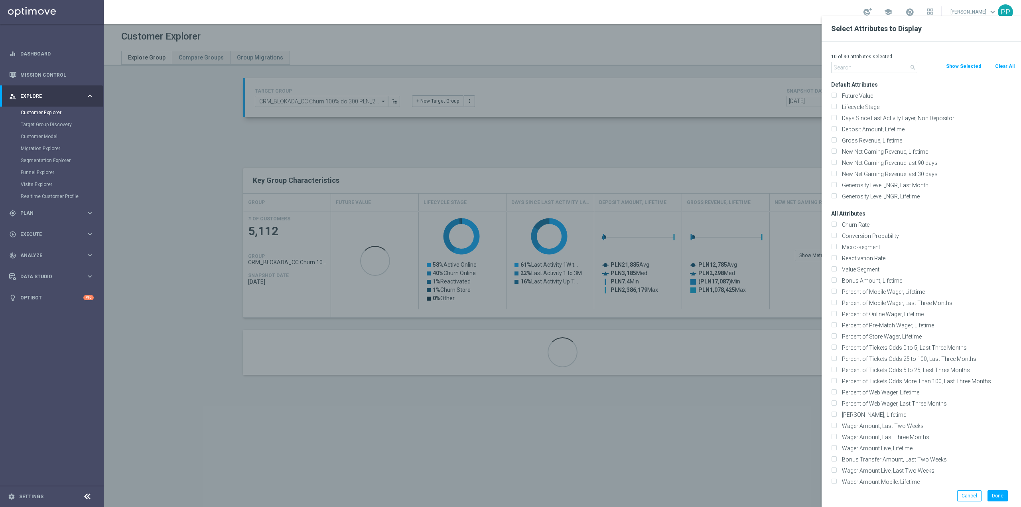
checkbox input "false"
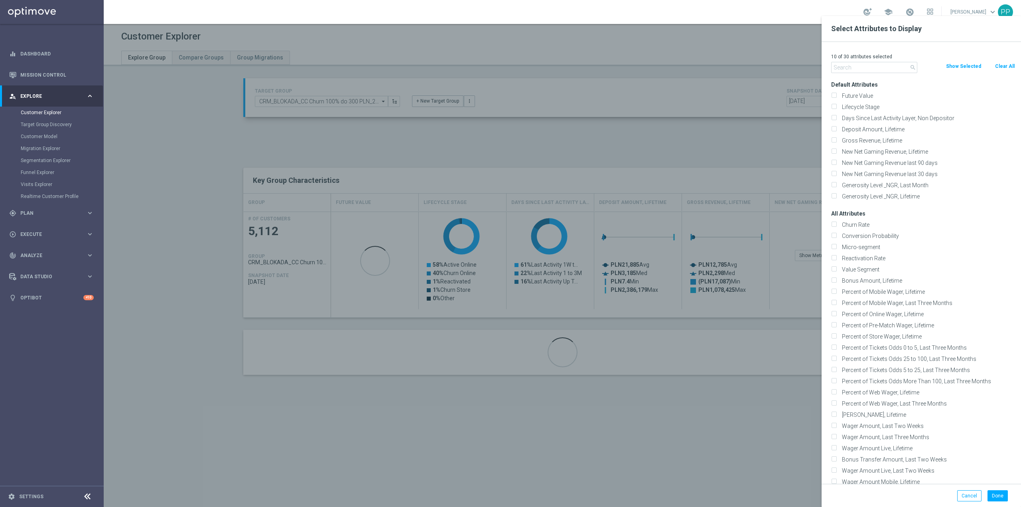
checkbox input "false"
click at [902, 69] on input "text" at bounding box center [874, 67] width 86 height 11
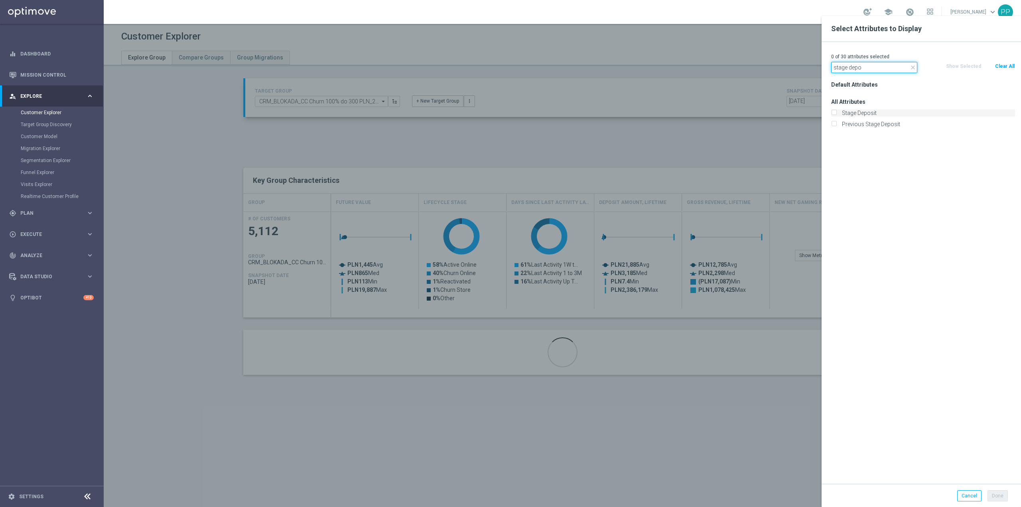
type input "stage depo"
click at [873, 111] on label "Stage Deposit" at bounding box center [927, 112] width 176 height 7
click at [836, 111] on input "Stage Deposit" at bounding box center [833, 113] width 5 height 5
checkbox input "true"
click at [781, 136] on div at bounding box center [614, 269] width 1021 height 507
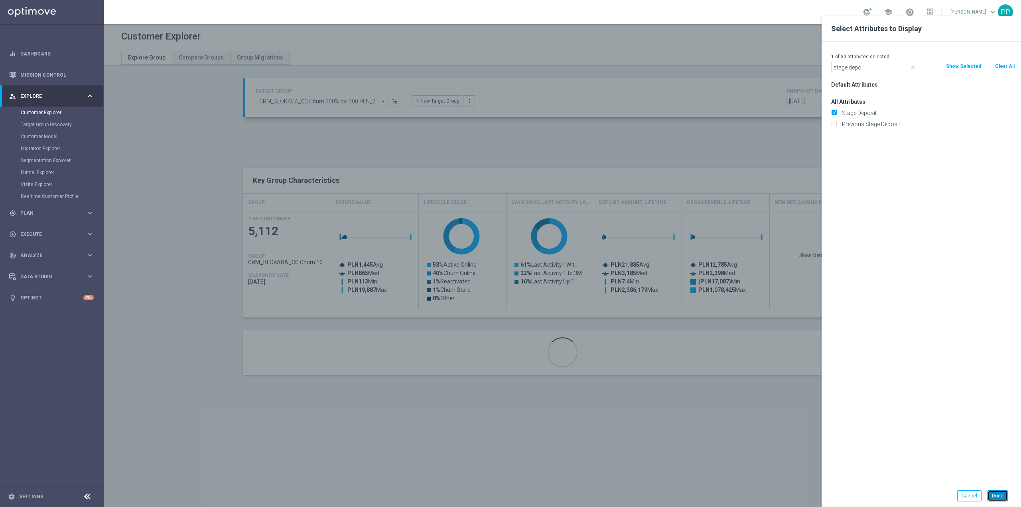
click at [996, 500] on button "Done" at bounding box center [998, 495] width 20 height 11
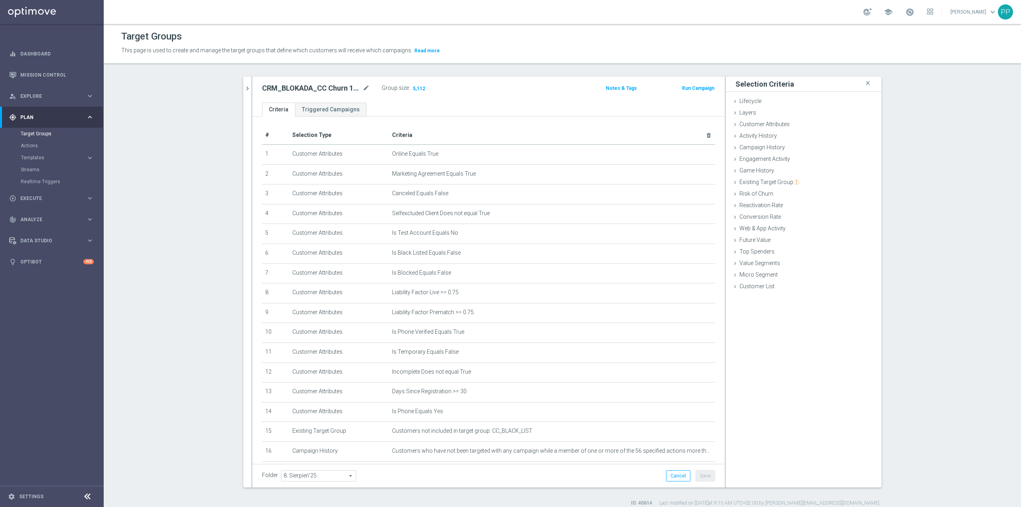
click at [244, 85] on icon "chevron_right" at bounding box center [248, 89] width 8 height 8
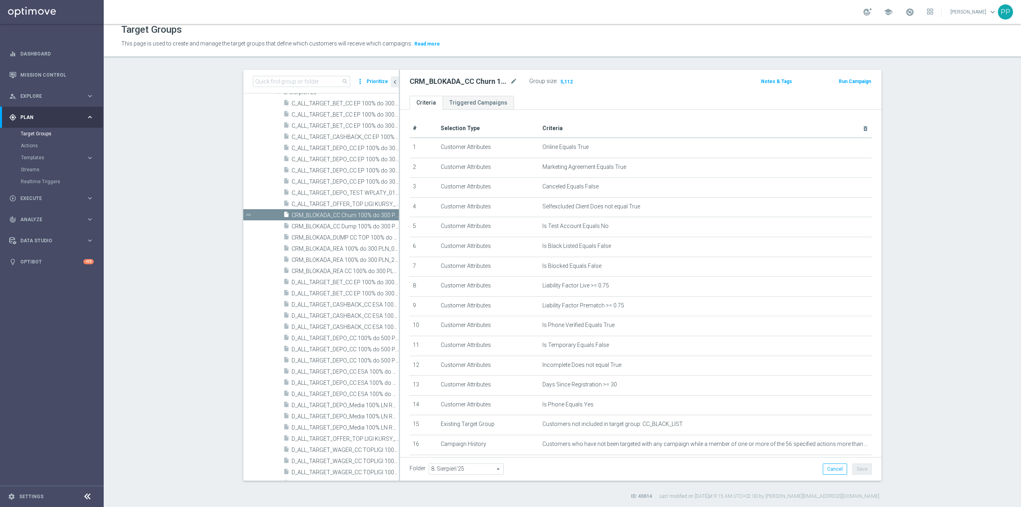
scroll to position [156, 0]
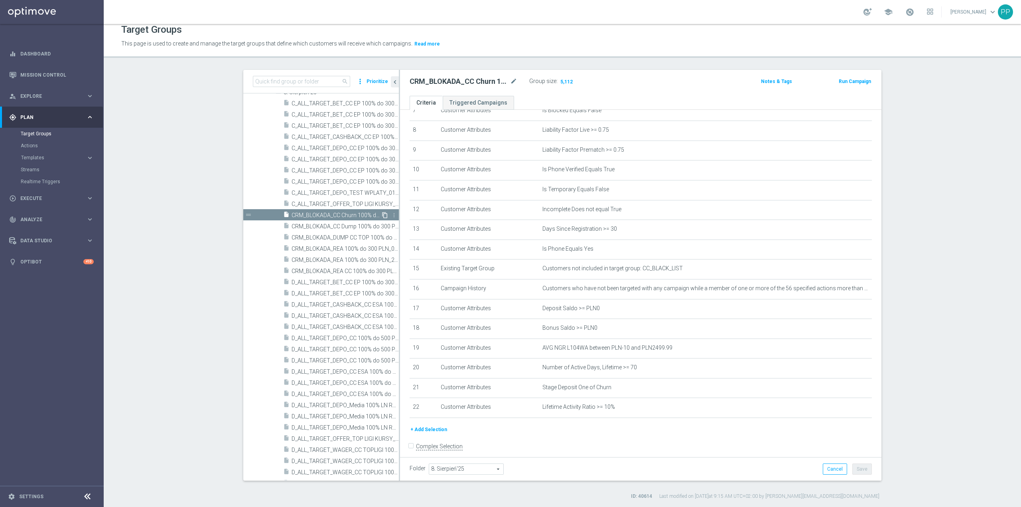
click at [382, 218] on icon "content_copy" at bounding box center [385, 215] width 6 height 6
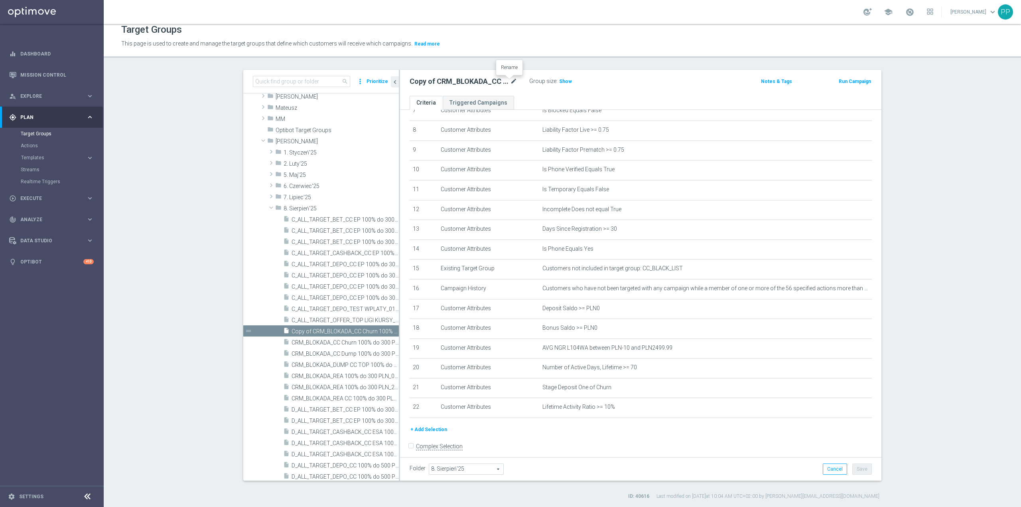
click at [510, 82] on icon "mode_edit" at bounding box center [513, 82] width 7 height 10
drag, startPoint x: 475, startPoint y: 82, endPoint x: 481, endPoint y: 83, distance: 5.7
click at [476, 82] on input "Copy of CRM_BLOKADA_CC Churn 100% do 300 PLN_210825" at bounding box center [464, 82] width 108 height 11
click at [483, 83] on input "Copy of CRM_BLOKADA_CC Churn 100% do 300 PLN_210825" at bounding box center [464, 82] width 108 height 11
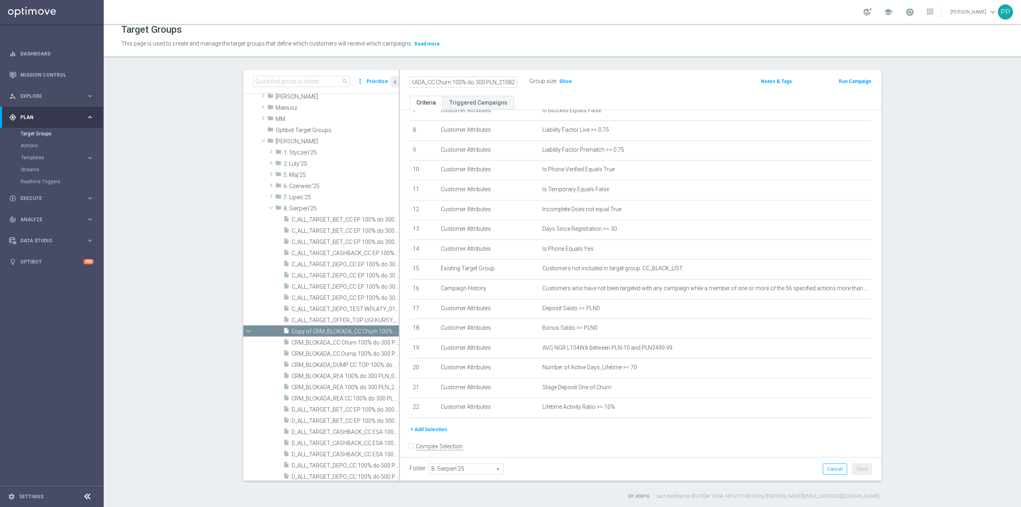
scroll to position [0, 0]
drag, startPoint x: 488, startPoint y: 83, endPoint x: 386, endPoint y: 82, distance: 101.7
click at [304, 83] on as-split "search more_vert Prioritize Customer Target Groups library_add create_new_folder" at bounding box center [562, 275] width 638 height 410
click at [427, 81] on input "Copy of CRM_BLOKADA_CC Churn 100% do 300 PLN_210825" at bounding box center [464, 82] width 108 height 11
click at [472, 82] on input "CRM_BLOKADA_CC Churn 100% do 300 PLN_210825" at bounding box center [464, 82] width 108 height 11
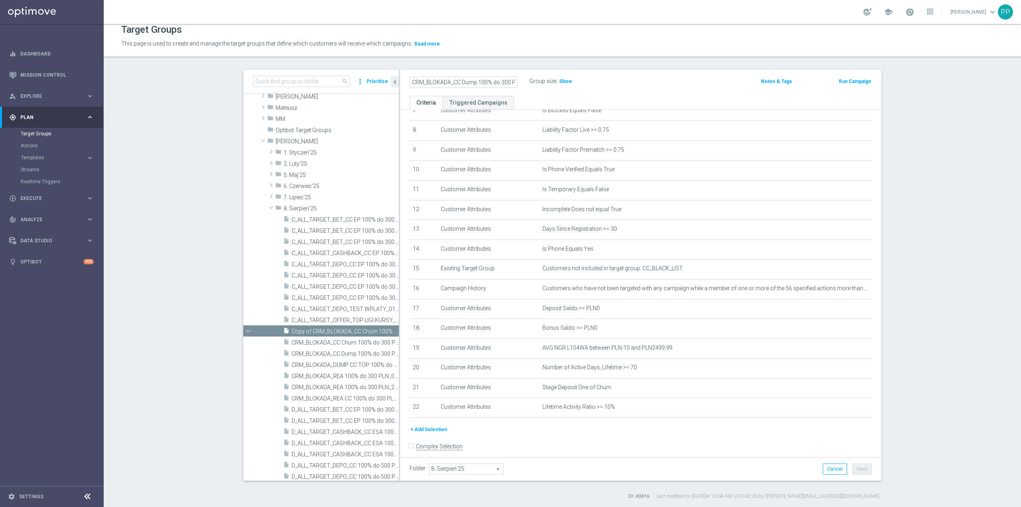
click at [499, 81] on input "CRM_BLOKADA_CC Dump 100% do 300 PLN_210825" at bounding box center [464, 82] width 108 height 11
drag, startPoint x: 488, startPoint y: 85, endPoint x: 528, endPoint y: 80, distance: 40.6
click at [528, 81] on div "CRM_BLOKADA_CC Dump 100% do 500 PLN_210825 Group size : Show" at bounding box center [562, 82] width 316 height 12
type input "CRM_BLOKADA_CC Dump 100% do 500 PLN_210825"
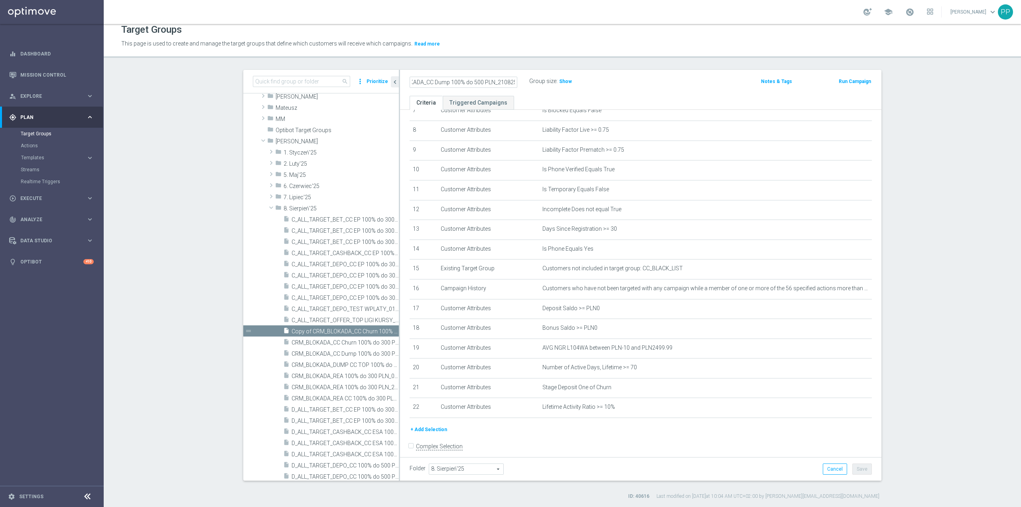
drag, startPoint x: 528, startPoint y: 80, endPoint x: 513, endPoint y: 42, distance: 41.3
click at [508, 41] on p "This page is used to create and manage the target groups that define which cust…" at bounding box center [450, 43] width 659 height 9
click at [859, 471] on button "Save" at bounding box center [862, 468] width 20 height 11
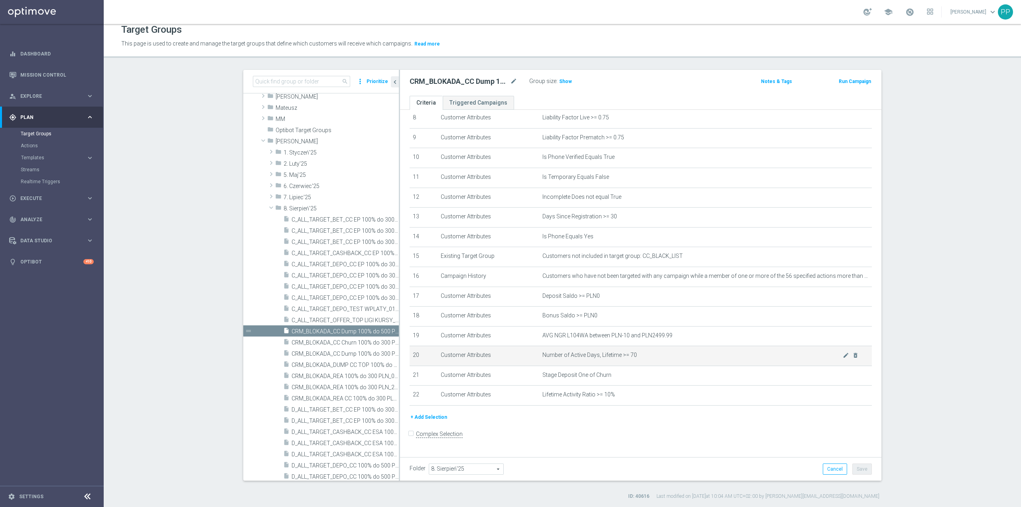
scroll to position [173, 0]
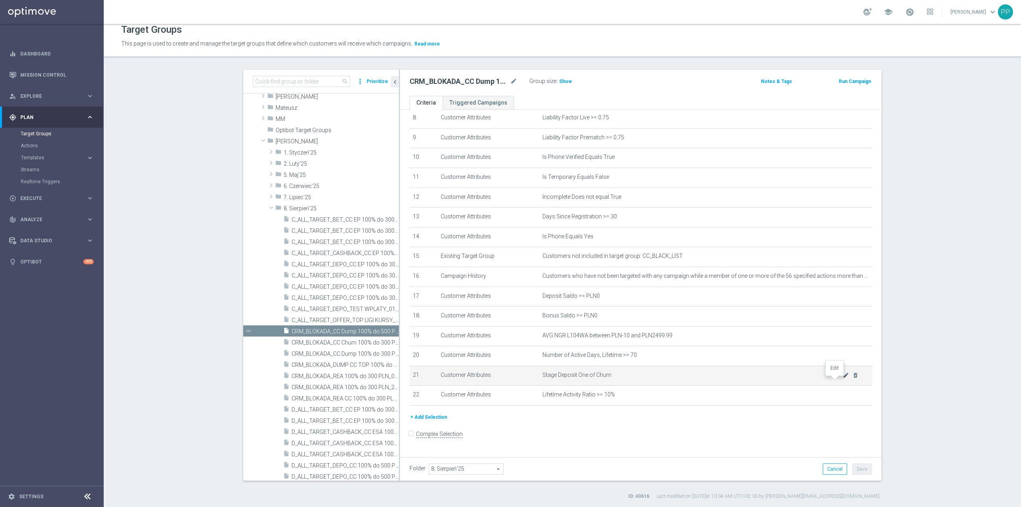
click at [843, 378] on icon "mode_edit" at bounding box center [846, 375] width 6 height 6
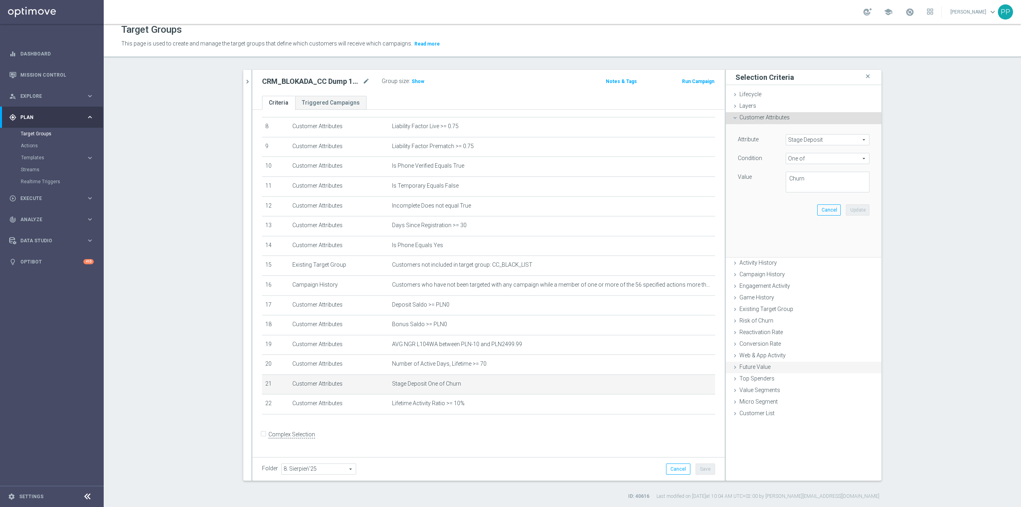
scroll to position [164, 0]
click at [809, 175] on div "Attribute Stage Deposit Stage Deposit arrow_drop_down search Condition One of O…" at bounding box center [804, 163] width 132 height 58
drag, startPoint x: 810, startPoint y: 179, endPoint x: 770, endPoint y: 177, distance: 39.9
click at [770, 177] on div "Value Churn" at bounding box center [804, 181] width 144 height 21
type textarea "Dump"
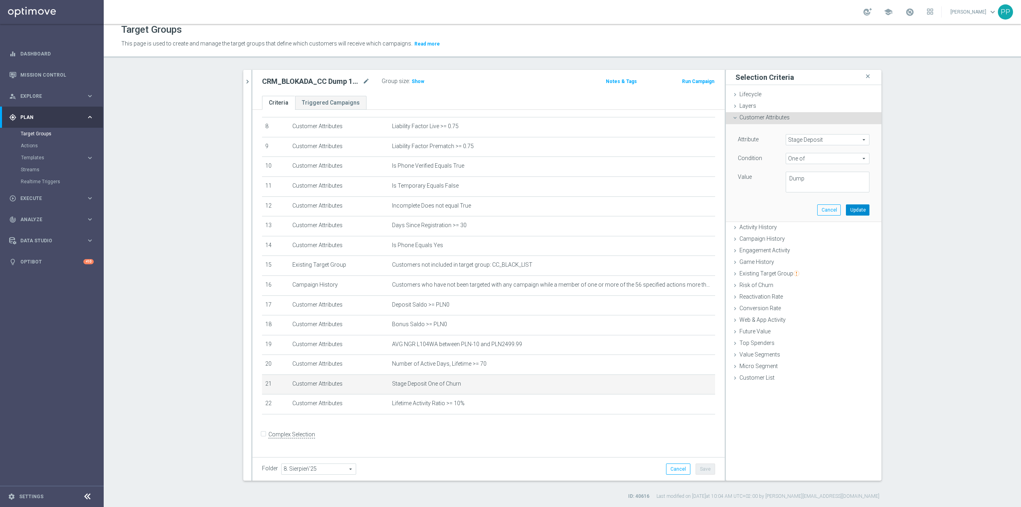
click at [859, 210] on button "Update" at bounding box center [858, 209] width 24 height 11
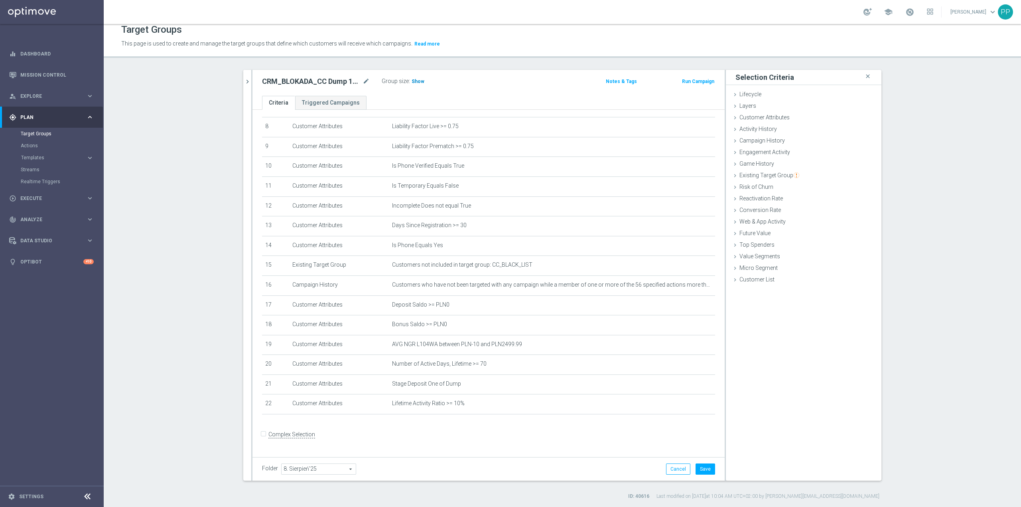
click at [416, 84] on span "Show" at bounding box center [418, 82] width 13 height 6
click at [704, 469] on button "Save" at bounding box center [706, 468] width 20 height 11
click at [766, 120] on span "Customer Attributes" at bounding box center [764, 117] width 50 height 6
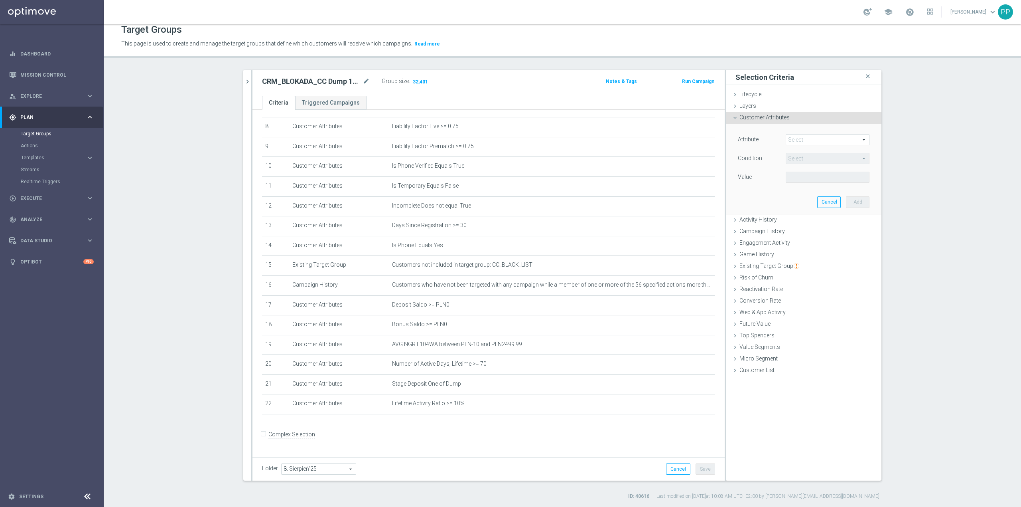
click at [800, 140] on span at bounding box center [827, 139] width 83 height 10
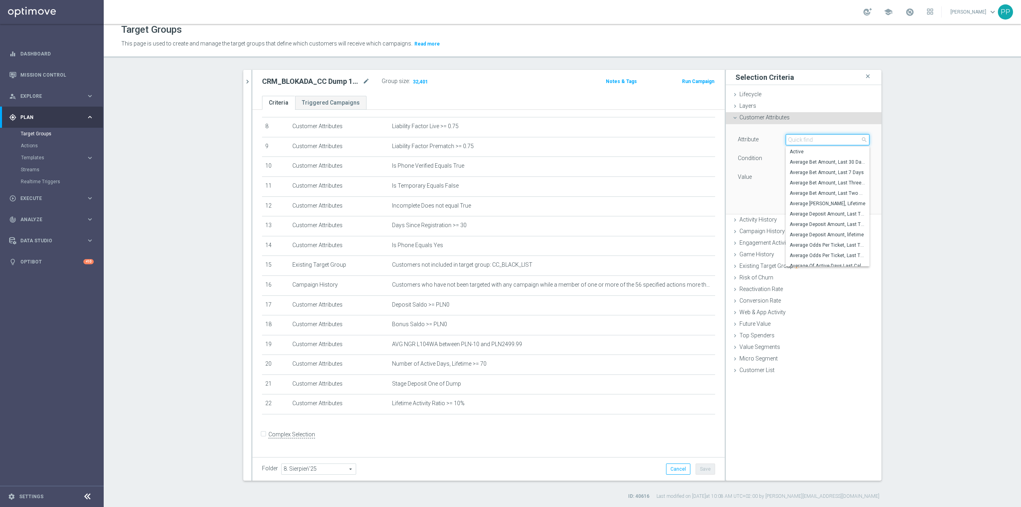
click at [800, 141] on input "search" at bounding box center [828, 139] width 84 height 11
type input "days since las"
click at [809, 147] on label "Days Since Last Activity" at bounding box center [828, 151] width 84 height 10
type input "Days Since Last Activity"
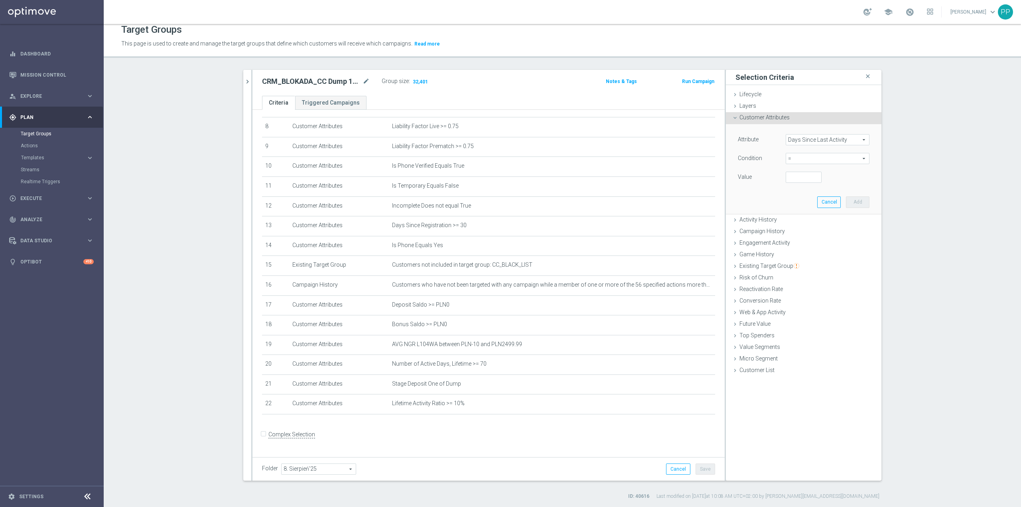
click at [798, 158] on span "=" at bounding box center [827, 158] width 83 height 10
drag, startPoint x: 794, startPoint y: 222, endPoint x: 795, endPoint y: 218, distance: 4.4
click at [795, 222] on span ">=" at bounding box center [828, 222] width 76 height 6
click at [789, 166] on div "Attribute Days Since Last Activity Days Since Last Activity arrow_drop_down sea…" at bounding box center [804, 159] width 132 height 50
click at [790, 162] on span ">=" at bounding box center [827, 158] width 83 height 10
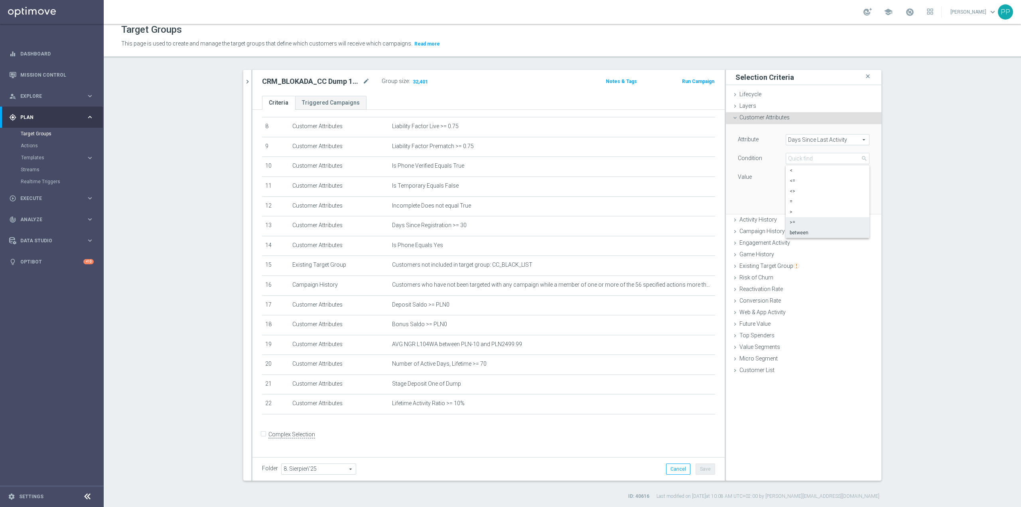
click at [795, 227] on label "between" at bounding box center [828, 232] width 84 height 10
type input "between"
click at [793, 177] on input "number" at bounding box center [804, 176] width 36 height 11
type input "46"
click at [801, 199] on input "number" at bounding box center [804, 195] width 36 height 11
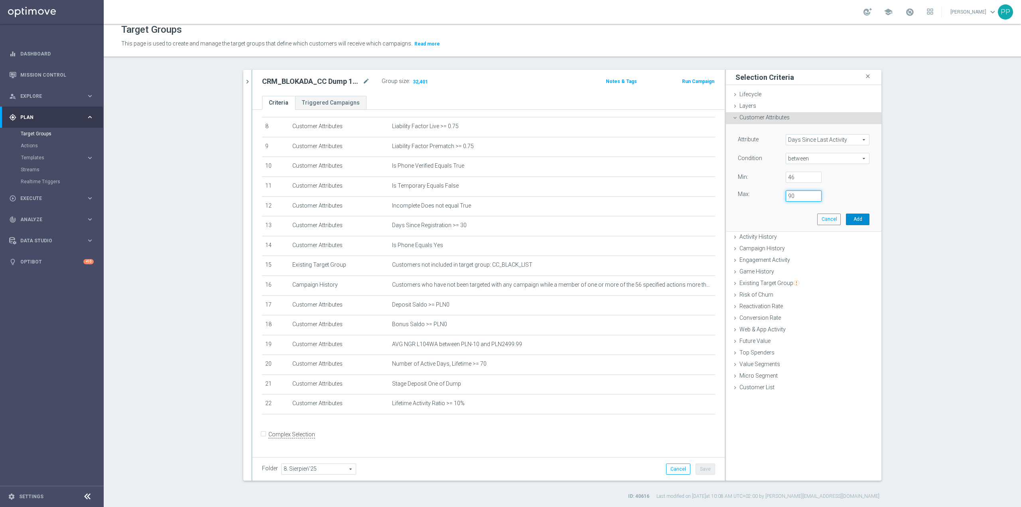
type input "90"
click at [853, 216] on button "Add" at bounding box center [858, 218] width 24 height 11
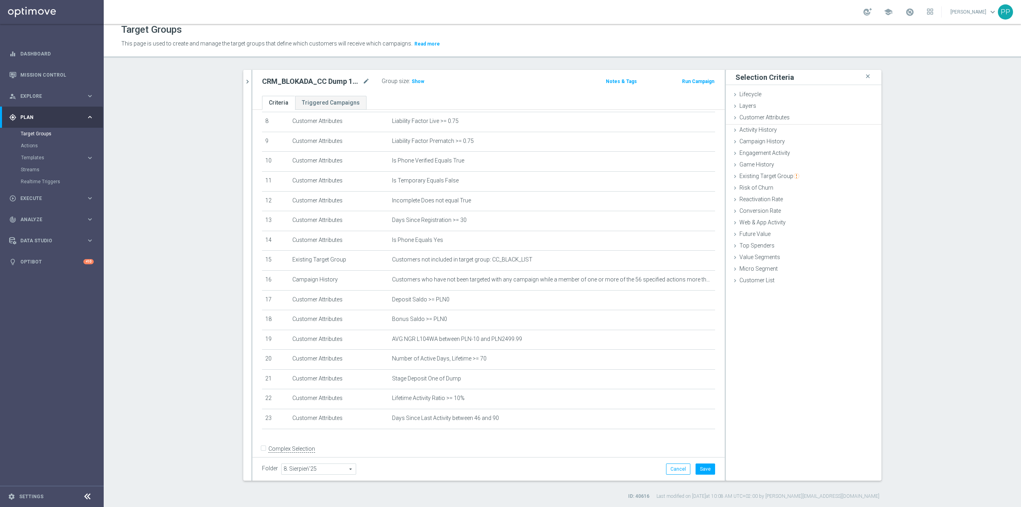
scroll to position [173, 0]
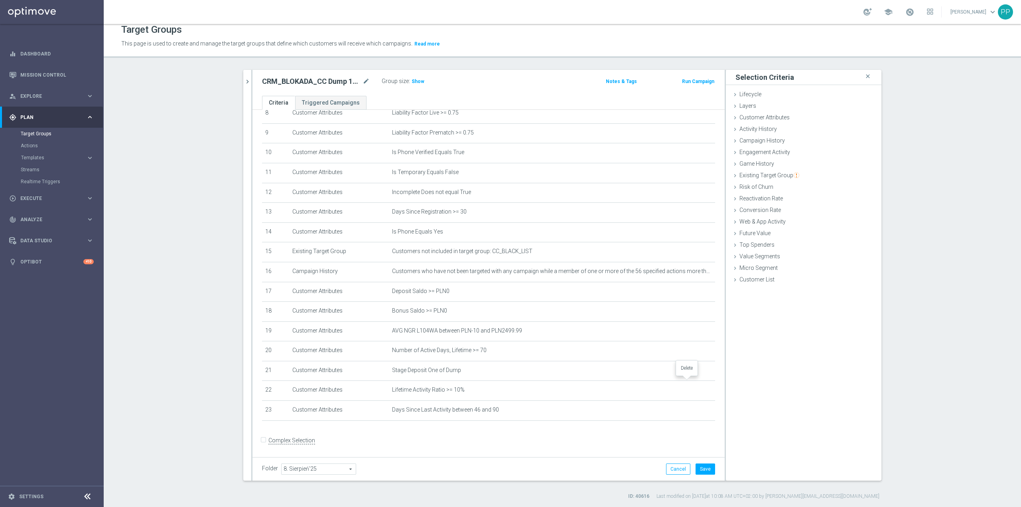
click at [688, 380] on div at bounding box center [687, 378] width 8 height 4
click at [690, 380] on td "Stage Deposit One of Dump mode_edit delete_forever" at bounding box center [552, 371] width 326 height 20
click at [696, 373] on icon "delete_forever" at bounding box center [699, 370] width 6 height 6
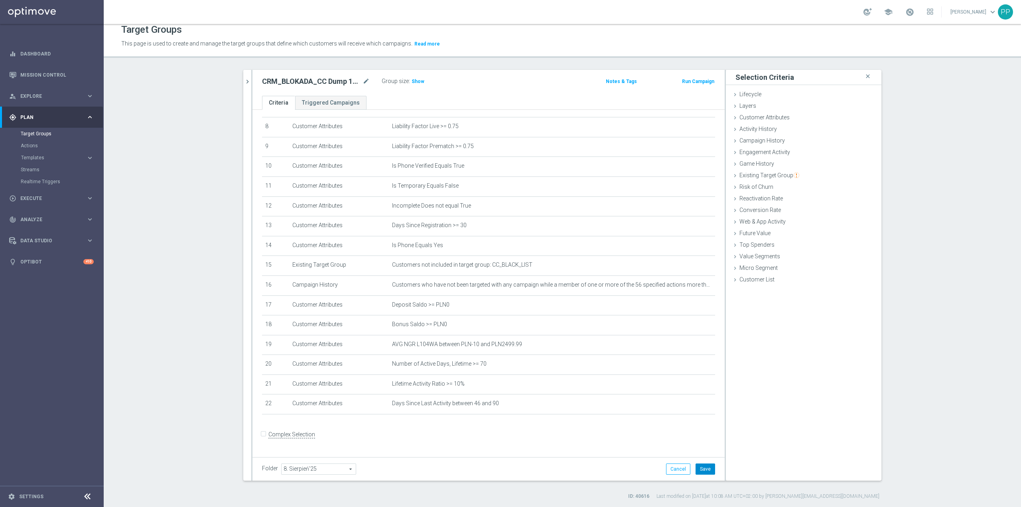
click at [702, 470] on button "Save" at bounding box center [706, 468] width 20 height 11
click at [619, 442] on form "Complex Selection Invalid Expression" at bounding box center [488, 443] width 453 height 30
click at [421, 82] on div "Group size : Show" at bounding box center [422, 81] width 80 height 10
click at [413, 82] on span "Show" at bounding box center [418, 82] width 13 height 6
click at [686, 406] on icon "mode_edit" at bounding box center [689, 403] width 6 height 6
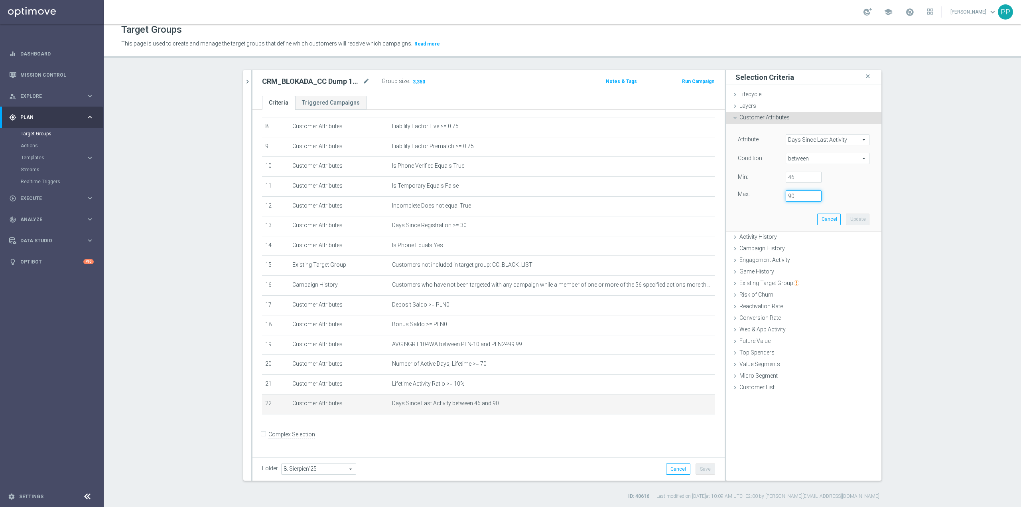
drag, startPoint x: 790, startPoint y: 195, endPoint x: 774, endPoint y: 193, distance: 16.4
click at [774, 193] on div "Max: 90" at bounding box center [804, 195] width 144 height 11
type input "120"
click at [848, 219] on button "Update" at bounding box center [858, 218] width 24 height 11
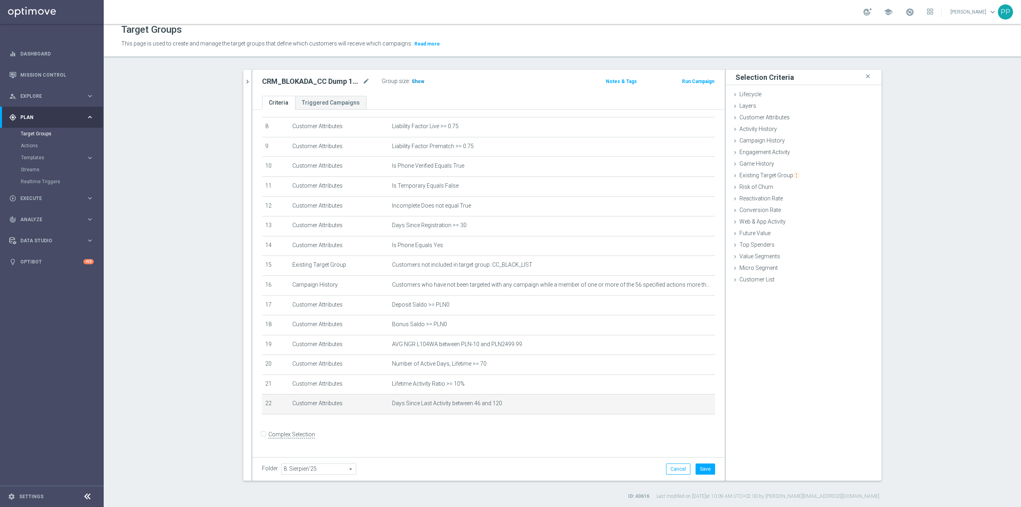
click at [415, 85] on h3 "Show" at bounding box center [418, 81] width 14 height 9
click at [702, 471] on button "Save" at bounding box center [706, 468] width 20 height 11
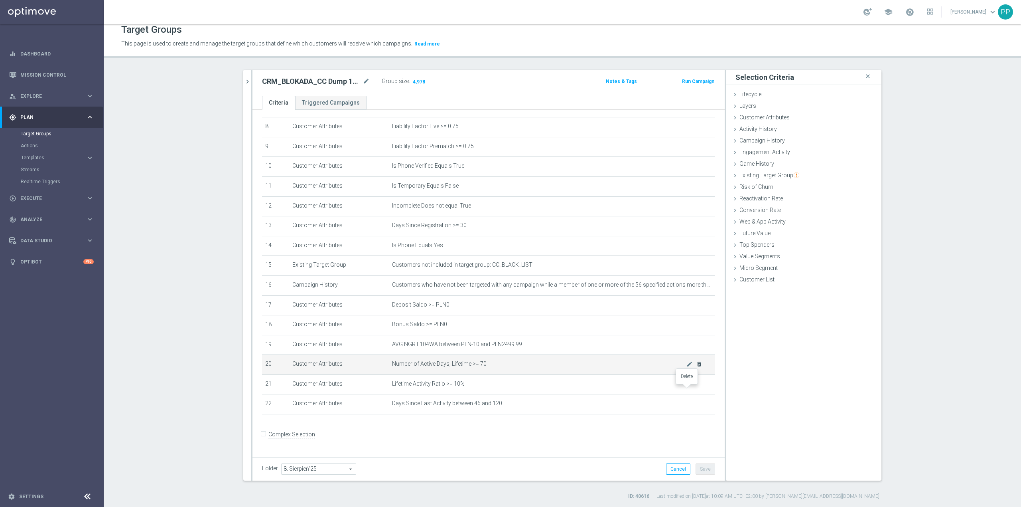
click at [0, 0] on icon "delete_forever" at bounding box center [0, 0] width 0 height 0
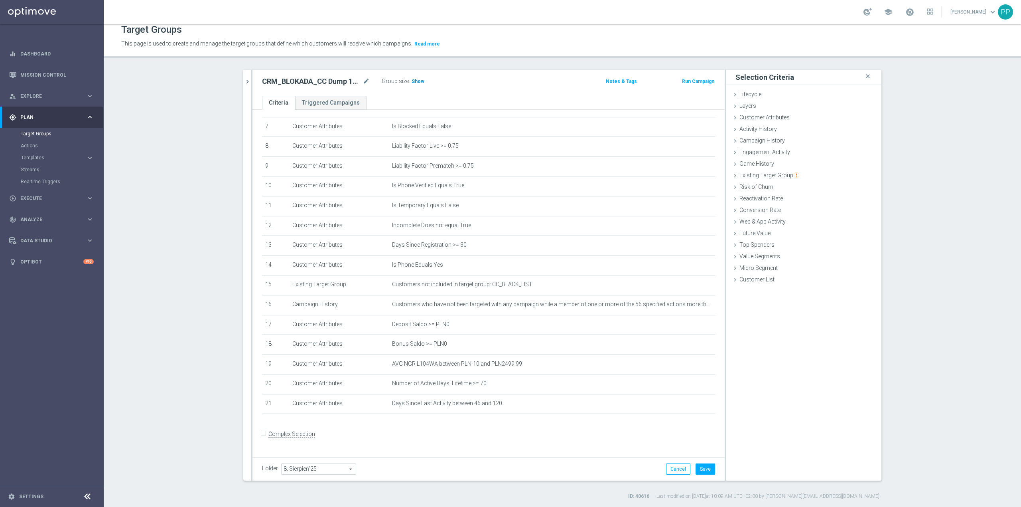
click at [417, 85] on h3 "Show" at bounding box center [418, 81] width 14 height 9
click at [747, 114] on div "Customer Attributes done selection updated" at bounding box center [804, 118] width 156 height 12
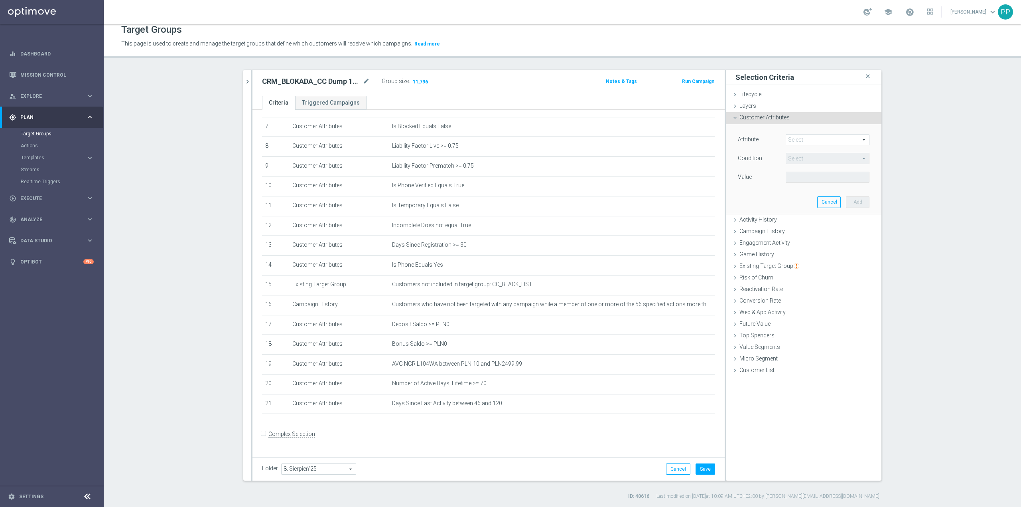
click at [801, 141] on span at bounding box center [827, 139] width 83 height 10
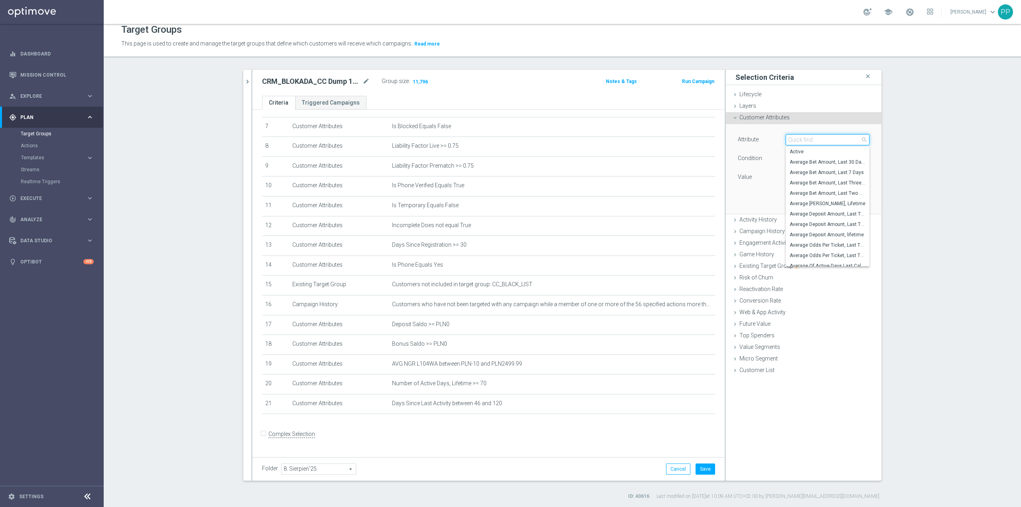
click at [801, 141] on input "search" at bounding box center [828, 139] width 84 height 11
type input "lifetime A"
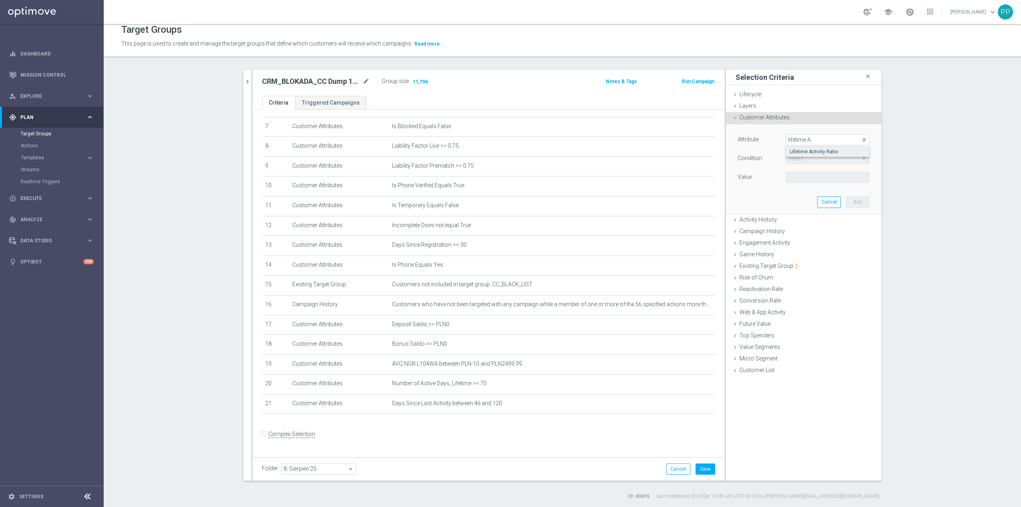
click at [824, 157] on label "Lifetime Activity Ratio" at bounding box center [828, 151] width 84 height 10
type input "Lifetime Activity Ratio"
click at [819, 157] on span "=" at bounding box center [827, 158] width 83 height 10
click at [814, 224] on span ">=" at bounding box center [828, 222] width 76 height 6
type input ">="
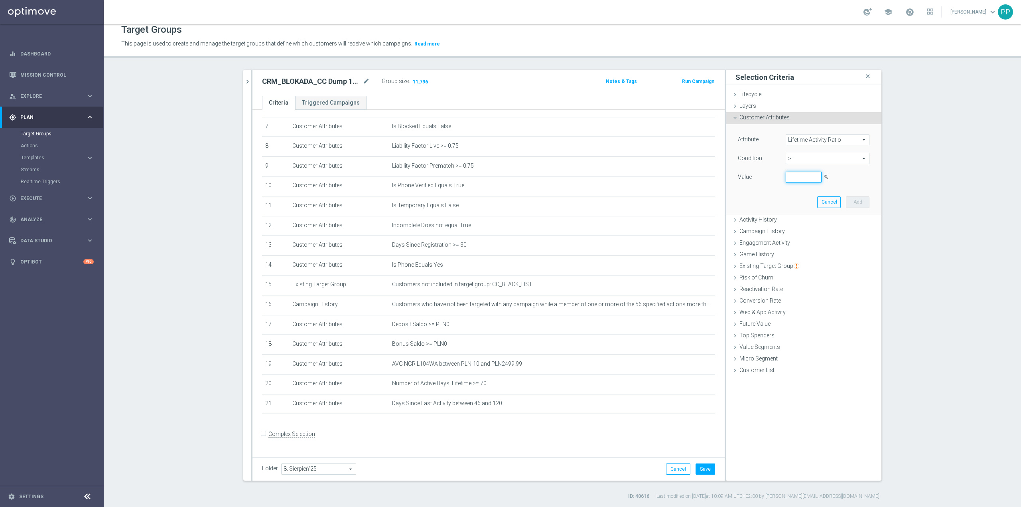
click at [803, 174] on input "%" at bounding box center [804, 176] width 36 height 11
click at [854, 201] on button "Add" at bounding box center [858, 201] width 24 height 11
type input "0.1"
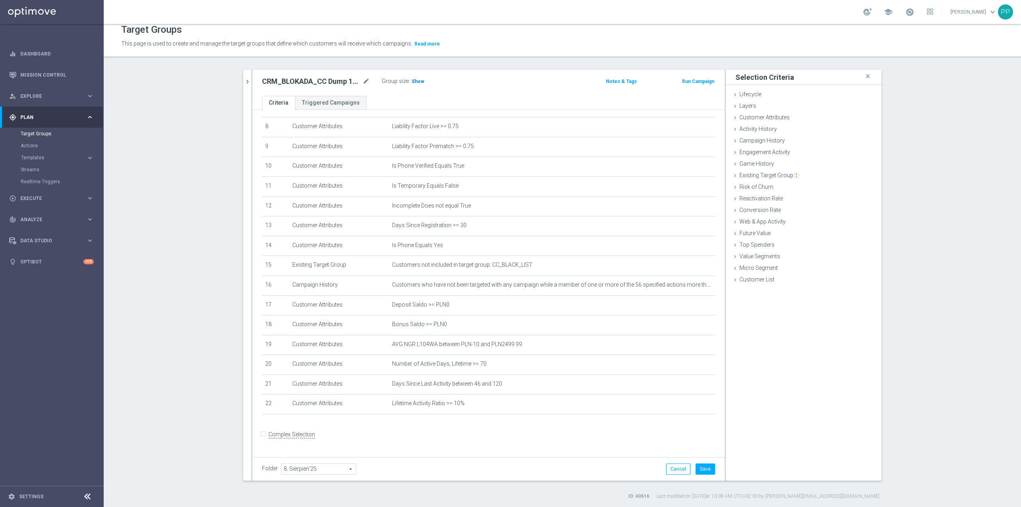
click at [416, 80] on span "Show" at bounding box center [418, 82] width 13 height 6
click at [696, 467] on button "Save" at bounding box center [706, 468] width 20 height 11
click at [363, 82] on icon "mode_edit" at bounding box center [366, 82] width 7 height 10
click at [359, 55] on header "Target Groups This page is used to create and manage the target groups that def…" at bounding box center [562, 37] width 917 height 41
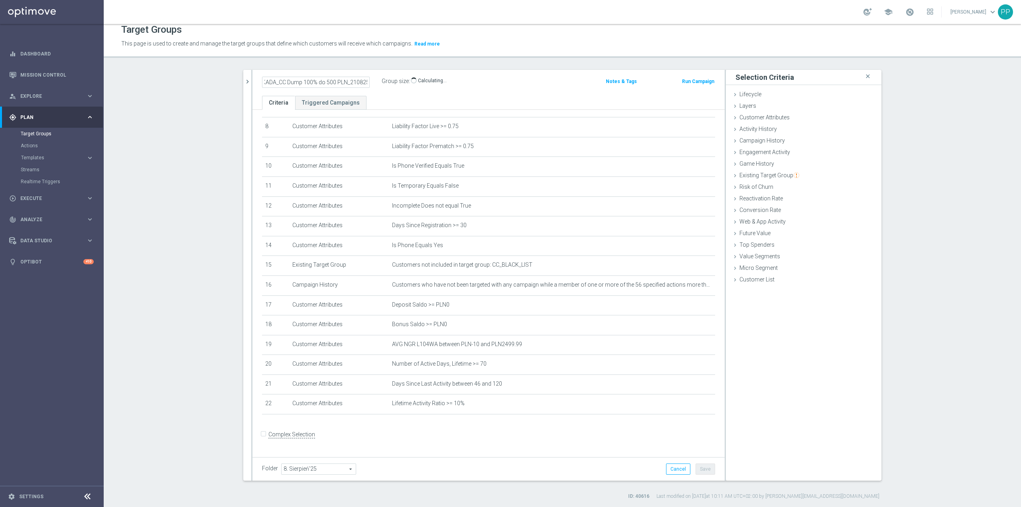
scroll to position [0, 0]
click at [363, 80] on icon "mode_edit" at bounding box center [366, 82] width 7 height 10
drag, startPoint x: 343, startPoint y: 64, endPoint x: 308, endPoint y: 3, distance: 70.2
click at [343, 64] on div "Target Groups This page is used to create and manage the target groups that def…" at bounding box center [562, 265] width 917 height 483
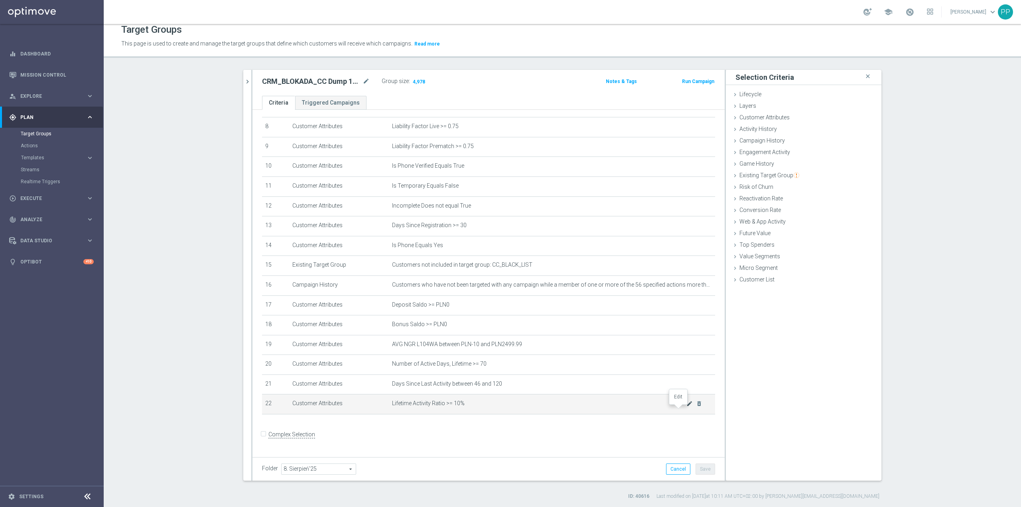
click at [686, 406] on icon "mode_edit" at bounding box center [689, 403] width 6 height 6
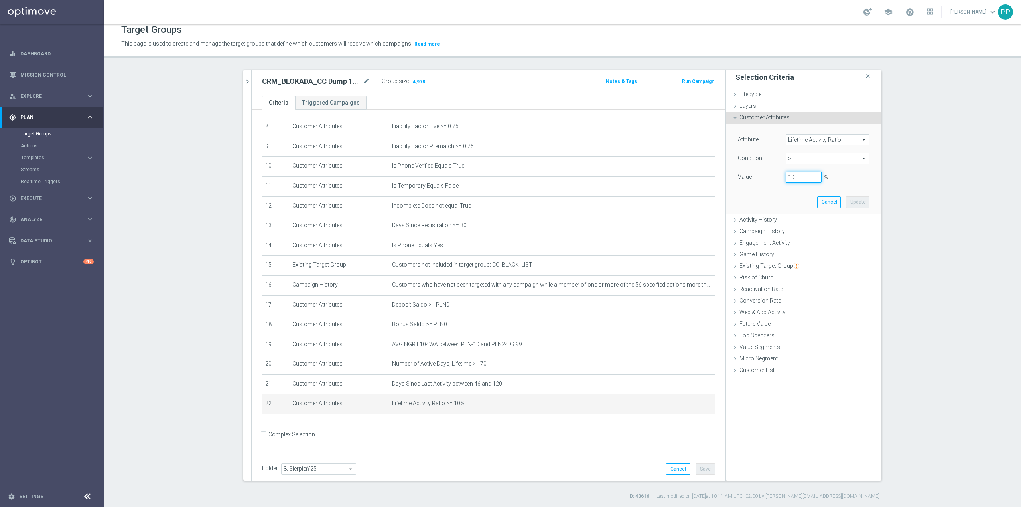
drag, startPoint x: 796, startPoint y: 182, endPoint x: 780, endPoint y: 180, distance: 16.5
click at [780, 180] on div "10 %" at bounding box center [804, 176] width 48 height 11
click at [855, 207] on button "Update" at bounding box center [858, 201] width 24 height 11
type input "0.15"
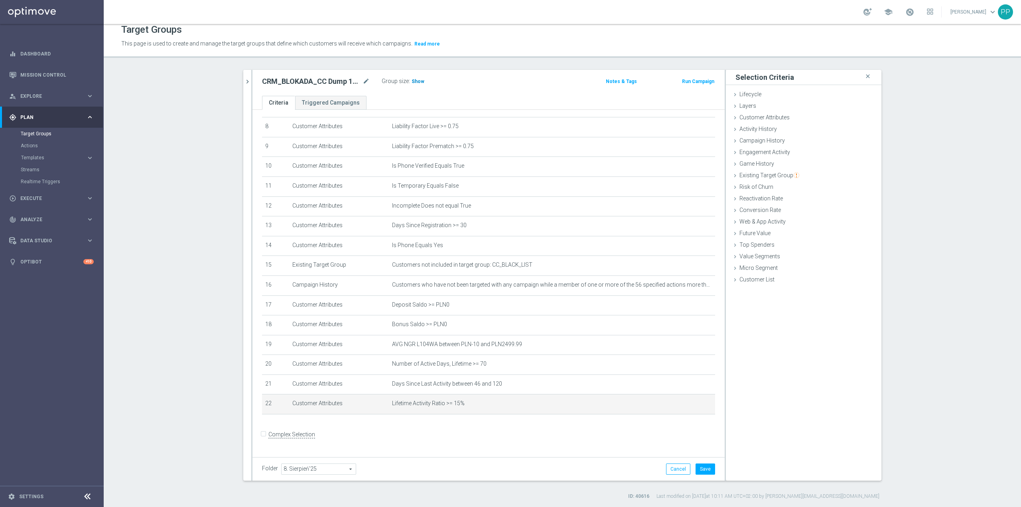
click at [417, 85] on h3 "Show" at bounding box center [418, 81] width 14 height 9
click at [418, 83] on p "Calculating…" at bounding box center [432, 80] width 29 height 6
click at [686, 406] on icon "mode_edit" at bounding box center [689, 403] width 6 height 6
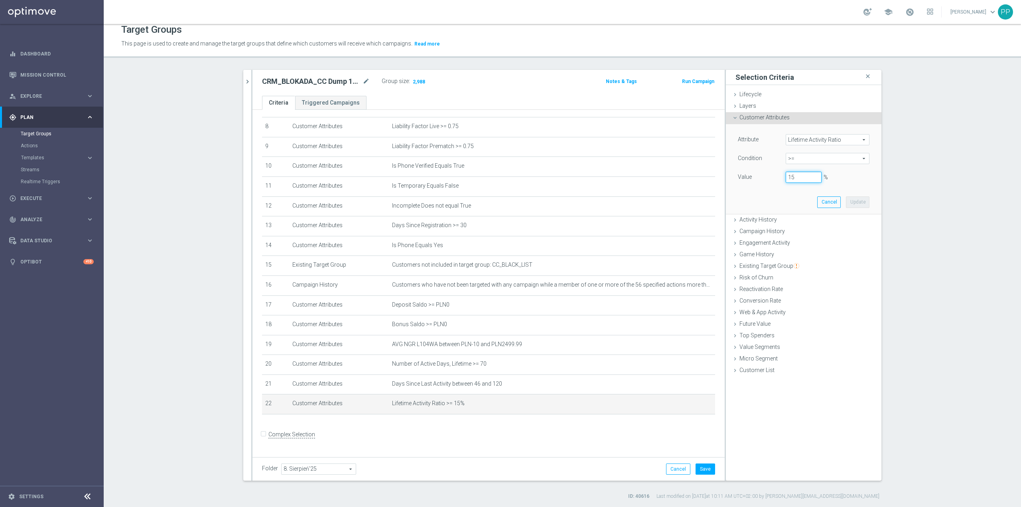
drag, startPoint x: 795, startPoint y: 175, endPoint x: 785, endPoint y: 177, distance: 10.1
click at [786, 177] on input "15" at bounding box center [804, 176] width 36 height 11
click at [854, 207] on button "Update" at bounding box center [858, 201] width 24 height 11
type input "0.14"
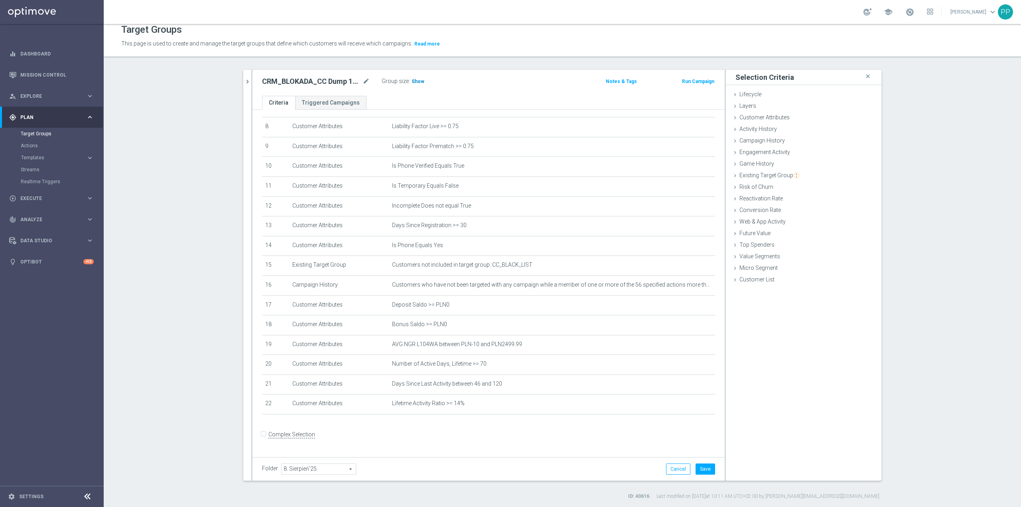
click at [414, 82] on span "Show" at bounding box center [418, 82] width 13 height 6
click at [697, 470] on button "Save" at bounding box center [706, 468] width 20 height 11
click at [686, 406] on icon "mode_edit" at bounding box center [689, 403] width 6 height 6
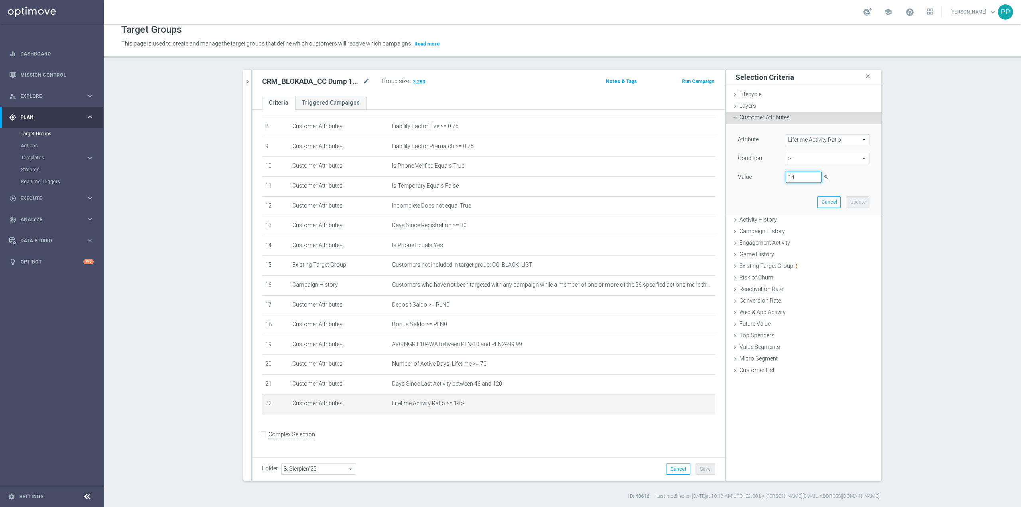
drag, startPoint x: 792, startPoint y: 171, endPoint x: 783, endPoint y: 175, distance: 10.1
click at [786, 175] on input "14" at bounding box center [804, 176] width 36 height 11
click at [848, 202] on button "Update" at bounding box center [858, 201] width 24 height 11
type input "0.13"
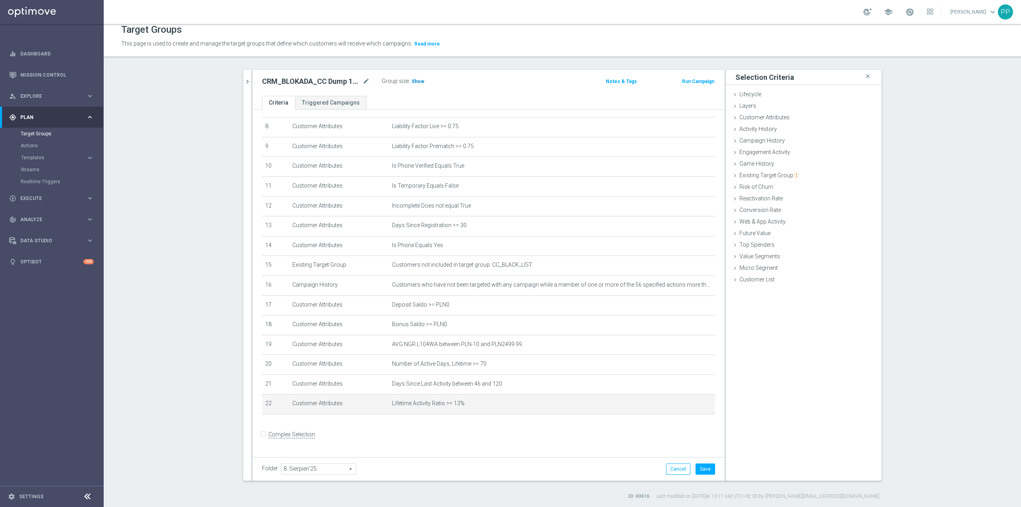
click at [417, 82] on span "Show" at bounding box center [418, 82] width 13 height 6
click at [704, 468] on button "Save" at bounding box center [706, 468] width 20 height 11
click at [363, 83] on icon "mode_edit" at bounding box center [366, 82] width 7 height 10
drag, startPoint x: 361, startPoint y: 64, endPoint x: 346, endPoint y: 26, distance: 40.1
click at [361, 63] on div "Target Groups This page is used to create and manage the target groups that def…" at bounding box center [562, 265] width 917 height 483
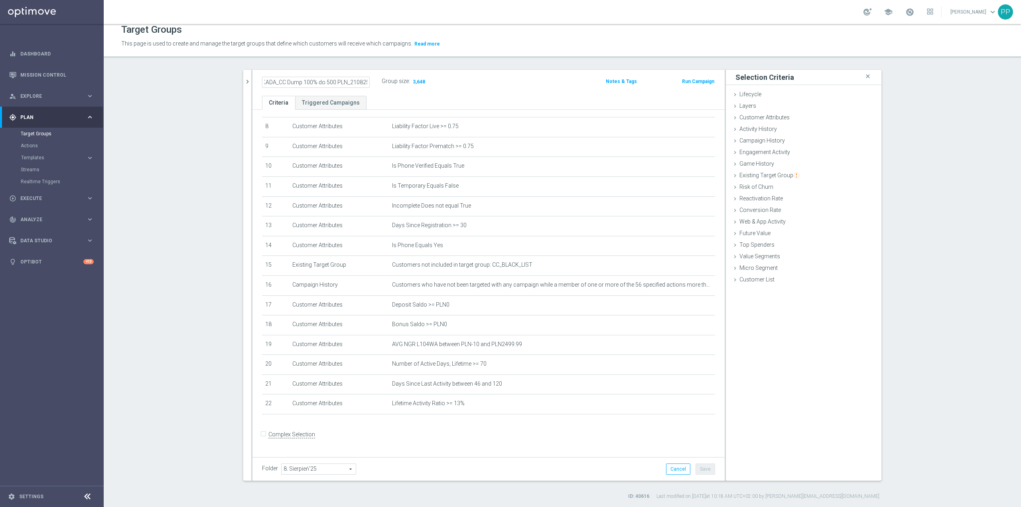
scroll to position [0, 0]
click at [244, 80] on icon "chevron_right" at bounding box center [248, 82] width 8 height 8
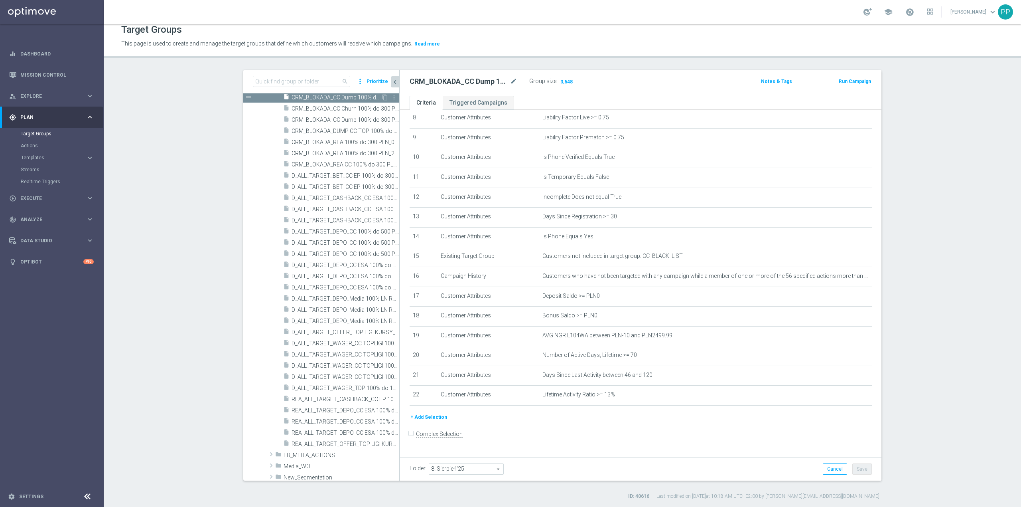
scroll to position [539, 0]
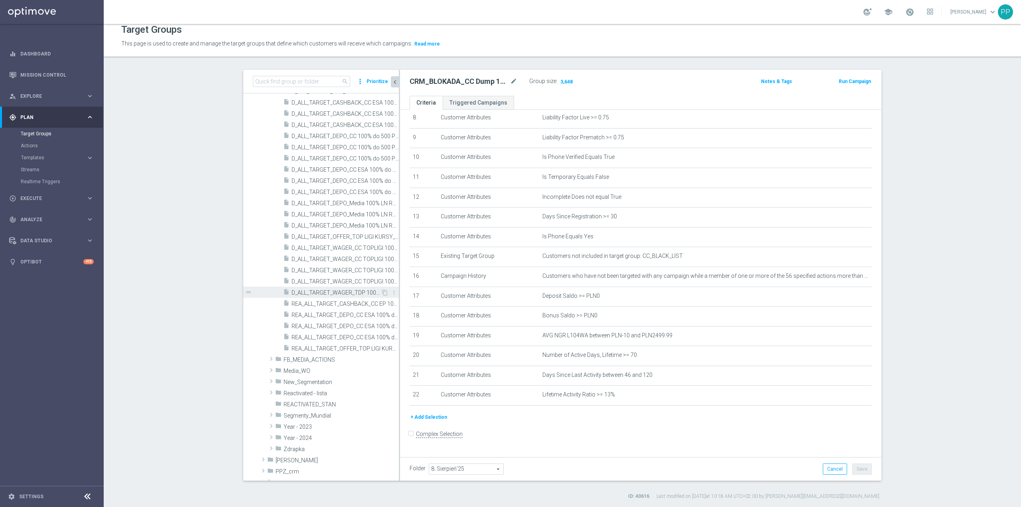
click at [306, 290] on span "D_ALL_TARGET_WAGER_TDP 100% do 100 PLN_030825" at bounding box center [336, 292] width 89 height 7
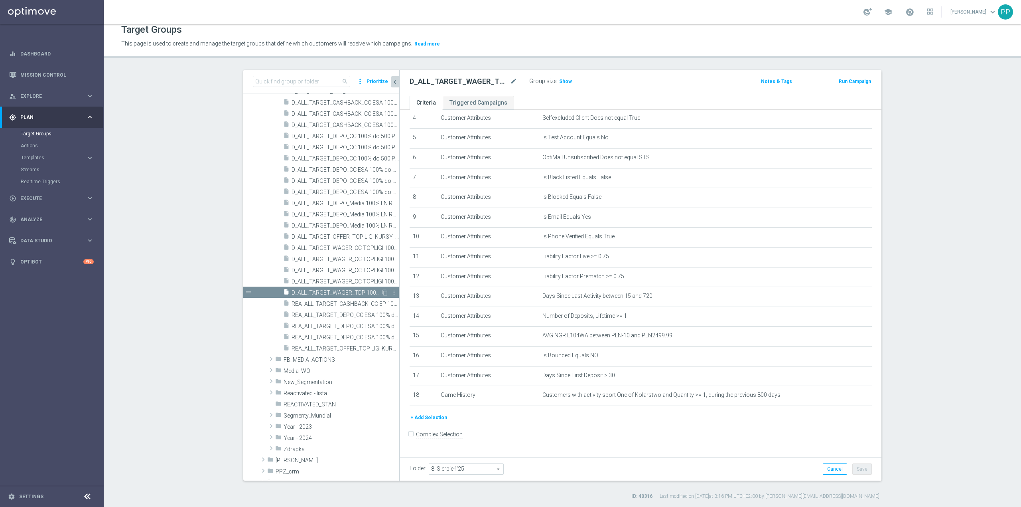
scroll to position [92, 0]
click at [382, 291] on icon "content_copy" at bounding box center [385, 292] width 6 height 6
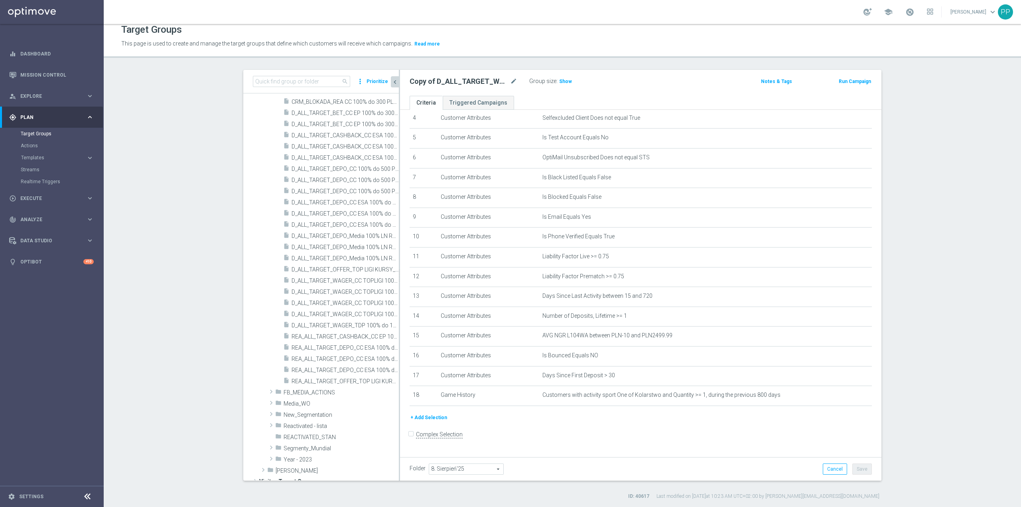
scroll to position [232, 0]
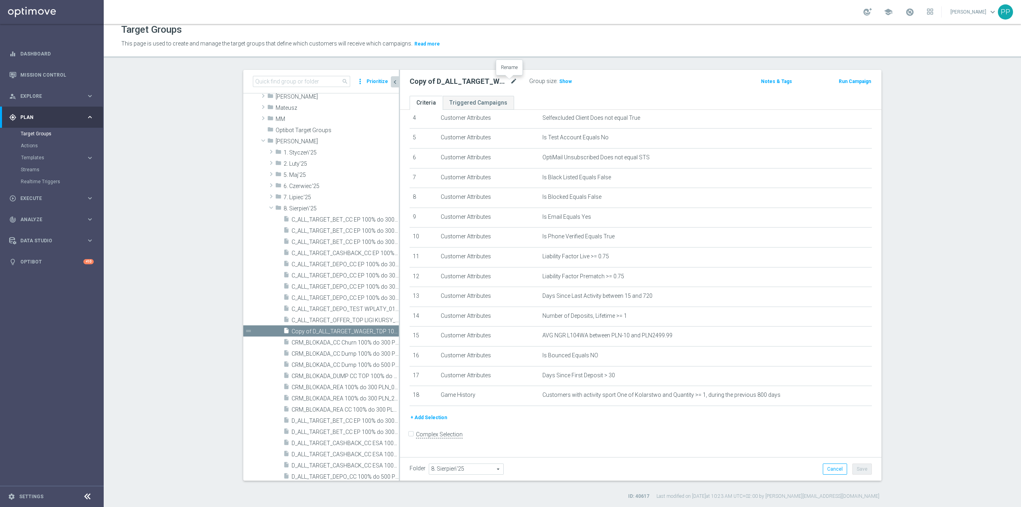
click at [511, 83] on icon "mode_edit" at bounding box center [513, 82] width 7 height 10
type input "CRM_BLOKADA_C+D MS Siatka_"
click at [510, 84] on icon "mode_edit" at bounding box center [513, 82] width 7 height 10
click at [486, 80] on input "CRM_BLOKADA_C+D MS Siatka_" at bounding box center [464, 82] width 108 height 11
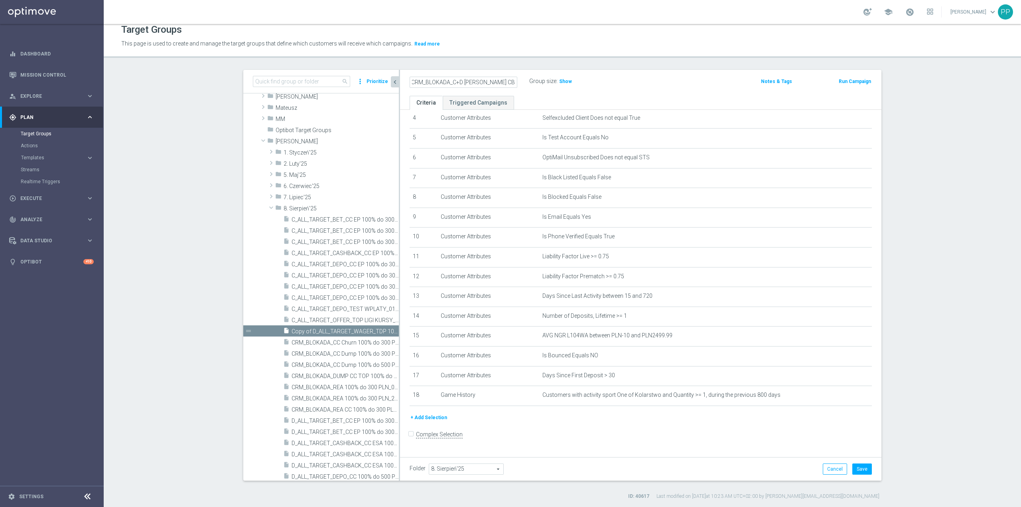
scroll to position [0, 4]
type input "CRM_BLOKADA_C+D [PERSON_NAME] CB_220825"
click at [570, 55] on header "Target Groups This page is used to create and manage the target groups that def…" at bounding box center [562, 37] width 917 height 41
click at [843, 299] on icon "mode_edit" at bounding box center [846, 295] width 6 height 6
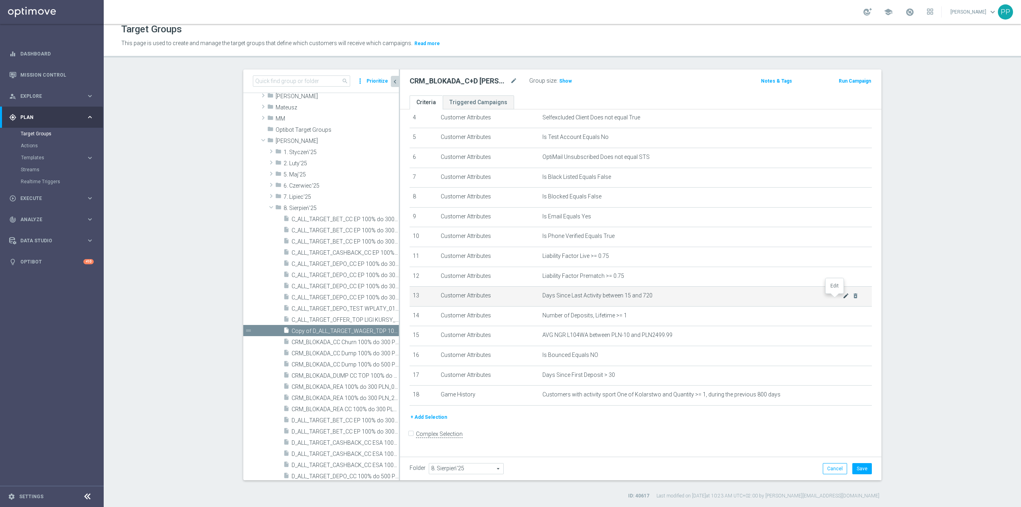
scroll to position [83, 0]
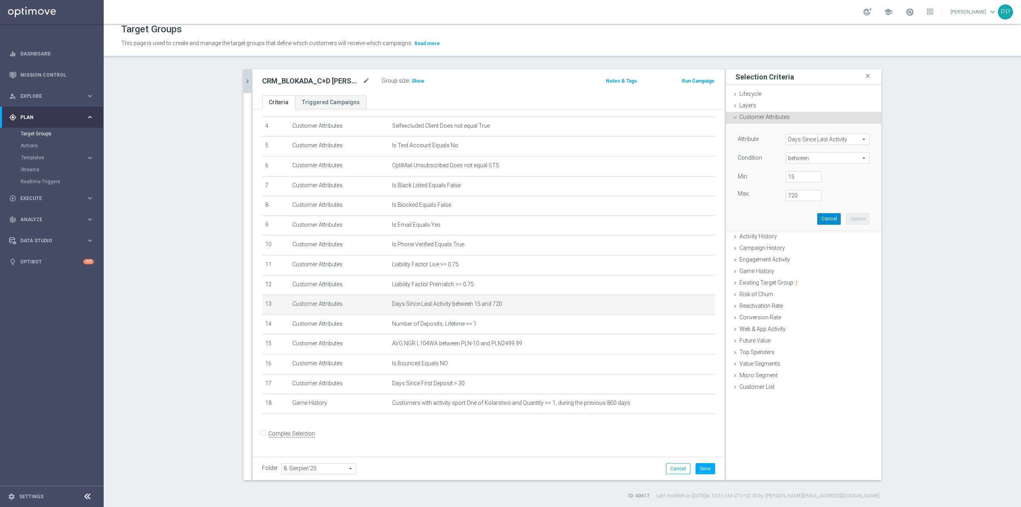
click at [827, 222] on button "Cancel" at bounding box center [829, 218] width 24 height 11
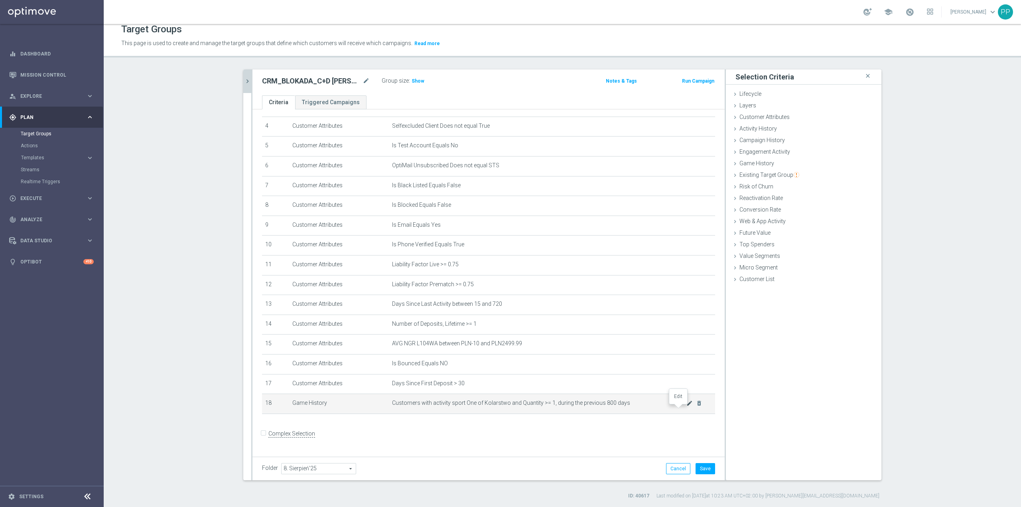
click at [686, 406] on icon "mode_edit" at bounding box center [689, 403] width 6 height 6
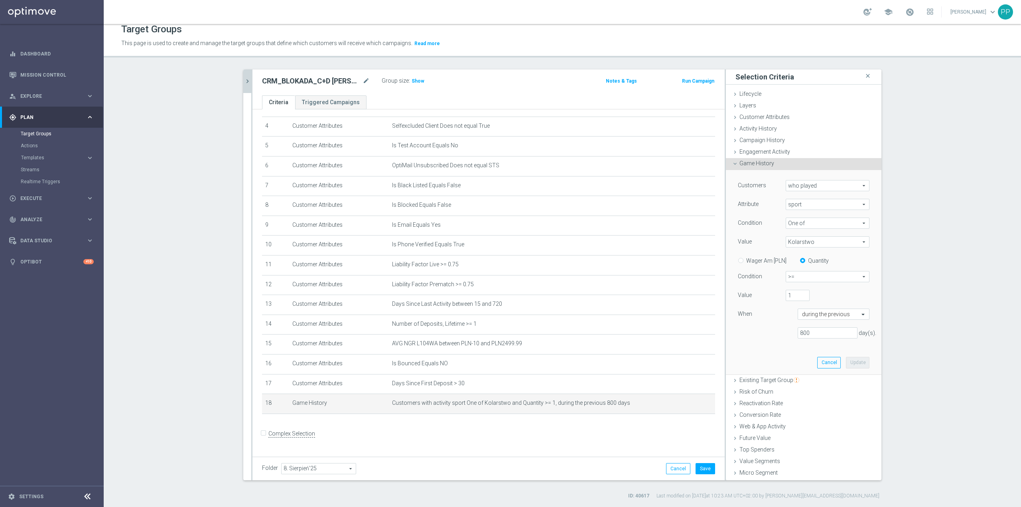
click at [801, 241] on span "Kolarstwo" at bounding box center [827, 242] width 83 height 10
click at [789, 257] on input "Show Selected" at bounding box center [791, 258] width 5 height 5
checkbox input "true"
click at [792, 270] on input "(All)" at bounding box center [794, 271] width 5 height 5
checkbox input "false"
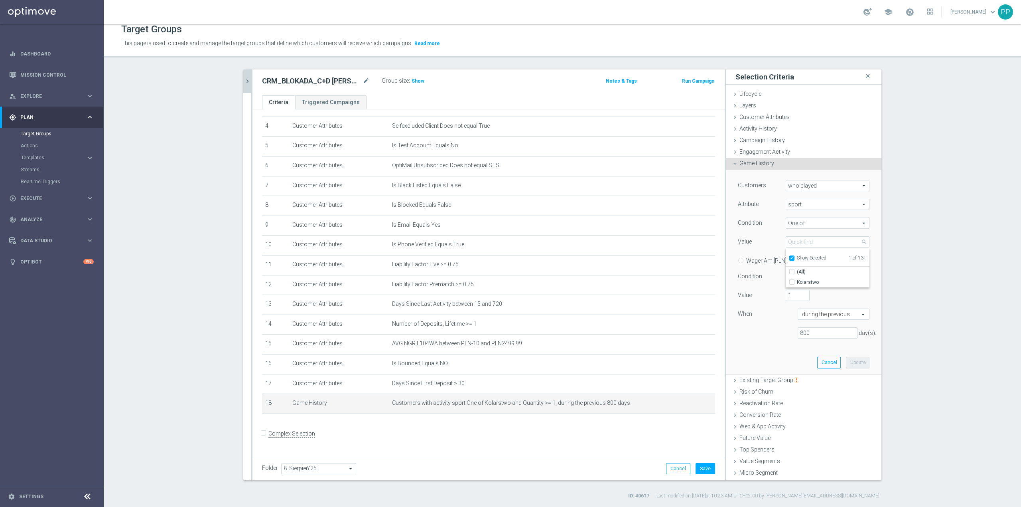
type input "Select"
checkbox input "false"
click at [789, 259] on input "Show Selected" at bounding box center [791, 258] width 5 height 5
checkbox input "false"
click at [790, 242] on input "search" at bounding box center [828, 241] width 84 height 11
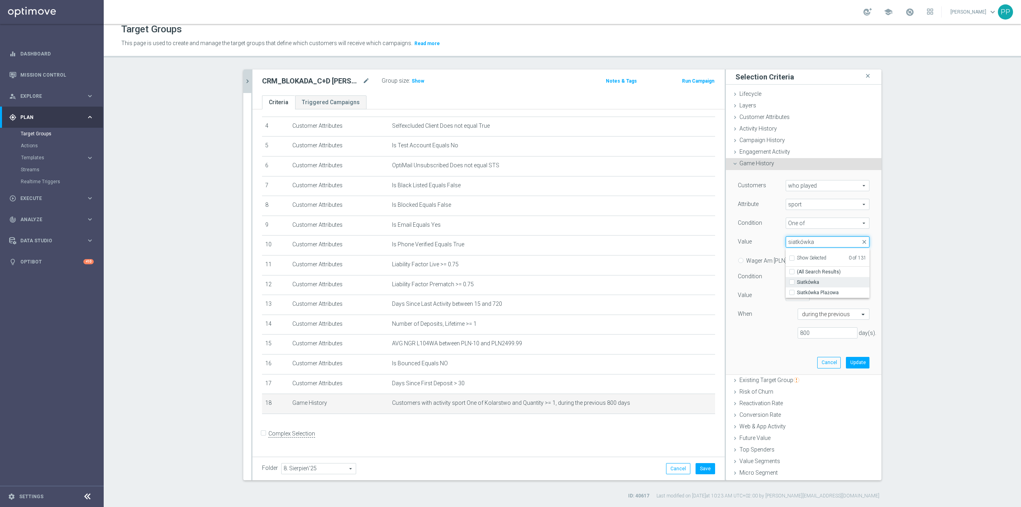
type input "siatkówka"
click at [797, 283] on span "Siatkówka" at bounding box center [833, 282] width 73 height 6
click at [792, 283] on input "Siatkówka" at bounding box center [794, 282] width 5 height 5
checkbox input "true"
type input "Siatkówka"
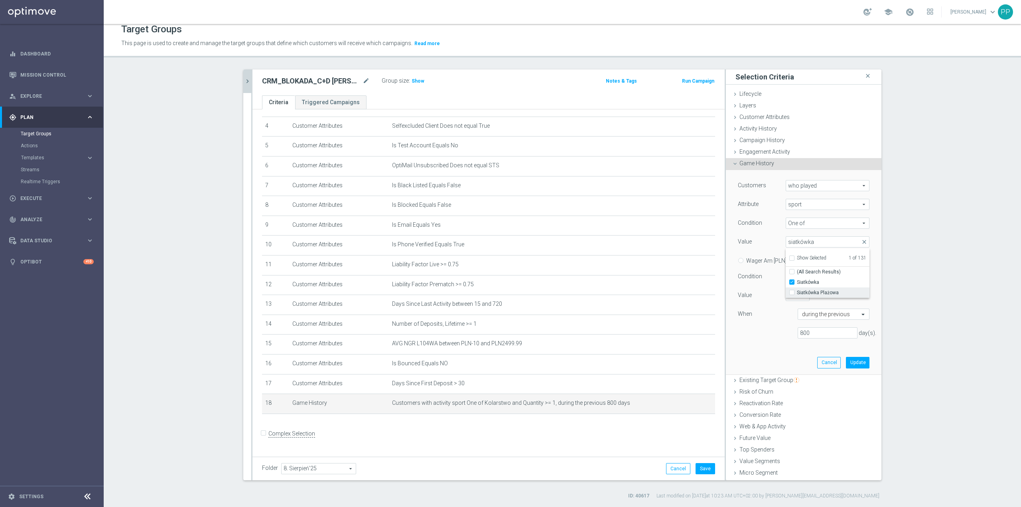
click at [792, 292] on input "Siatkówka Plażowa" at bounding box center [794, 292] width 5 height 5
checkbox input "true"
type input "Selected 2 of 131"
checkbox input "true"
click at [765, 331] on div "800 day(s)." at bounding box center [804, 333] width 144 height 12
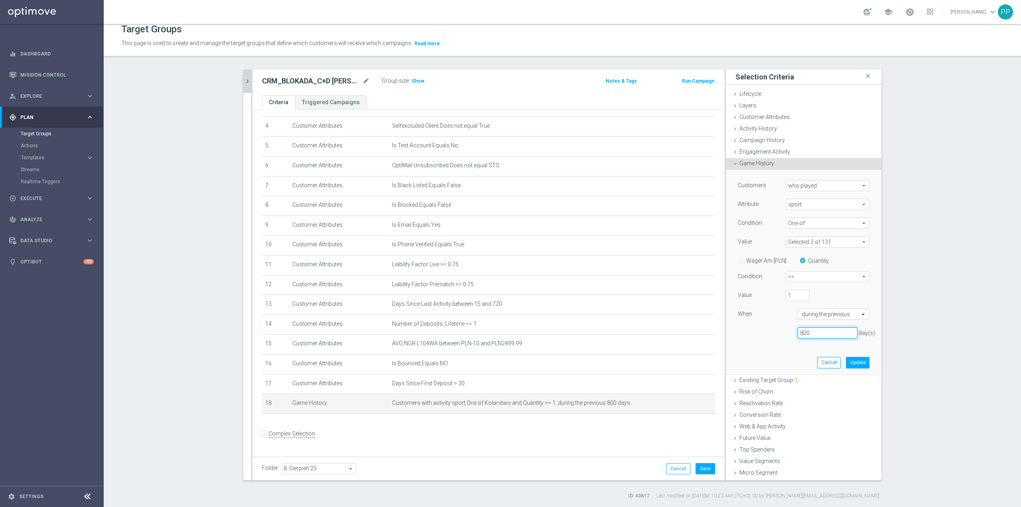
click at [806, 333] on input "800" at bounding box center [828, 332] width 60 height 11
drag, startPoint x: 811, startPoint y: 333, endPoint x: 783, endPoint y: 331, distance: 28.4
click at [783, 331] on div "800 day(s)." at bounding box center [804, 333] width 144 height 12
type input "720"
click at [846, 361] on button "Update" at bounding box center [858, 362] width 24 height 11
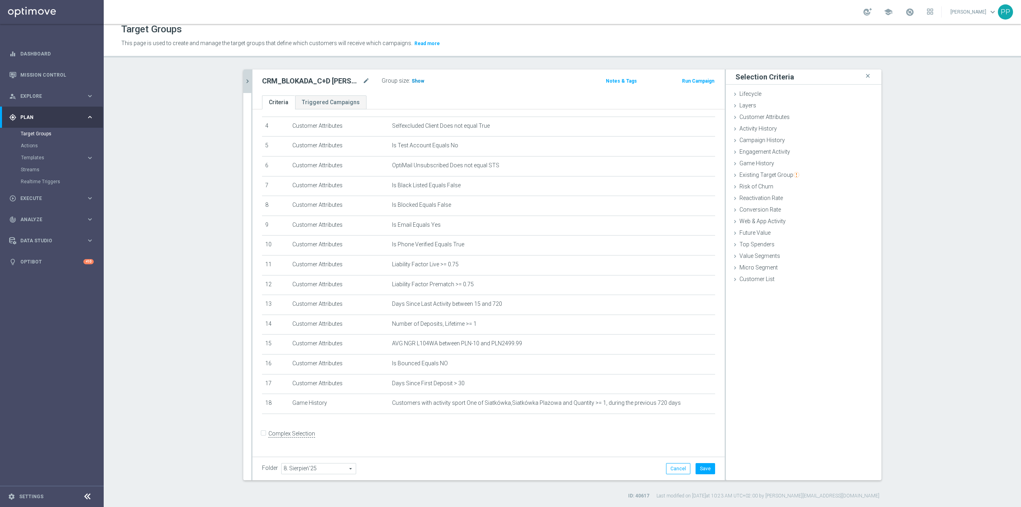
click at [412, 80] on span "Show" at bounding box center [418, 81] width 13 height 6
click at [698, 471] on button "Save" at bounding box center [706, 468] width 20 height 11
click at [686, 406] on icon "mode_edit" at bounding box center [689, 403] width 6 height 6
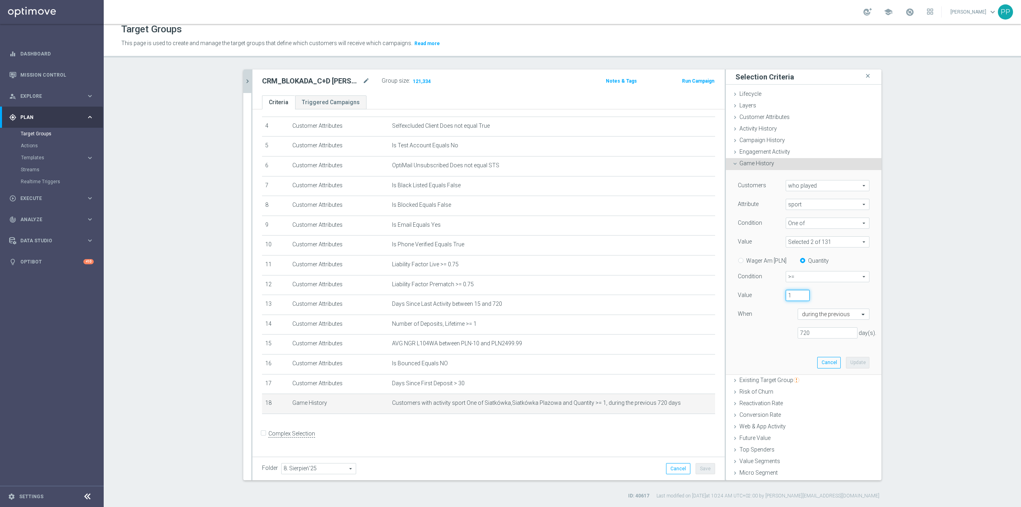
drag, startPoint x: 789, startPoint y: 297, endPoint x: 777, endPoint y: 296, distance: 11.7
click at [780, 296] on div "1" at bounding box center [798, 295] width 36 height 11
type input "50"
click at [846, 363] on button "Update" at bounding box center [858, 362] width 24 height 11
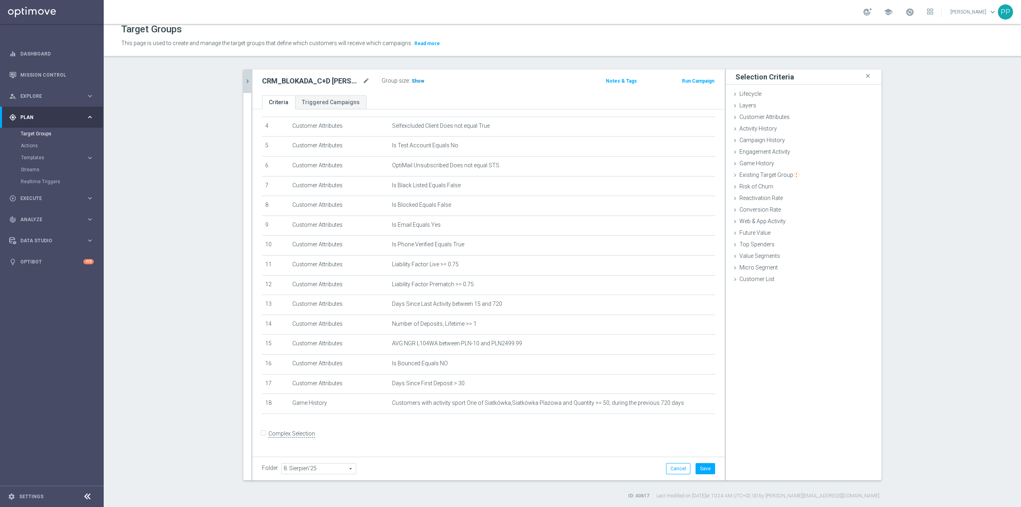
click at [412, 82] on span "Show" at bounding box center [418, 81] width 13 height 6
click at [703, 469] on button "Save" at bounding box center [706, 468] width 20 height 11
click at [364, 80] on icon "mode_edit" at bounding box center [366, 81] width 7 height 10
click at [365, 56] on header "Target Groups This page is used to create and manage the target groups that def…" at bounding box center [562, 37] width 917 height 41
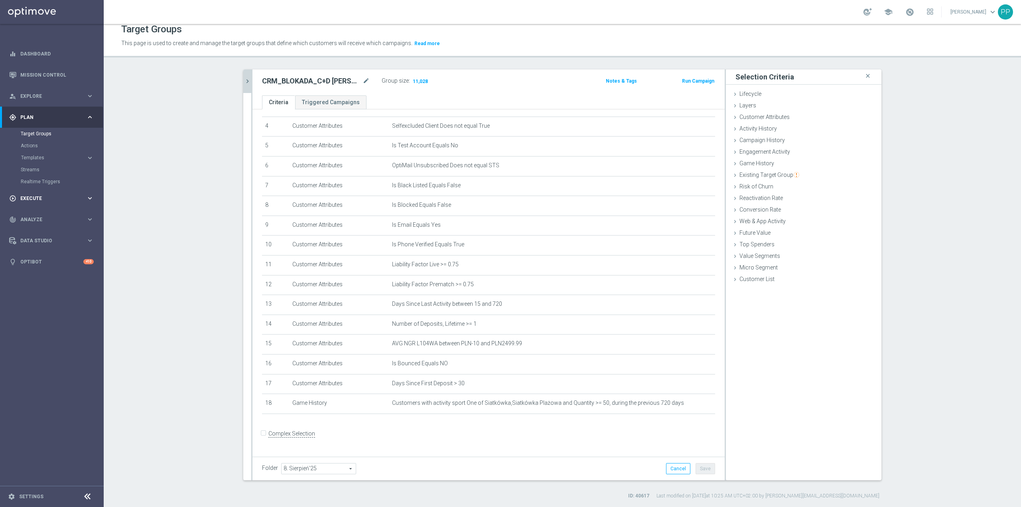
click at [43, 198] on span "Execute" at bounding box center [53, 198] width 66 height 5
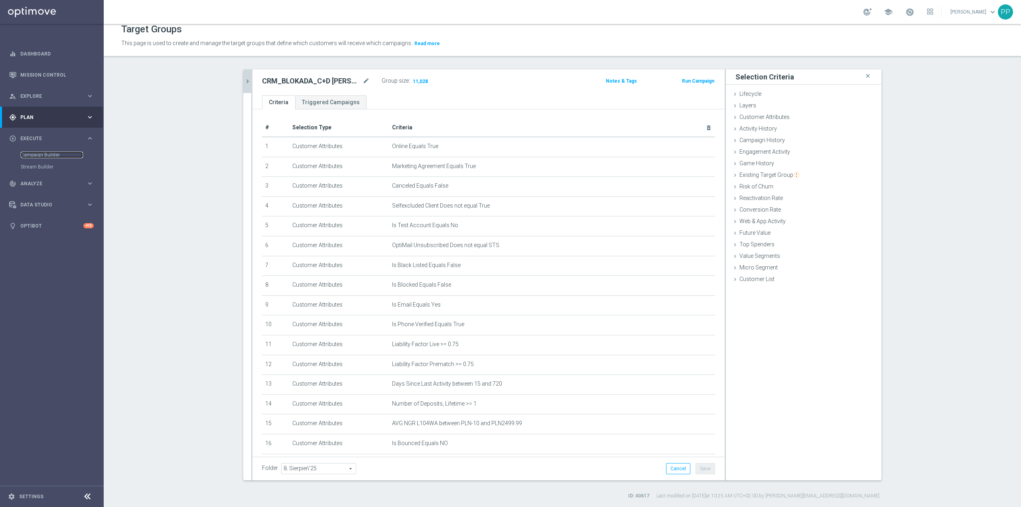
scroll to position [0, 0]
click at [364, 80] on icon "mode_edit" at bounding box center [366, 81] width 7 height 10
click at [367, 69] on div "CRM_BLOKADA_C+D MS Siatka CB_220825 Group size : 11,028 Notes & Tags Run Campai…" at bounding box center [488, 82] width 472 height 26
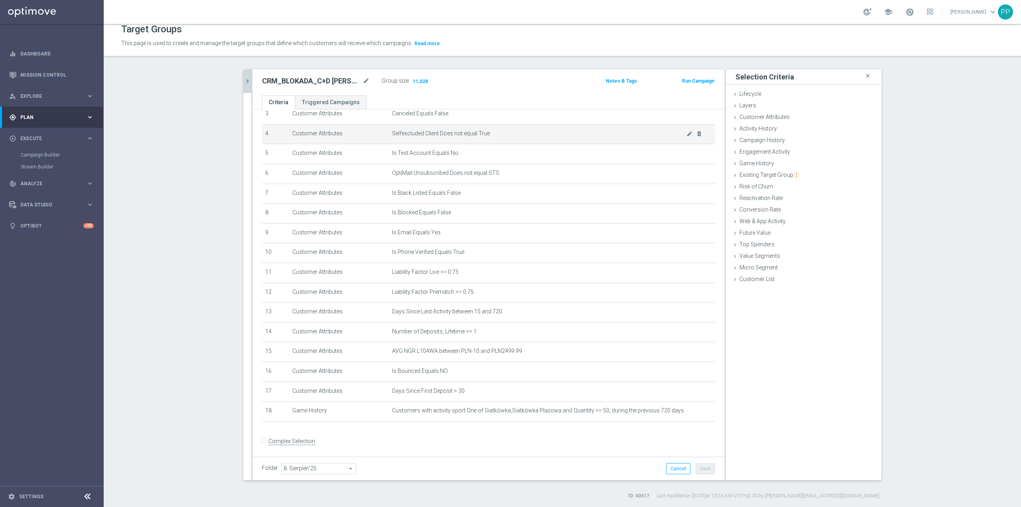
scroll to position [83, 0]
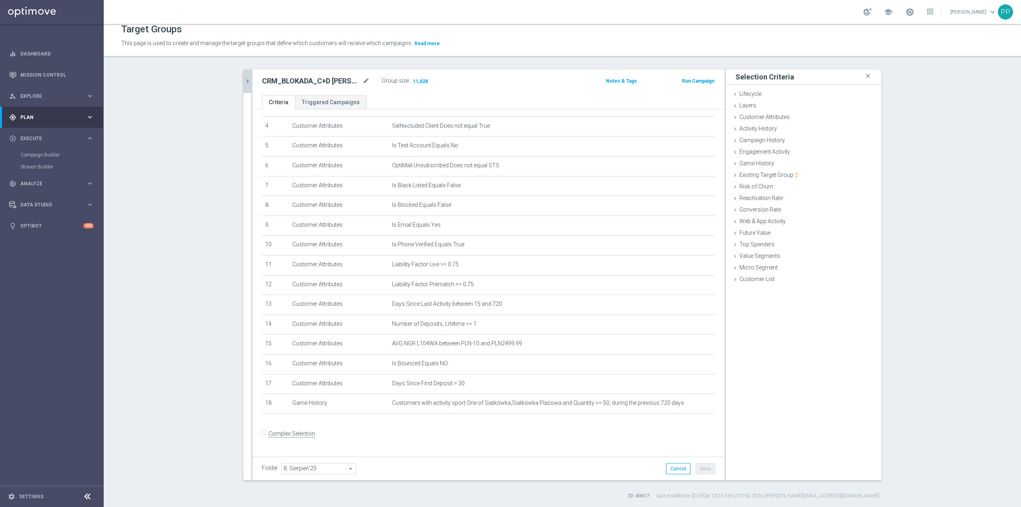
click at [246, 77] on icon "chevron_right" at bounding box center [248, 81] width 8 height 8
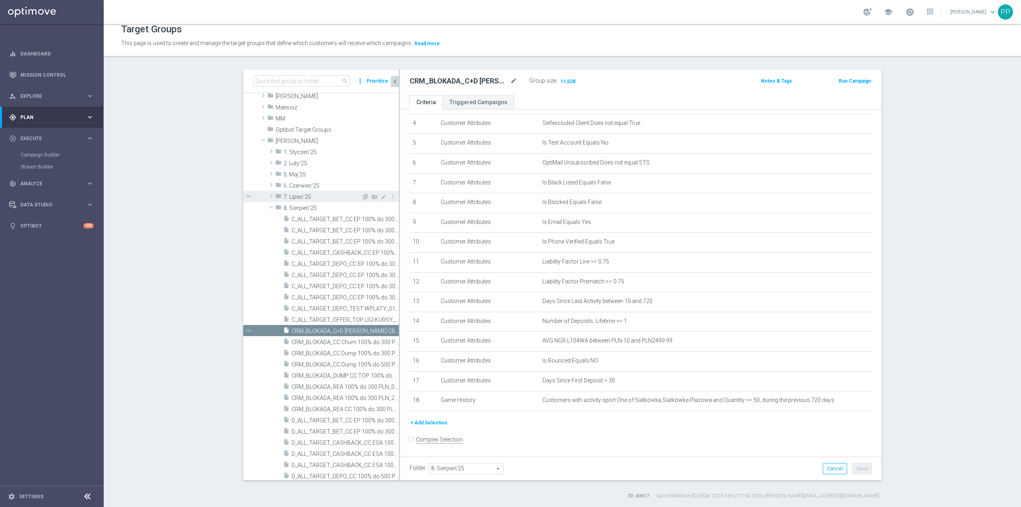
scroll to position [220, 0]
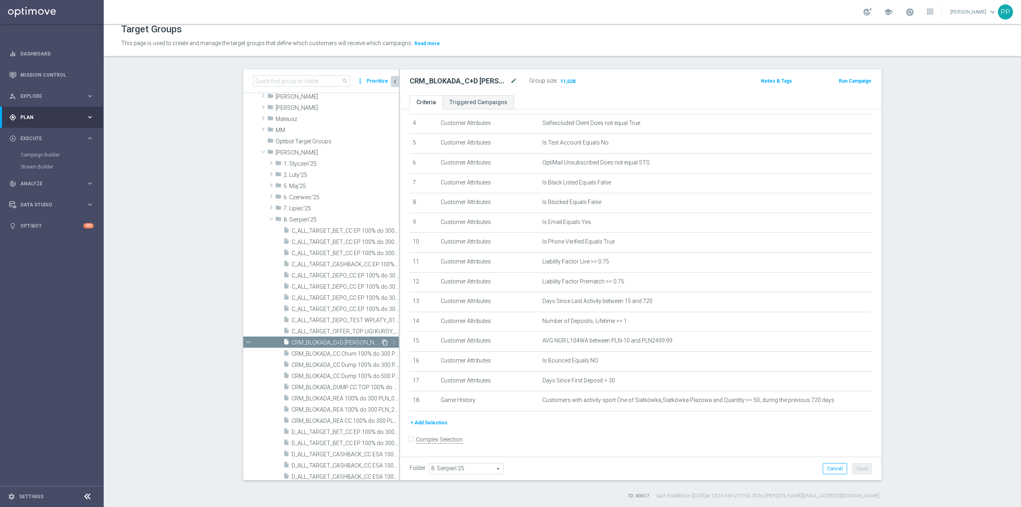
click at [382, 342] on icon "content_copy" at bounding box center [385, 342] width 6 height 6
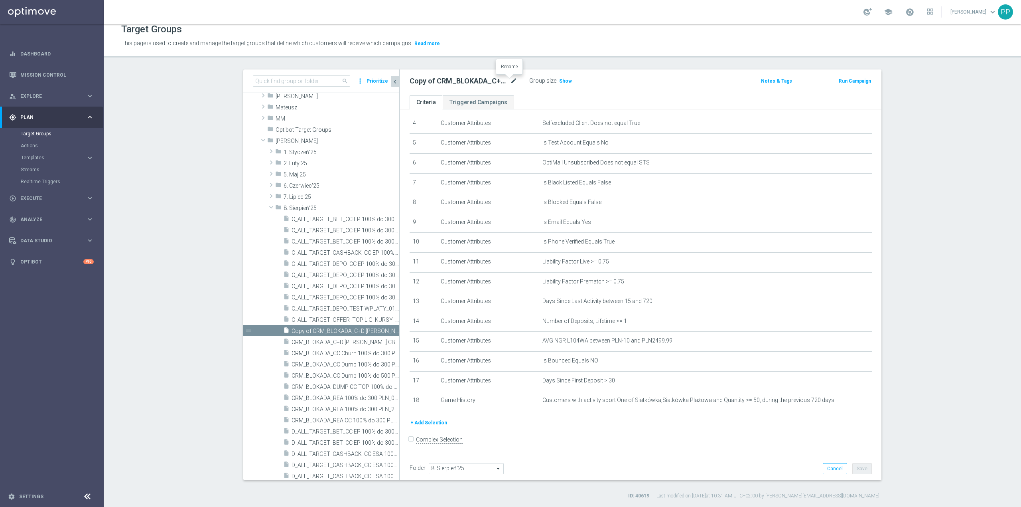
click at [510, 82] on icon "mode_edit" at bounding box center [513, 81] width 7 height 10
click at [512, 82] on icon "mode_edit" at bounding box center [513, 81] width 7 height 10
click at [460, 84] on input "Copy of CRM_BLOKADA_C+D MS Siatka CB_220825" at bounding box center [464, 81] width 108 height 11
click at [479, 82] on input "Copy of CRM_BLOKADA_C+D MS Siatka CB_220825" at bounding box center [464, 81] width 108 height 11
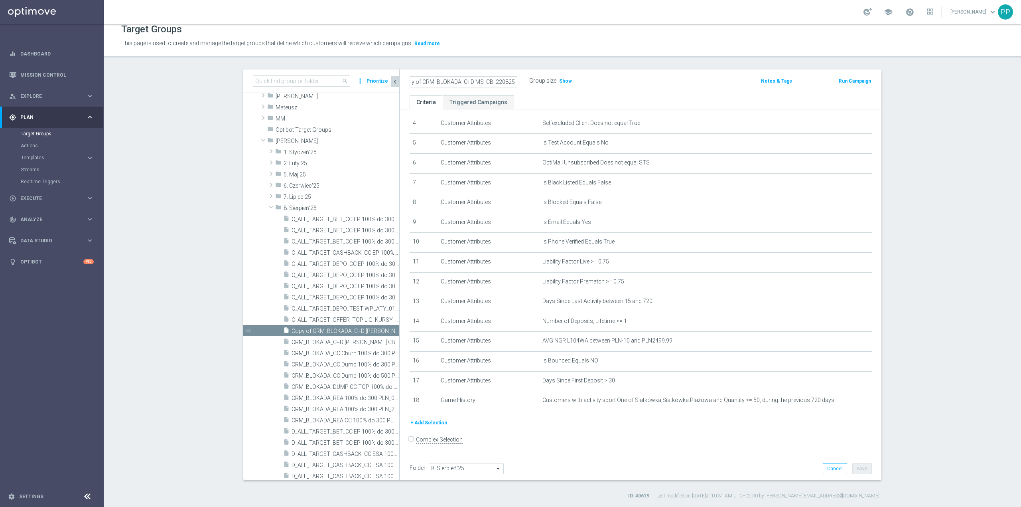
scroll to position [0, 9]
type input "Copy of CRM_BLOKADA_C+D MS Tenis CB_220825"
click at [507, 56] on header "Target Groups This page is used to create and manage the target groups that def…" at bounding box center [562, 37] width 917 height 41
click at [865, 467] on button "Save" at bounding box center [862, 468] width 20 height 11
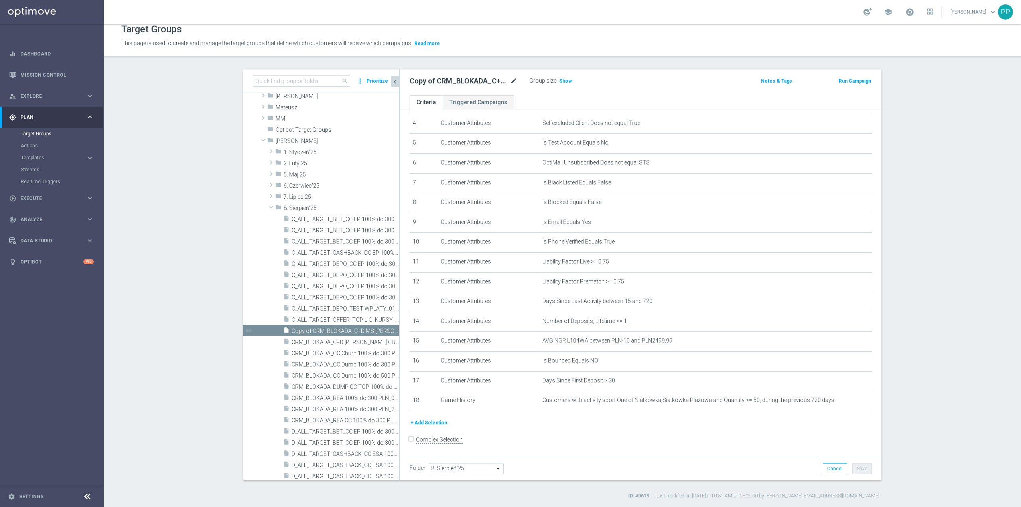
click at [514, 81] on div "Copy of CRM_BLOKADA_C+D MS Tenis CB_220825 mode_edit" at bounding box center [470, 80] width 120 height 11
click at [510, 81] on icon "mode_edit" at bounding box center [513, 81] width 7 height 10
click at [540, 52] on header "Target Groups This page is used to create and manage the target groups that def…" at bounding box center [562, 37] width 917 height 41
click at [510, 77] on div at bounding box center [509, 77] width 8 height 4
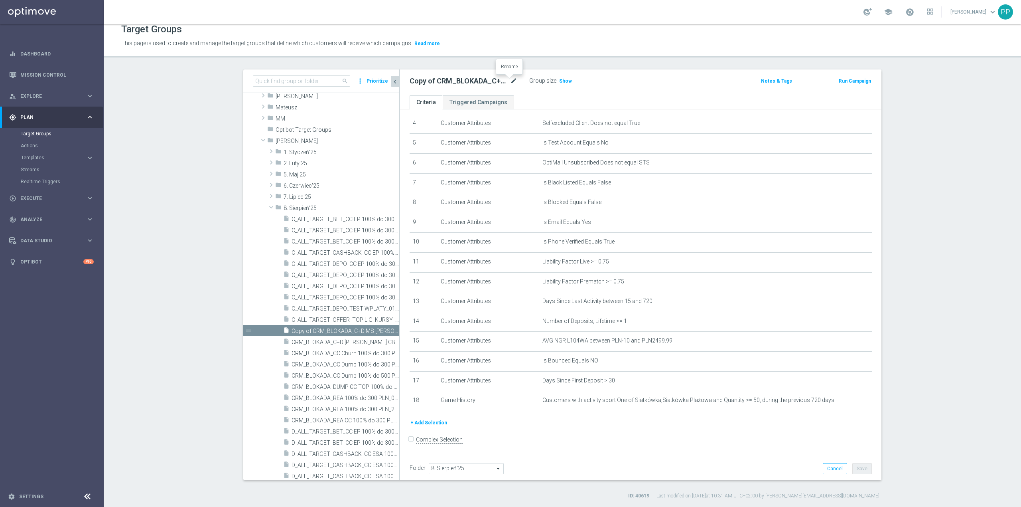
click at [510, 82] on icon "mode_edit" at bounding box center [513, 81] width 7 height 10
click at [495, 83] on input "Copy of CRM_BLOKADA_C+D MS Tenis CB_220825" at bounding box center [464, 81] width 108 height 11
drag, startPoint x: 497, startPoint y: 82, endPoint x: 412, endPoint y: 85, distance: 84.6
click at [412, 85] on input "Copy of CRM_BLOKADA_C+D MS Tenis CB_220825" at bounding box center [464, 81] width 108 height 11
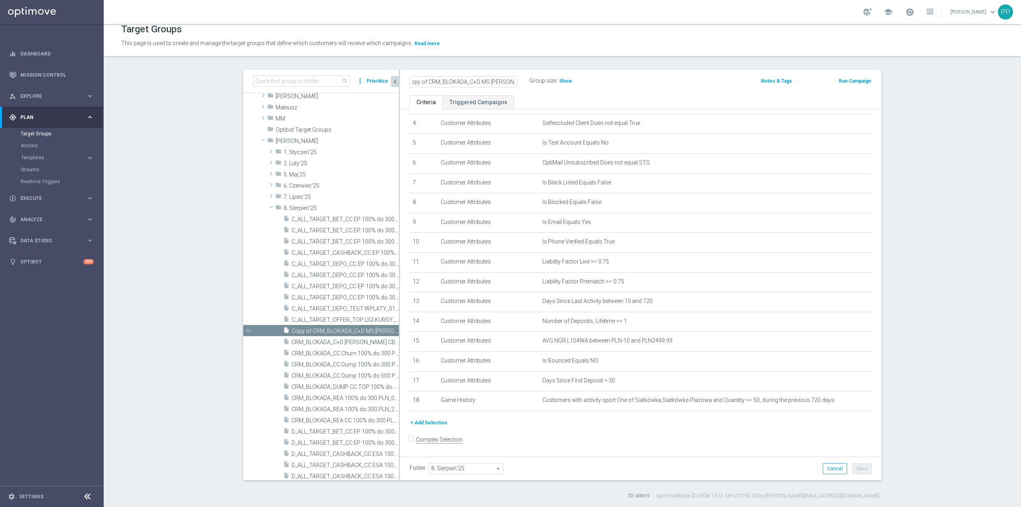
click at [420, 81] on input "Copy of CRM_BLOKADA_C+D MS Tenis CB_220825" at bounding box center [464, 81] width 108 height 11
drag, startPoint x: 425, startPoint y: 81, endPoint x: 392, endPoint y: 85, distance: 33.3
click at [392, 85] on as-split "search more_vert Prioritize Customer Target Groups library_add create_new_folder" at bounding box center [562, 274] width 638 height 410
click at [498, 80] on input "CRM_BLOKADA_C+D MS Tenis CB_220825" at bounding box center [464, 81] width 108 height 11
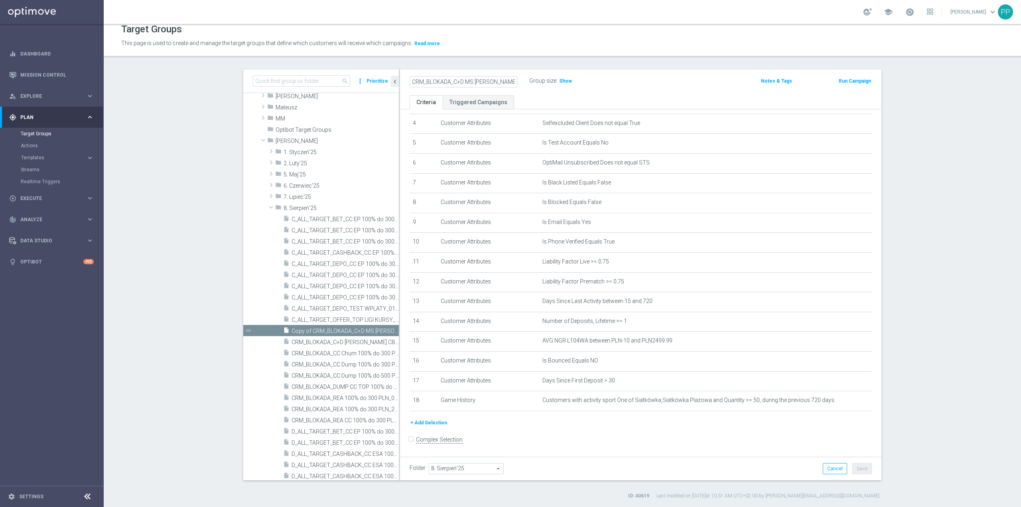
click at [472, 82] on input "CRM_BLOKADA_C+D MS Tenis CB_220825" at bounding box center [464, 81] width 108 height 11
type input "CRM_BLOKADA_C+D Tenis CB_220825"
click at [481, 61] on div "Target Groups This page is used to create and manage the target groups that def…" at bounding box center [562, 265] width 917 height 483
click at [863, 470] on button "Save" at bounding box center [862, 468] width 20 height 11
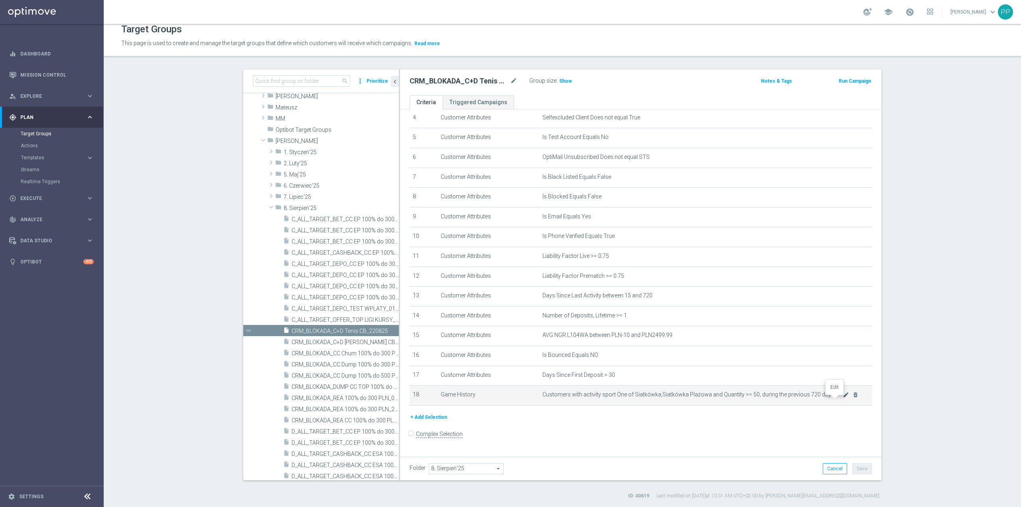
click at [843, 398] on icon "mode_edit" at bounding box center [846, 394] width 6 height 6
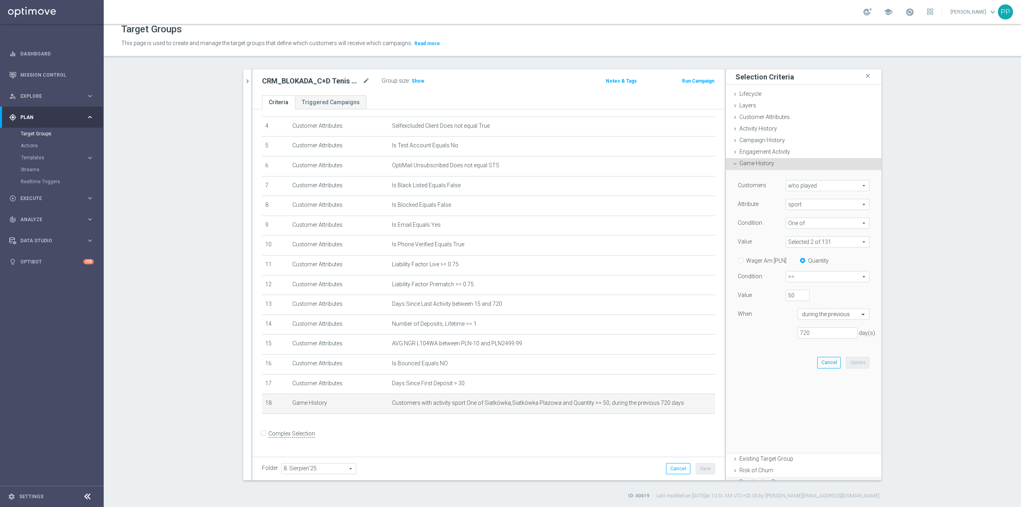
scroll to position [83, 0]
click at [801, 244] on span at bounding box center [827, 242] width 83 height 10
drag, startPoint x: 787, startPoint y: 258, endPoint x: 787, endPoint y: 262, distance: 4.1
click at [789, 258] on input "Show Selected" at bounding box center [791, 258] width 5 height 5
checkbox input "true"
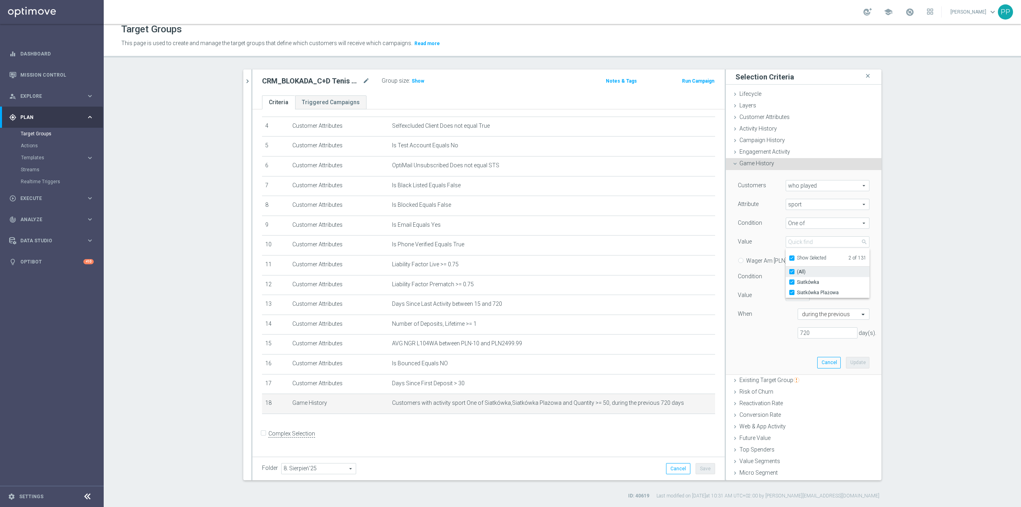
click at [792, 272] on input "(All)" at bounding box center [794, 271] width 5 height 5
checkbox input "false"
type input "Select"
checkbox input "false"
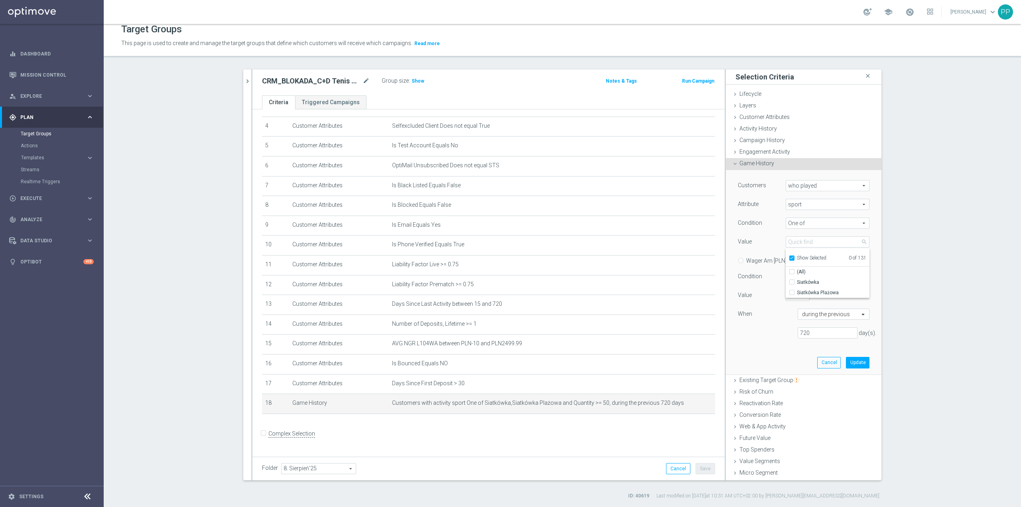
drag, startPoint x: 787, startPoint y: 257, endPoint x: 790, endPoint y: 246, distance: 11.6
click at [797, 257] on label "Show Selected" at bounding box center [812, 258] width 30 height 7
click at [789, 257] on input "Show Selected" at bounding box center [791, 258] width 5 height 5
checkbox input "false"
click at [792, 243] on input "search" at bounding box center [828, 241] width 84 height 11
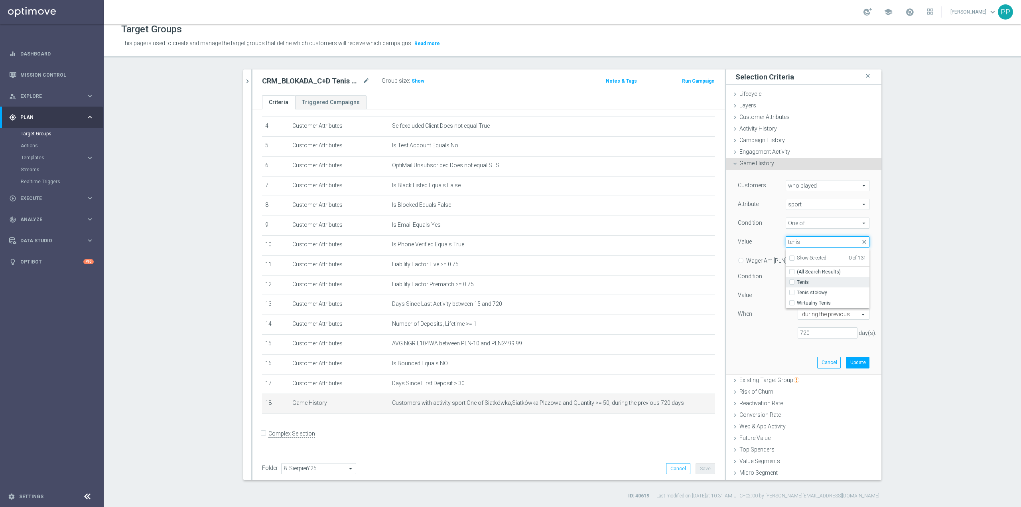
type input "tenis"
click at [804, 284] on span "Tenis" at bounding box center [833, 282] width 73 height 6
click at [797, 284] on input "Tenis" at bounding box center [794, 282] width 5 height 5
checkbox input "true"
type input "Tenis"
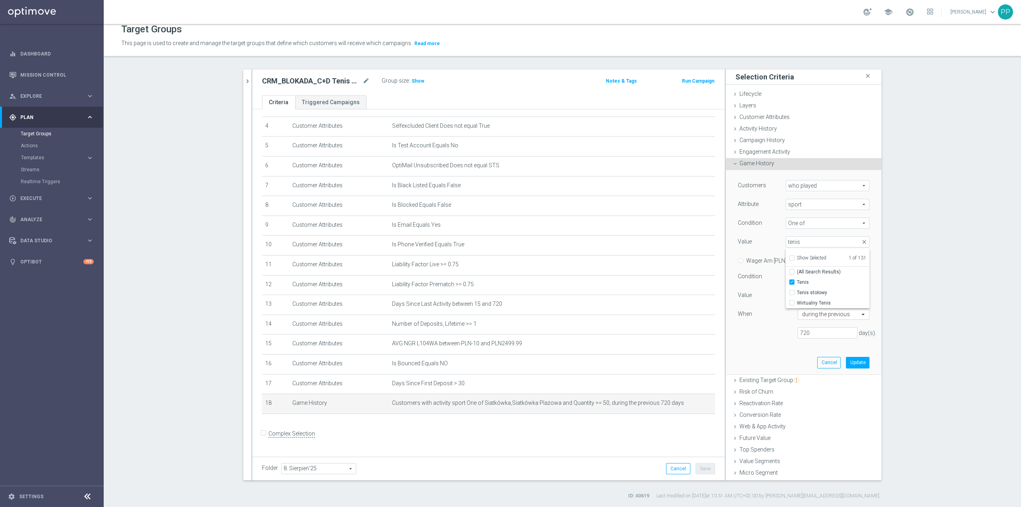
click at [759, 351] on div "Customers who played who played arrow_drop_down search Attribute sport sport ar…" at bounding box center [804, 272] width 144 height 204
click at [848, 361] on button "Update" at bounding box center [858, 362] width 24 height 11
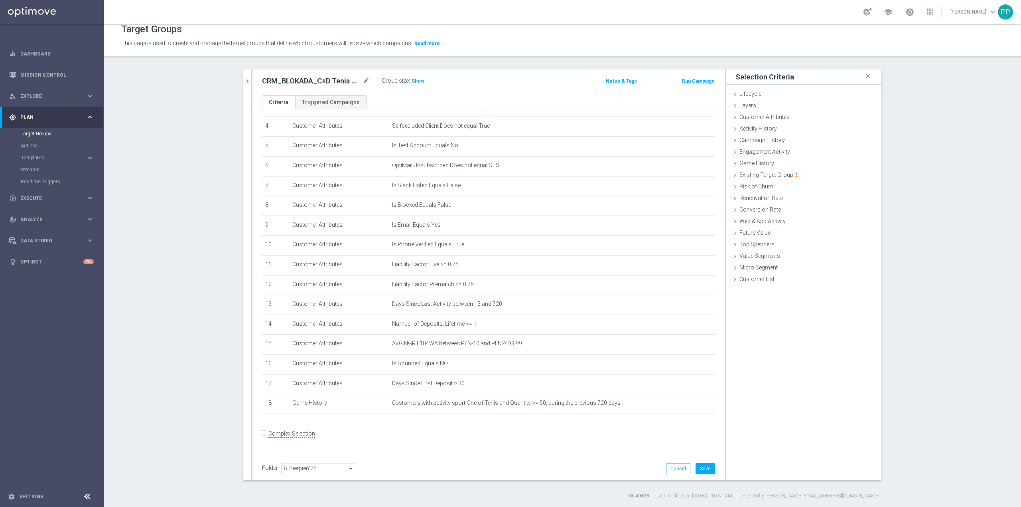
click at [420, 85] on div "Group size : Show" at bounding box center [422, 80] width 80 height 10
click at [413, 78] on span "Show" at bounding box center [418, 81] width 13 height 6
click at [686, 406] on icon "mode_edit" at bounding box center [689, 403] width 6 height 6
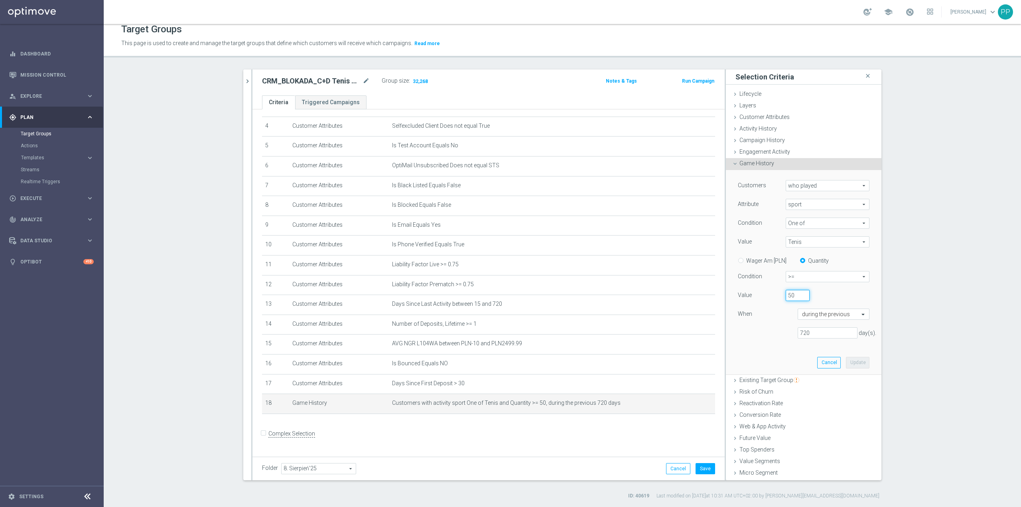
drag, startPoint x: 790, startPoint y: 296, endPoint x: 773, endPoint y: 296, distance: 17.5
click at [780, 296] on div "50" at bounding box center [798, 295] width 36 height 11
type input "100"
click at [846, 367] on button "Update" at bounding box center [858, 362] width 24 height 11
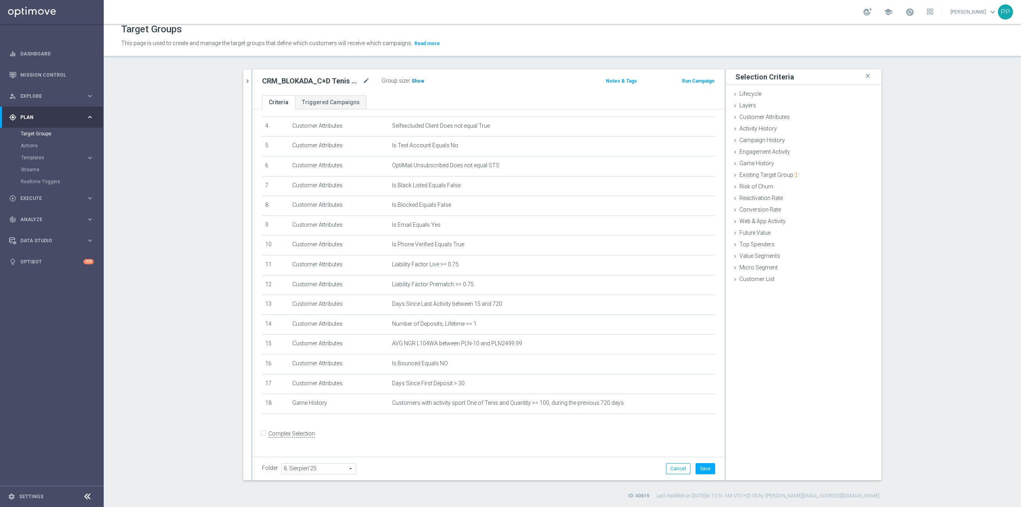
click at [415, 81] on span "Show" at bounding box center [418, 81] width 13 height 6
click at [704, 466] on button "Save" at bounding box center [706, 468] width 20 height 11
click at [541, 436] on form "Complex Selection Invalid Expression" at bounding box center [488, 442] width 453 height 30
click at [364, 81] on icon "mode_edit" at bounding box center [366, 81] width 7 height 10
click at [358, 52] on header "Target Groups This page is used to create and manage the target groups that def…" at bounding box center [562, 37] width 917 height 41
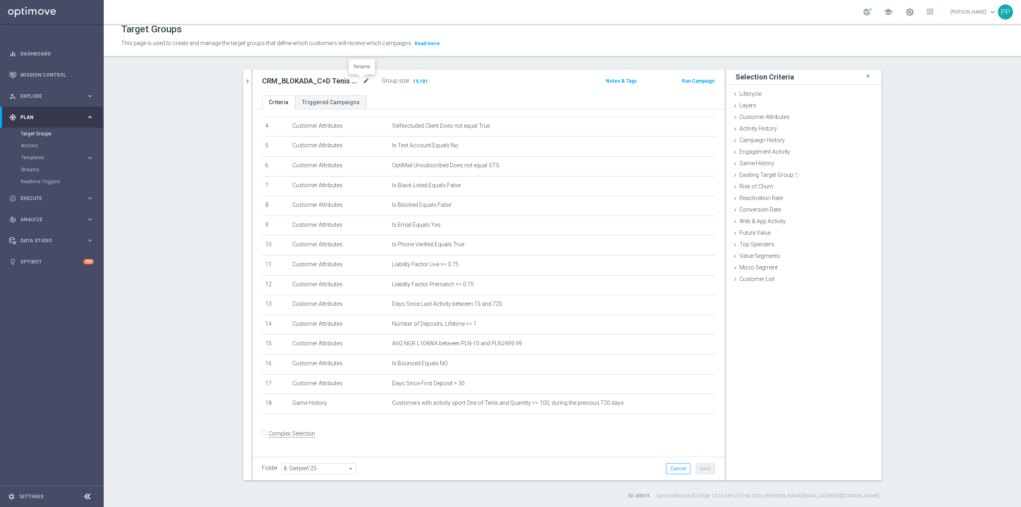
click at [363, 80] on icon "mode_edit" at bounding box center [366, 81] width 7 height 10
click at [362, 56] on header "Target Groups This page is used to create and manage the target groups that def…" at bounding box center [562, 37] width 917 height 41
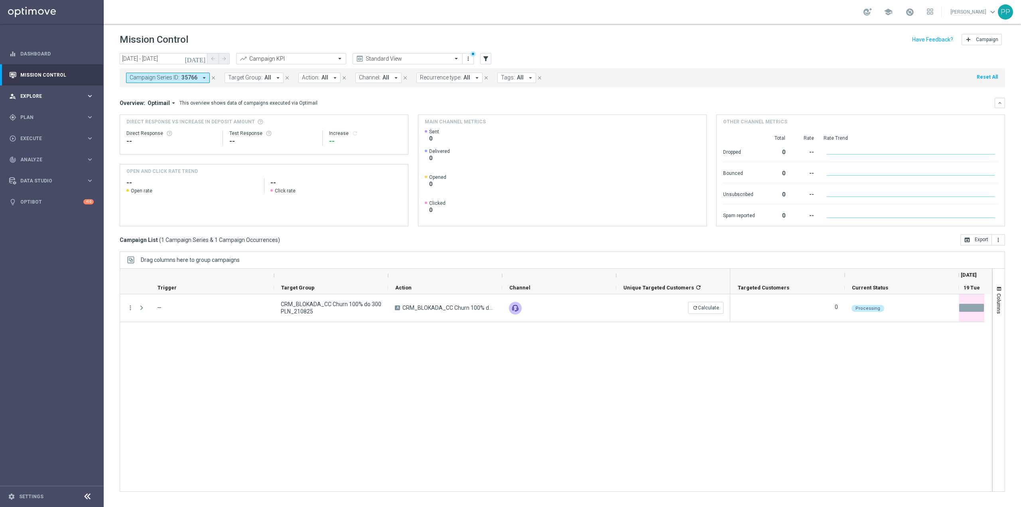
click at [47, 101] on div "person_search Explore keyboard_arrow_right" at bounding box center [51, 95] width 103 height 21
click at [50, 110] on link "Customer Explorer" at bounding box center [52, 112] width 62 height 6
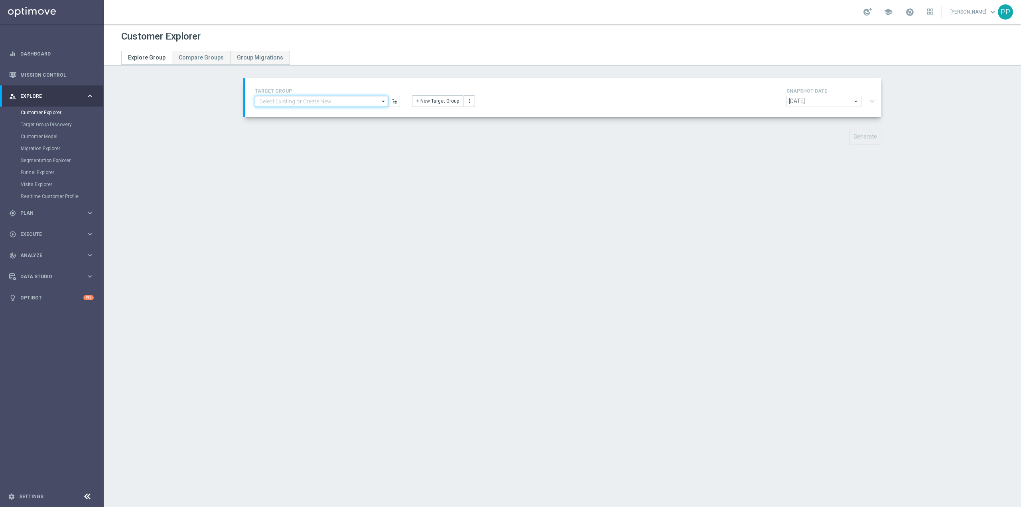
click at [343, 106] on input at bounding box center [321, 101] width 133 height 11
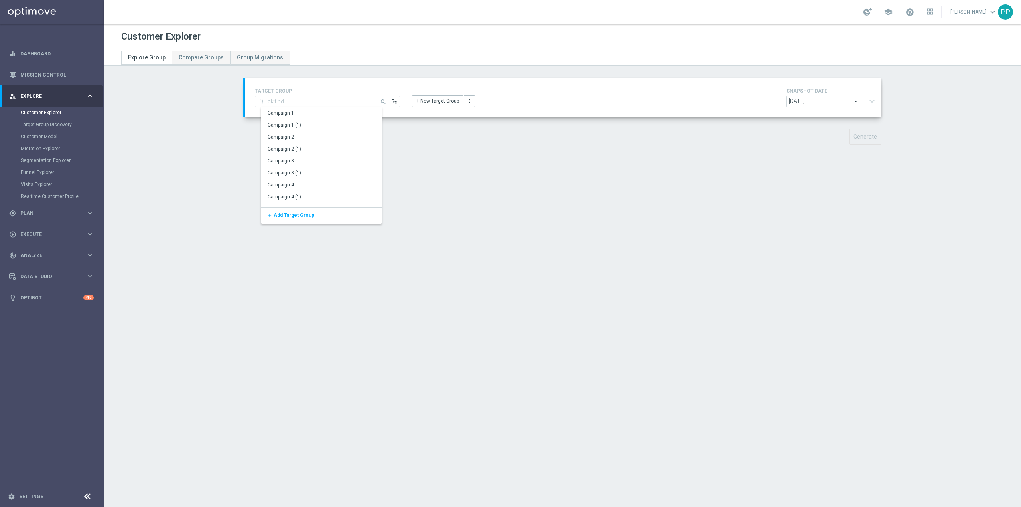
click at [343, 107] on div "Show Selected 0 of 6921" at bounding box center [324, 107] width 127 height 0
click at [321, 99] on input at bounding box center [321, 101] width 133 height 11
paste input "CRM_BLOKADA_CC Dump 100% do 500 PLN_210825"
type input "CRM_BLOKADA_CC Dump 100% do 500 PLN_210825"
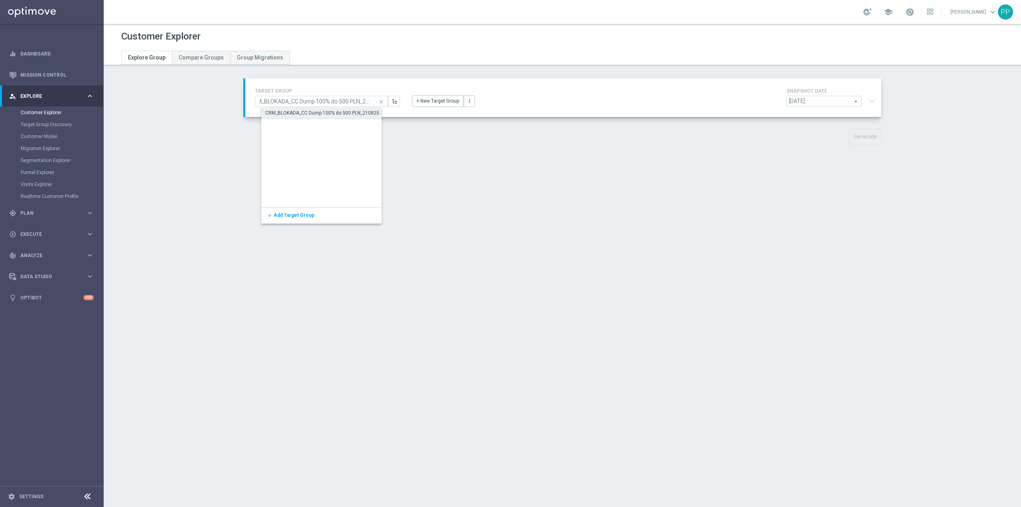
click at [321, 110] on div "CRM_BLOKADA_CC Dump 100% do 500 PLN_210825" at bounding box center [322, 112] width 114 height 7
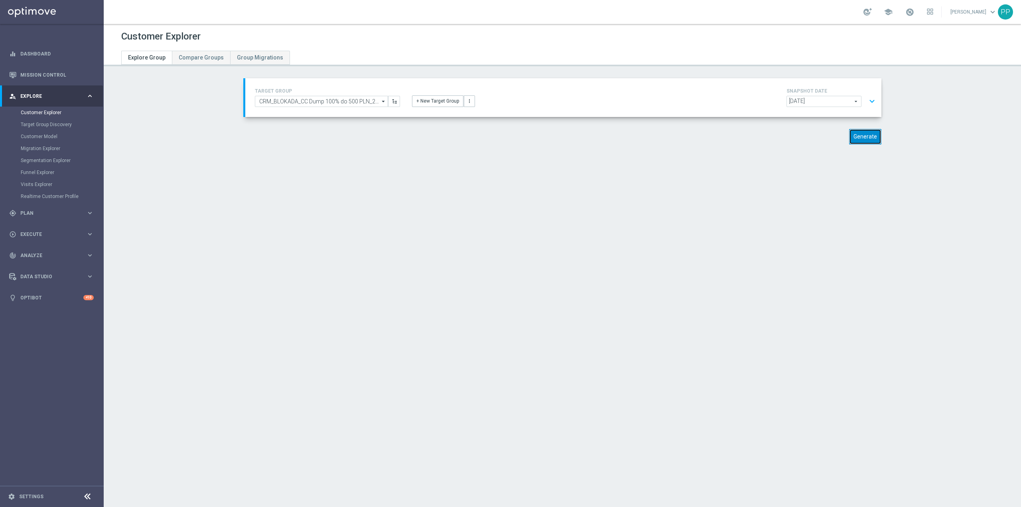
click at [849, 141] on button "Generate" at bounding box center [865, 137] width 32 height 16
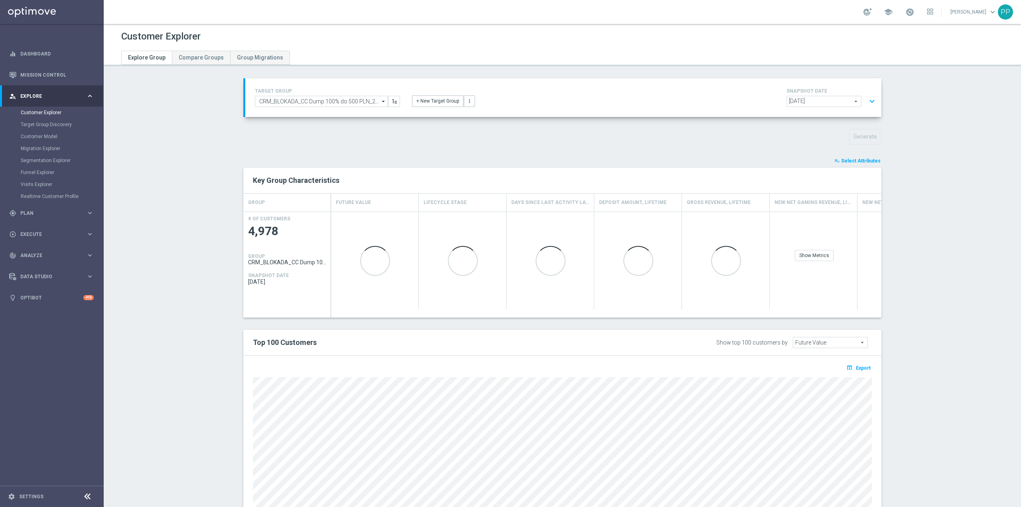
click at [863, 160] on span "Select Attributes" at bounding box center [860, 161] width 39 height 6
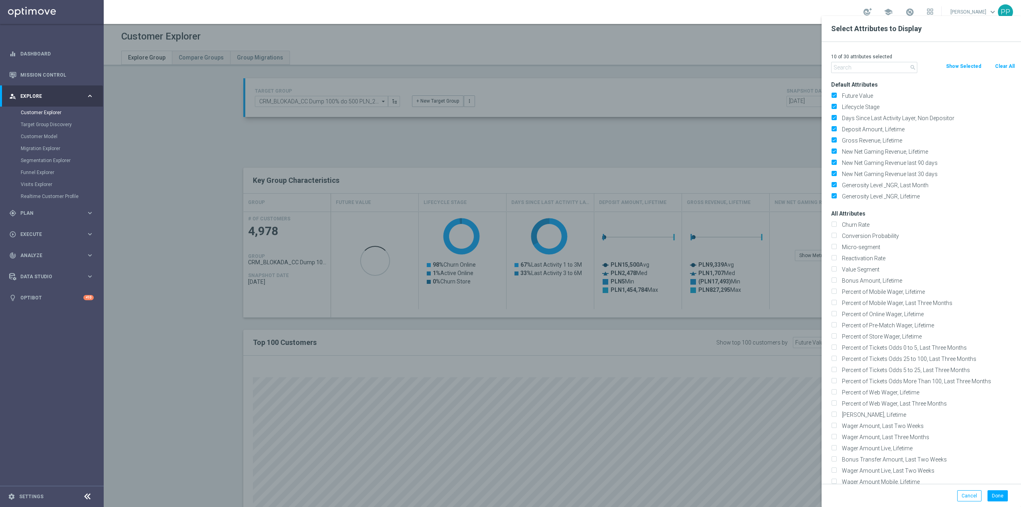
click at [997, 65] on button "Clear All" at bounding box center [1004, 66] width 21 height 9
checkbox input "false"
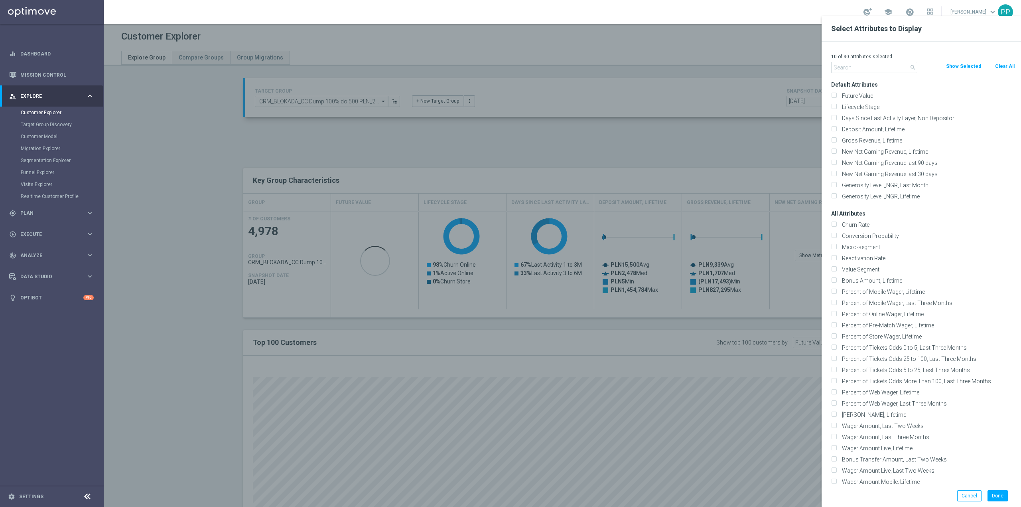
checkbox input "false"
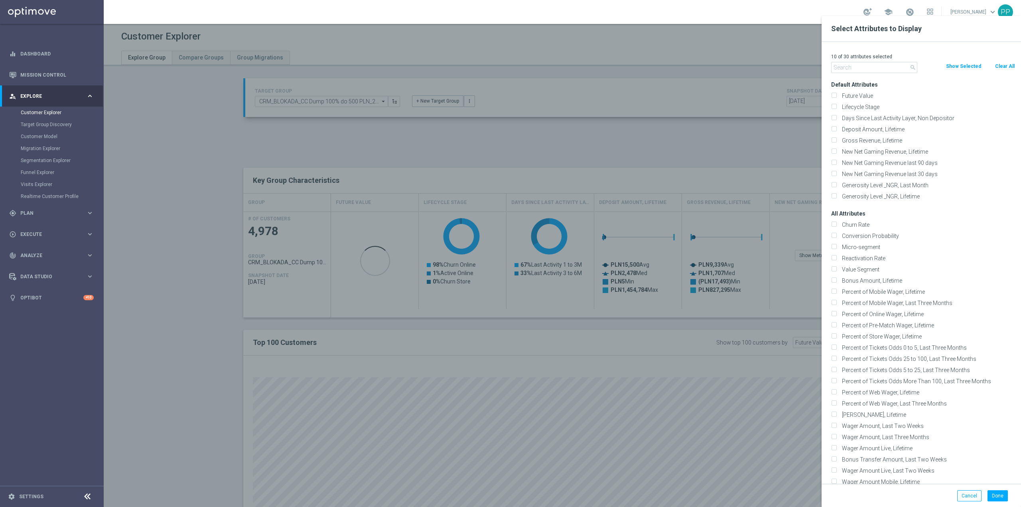
checkbox input "false"
click at [876, 65] on input "text" at bounding box center [874, 67] width 86 height 11
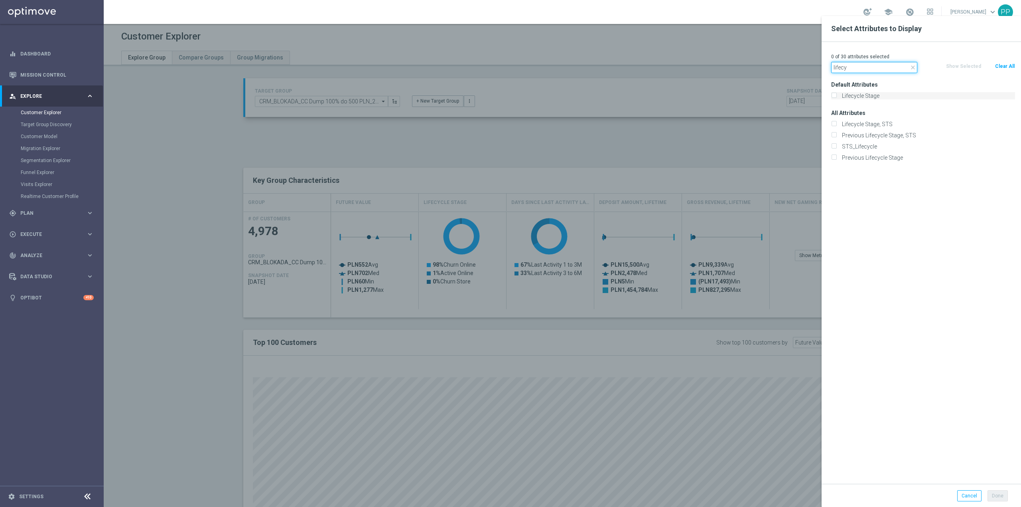
type input "lifecy"
click at [864, 95] on label "Lifecycle Stage" at bounding box center [927, 95] width 176 height 7
click at [836, 95] on input "Lifecycle Stage" at bounding box center [833, 96] width 5 height 5
click at [857, 93] on label "Lifecycle Stage" at bounding box center [927, 95] width 176 height 7
click at [836, 94] on input "Lifecycle Stage" at bounding box center [833, 96] width 5 height 5
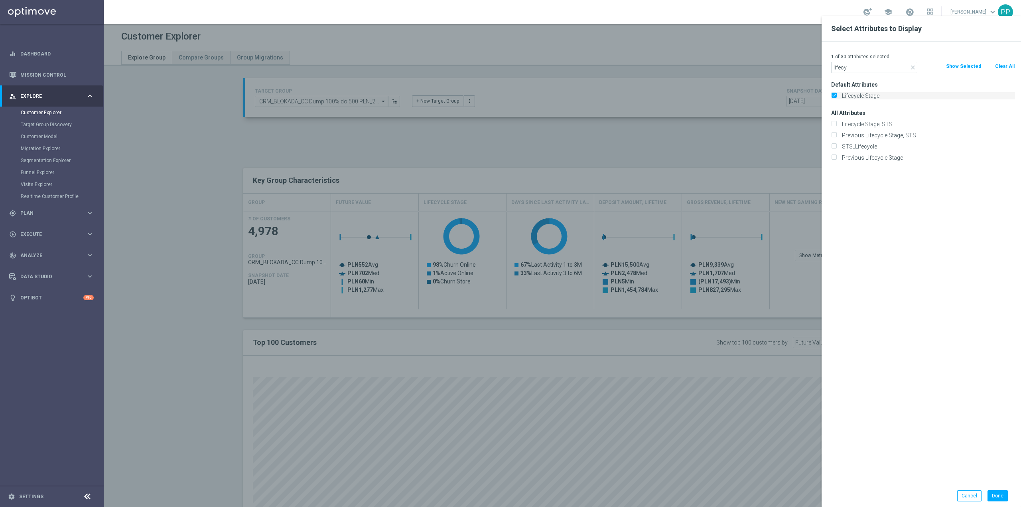
checkbox input "false"
drag, startPoint x: 850, startPoint y: 72, endPoint x: 827, endPoint y: 71, distance: 23.6
click at [827, 71] on div "close lifecy" at bounding box center [874, 67] width 98 height 11
type input "stage"
click at [860, 110] on label "Stage Deposit" at bounding box center [927, 112] width 176 height 7
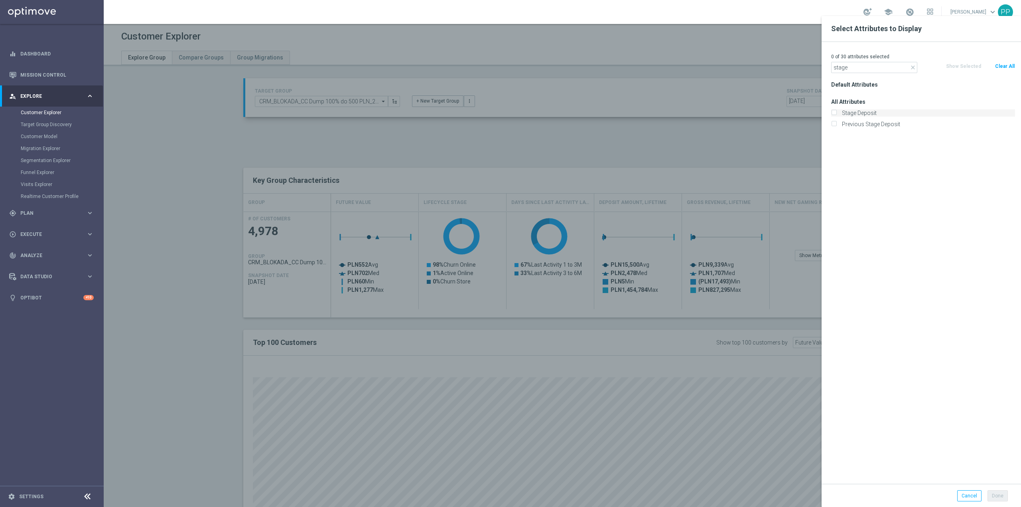
click at [836, 111] on input "Stage Deposit" at bounding box center [833, 113] width 5 height 5
checkbox input "true"
click at [911, 68] on icon "close" at bounding box center [913, 67] width 6 height 6
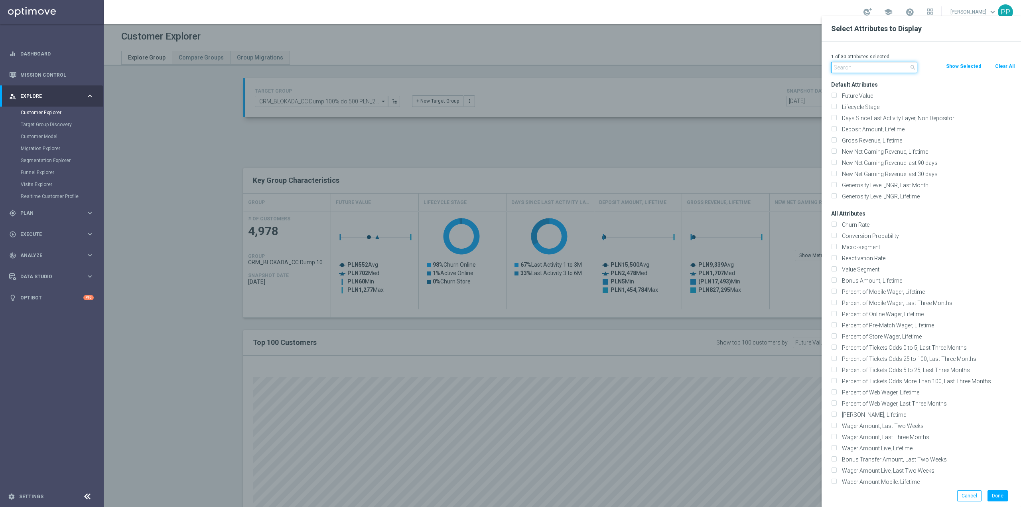
click at [885, 67] on input "text" at bounding box center [874, 67] width 86 height 11
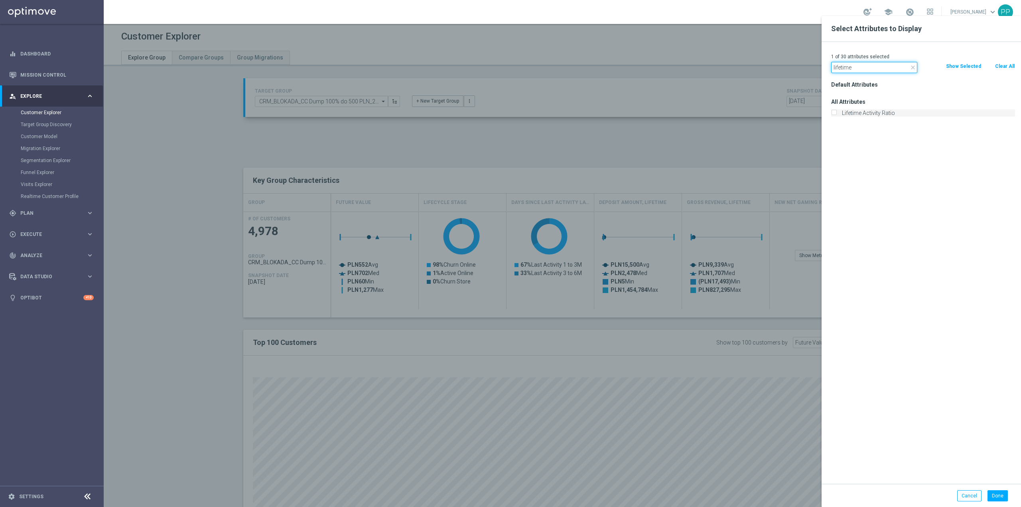
type input "lifetime"
click at [875, 115] on label "Lifetime Activity Ratio" at bounding box center [927, 112] width 176 height 7
click at [836, 115] on input "Lifetime Activity Ratio" at bounding box center [833, 113] width 5 height 5
checkbox input "true"
click at [883, 176] on div "Default Attributes All Attributes Lifetime Activity Ratio" at bounding box center [923, 281] width 196 height 404
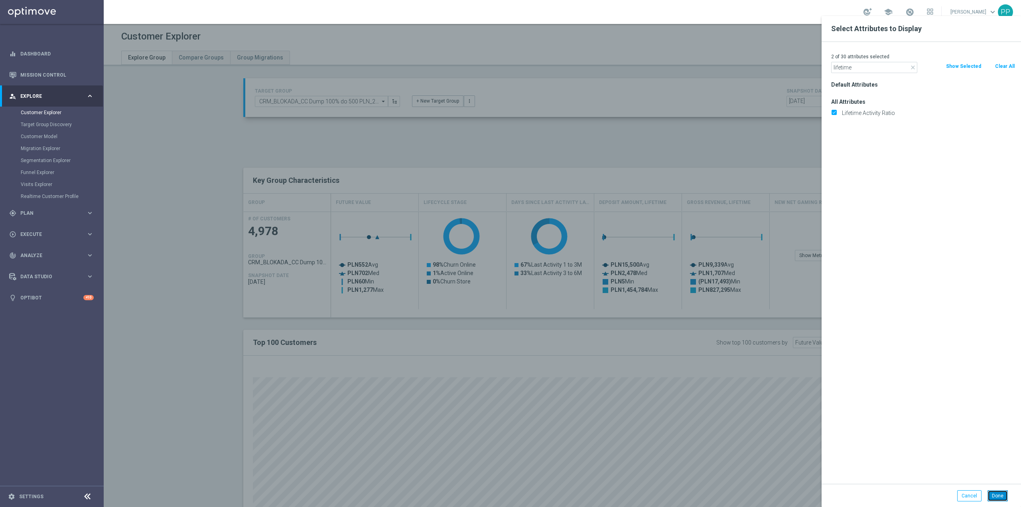
click at [1004, 497] on button "Done" at bounding box center [998, 495] width 20 height 11
type input "Search"
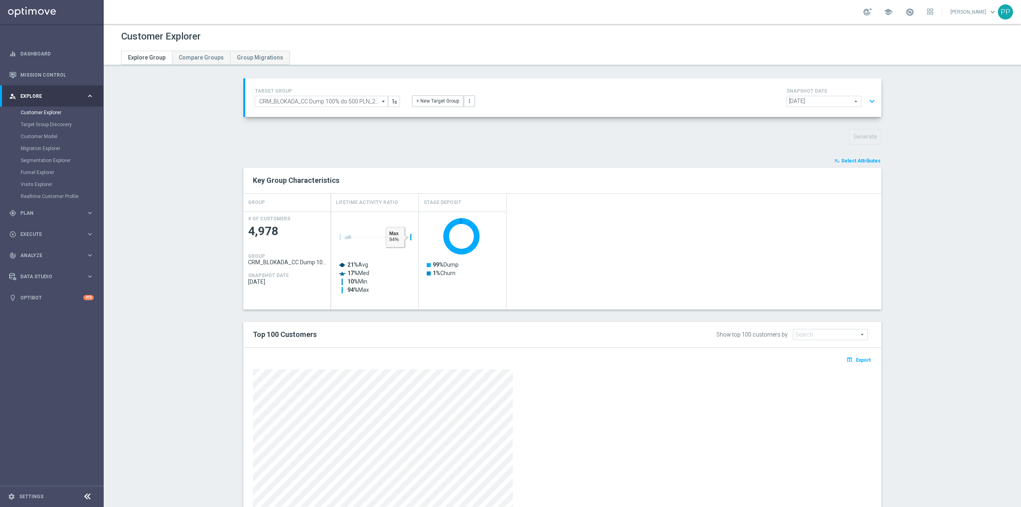
scroll to position [56, 0]
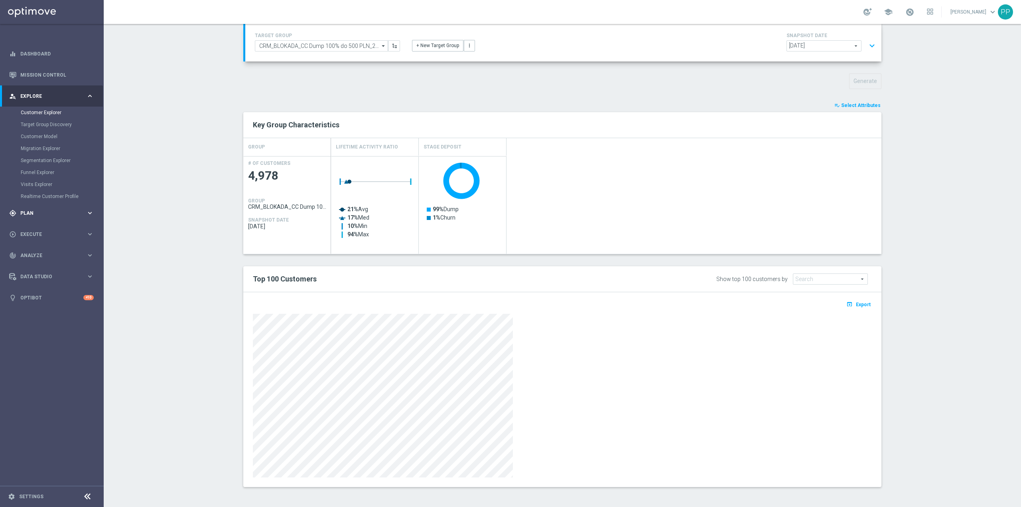
click at [40, 211] on span "Plan" at bounding box center [53, 213] width 66 height 5
click at [51, 134] on link "Target Groups" at bounding box center [52, 133] width 62 height 6
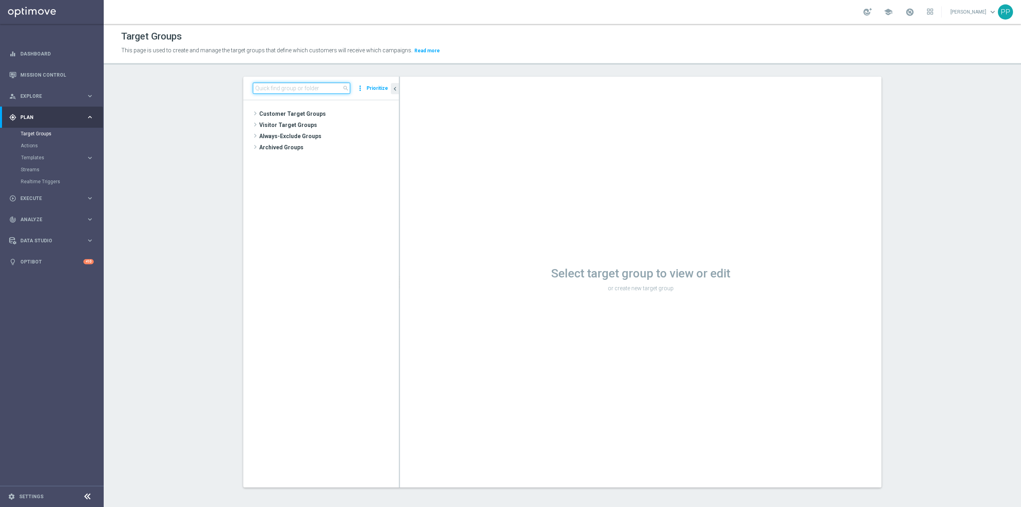
click at [278, 89] on input at bounding box center [301, 88] width 97 height 11
click at [39, 203] on div "play_circle_outline Execute keyboard_arrow_right" at bounding box center [51, 197] width 103 height 21
click at [57, 155] on link "Campaign Builder" at bounding box center [52, 155] width 62 height 6
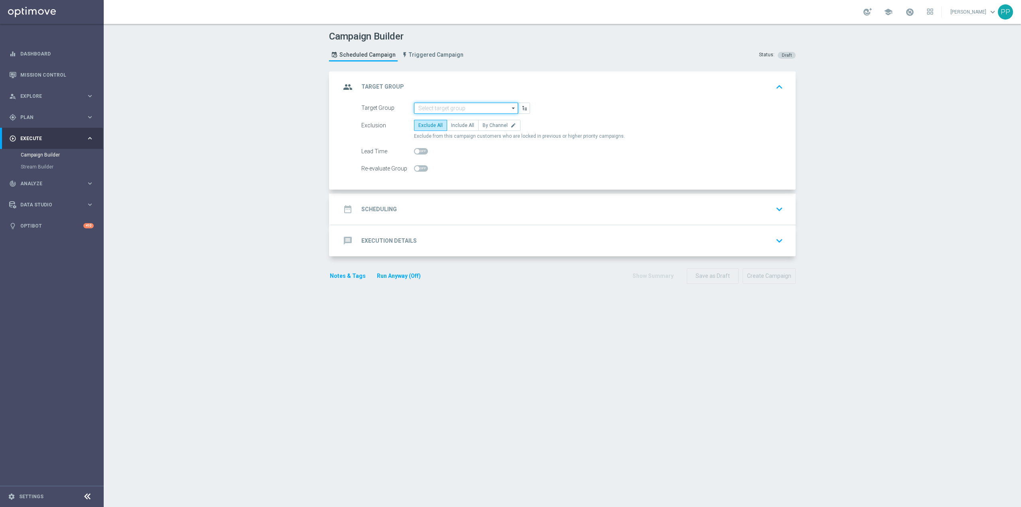
click at [469, 109] on input at bounding box center [466, 108] width 104 height 11
paste input "CRM_BLOKADA_CC Dump 100% do 500 PLN_210825"
click at [453, 121] on div "CRM_BLOKADA_CC Dump 100% do 500 PLN_210825" at bounding box center [473, 123] width 96 height 14
type input "CRM_BLOKADA_CC Dump 100% do 500 PLN_210825"
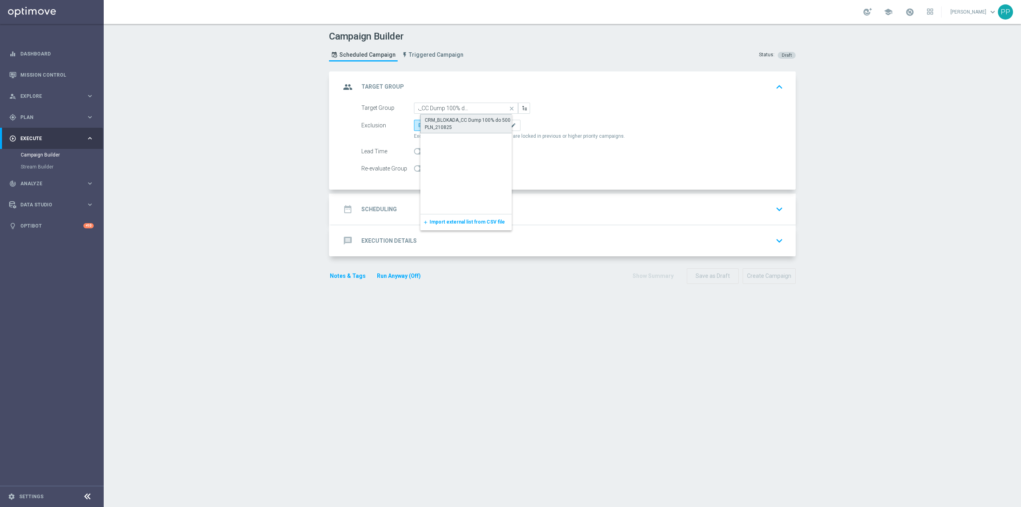
scroll to position [0, 0]
click at [491, 127] on span "By Channel" at bounding box center [495, 125] width 25 height 6
click at [488, 127] on input "By Channel edit" at bounding box center [485, 126] width 5 height 5
radio input "true"
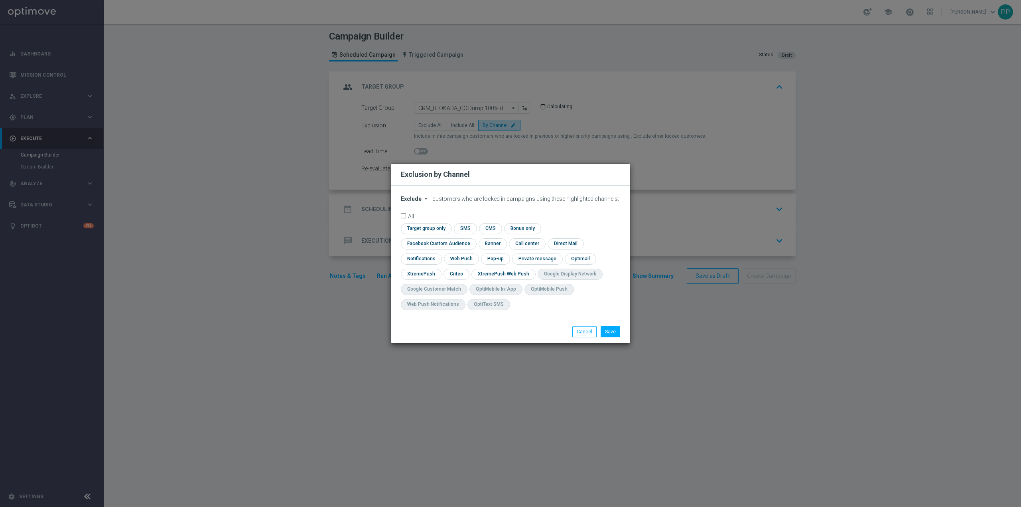
click at [420, 202] on button "Exclude arrow_drop_down" at bounding box center [416, 198] width 30 height 7
click at [0, 0] on span "Include" at bounding box center [0, 0] width 0 height 0
click at [473, 238] on input "checkbox" at bounding box center [437, 243] width 72 height 11
checkbox input "true"
click at [458, 274] on input "checkbox" at bounding box center [456, 273] width 25 height 11
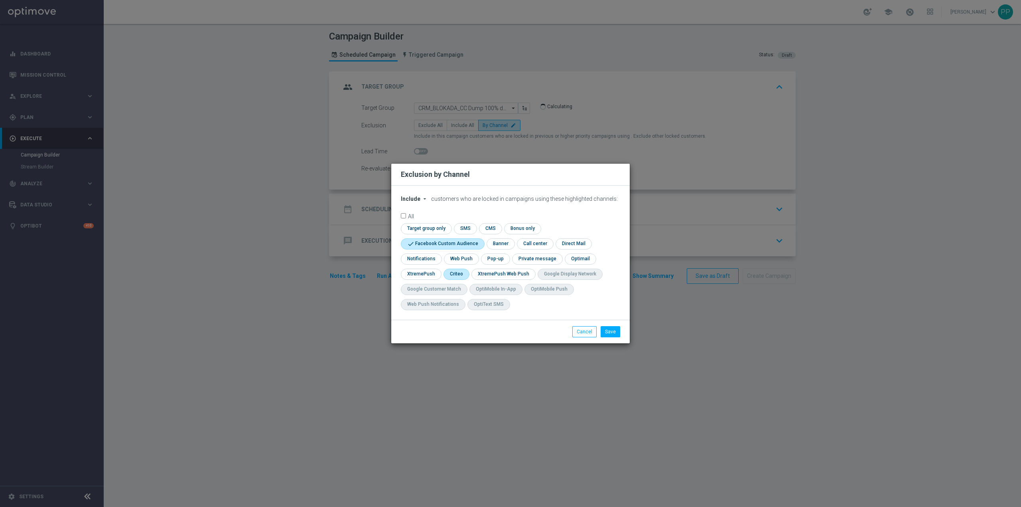
checkbox input "true"
click at [613, 332] on button "Save" at bounding box center [611, 331] width 20 height 11
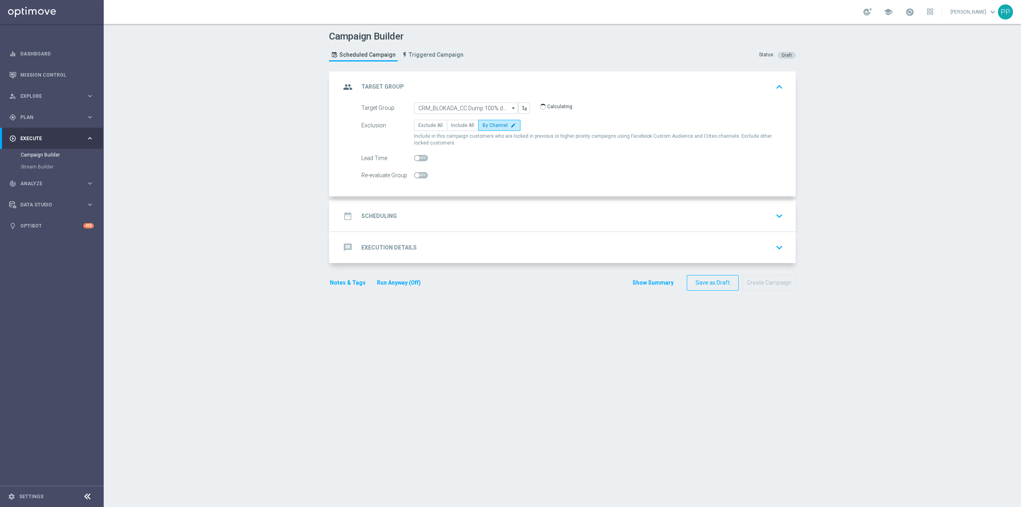
click at [452, 211] on div "date_range Scheduling keyboard_arrow_down" at bounding box center [563, 215] width 445 height 15
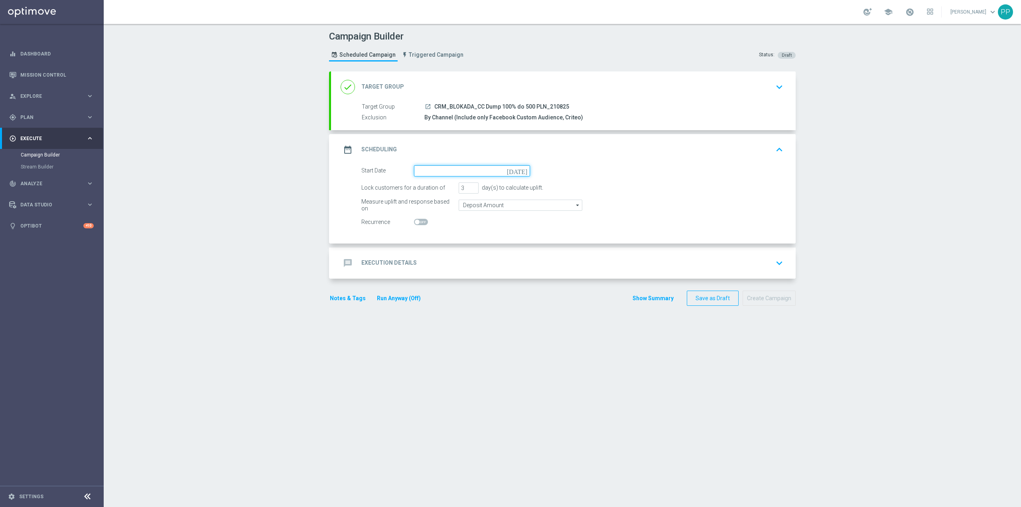
click at [436, 168] on input at bounding box center [472, 170] width 116 height 11
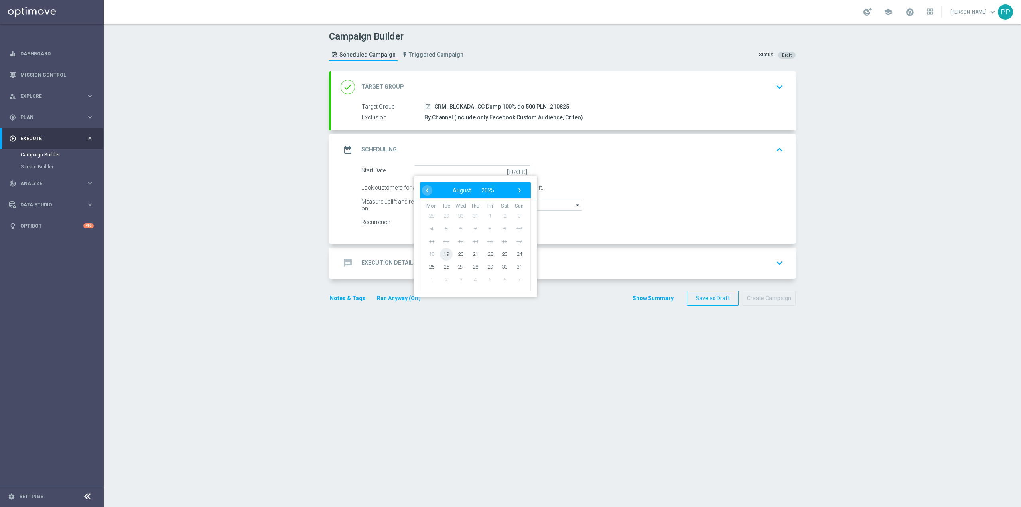
click at [442, 254] on span "19" at bounding box center [446, 253] width 13 height 13
type input "[DATE]"
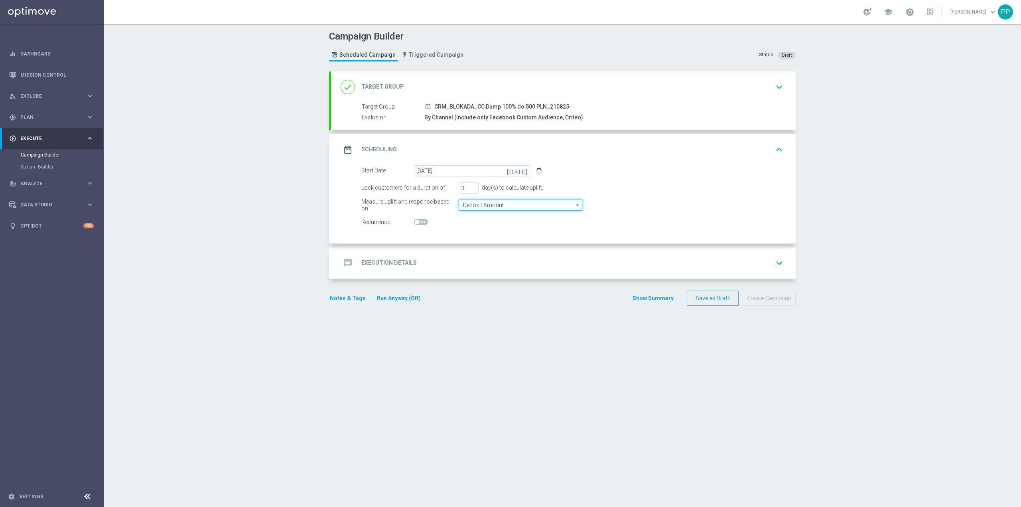
click at [471, 208] on input "Deposit Amount" at bounding box center [521, 204] width 124 height 11
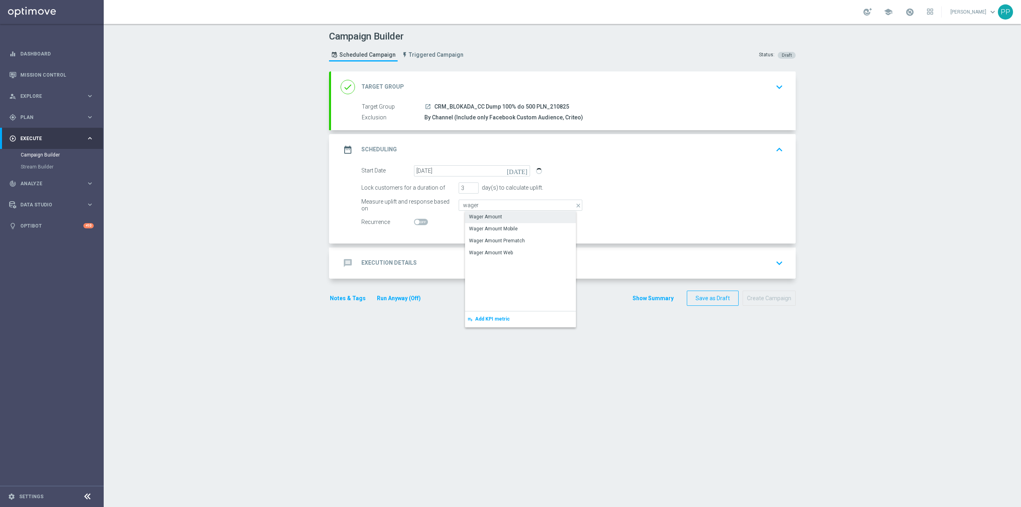
click at [477, 222] on div "Wager Amount" at bounding box center [527, 216] width 124 height 11
type input "Wager Amount"
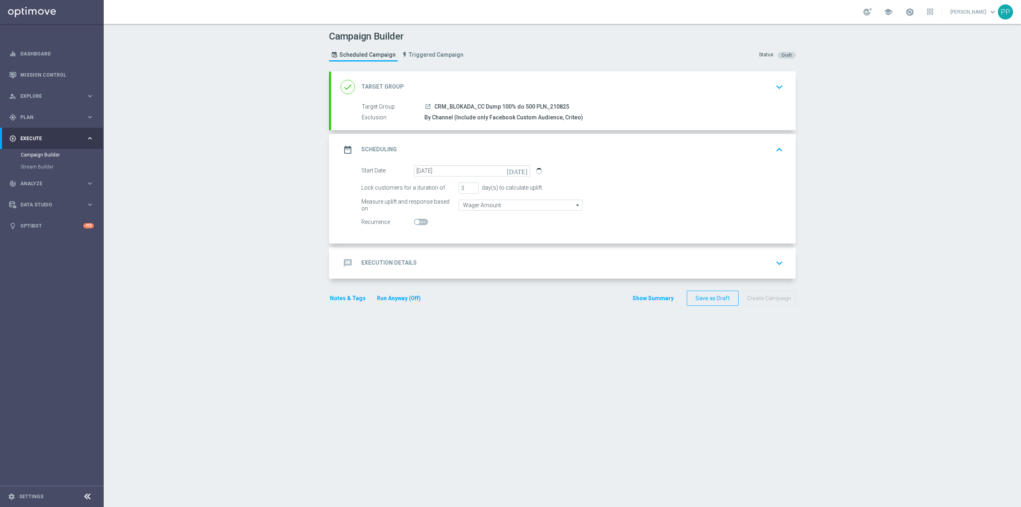
click at [232, 212] on div "Campaign Builder Scheduled Campaign Triggered Campaign Status: Draft done Targe…" at bounding box center [562, 265] width 917 height 483
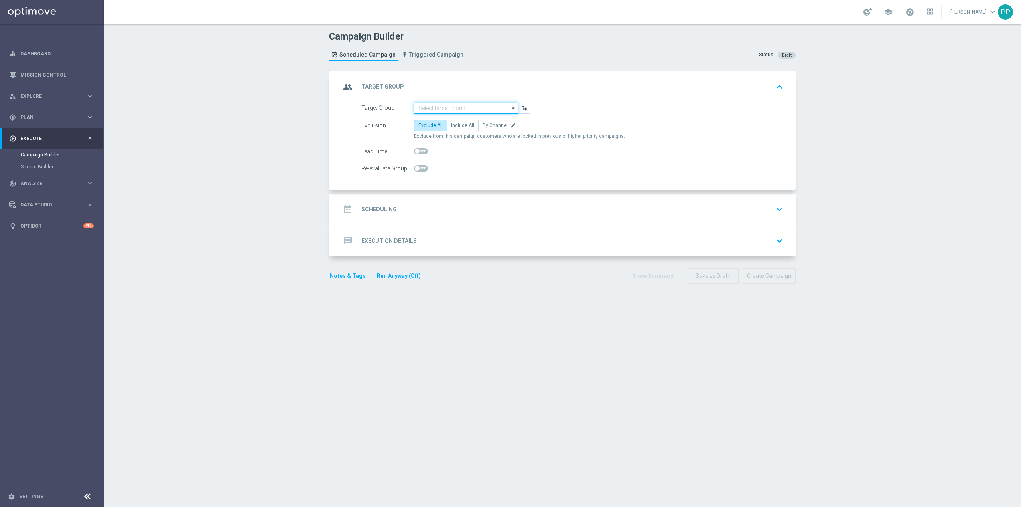
click at [460, 108] on input at bounding box center [466, 108] width 104 height 11
paste input "CRM_BLOKADA_CC Dump 100% do 500 PLN_210825"
click at [454, 124] on div "CRM_BLOKADA_CC Dump 100% do 500 PLN_210825" at bounding box center [473, 123] width 96 height 14
type input "CRM_BLOKADA_CC Dump 100% do 500 PLN_210825"
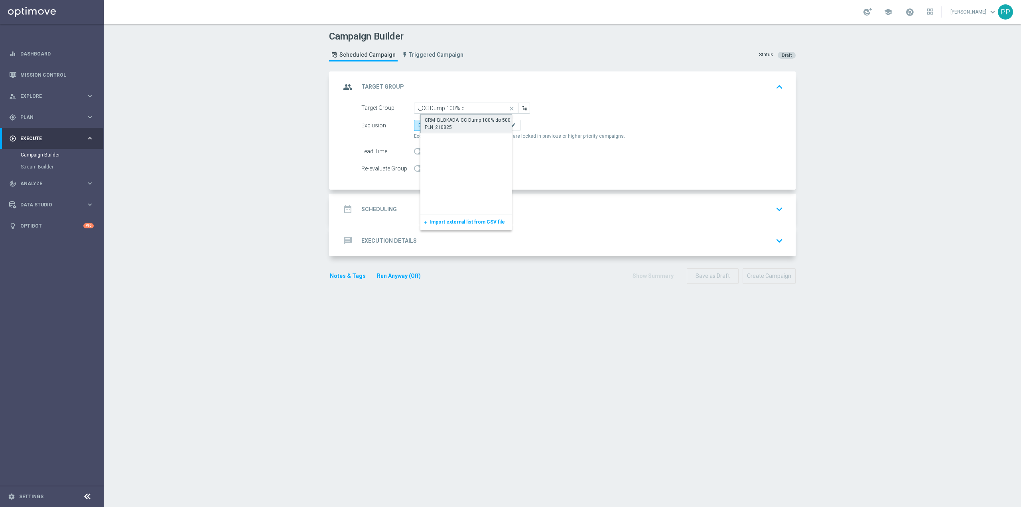
scroll to position [0, 0]
click at [489, 124] on span "By Channel" at bounding box center [495, 125] width 25 height 6
click at [488, 124] on input "By Channel edit" at bounding box center [485, 126] width 5 height 5
radio input "true"
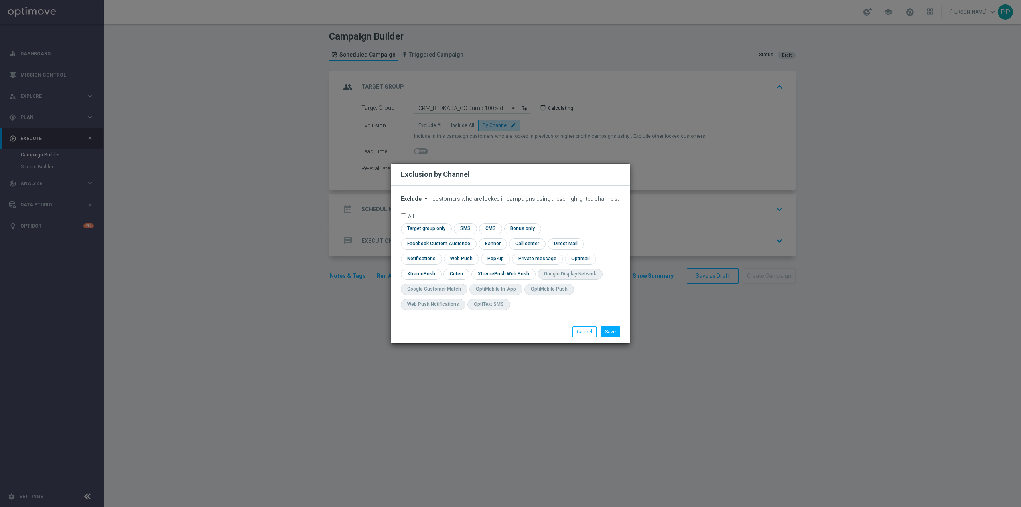
click at [412, 202] on span "Exclude" at bounding box center [411, 198] width 21 height 6
click at [0, 0] on span "Include" at bounding box center [0, 0] width 0 height 0
click at [473, 238] on input "checkbox" at bounding box center [437, 243] width 72 height 11
checkbox input "true"
click at [461, 274] on input "checkbox" at bounding box center [456, 273] width 25 height 11
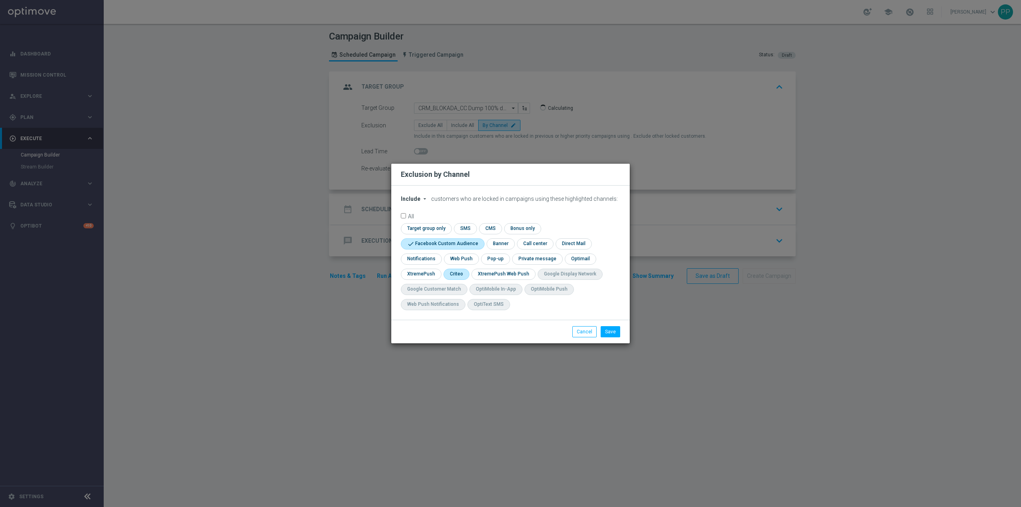
checkbox input "true"
click at [613, 327] on button "Save" at bounding box center [611, 331] width 20 height 11
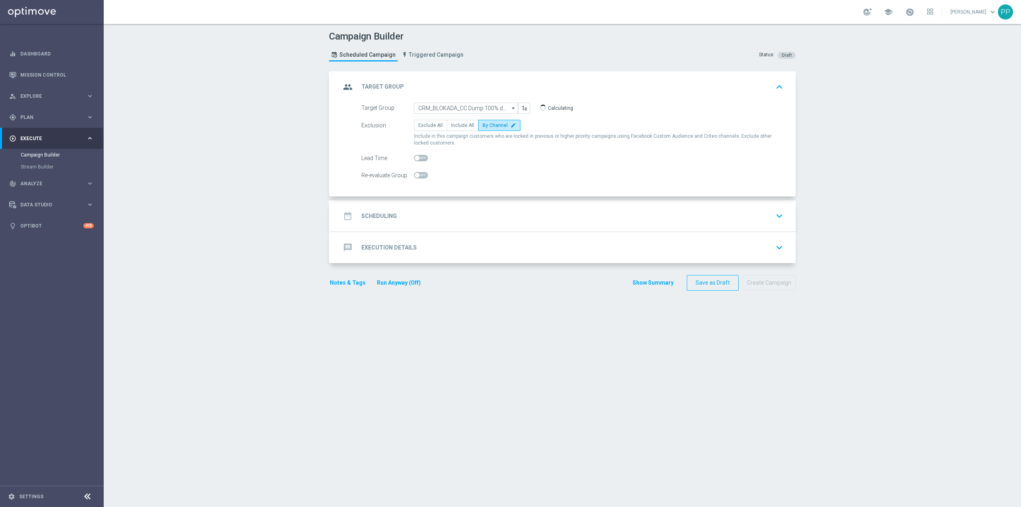
click at [465, 202] on div "date_range Scheduling keyboard_arrow_down" at bounding box center [563, 215] width 465 height 31
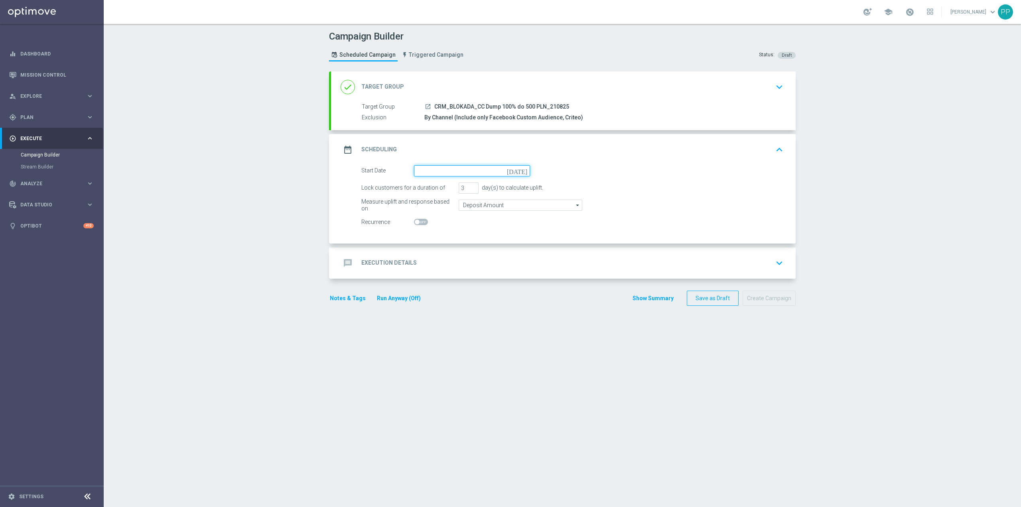
click at [452, 170] on input at bounding box center [472, 170] width 116 height 11
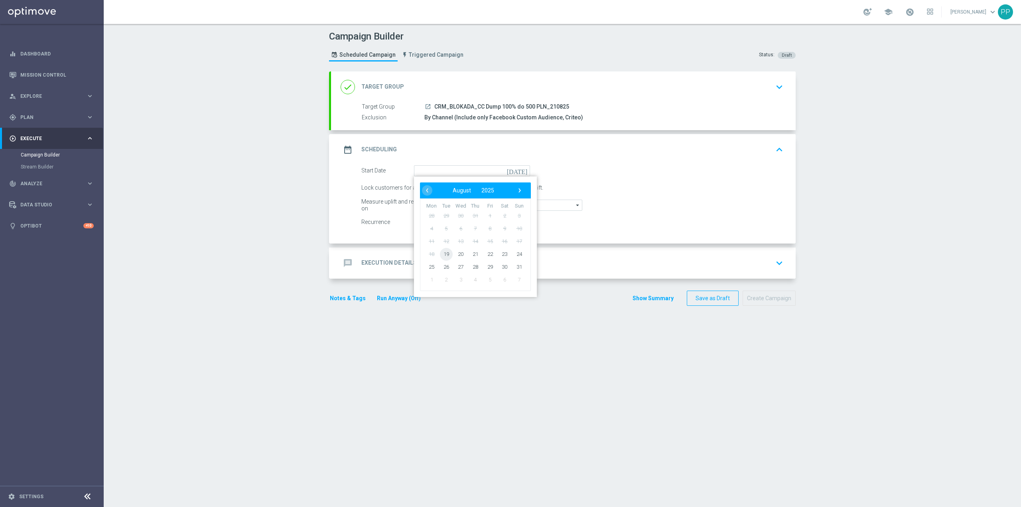
drag, startPoint x: 448, startPoint y: 254, endPoint x: 442, endPoint y: 237, distance: 18.2
click at [442, 254] on span "19" at bounding box center [446, 253] width 13 height 13
type input "[DATE]"
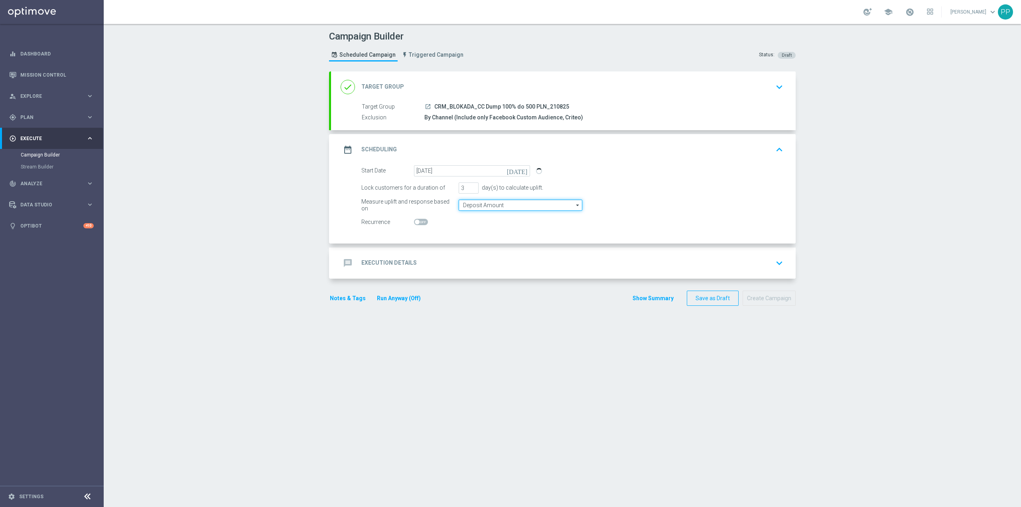
click at [462, 207] on input "Deposit Amount" at bounding box center [521, 204] width 124 height 11
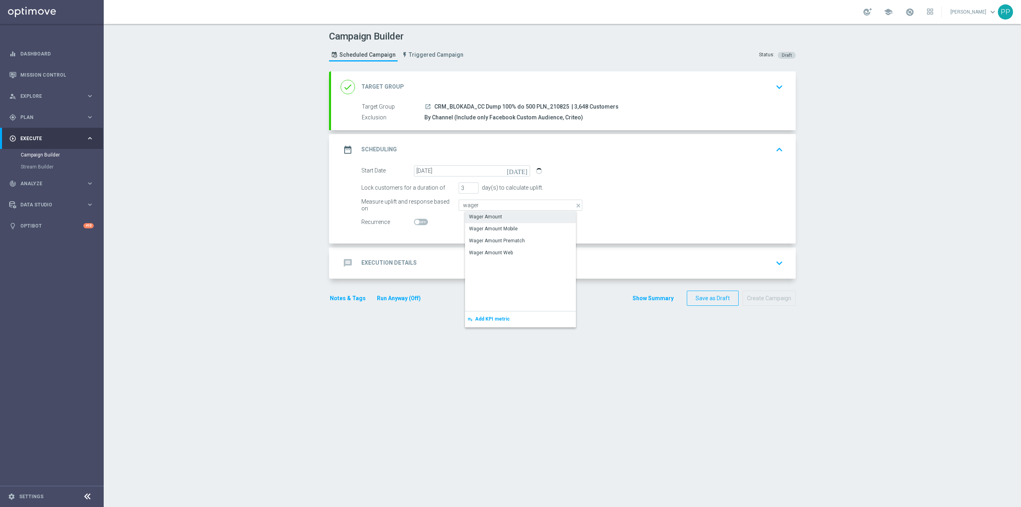
click at [474, 215] on div "Wager Amount" at bounding box center [485, 216] width 33 height 7
type input "Wager Amount"
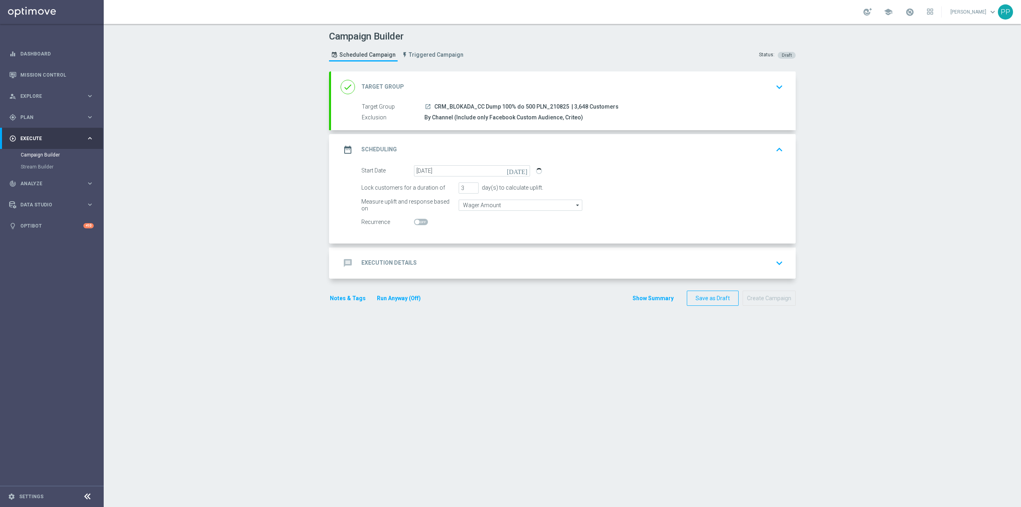
click at [441, 260] on div "message Execution Details keyboard_arrow_down" at bounding box center [563, 262] width 445 height 15
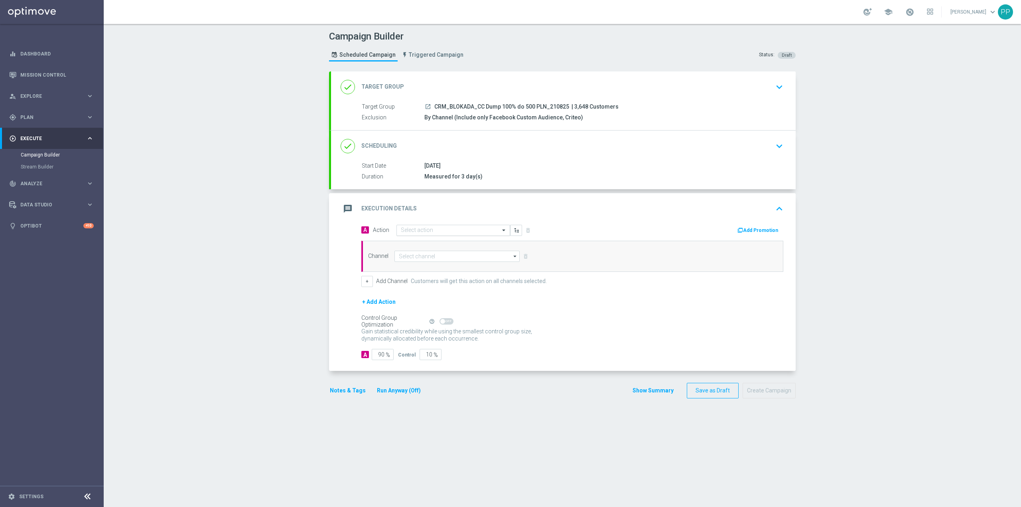
click at [433, 227] on div "Select action" at bounding box center [448, 230] width 103 height 7
click at [431, 337] on span "Create new action" at bounding box center [429, 338] width 42 height 6
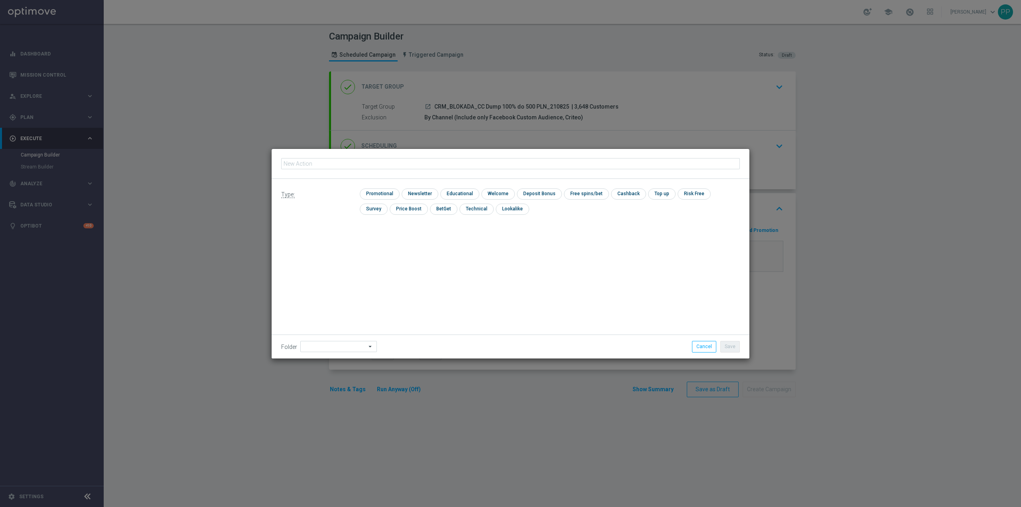
type input "CRM_BLOKADA_CC Dump 100% do 500 PLN_210825"
click at [392, 195] on input "checkbox" at bounding box center [379, 193] width 38 height 11
checkbox input "true"
click at [357, 341] on input at bounding box center [338, 346] width 77 height 11
click at [342, 246] on div "8. Sierpień 2025" at bounding box center [328, 246] width 35 height 7
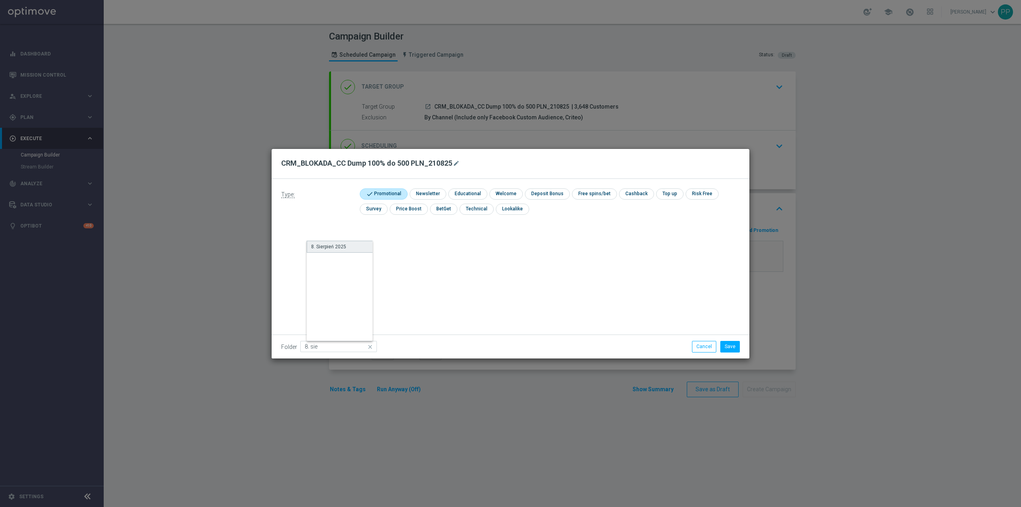
type input "8. Sierpień 2025"
click at [727, 341] on button "Save" at bounding box center [730, 346] width 20 height 11
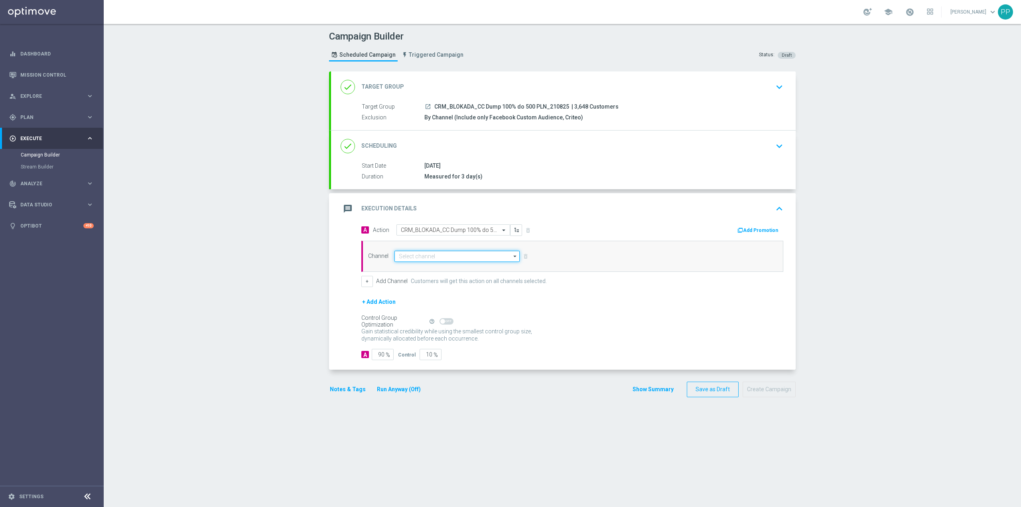
click at [468, 255] on input at bounding box center [456, 255] width 125 height 11
click at [436, 270] on div "Target group only" at bounding box center [424, 267] width 38 height 7
type input "Target group only"
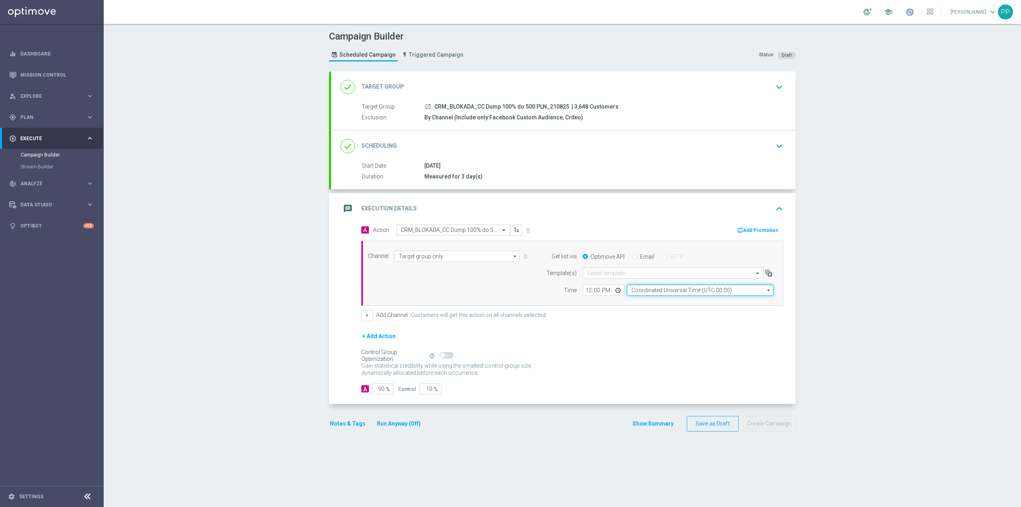
click at [647, 293] on input "Coordinated Universal Time (UTC 00:00)" at bounding box center [700, 289] width 146 height 11
click at [650, 307] on div "Central European Time ([GEOGRAPHIC_DATA]) (UTC +02:00)" at bounding box center [706, 301] width 147 height 11
type input "Central European Time ([GEOGRAPHIC_DATA]) (UTC +02:00)"
click at [619, 274] on input "text" at bounding box center [665, 273] width 156 height 7
drag, startPoint x: 614, startPoint y: 286, endPoint x: 608, endPoint y: 289, distance: 6.8
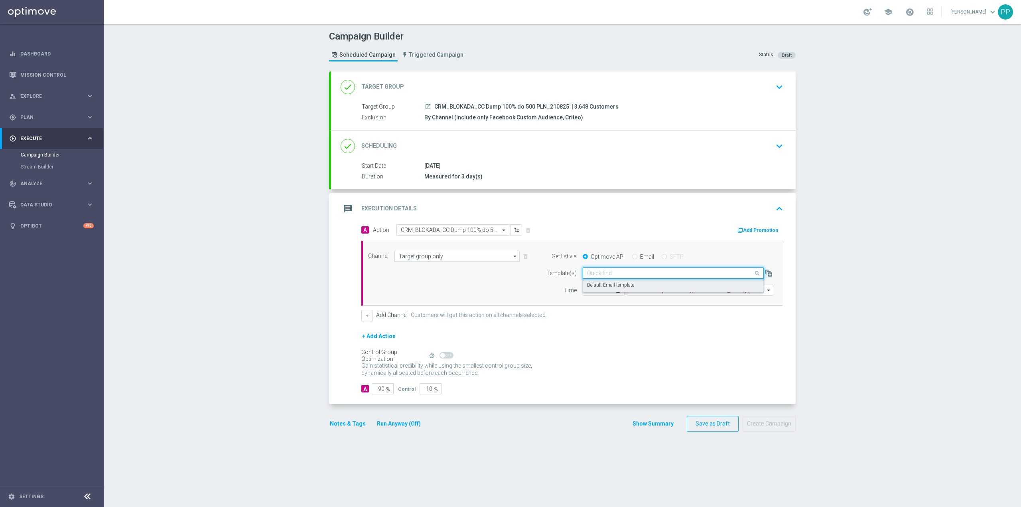
click at [614, 286] on label "Default Email template" at bounding box center [610, 285] width 47 height 7
click at [583, 293] on input "12:00" at bounding box center [604, 289] width 42 height 11
type input "10:35"
click at [375, 393] on input "90" at bounding box center [383, 388] width 22 height 11
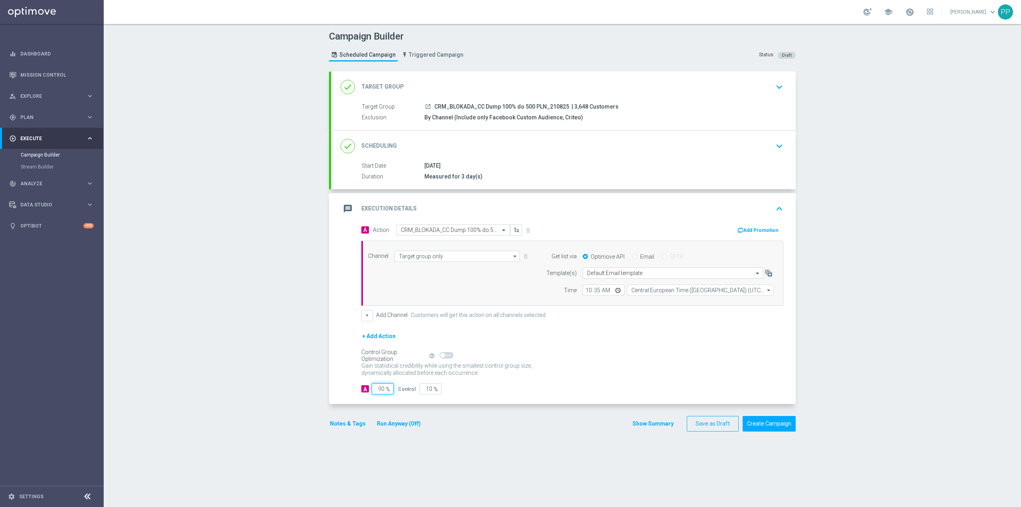
type input "1"
type input "99"
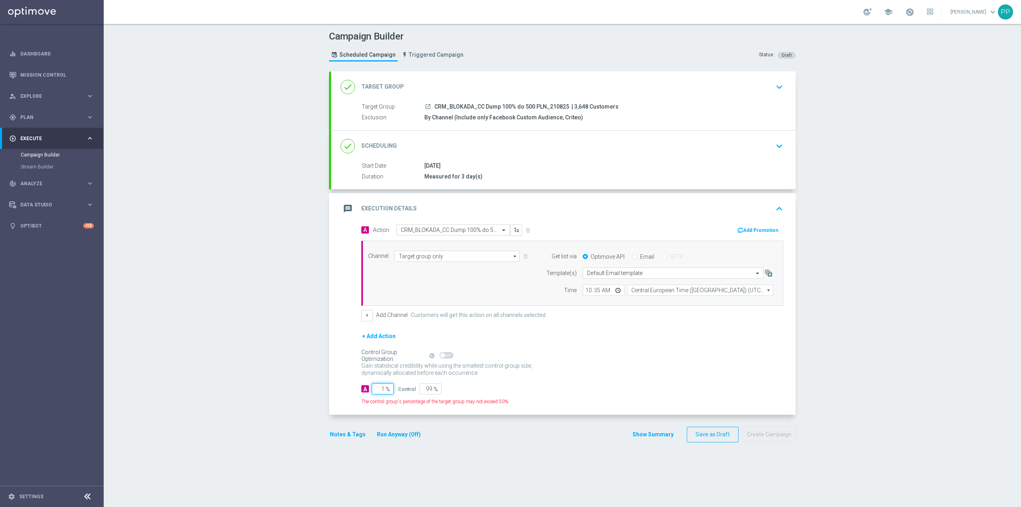
type input "10"
type input "90"
type input "100"
type input "0"
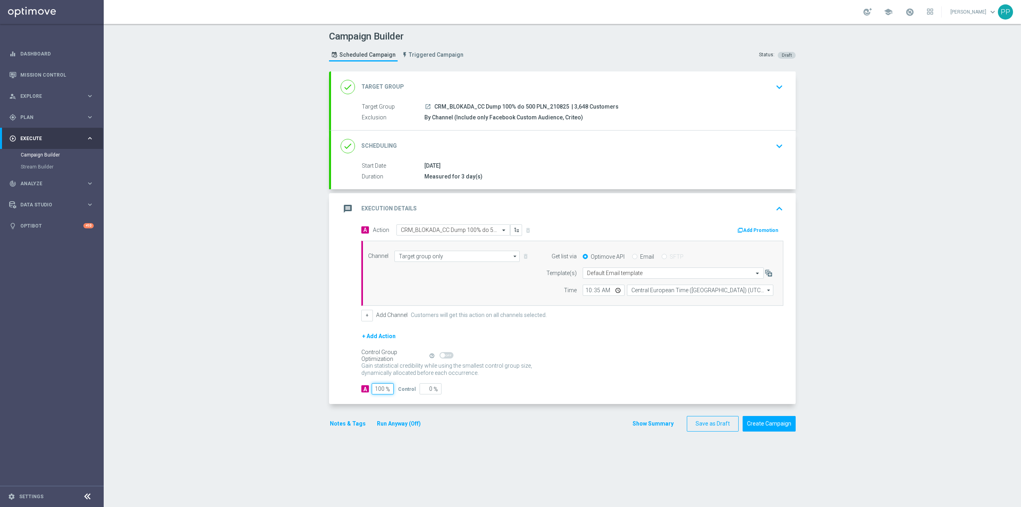
type input "100"
click at [299, 392] on div "Campaign Builder Scheduled Campaign Triggered Campaign Status: Draft done Targe…" at bounding box center [562, 265] width 917 height 483
click at [450, 203] on div "message Execution Details keyboard_arrow_up" at bounding box center [563, 208] width 445 height 15
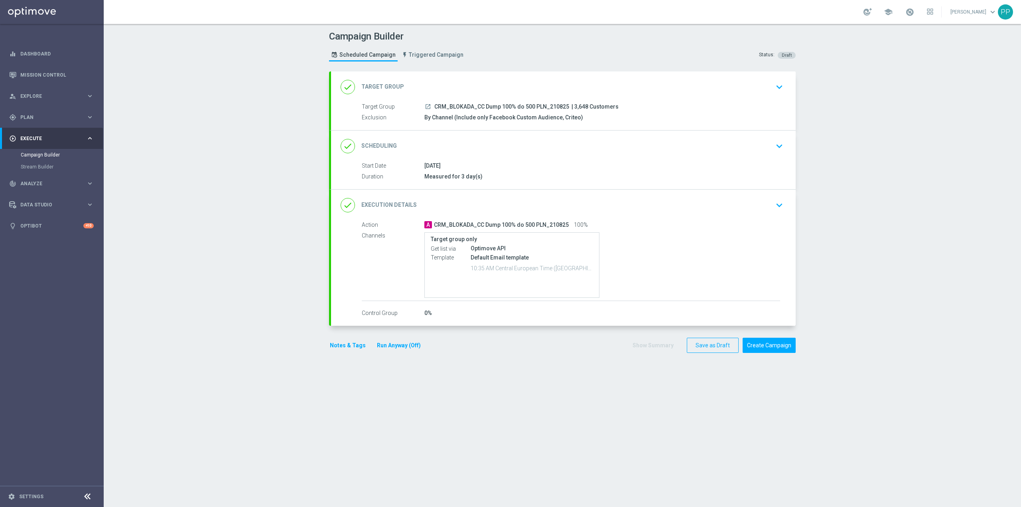
click at [477, 150] on div "done Scheduling keyboard_arrow_down" at bounding box center [563, 145] width 445 height 15
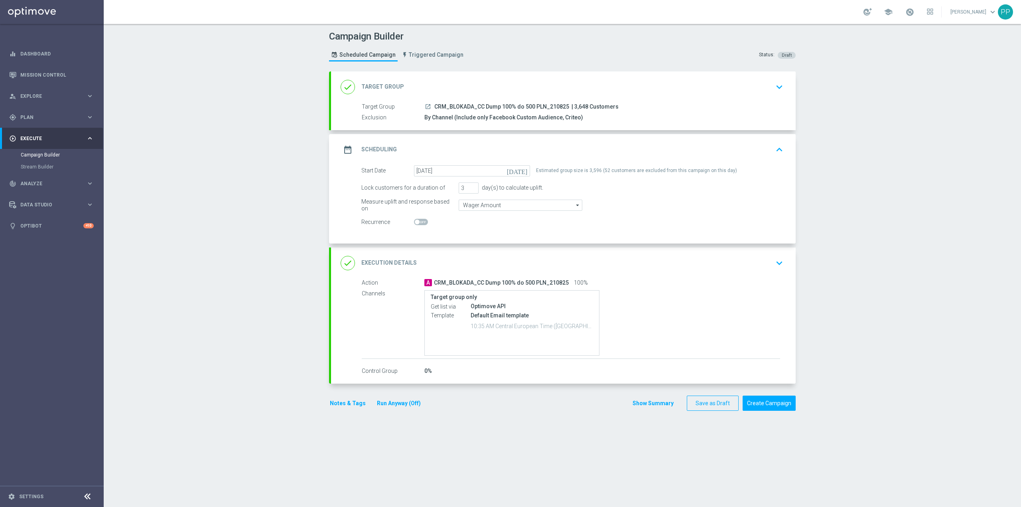
click at [464, 150] on div "date_range Scheduling keyboard_arrow_up" at bounding box center [563, 149] width 445 height 15
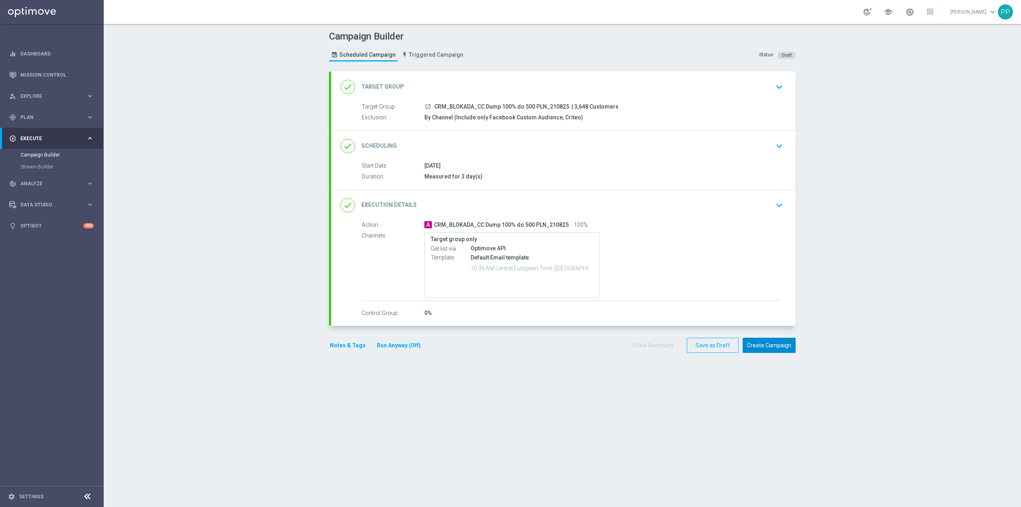
click at [755, 341] on button "Create Campaign" at bounding box center [769, 345] width 53 height 16
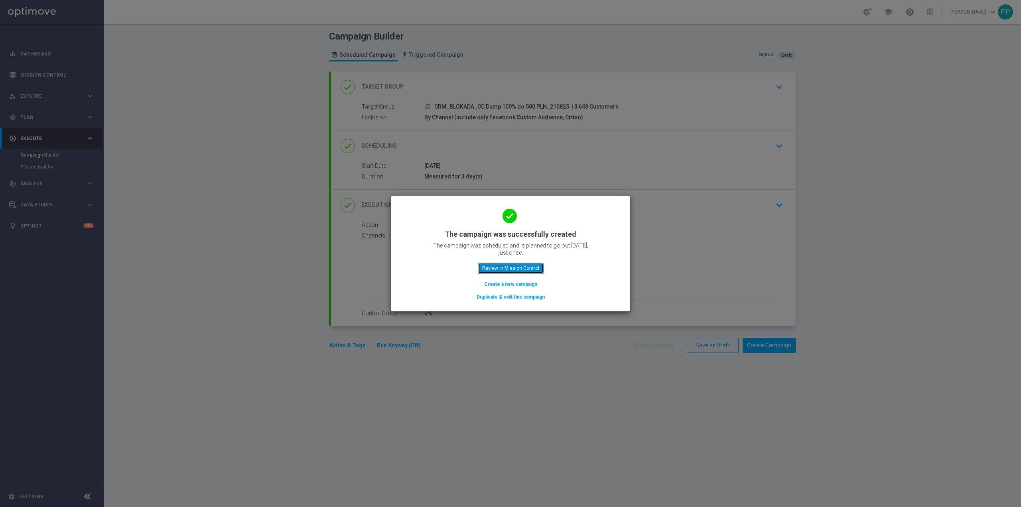
drag, startPoint x: 521, startPoint y: 266, endPoint x: 758, endPoint y: 248, distance: 237.6
click at [521, 266] on button "Review in Mission Control" at bounding box center [511, 267] width 66 height 11
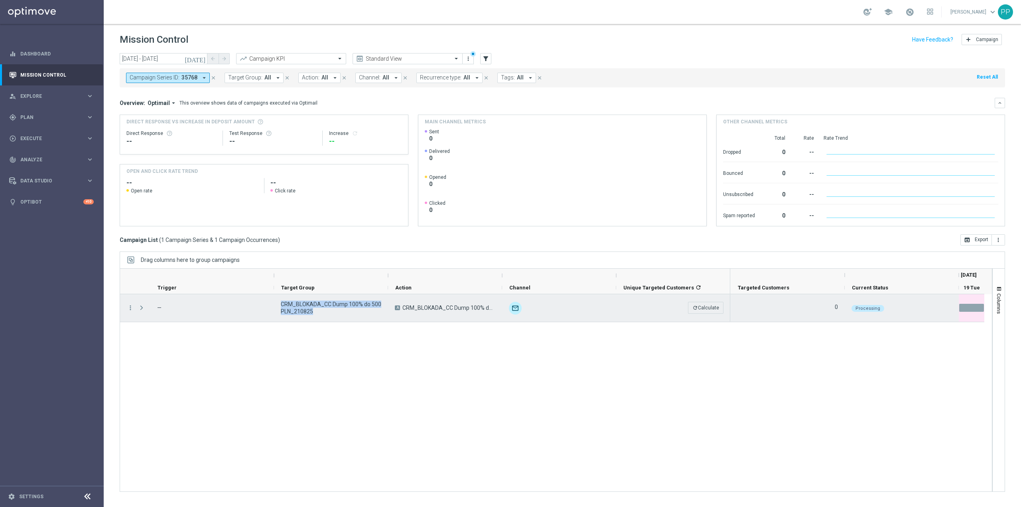
drag, startPoint x: 311, startPoint y: 313, endPoint x: 278, endPoint y: 305, distance: 34.4
click at [278, 305] on div "CRM_BLOKADA_CC Dump 100% do 500 PLN_210825" at bounding box center [331, 308] width 114 height 28
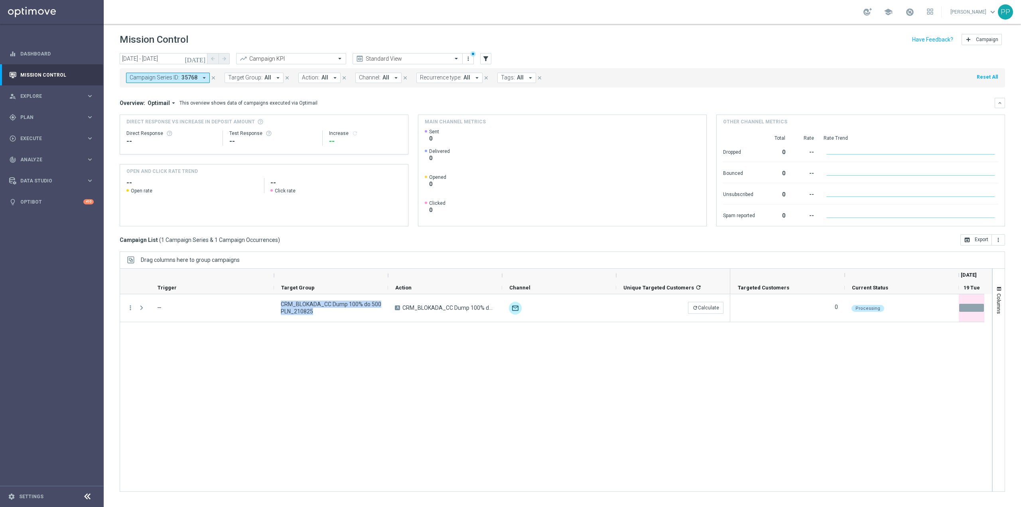
drag, startPoint x: 213, startPoint y: 79, endPoint x: 179, endPoint y: 58, distance: 39.3
click at [213, 79] on icon "close" at bounding box center [214, 78] width 6 height 6
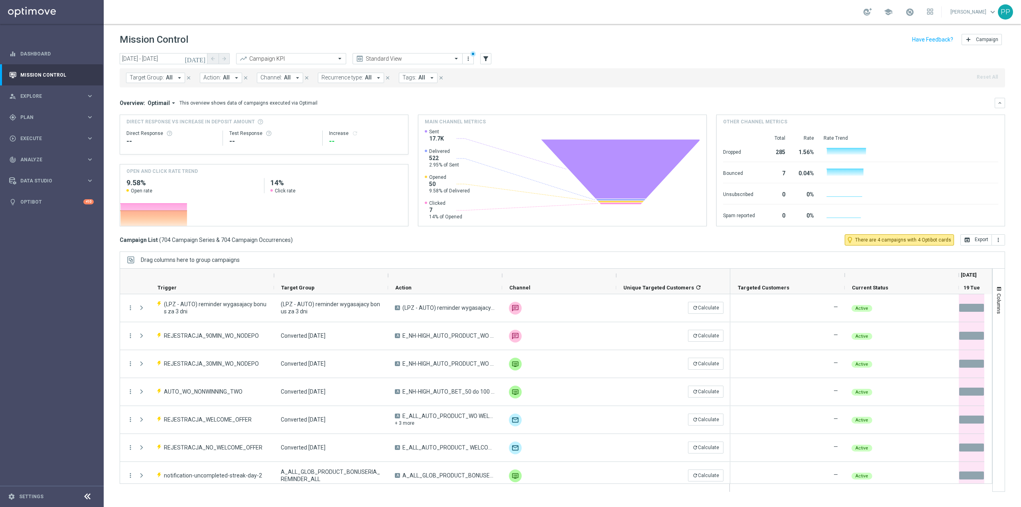
click at [342, 77] on span "Recurrence type:" at bounding box center [341, 77] width 41 height 7
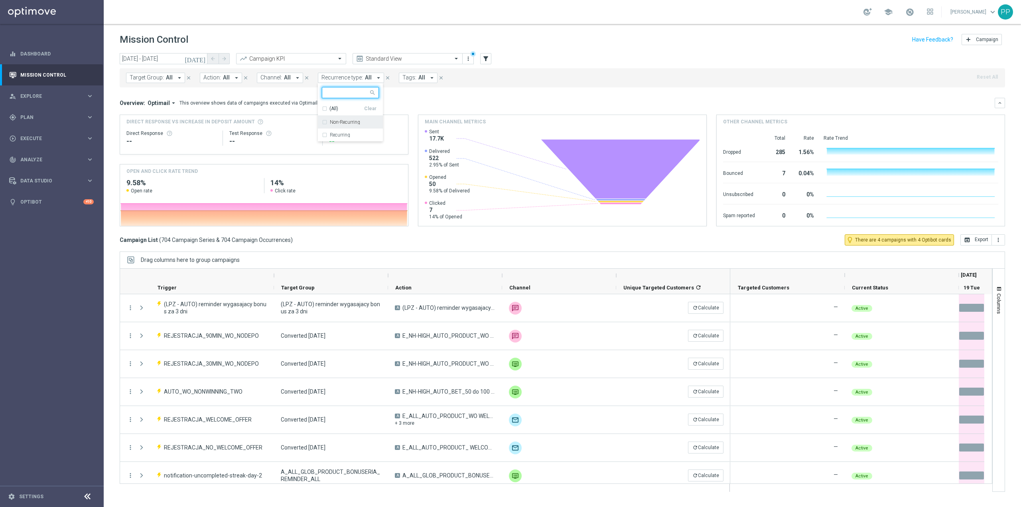
click at [353, 124] on div "Non-Recurring" at bounding box center [350, 122] width 57 height 13
click at [534, 67] on div "Target Group: All arrow_drop_down close Action: All arrow_drop_down close Chann…" at bounding box center [562, 76] width 885 height 22
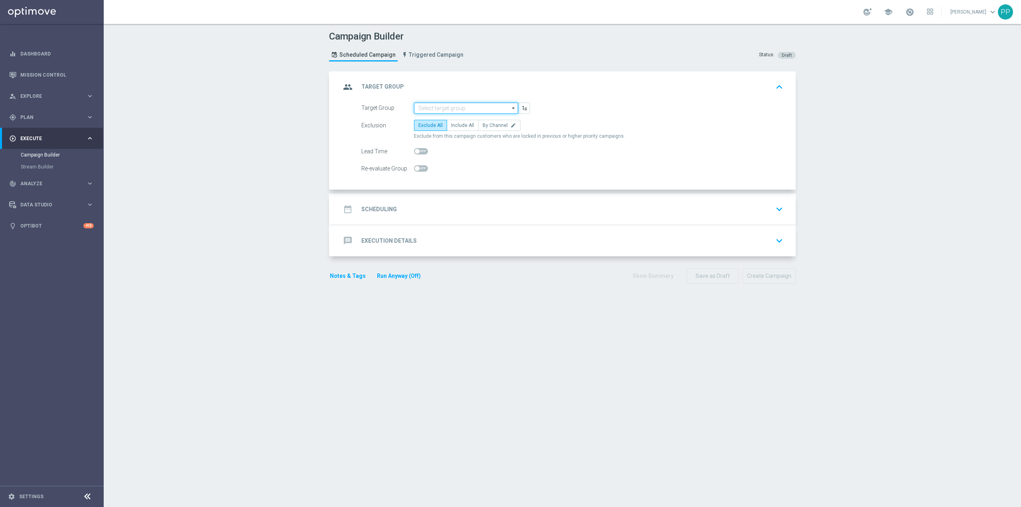
click at [449, 108] on input at bounding box center [466, 108] width 104 height 11
paste input "CRM_BLOKADA_C+D [PERSON_NAME] CB_220825"
click at [450, 116] on div "CRM_BLOKADA_C+D [PERSON_NAME] CB_220825" at bounding box center [472, 123] width 97 height 14
type input "CRM_BLOKADA_C+D [PERSON_NAME] CB_220825"
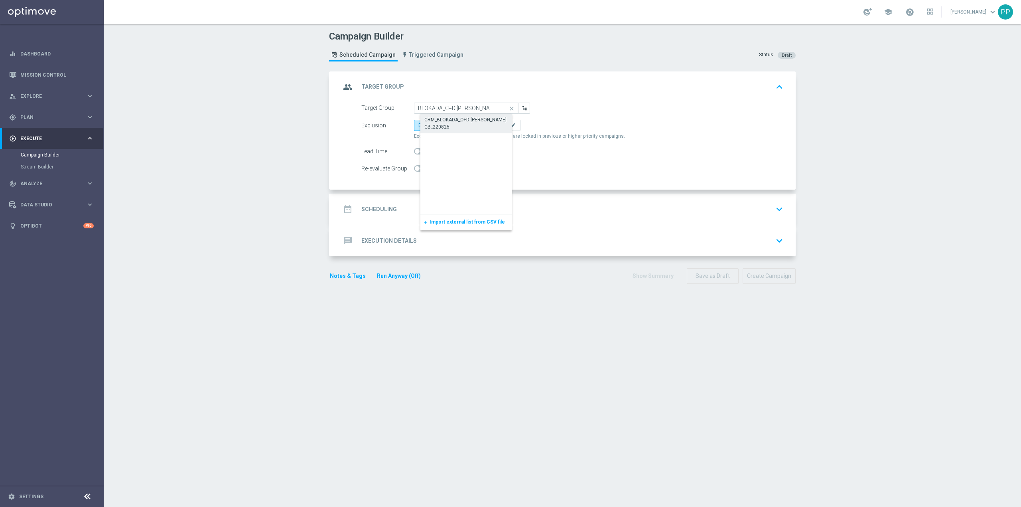
scroll to position [0, 0]
click at [485, 123] on span "By Channel" at bounding box center [495, 125] width 25 height 6
click at [485, 124] on input "By Channel edit" at bounding box center [485, 126] width 5 height 5
radio input "true"
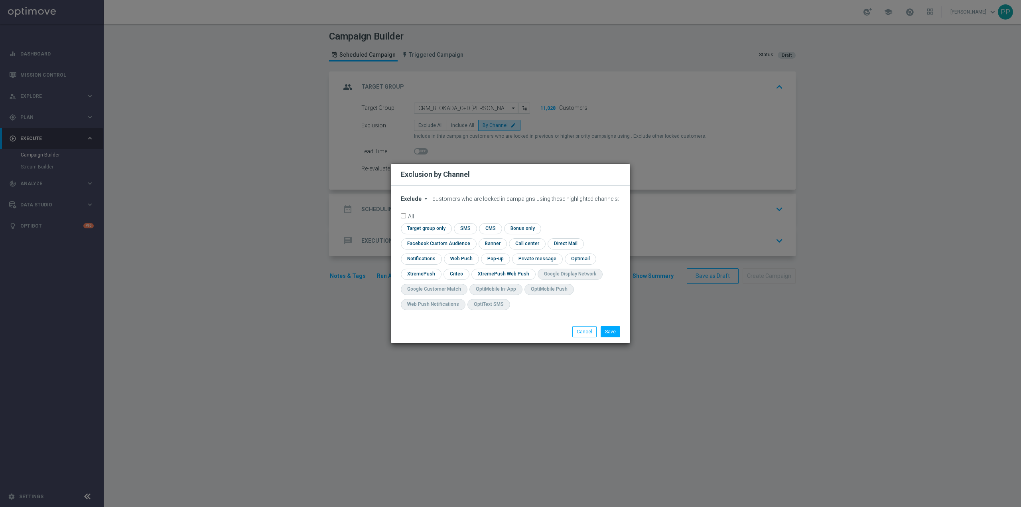
click at [414, 202] on span "Exclude" at bounding box center [411, 198] width 21 height 6
click at [0, 0] on span "Include" at bounding box center [0, 0] width 0 height 0
click at [473, 238] on input "checkbox" at bounding box center [437, 243] width 72 height 11
checkbox input "true"
click at [458, 275] on input "checkbox" at bounding box center [456, 273] width 25 height 11
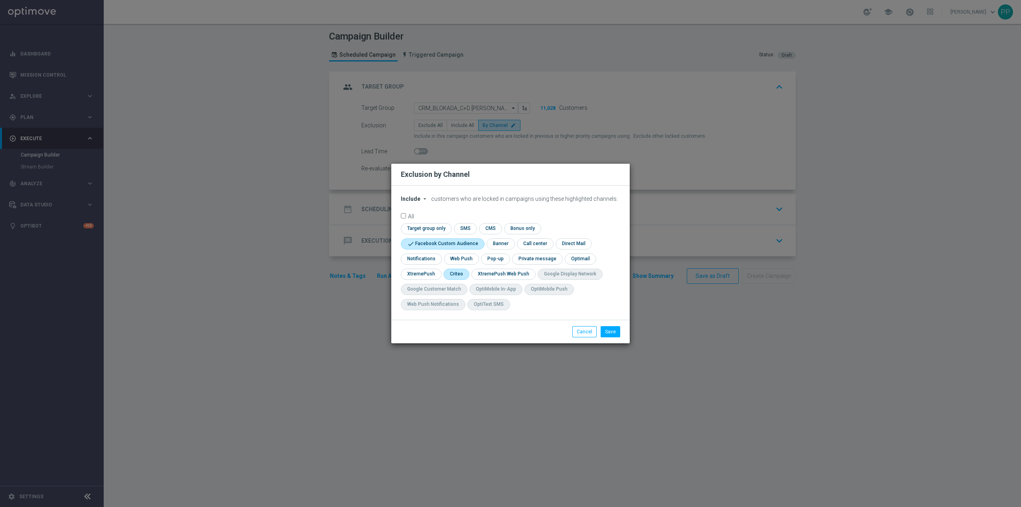
checkbox input "true"
click at [618, 332] on button "Save" at bounding box center [611, 331] width 20 height 11
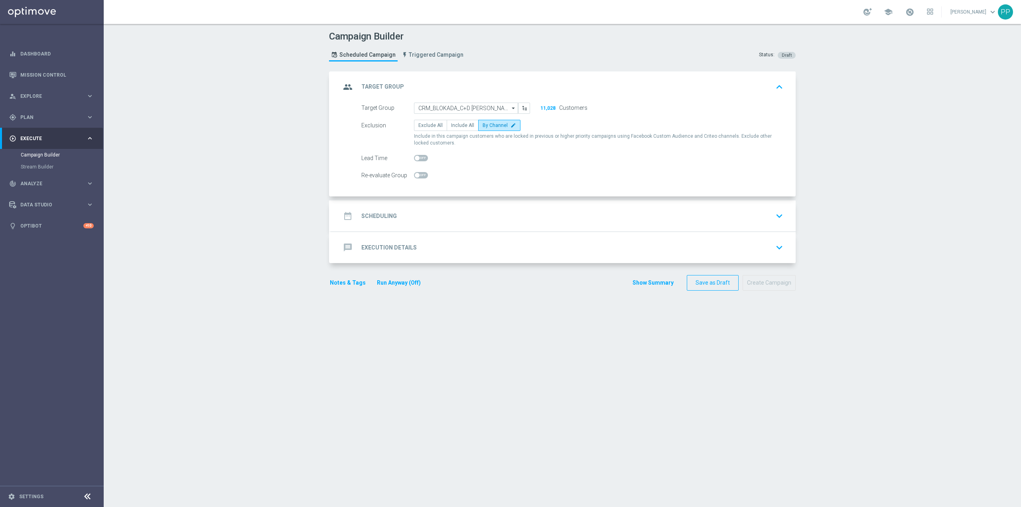
click at [466, 211] on div "date_range Scheduling keyboard_arrow_down" at bounding box center [563, 215] width 445 height 15
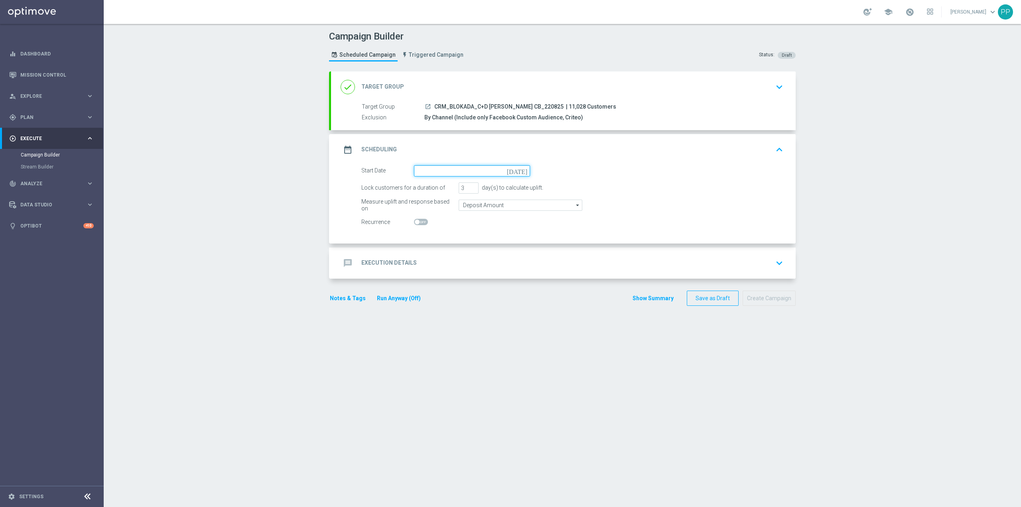
click at [444, 165] on input at bounding box center [472, 170] width 116 height 11
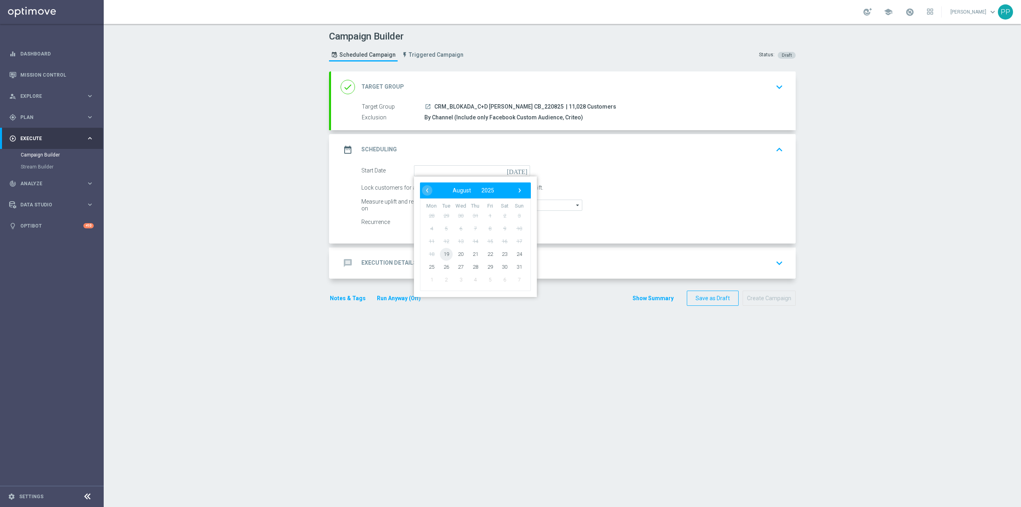
click at [444, 256] on span "19" at bounding box center [446, 253] width 13 height 13
type input "[DATE]"
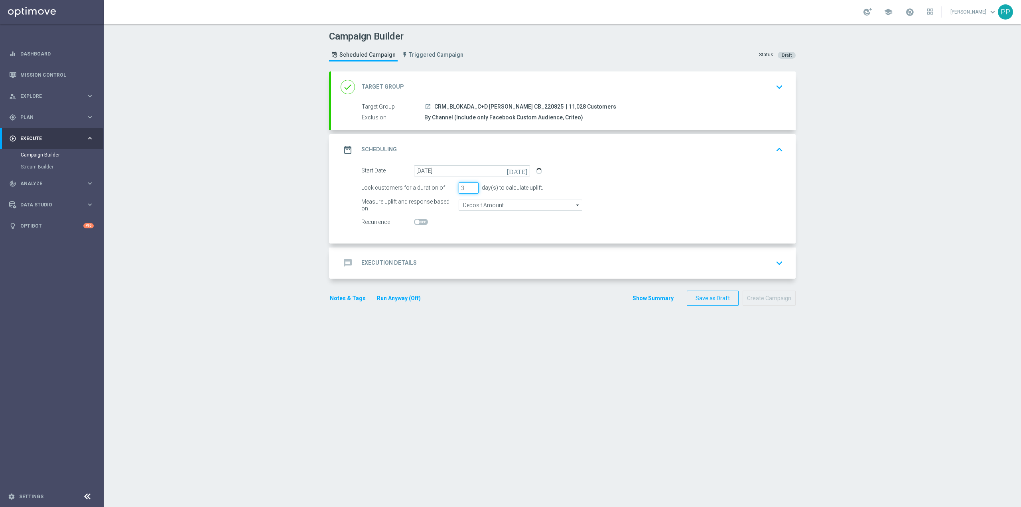
drag, startPoint x: 461, startPoint y: 187, endPoint x: 456, endPoint y: 189, distance: 5.4
click at [459, 189] on input "3" at bounding box center [469, 187] width 20 height 11
type input "4"
click at [509, 334] on section "done Target Group keyboard_arrow_down Target Group launch CRM_BLOKADA_C+D [PERS…" at bounding box center [562, 284] width 479 height 427
click at [563, 332] on section "done Target Group keyboard_arrow_down Target Group launch CRM_BLOKADA_C+D [PERS…" at bounding box center [562, 284] width 479 height 427
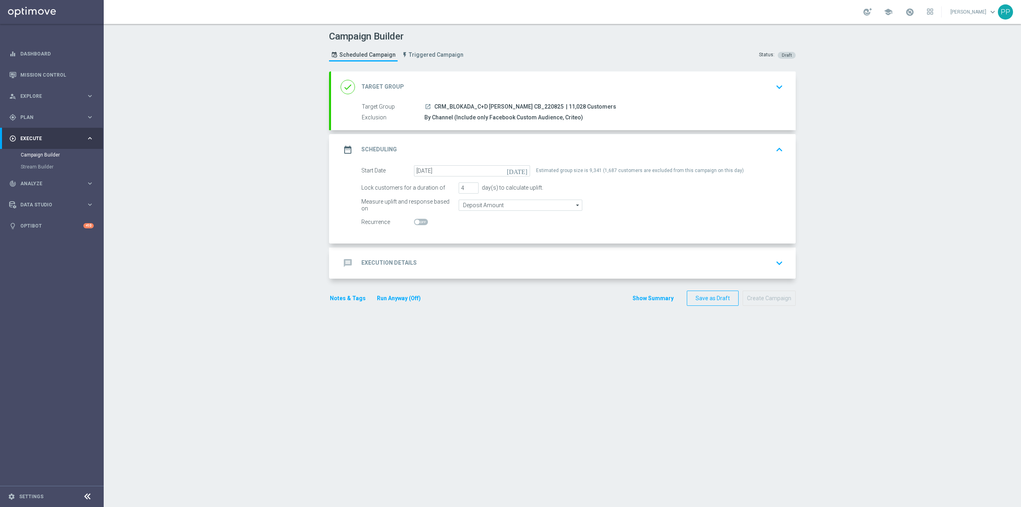
click at [544, 262] on div "message Execution Details keyboard_arrow_down" at bounding box center [563, 262] width 445 height 15
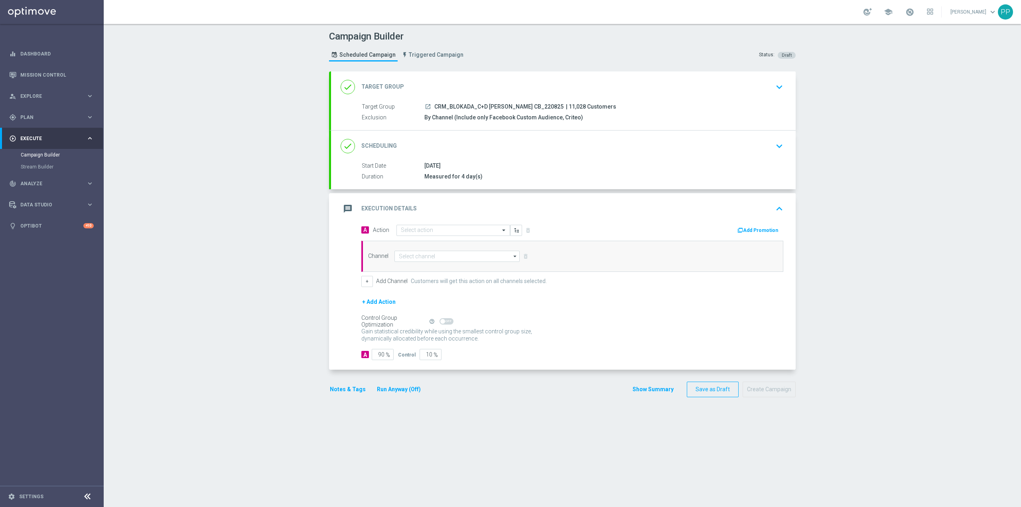
click at [505, 209] on div "message Execution Details keyboard_arrow_up" at bounding box center [563, 208] width 445 height 15
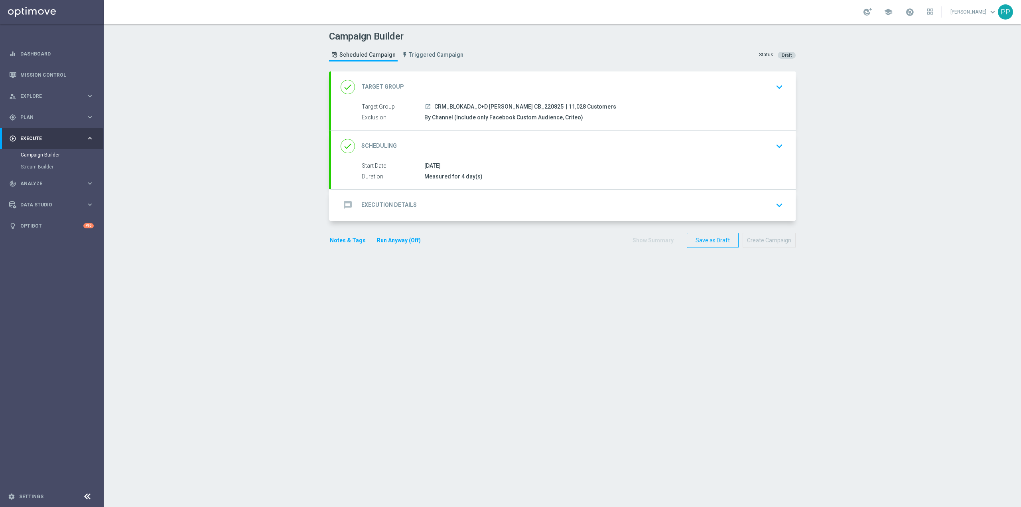
click at [495, 199] on div "message Execution Details keyboard_arrow_down" at bounding box center [563, 204] width 445 height 15
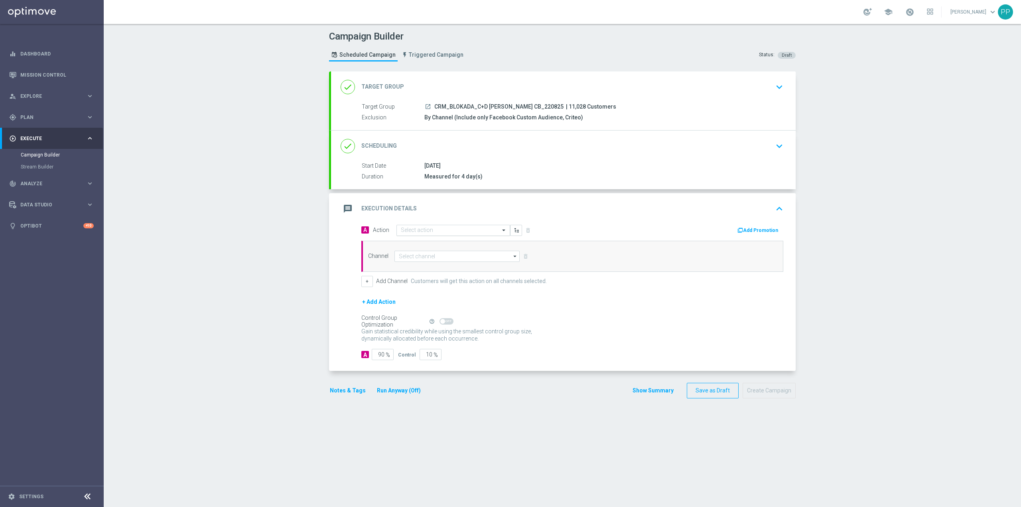
click at [442, 229] on input "text" at bounding box center [445, 230] width 89 height 7
paste input "CRM_BLOKADA_C+D [PERSON_NAME] CB_220825"
type input "CRM_BLOKADA_C+D [PERSON_NAME] CB_220825"
click at [433, 255] on span "Create new action" at bounding box center [429, 255] width 42 height 6
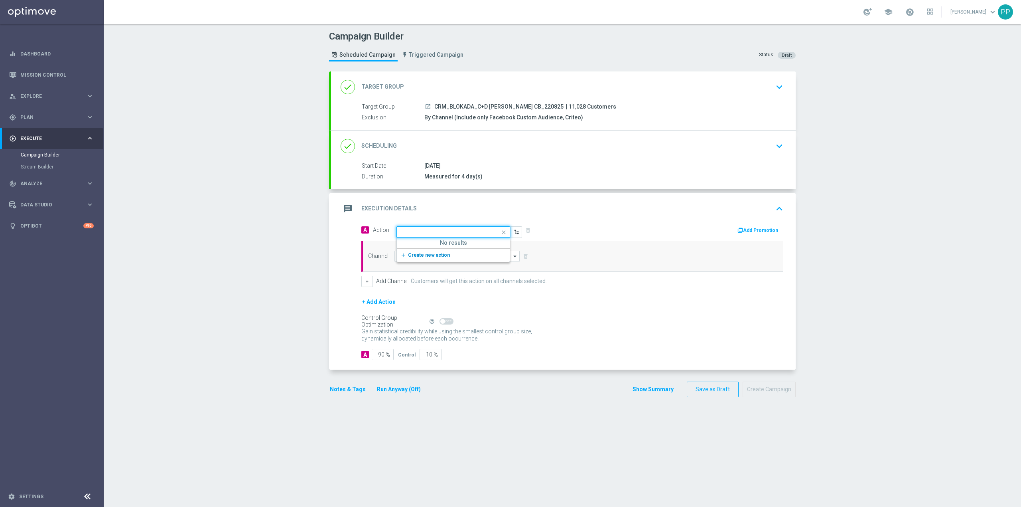
scroll to position [0, 0]
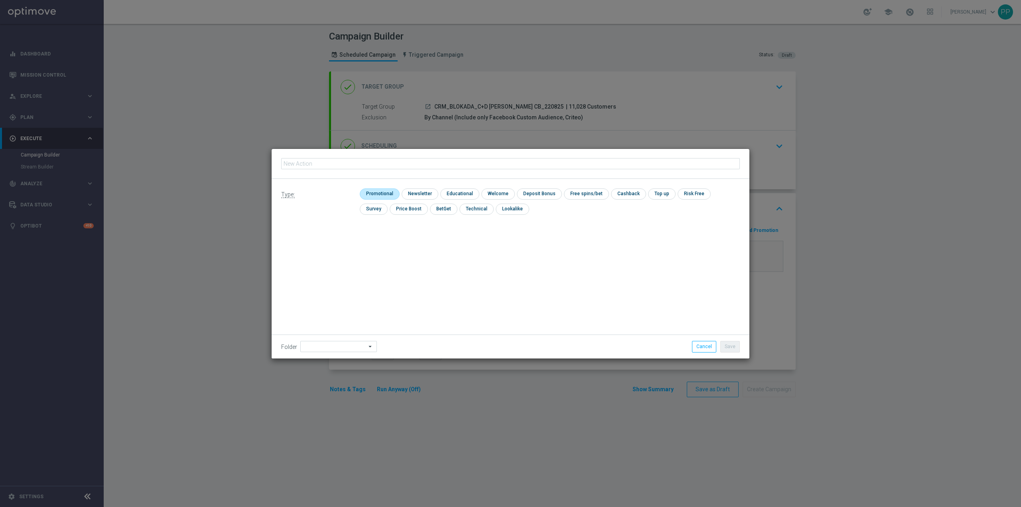
type input "CRM_BLOKADA_C+D [PERSON_NAME] CB_220825"
click at [372, 191] on input "checkbox" at bounding box center [379, 193] width 38 height 11
checkbox input "true"
click at [340, 348] on input at bounding box center [338, 346] width 77 height 11
click at [328, 249] on div "8. Sierpień 2025" at bounding box center [328, 245] width 35 height 7
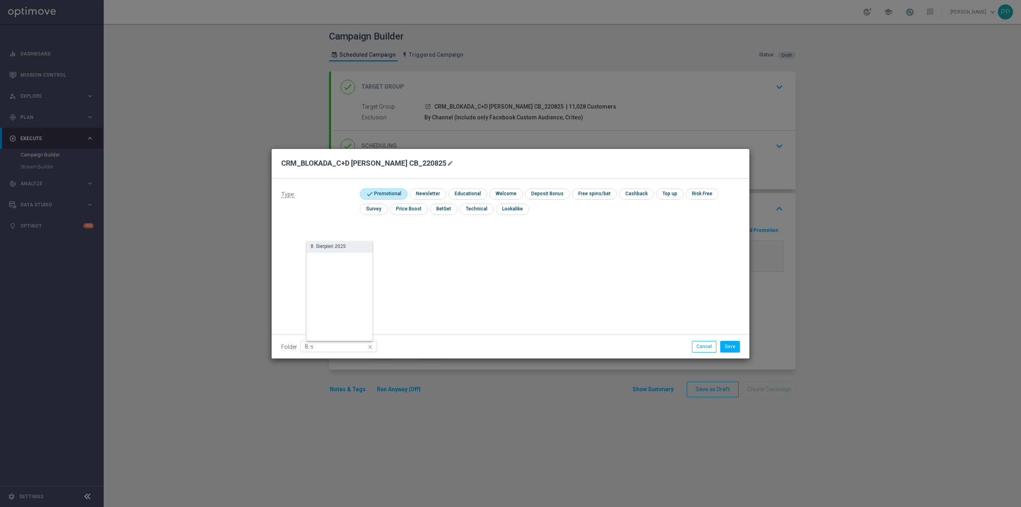
type input "8. Sierpień 2025"
click at [726, 346] on button "Save" at bounding box center [730, 346] width 20 height 11
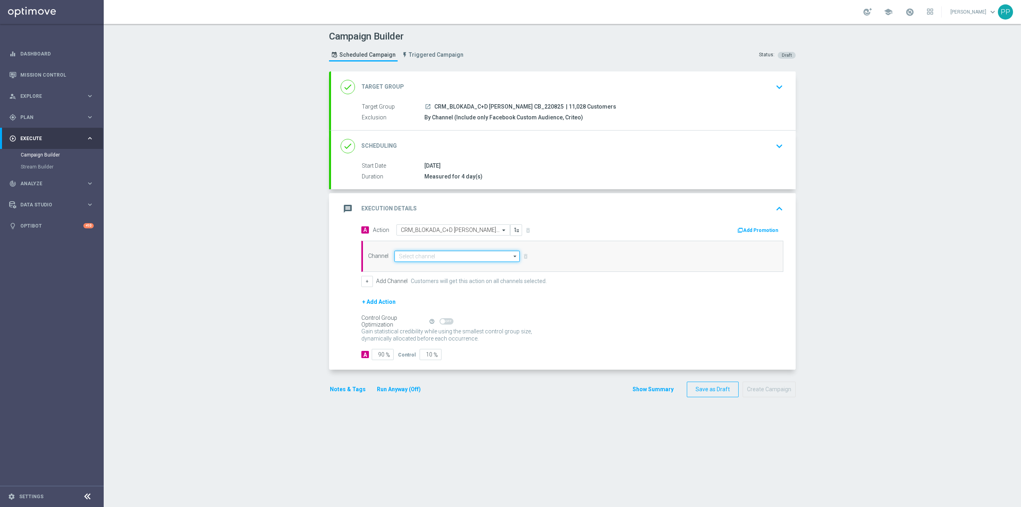
click at [459, 259] on input at bounding box center [456, 255] width 125 height 11
click at [433, 268] on div "Target group only" at bounding box center [424, 267] width 38 height 7
type input "Target group only"
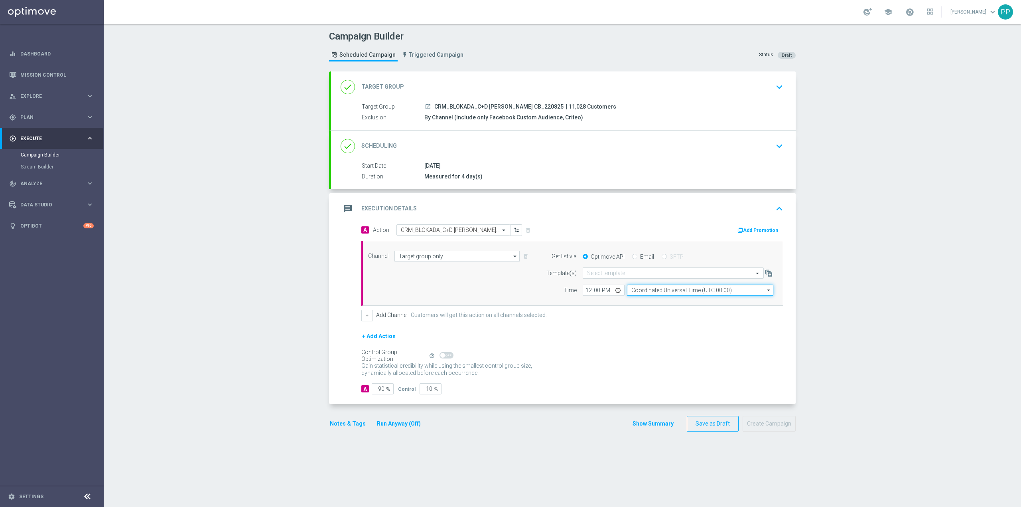
click at [660, 290] on input "Coordinated Universal Time (UTC 00:00)" at bounding box center [700, 289] width 146 height 11
click at [666, 300] on div "Central European Time ([GEOGRAPHIC_DATA]) (UTC +02:00)" at bounding box center [703, 301] width 130 height 7
type input "Central European Time ([GEOGRAPHIC_DATA]) (UTC +02:00)"
click at [625, 273] on input "text" at bounding box center [665, 273] width 156 height 7
paste input "CRM_BLOKADA_C+D [PERSON_NAME] CB_220825"
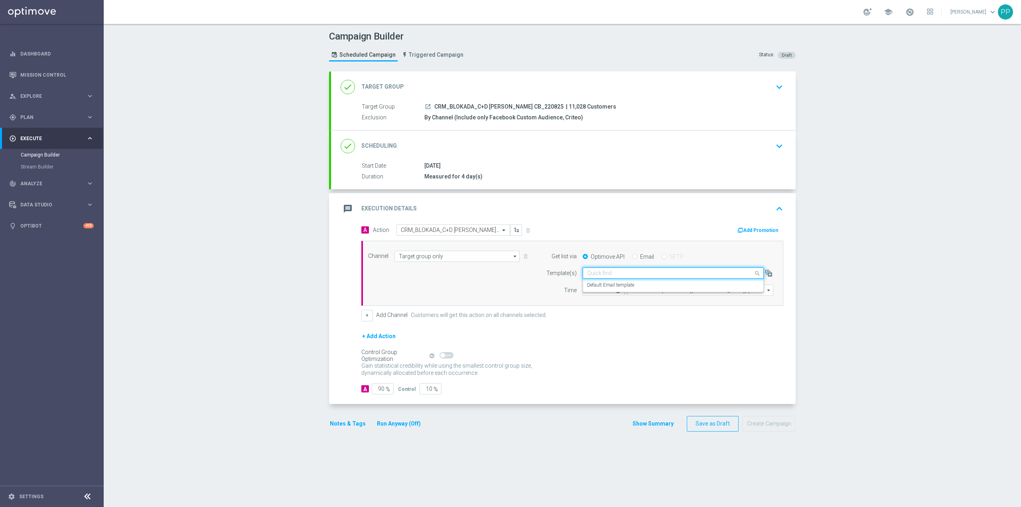
type input "CRM_BLOKADA_C+D [PERSON_NAME] CB_220825"
click at [753, 273] on span at bounding box center [758, 273] width 10 height 10
click at [677, 275] on input "text" at bounding box center [665, 273] width 156 height 7
click at [653, 286] on div "Default Email template" at bounding box center [673, 284] width 172 height 13
click at [583, 294] on input "12:00" at bounding box center [604, 289] width 42 height 11
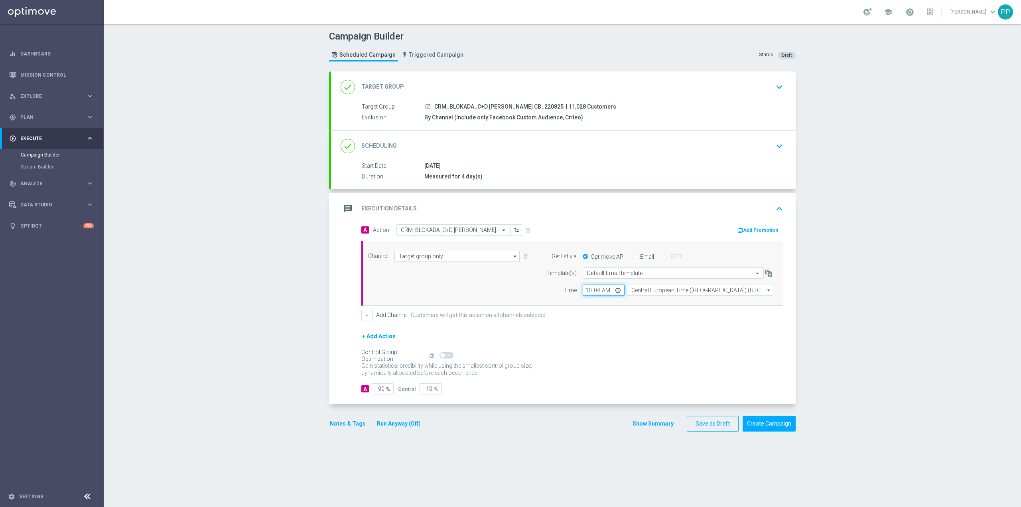
type input "10:45"
click at [588, 343] on div "+ Add Action" at bounding box center [572, 341] width 422 height 20
click at [374, 392] on input "90" at bounding box center [383, 388] width 22 height 11
type input "1"
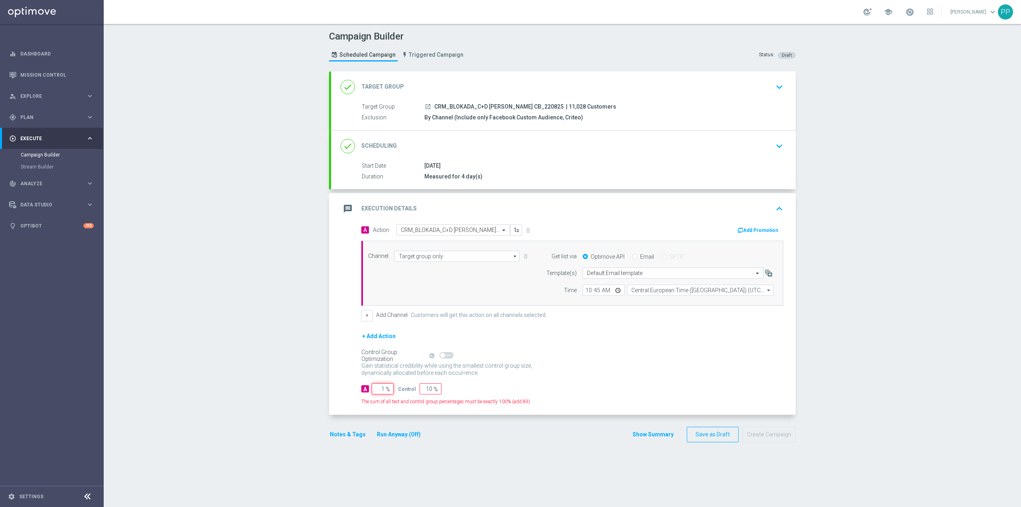
type input "99"
type input "10"
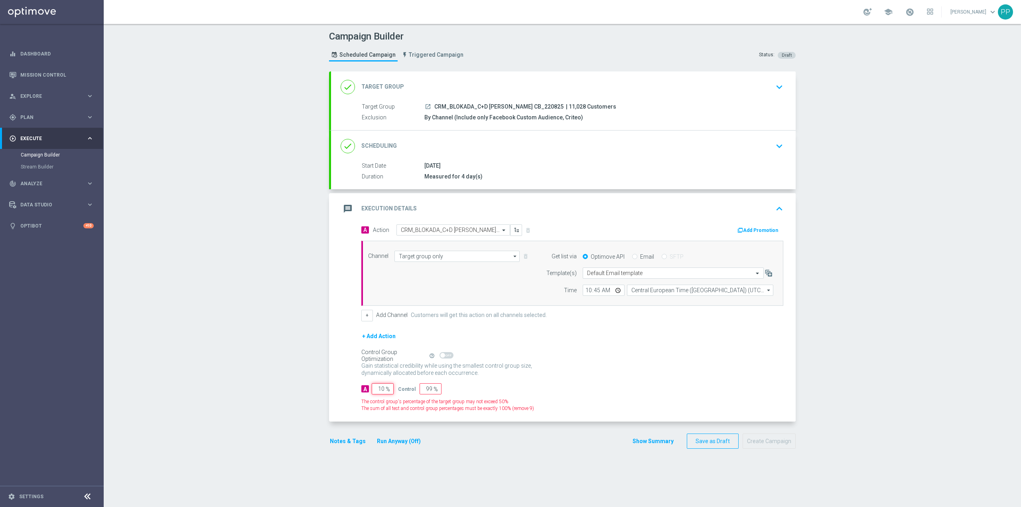
type input "90"
type input "100"
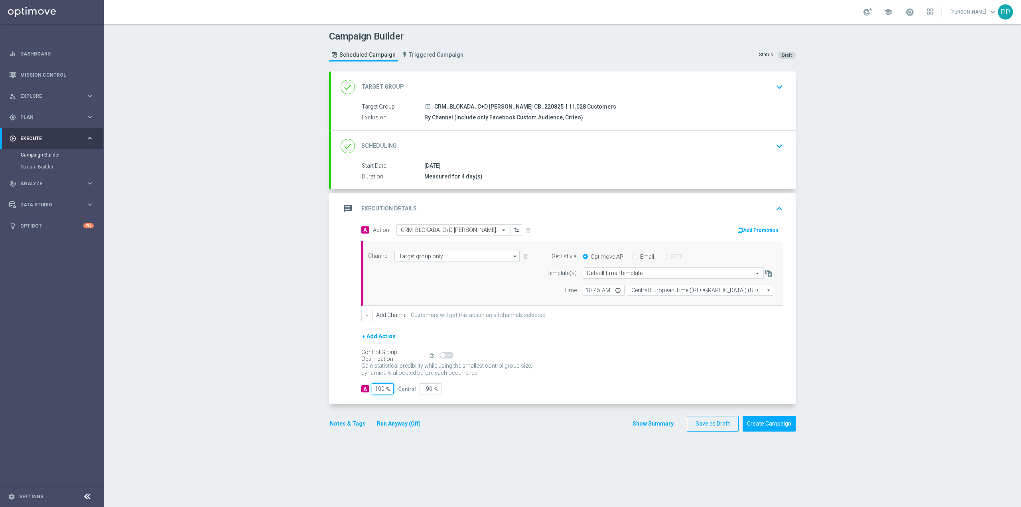
type input "0"
type input "100"
click at [290, 398] on div "Campaign Builder Scheduled Campaign Triggered Campaign Status: Draft done Targe…" at bounding box center [562, 265] width 917 height 483
click at [340, 425] on button "Notes & Tags" at bounding box center [347, 423] width 37 height 10
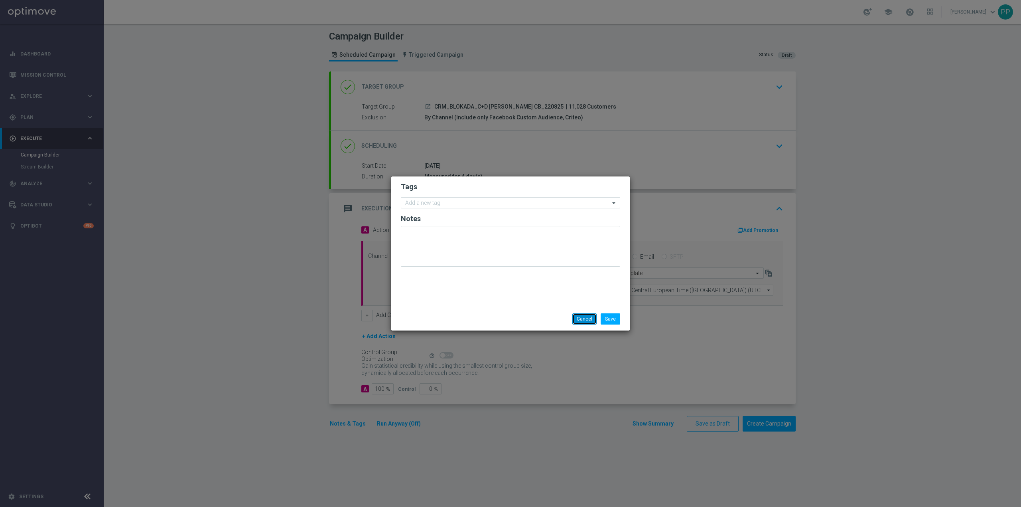
click at [580, 320] on button "Cancel" at bounding box center [584, 318] width 24 height 11
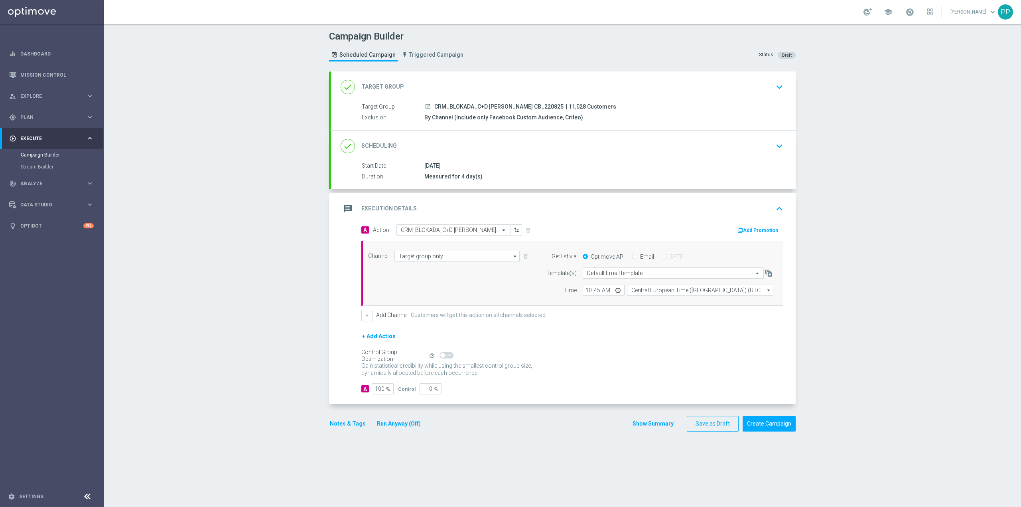
click at [582, 212] on div "message Execution Details keyboard_arrow_up" at bounding box center [563, 208] width 445 height 15
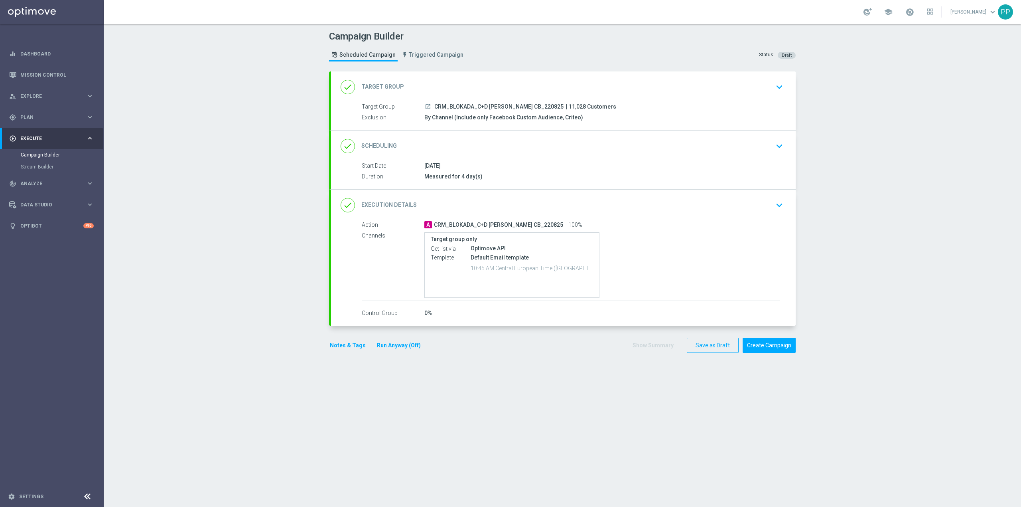
click at [574, 140] on div "done Scheduling keyboard_arrow_down" at bounding box center [563, 145] width 445 height 15
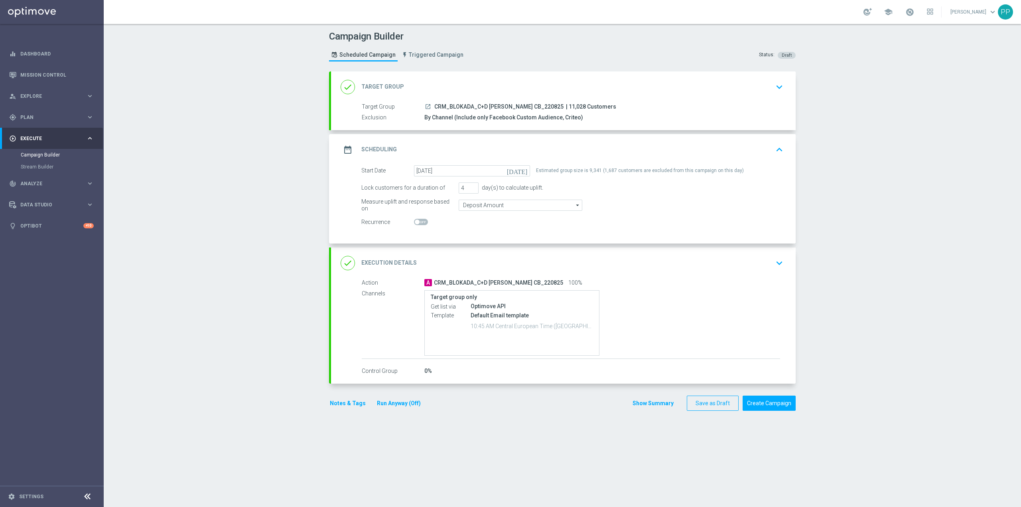
click at [567, 148] on div "date_range Scheduling keyboard_arrow_up" at bounding box center [563, 149] width 445 height 15
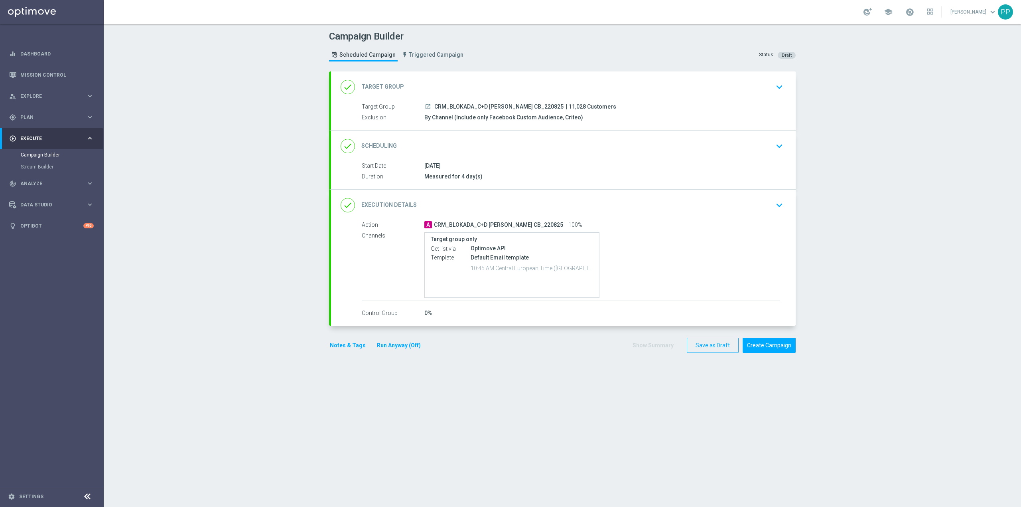
click at [845, 180] on div "Campaign Builder Scheduled Campaign Triggered Campaign Status: Draft done Targe…" at bounding box center [562, 265] width 917 height 483
click at [767, 349] on button "Create Campaign" at bounding box center [769, 345] width 53 height 16
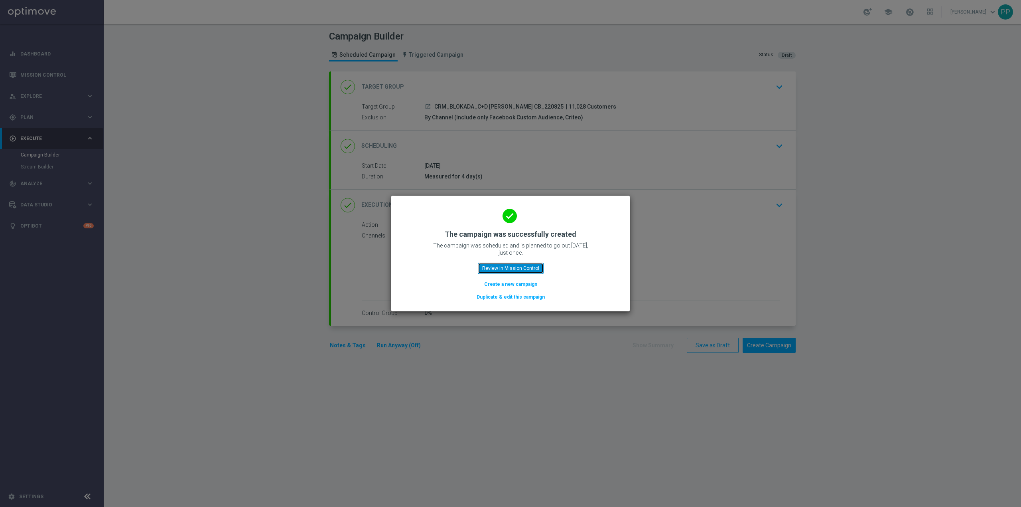
click at [526, 270] on button "Review in Mission Control" at bounding box center [511, 267] width 66 height 11
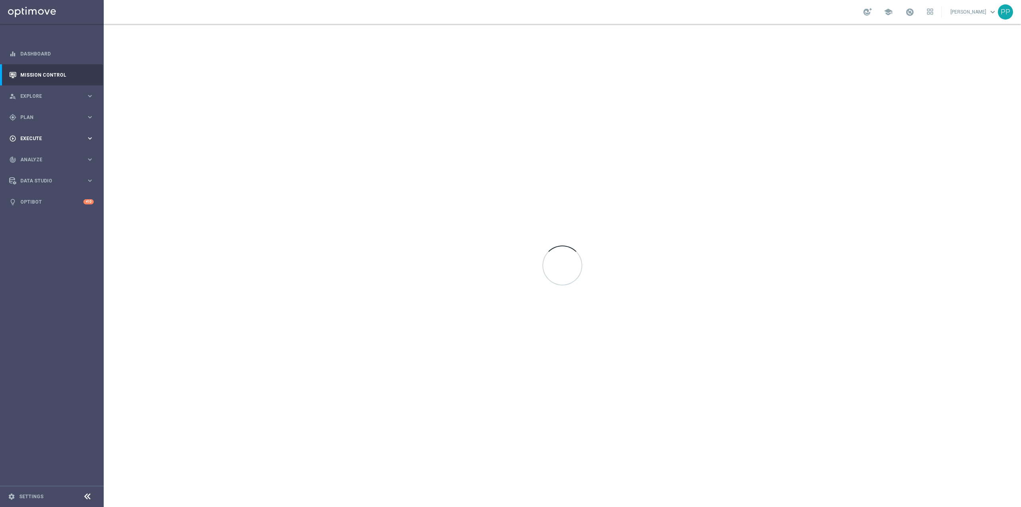
click at [35, 138] on span "Execute" at bounding box center [53, 138] width 66 height 5
click at [36, 156] on div "track_changes Analyze" at bounding box center [47, 159] width 77 height 7
click at [42, 160] on span "Analyze" at bounding box center [53, 159] width 66 height 5
click at [40, 142] on div "play_circle_outline Execute keyboard_arrow_right" at bounding box center [51, 138] width 103 height 21
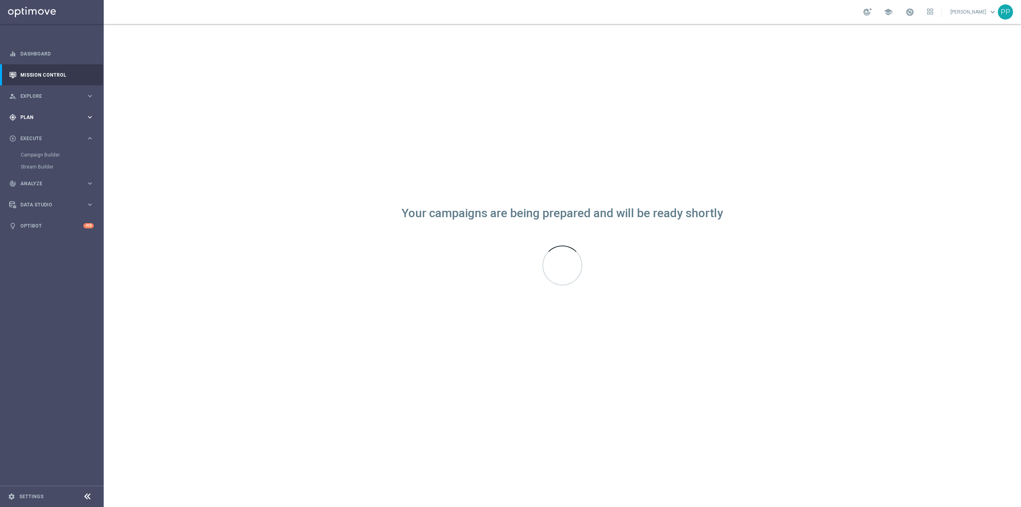
click at [47, 120] on div "gps_fixed Plan" at bounding box center [47, 117] width 77 height 7
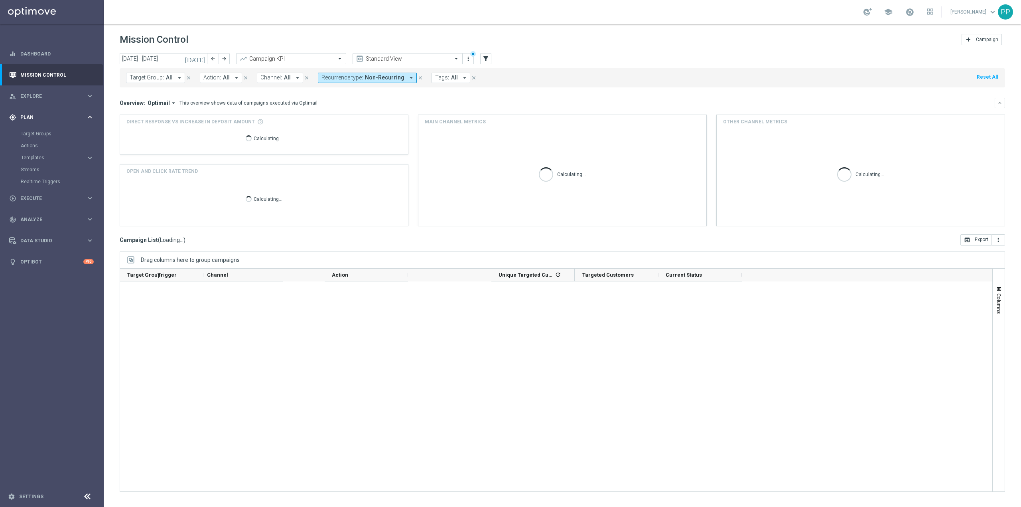
click at [43, 116] on span "Plan" at bounding box center [53, 117] width 66 height 5
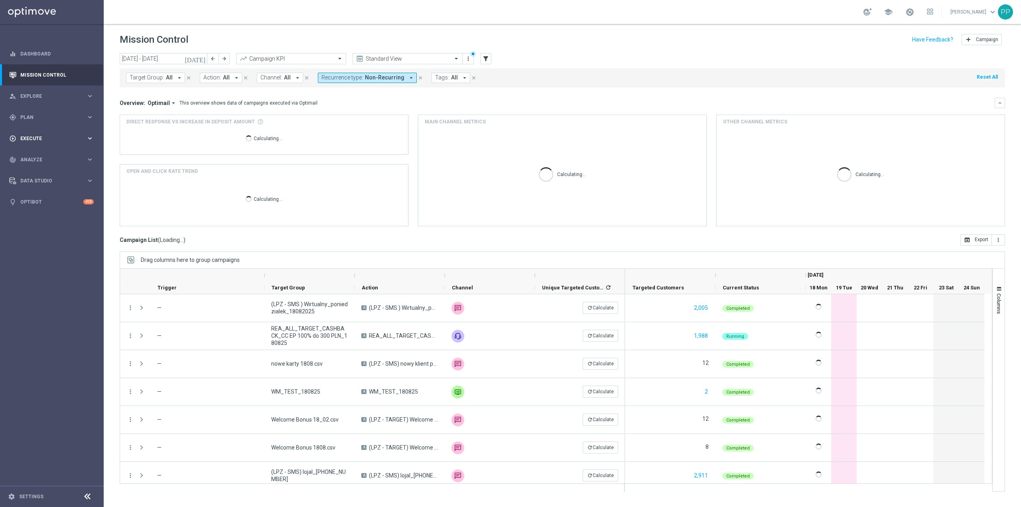
click at [39, 134] on div "play_circle_outline Execute keyboard_arrow_right" at bounding box center [51, 138] width 103 height 21
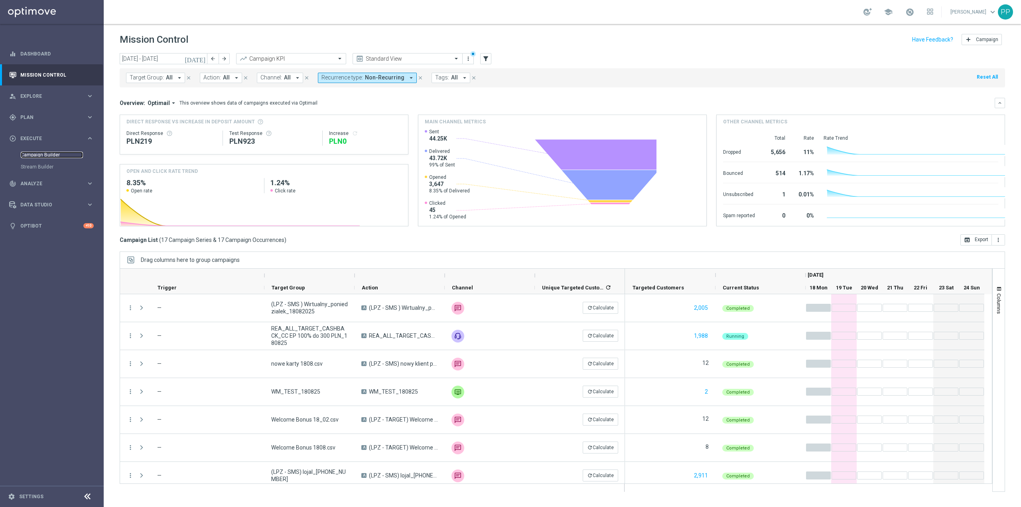
click at [43, 153] on link "Campaign Builder" at bounding box center [52, 155] width 62 height 6
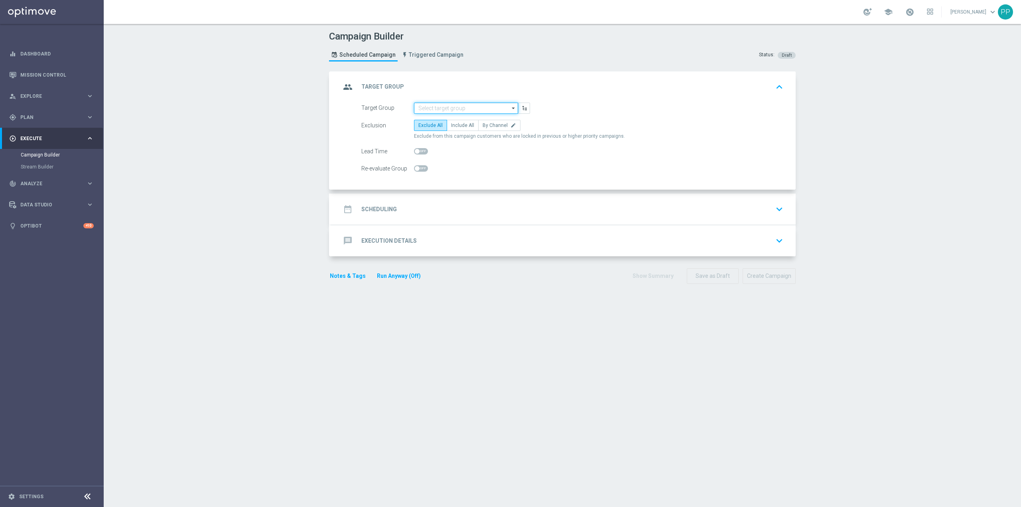
click at [432, 104] on input at bounding box center [466, 108] width 104 height 11
paste input "CRM_BLOKADA_C+D Tenis CB_220825"
click at [442, 116] on div "CRM_BLOKADA_C+D Tenis CB_220825" at bounding box center [467, 119] width 85 height 7
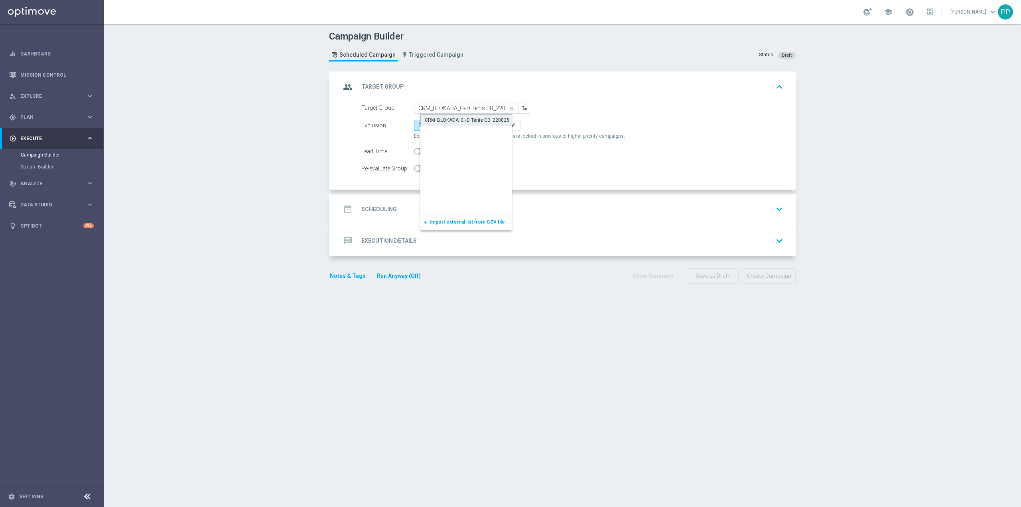
type input "CRM_BLOKADA_C+D Tenis CB_220825"
click at [483, 127] on span "By Channel" at bounding box center [495, 125] width 25 height 6
click at [483, 127] on input "By Channel edit" at bounding box center [485, 126] width 5 height 5
radio input "true"
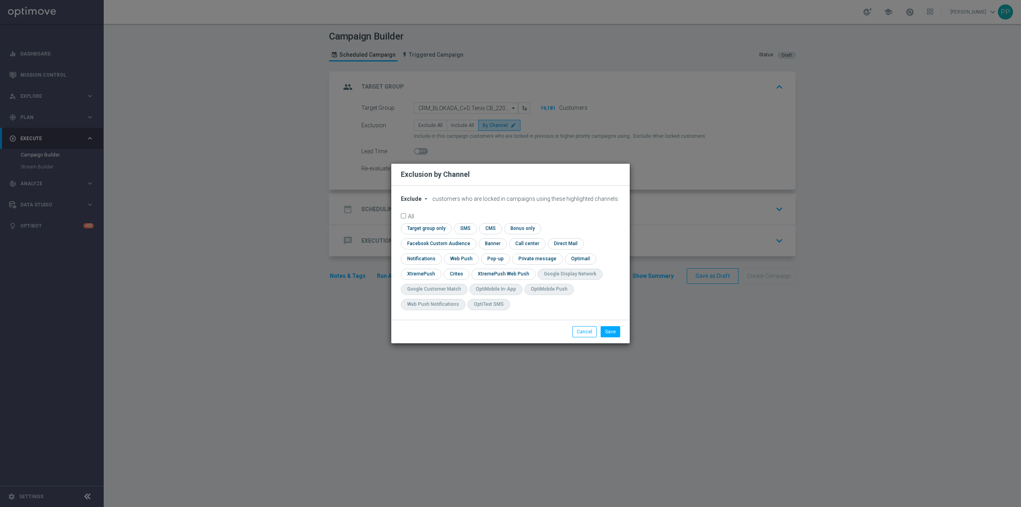
click at [418, 202] on span "Exclude" at bounding box center [411, 198] width 21 height 6
click at [0, 0] on span "Include" at bounding box center [0, 0] width 0 height 0
click at [473, 238] on input "checkbox" at bounding box center [437, 243] width 72 height 11
checkbox input "true"
click at [458, 274] on input "checkbox" at bounding box center [456, 273] width 25 height 11
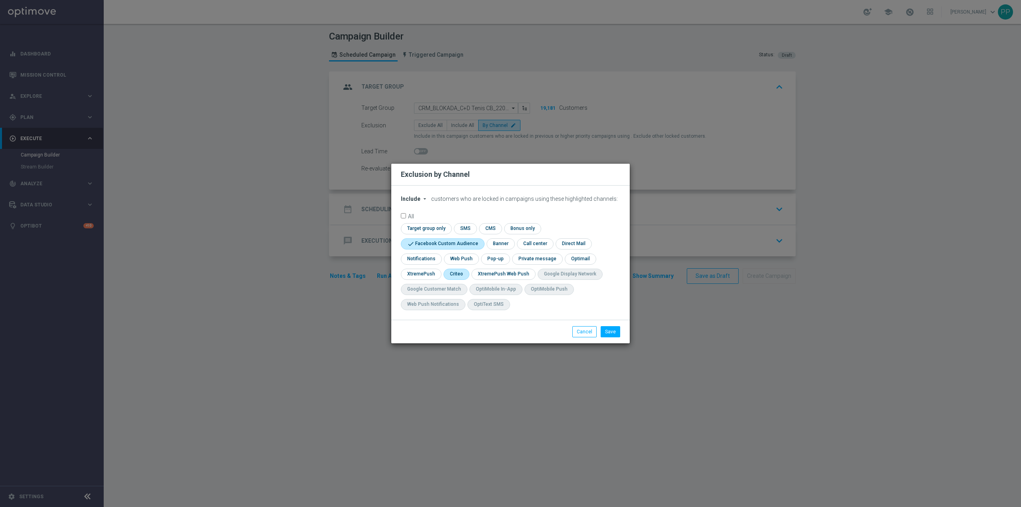
checkbox input "true"
click at [613, 334] on button "Save" at bounding box center [611, 331] width 20 height 11
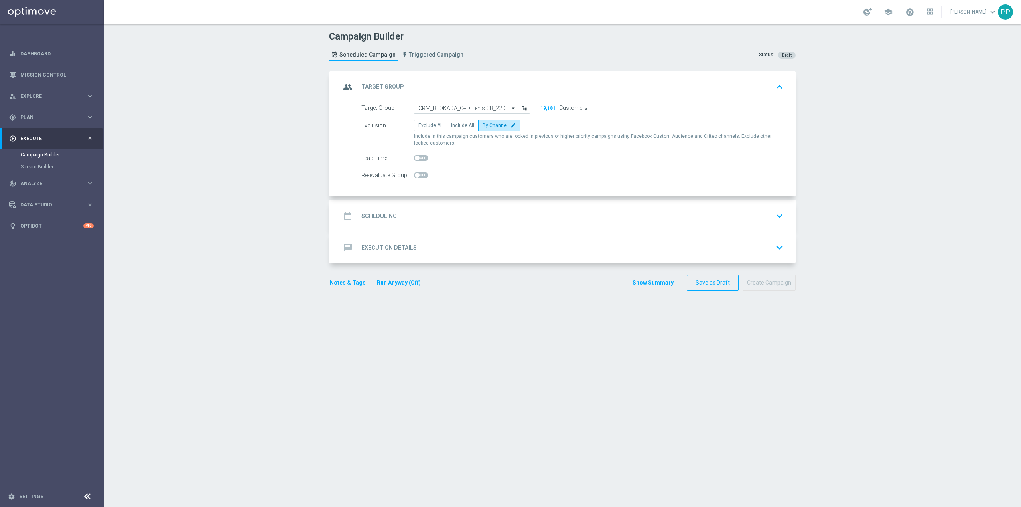
click at [466, 207] on div "date_range Scheduling keyboard_arrow_down" at bounding box center [563, 215] width 465 height 31
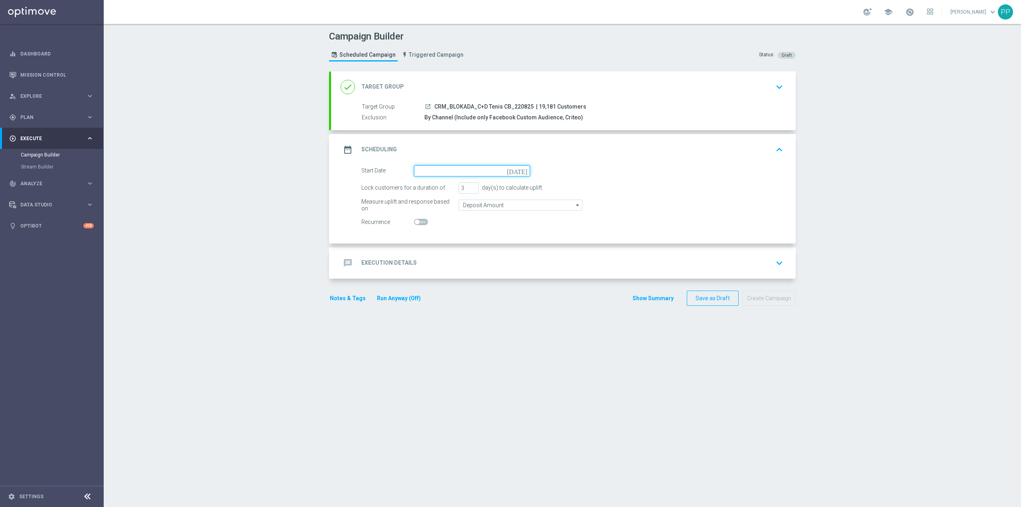
click at [453, 176] on input at bounding box center [472, 170] width 116 height 11
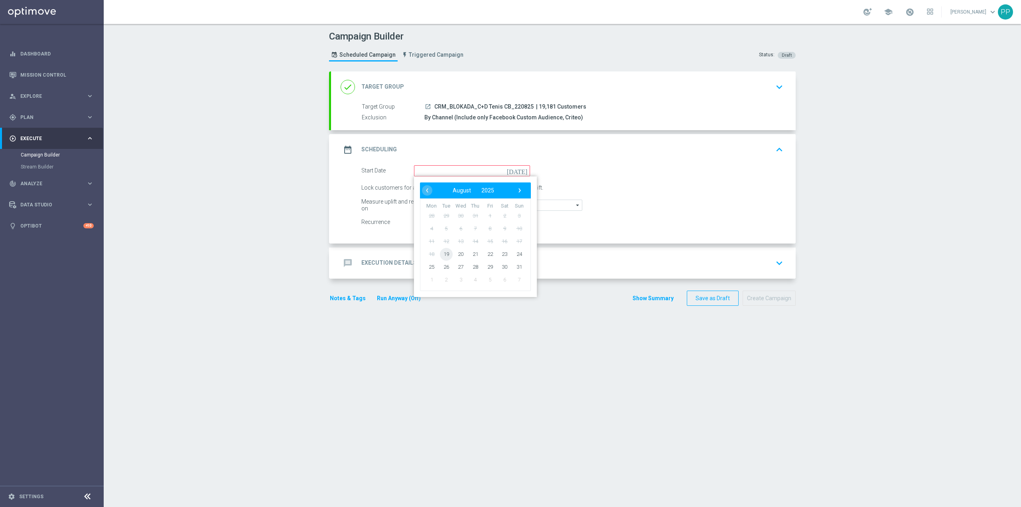
drag, startPoint x: 444, startPoint y: 256, endPoint x: 452, endPoint y: 232, distance: 25.4
click at [444, 256] on span "19" at bounding box center [446, 253] width 13 height 13
type input "[DATE]"
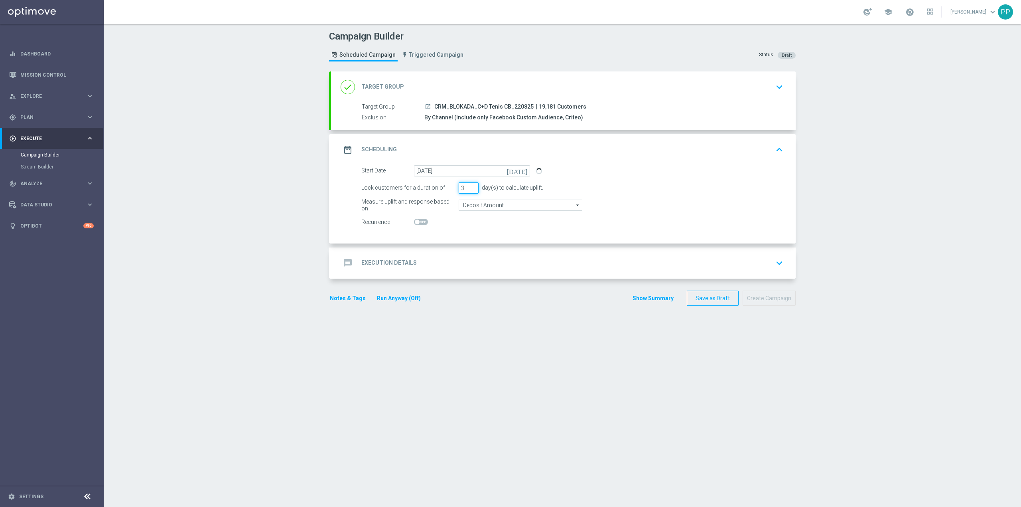
drag, startPoint x: 465, startPoint y: 190, endPoint x: 448, endPoint y: 194, distance: 16.7
click at [448, 194] on form "Start Date [DATE] [DATE] Lock customers for a duration of 3 day(s) to calculate…" at bounding box center [572, 196] width 422 height 63
type input "4"
click at [477, 206] on input "Deposit Amount" at bounding box center [521, 204] width 124 height 11
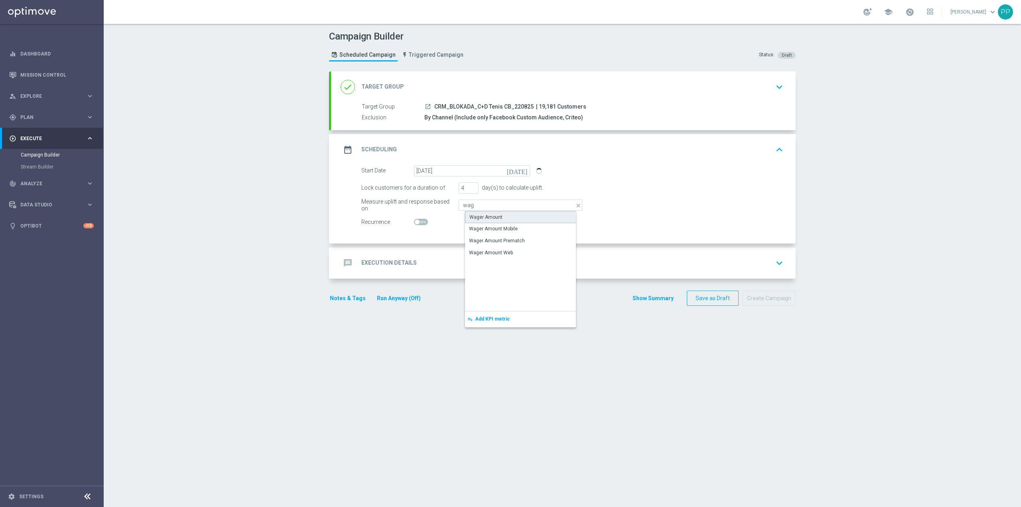
click at [479, 216] on div "Wager Amount" at bounding box center [485, 216] width 33 height 7
type input "Wager Amount"
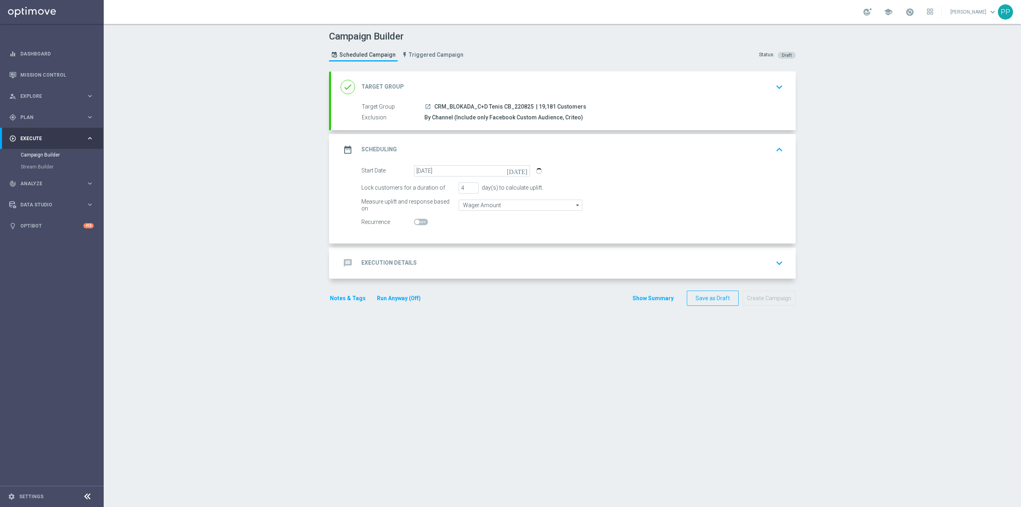
click at [177, 200] on div "Campaign Builder Scheduled Campaign Triggered Campaign Status: Draft done Targe…" at bounding box center [562, 265] width 917 height 483
click at [492, 249] on div "message Execution Details keyboard_arrow_down" at bounding box center [563, 262] width 465 height 31
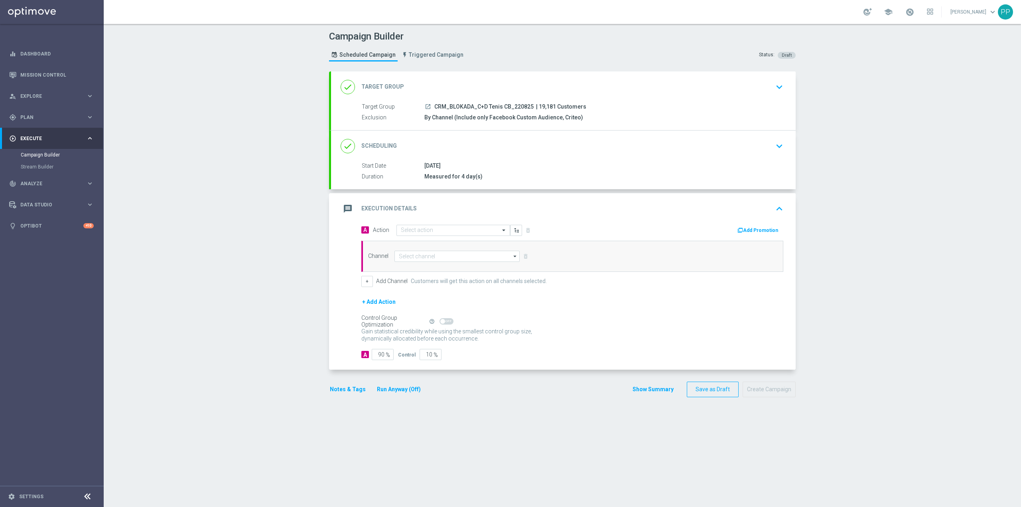
click at [470, 147] on div "done Scheduling keyboard_arrow_down" at bounding box center [563, 145] width 445 height 15
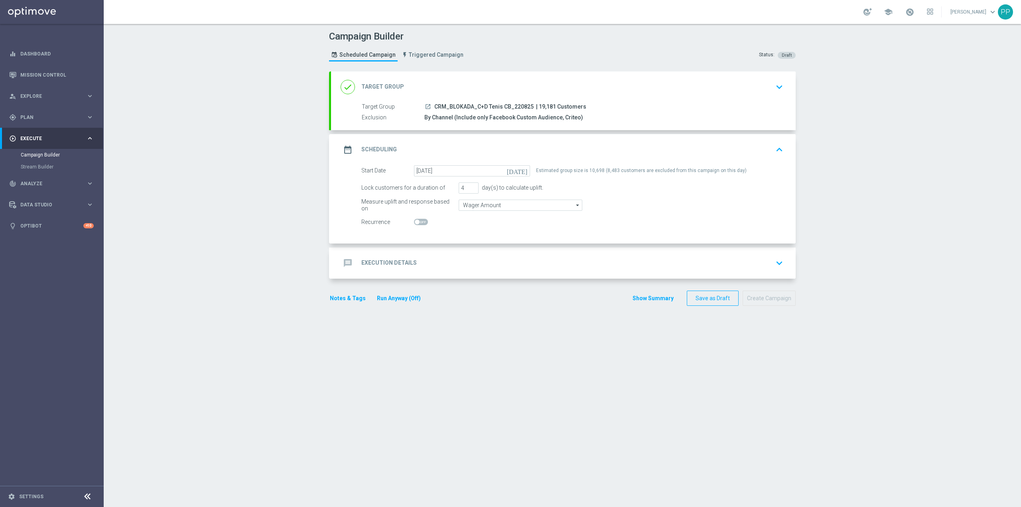
click at [477, 146] on div "date_range Scheduling keyboard_arrow_up" at bounding box center [563, 149] width 445 height 15
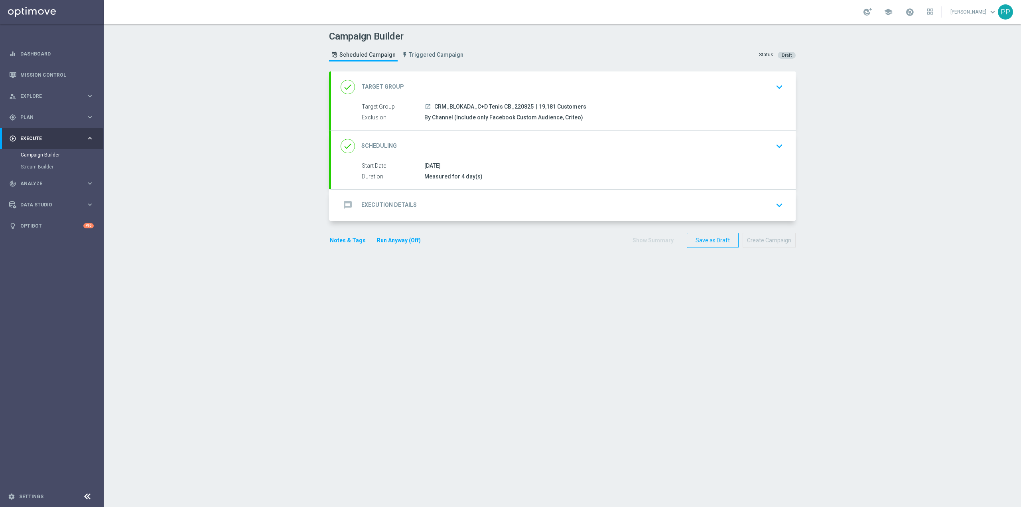
click at [481, 203] on div "message Execution Details keyboard_arrow_down" at bounding box center [563, 204] width 445 height 15
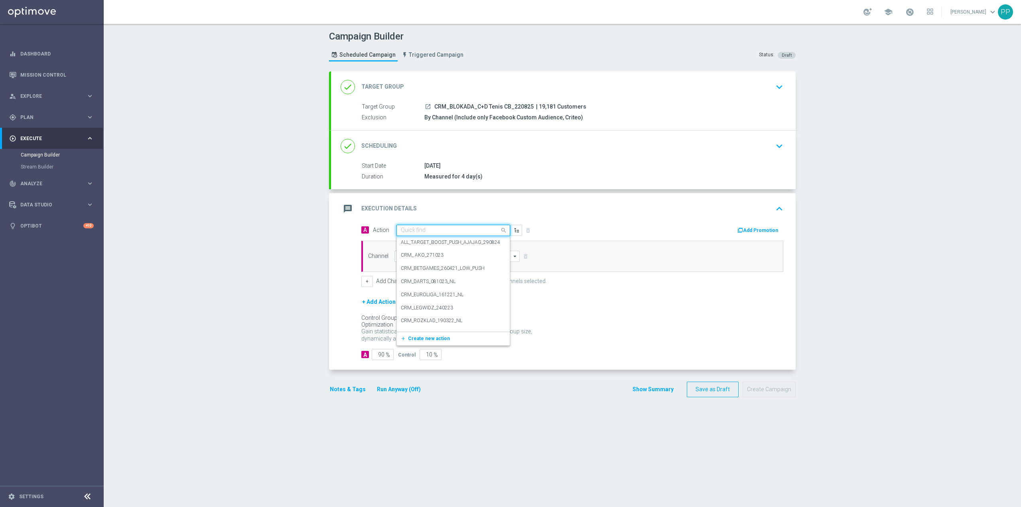
click at [467, 230] on input "text" at bounding box center [445, 230] width 89 height 7
paste input "[URL][DOMAIN_NAME]"
type input "[URL][DOMAIN_NAME]"
click at [500, 233] on span at bounding box center [505, 232] width 10 height 10
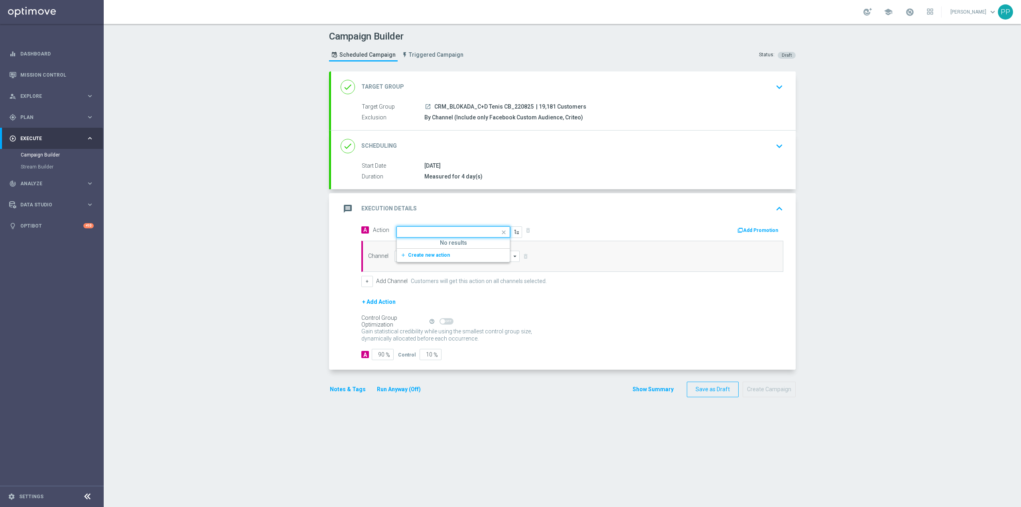
scroll to position [0, 0]
paste input "CRM_BLOKADA_C+D Tenis CB_220825"
type input "CRM_BLOKADA_C+D Tenis CB_220825"
click at [442, 254] on span "Create new action" at bounding box center [429, 255] width 42 height 6
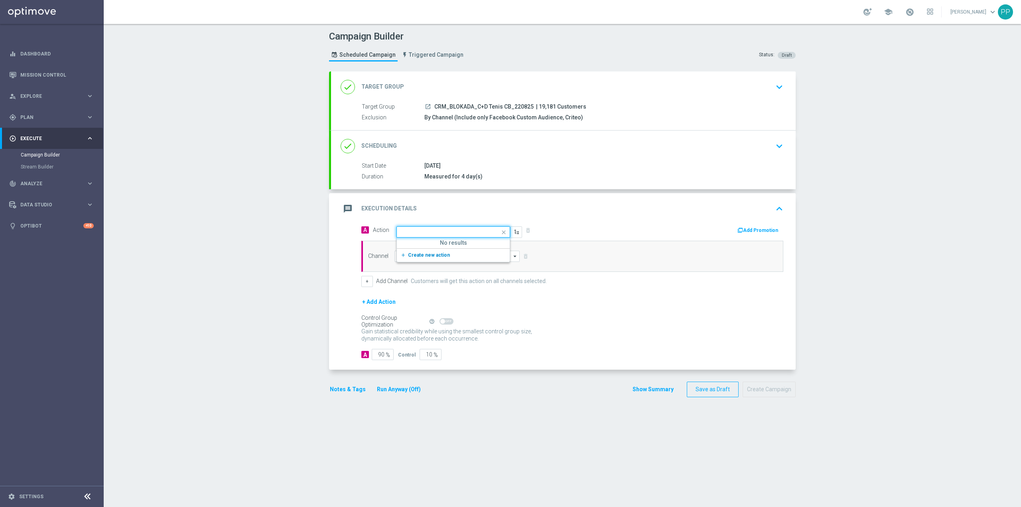
scroll to position [0, 0]
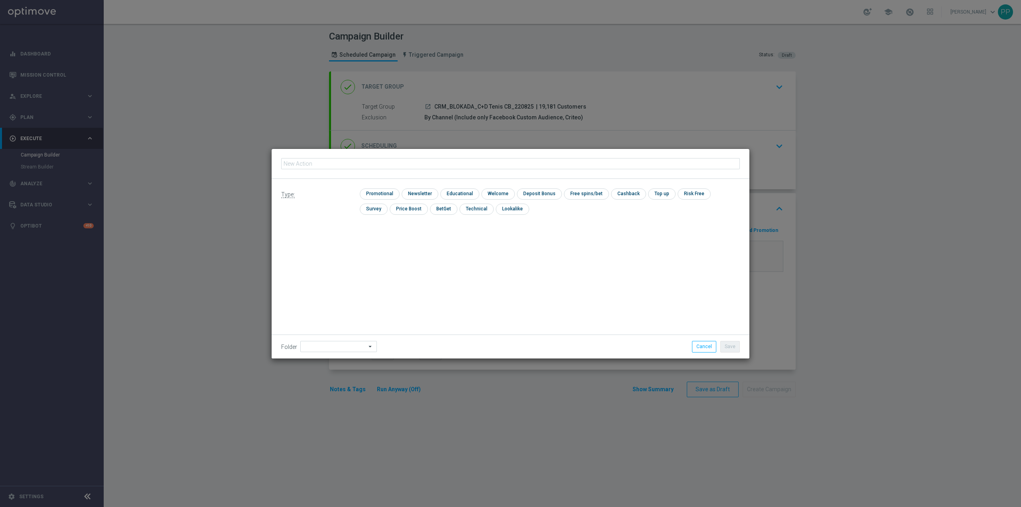
type input "CRM_BLOKADA_C+D Tenis CB_220825"
click at [377, 197] on input "checkbox" at bounding box center [379, 193] width 38 height 11
checkbox input "true"
click at [327, 345] on input at bounding box center [338, 346] width 77 height 11
click at [313, 246] on div "8. Sierpień 2025" at bounding box center [328, 245] width 35 height 7
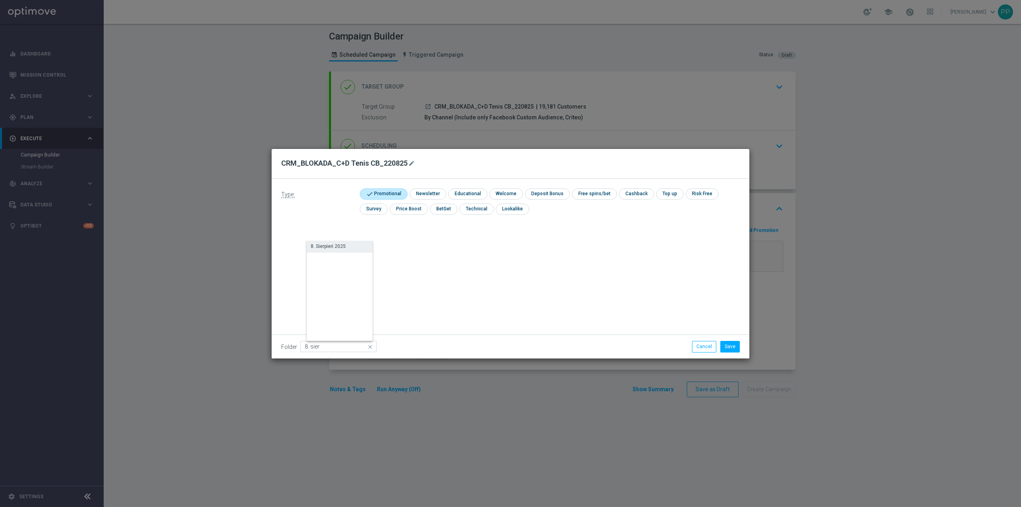
type input "8. Sierpień 2025"
drag, startPoint x: 434, startPoint y: 244, endPoint x: 552, endPoint y: 311, distance: 135.6
click at [436, 244] on div "Type: check Promotional check Newsletter check Educational check Welcome check …" at bounding box center [511, 268] width 478 height 179
click at [723, 345] on button "Save" at bounding box center [730, 346] width 20 height 11
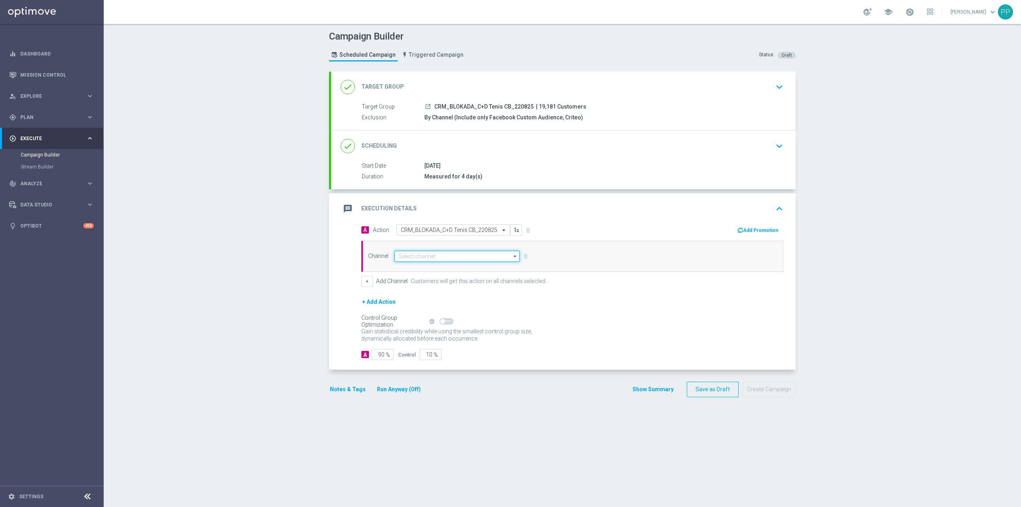
click at [455, 257] on input at bounding box center [456, 255] width 125 height 11
click at [428, 272] on div "Target group only" at bounding box center [460, 267] width 118 height 11
type input "Target group only"
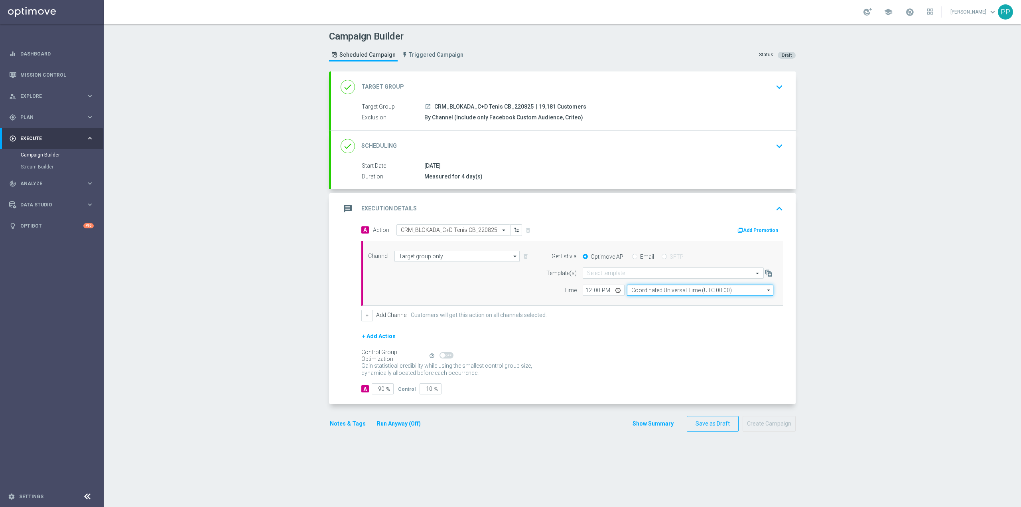
click at [645, 291] on input "Coordinated Universal Time (UTC 00:00)" at bounding box center [700, 289] width 146 height 11
click at [648, 303] on div "Central European Time ([GEOGRAPHIC_DATA]) (UTC +02:00)" at bounding box center [702, 301] width 130 height 7
type input "Central European Time ([GEOGRAPHIC_DATA]) (UTC +02:00)"
click at [629, 278] on div "Select template" at bounding box center [673, 272] width 181 height 11
click at [629, 284] on label "Default Email template" at bounding box center [610, 285] width 47 height 7
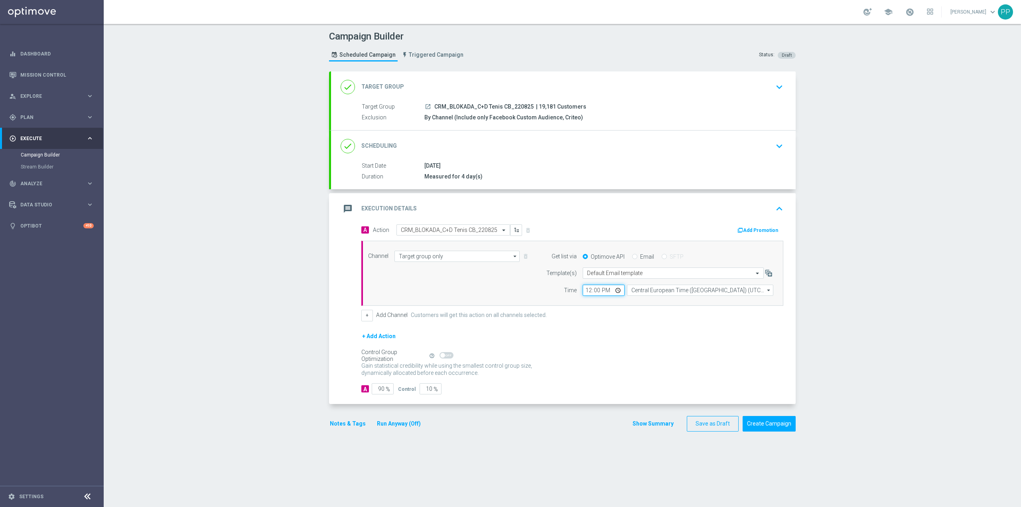
click at [583, 292] on input "12:00" at bounding box center [604, 289] width 42 height 11
type input "10:50"
click at [592, 326] on form "A Action Select action CRM_BLOKADA_C+D Tenis CB_220825 delete_forever Add Promo…" at bounding box center [572, 309] width 422 height 170
click at [386, 392] on span "%" at bounding box center [388, 389] width 4 height 7
click at [380, 394] on input "90" at bounding box center [383, 388] width 22 height 11
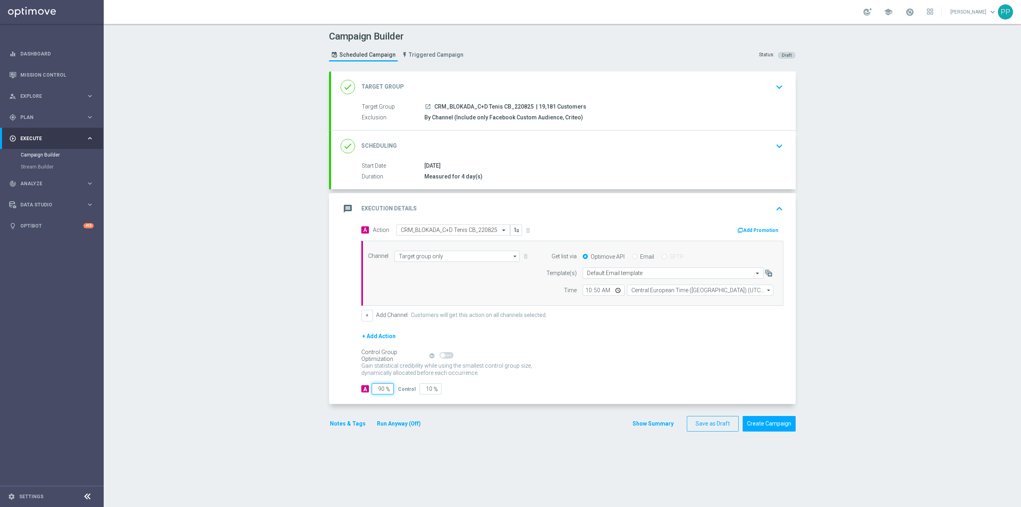
click at [380, 394] on input "90" at bounding box center [383, 388] width 22 height 11
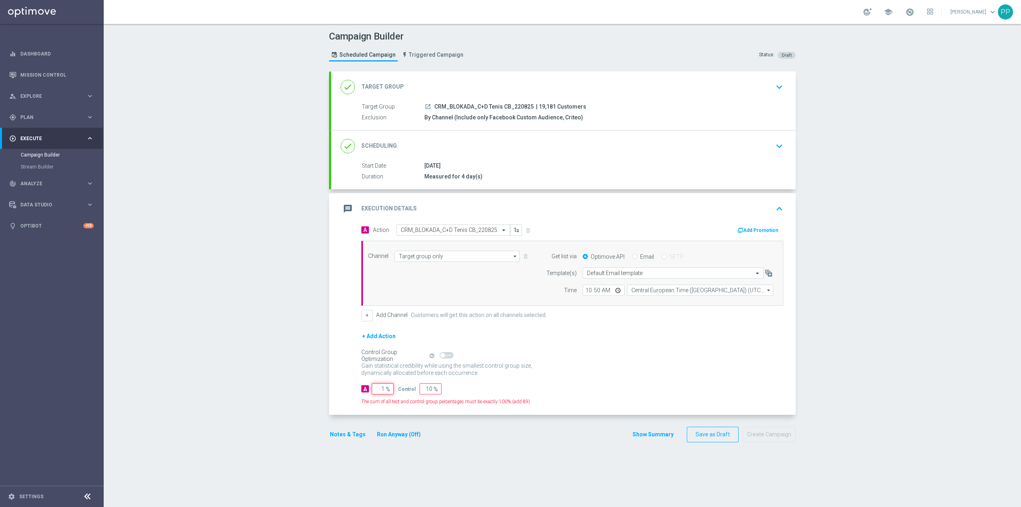
drag, startPoint x: 380, startPoint y: 394, endPoint x: 377, endPoint y: 394, distance: 4.0
click at [377, 394] on input "1" at bounding box center [383, 388] width 22 height 11
click at [380, 393] on input "1" at bounding box center [383, 388] width 22 height 11
type input "10"
type input "90"
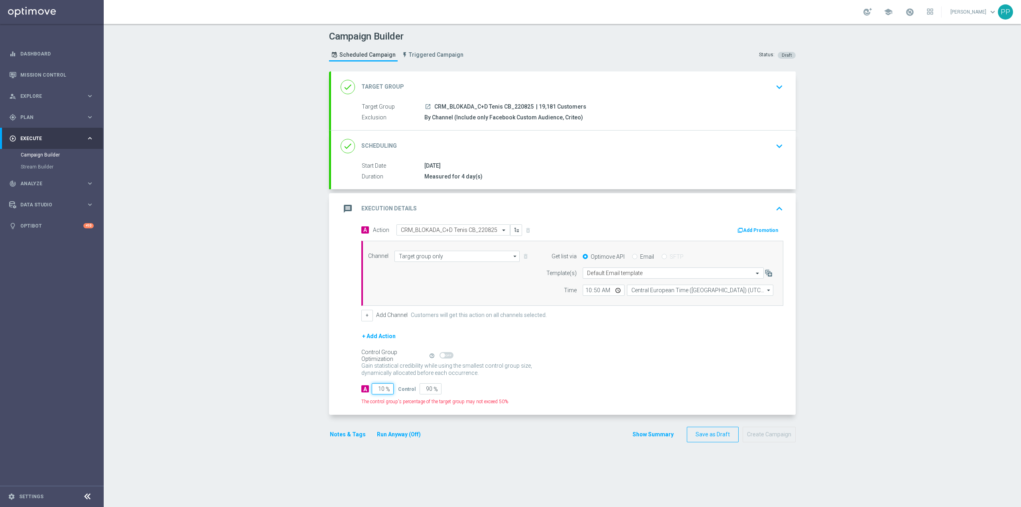
type input "100"
type input "0"
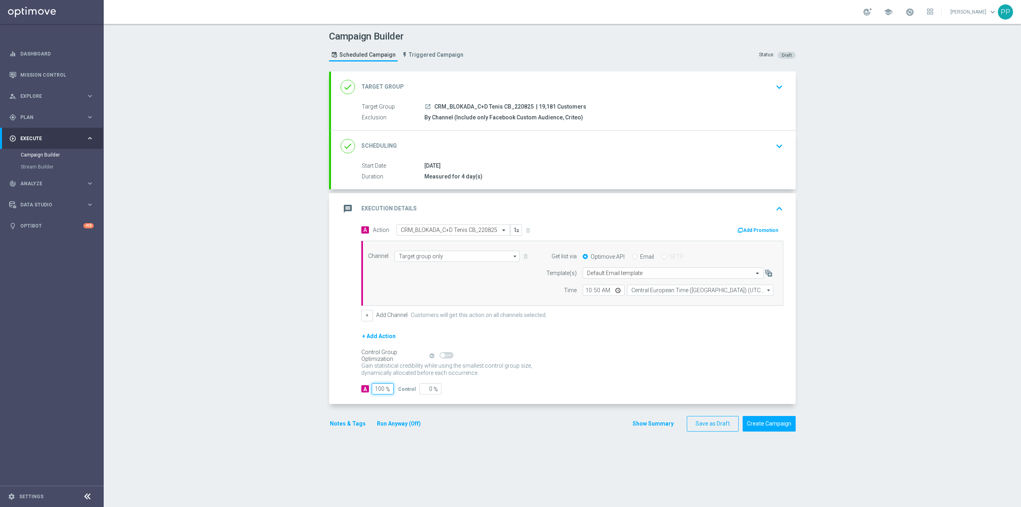
type input "100"
click at [301, 389] on div "Campaign Builder Scheduled Campaign Triggered Campaign Status: Draft done Targe…" at bounding box center [562, 265] width 917 height 483
click at [480, 208] on div "message Execution Details keyboard_arrow_up" at bounding box center [563, 208] width 445 height 15
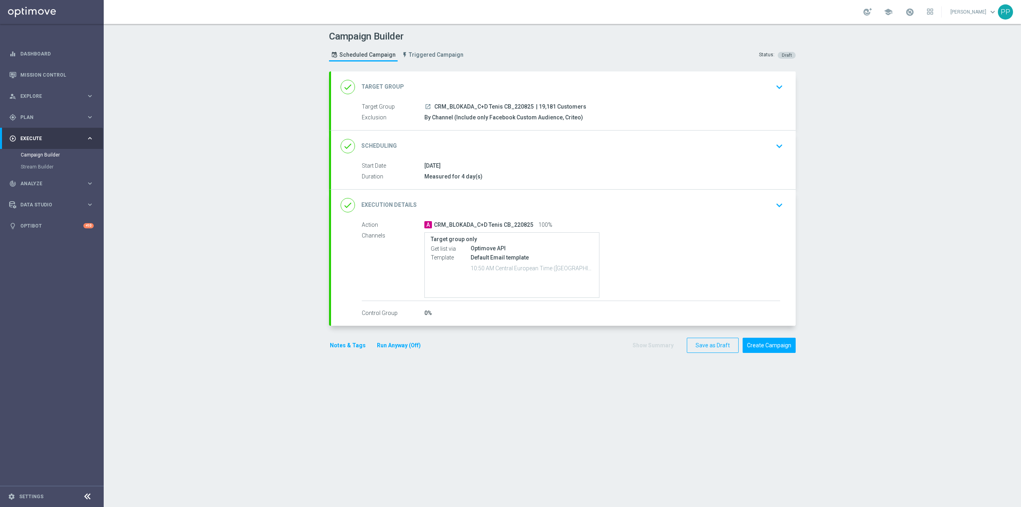
click at [919, 217] on div "Campaign Builder Scheduled Campaign Triggered Campaign Status: Draft done Targe…" at bounding box center [562, 265] width 917 height 483
click at [772, 348] on button "Create Campaign" at bounding box center [769, 345] width 53 height 16
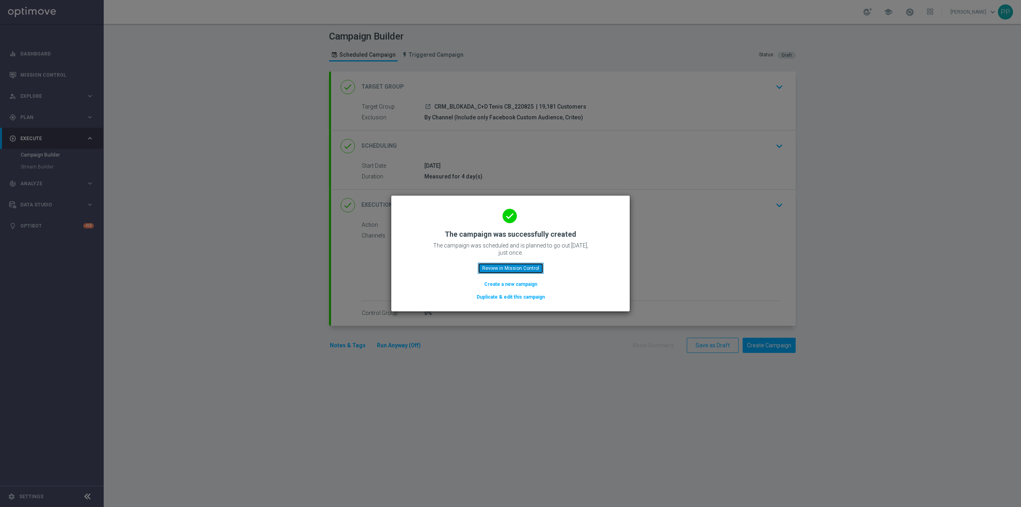
click at [540, 265] on button "Review in Mission Control" at bounding box center [511, 267] width 66 height 11
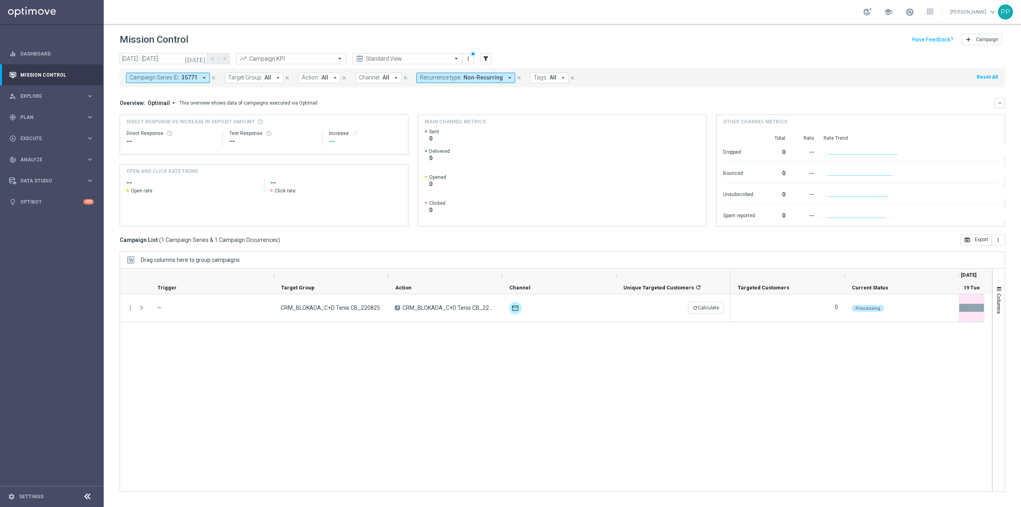
click at [214, 80] on icon "close" at bounding box center [214, 78] width 6 height 6
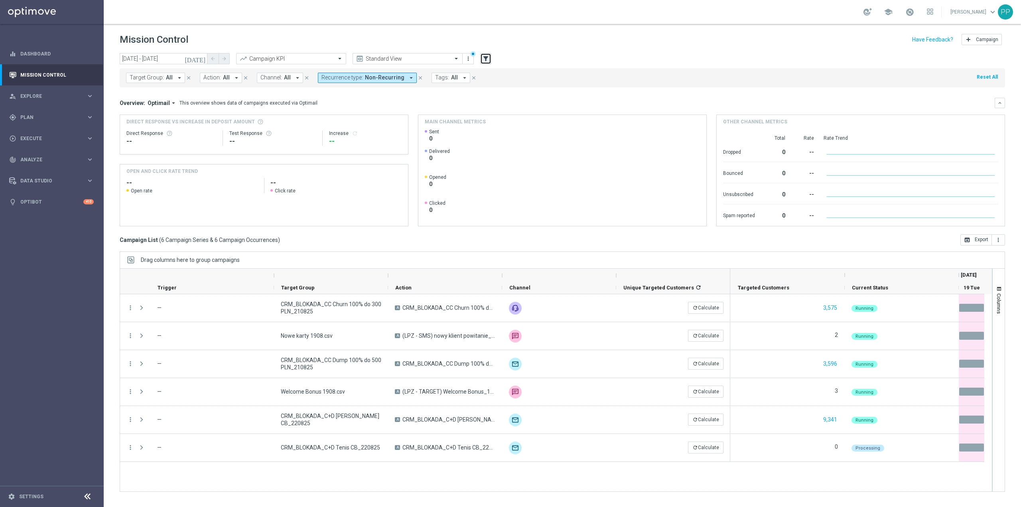
click at [489, 58] on icon "filter_alt" at bounding box center [485, 58] width 7 height 7
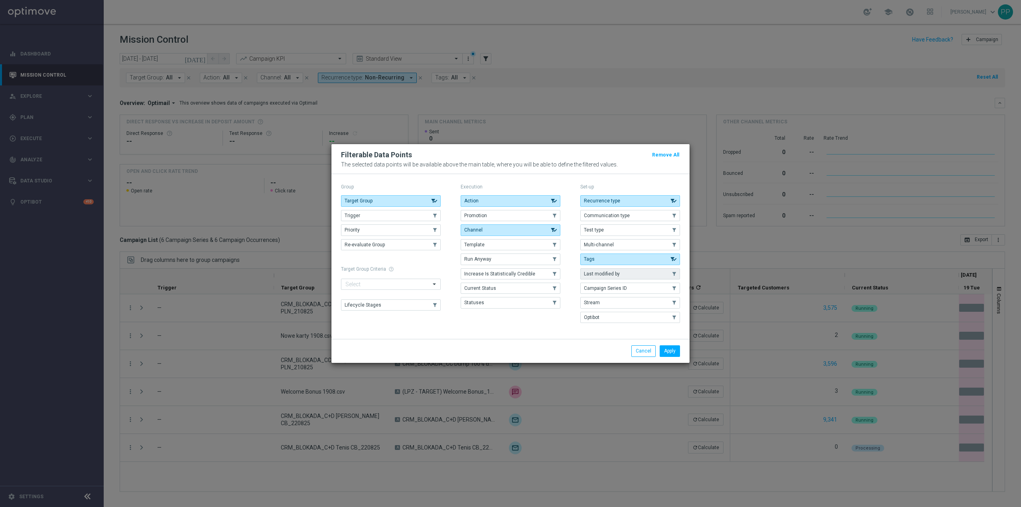
click at [603, 272] on span "Last modified by" at bounding box center [602, 274] width 36 height 6
click at [667, 353] on button "Apply" at bounding box center [670, 350] width 20 height 11
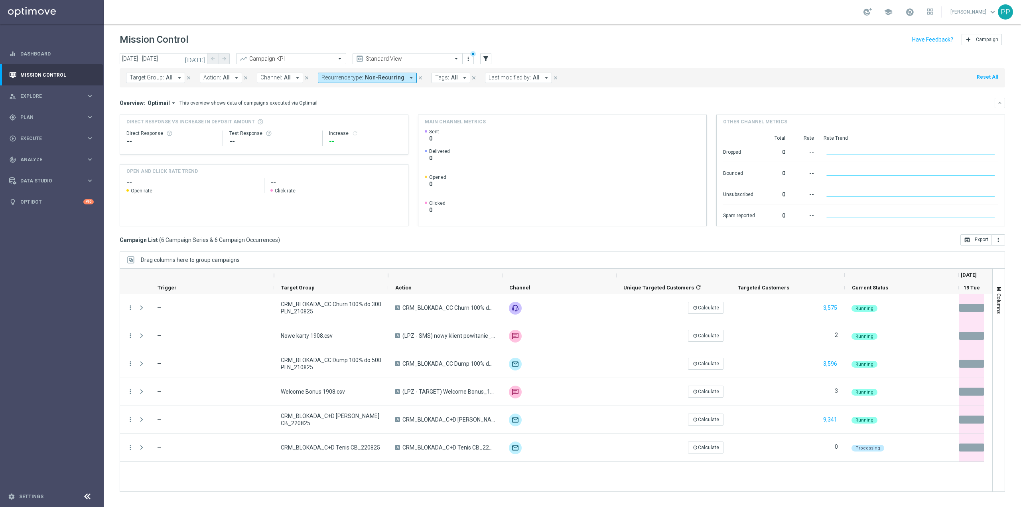
click at [505, 77] on span "Last modified by:" at bounding box center [510, 77] width 42 height 7
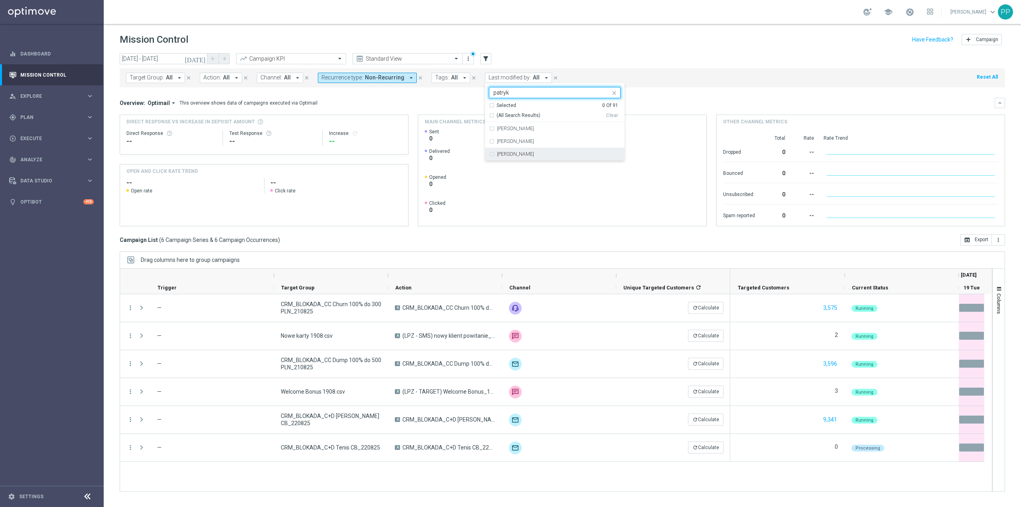
click at [530, 156] on label "[PERSON_NAME]" at bounding box center [515, 154] width 37 height 5
type input "patryk"
click at [585, 50] on header "Mission Control add Campaign" at bounding box center [562, 38] width 917 height 29
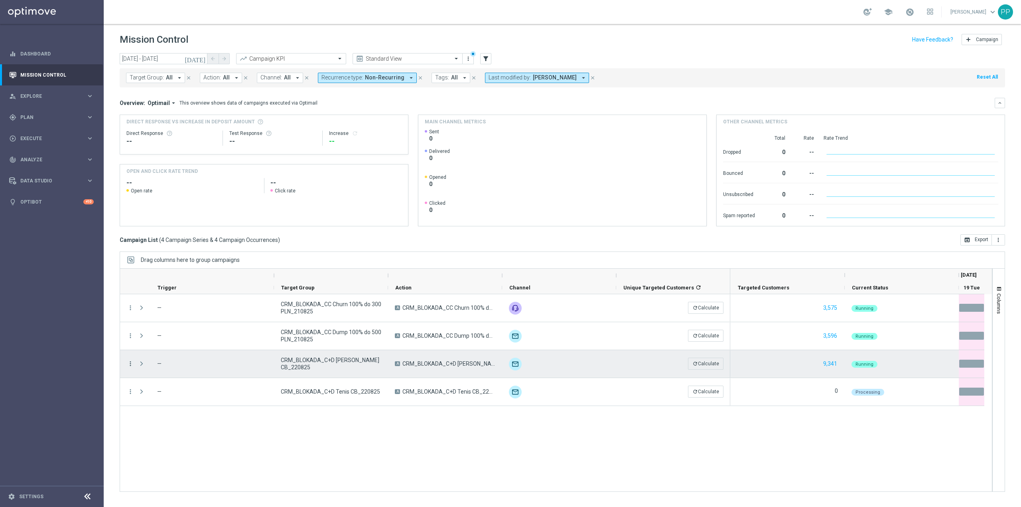
click at [133, 363] on icon "more_vert" at bounding box center [130, 363] width 7 height 7
click at [152, 364] on div "list Campaign Details" at bounding box center [179, 368] width 90 height 11
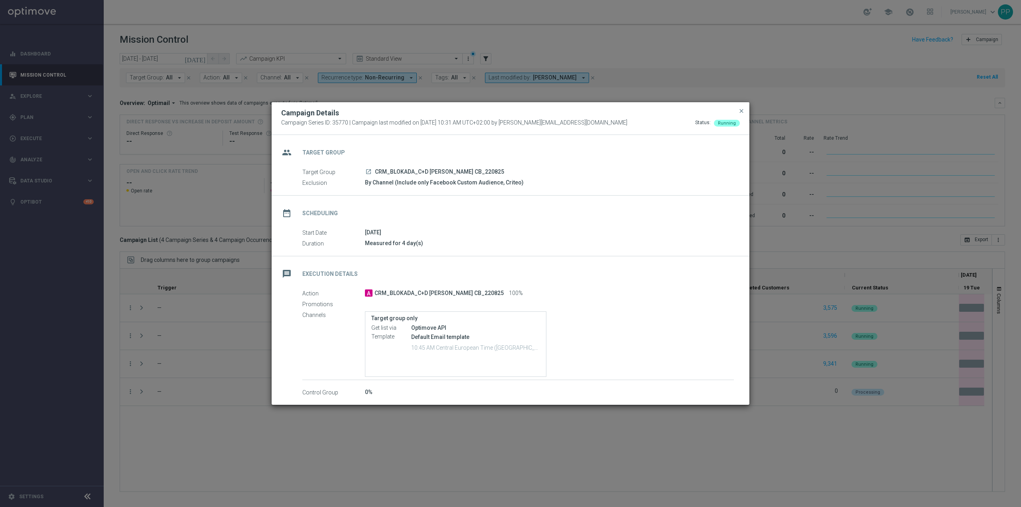
click at [256, 450] on modal-container "Campaign Details Campaign Series ID: 35770 | Campaign last modified on [DATE] 1…" at bounding box center [510, 253] width 1021 height 507
